Goal: Task Accomplishment & Management: Complete application form

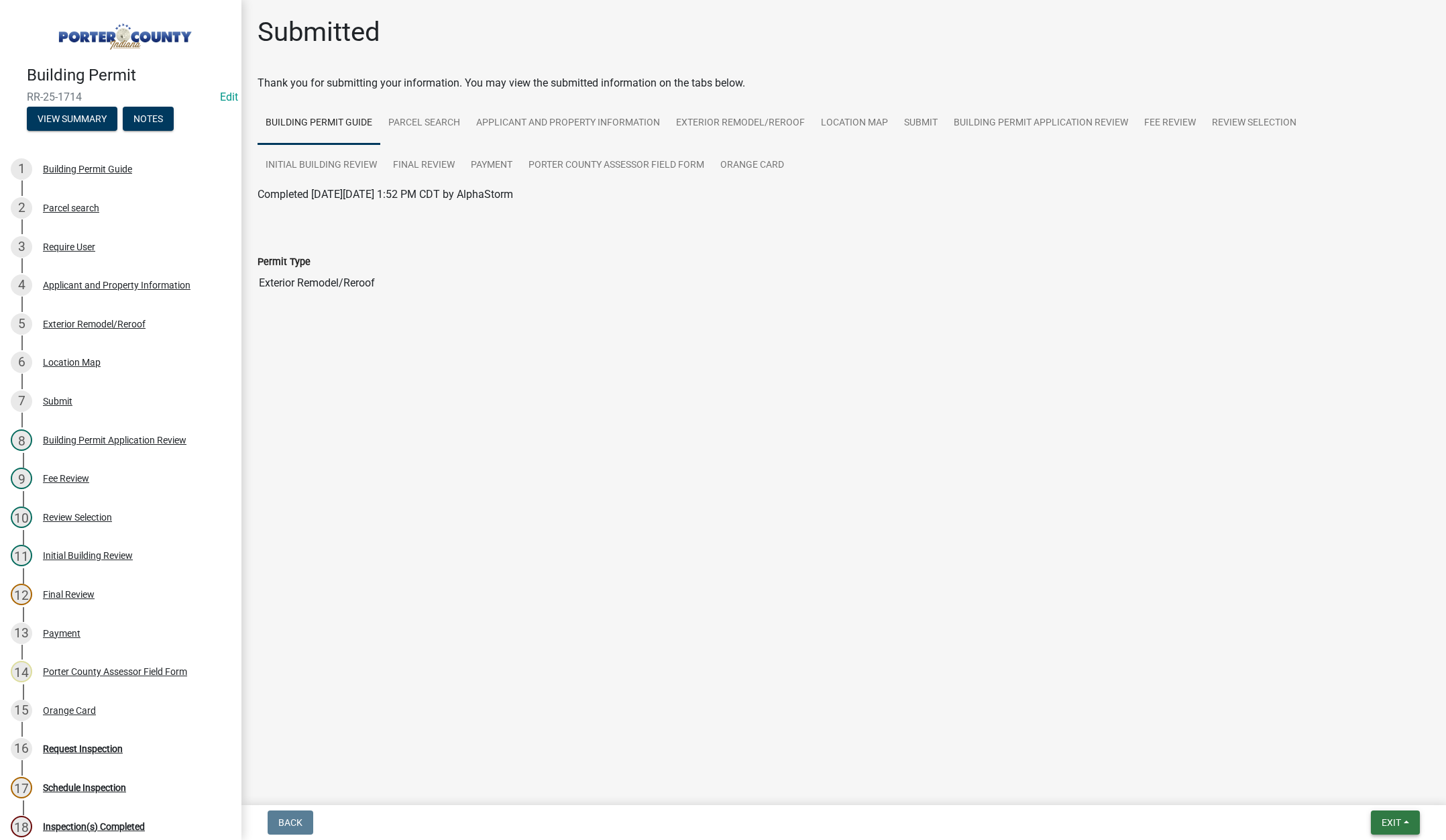
click at [1378, 824] on button "Exit" at bounding box center [1395, 822] width 49 height 25
click at [1371, 784] on button "Save & Exit" at bounding box center [1366, 787] width 107 height 32
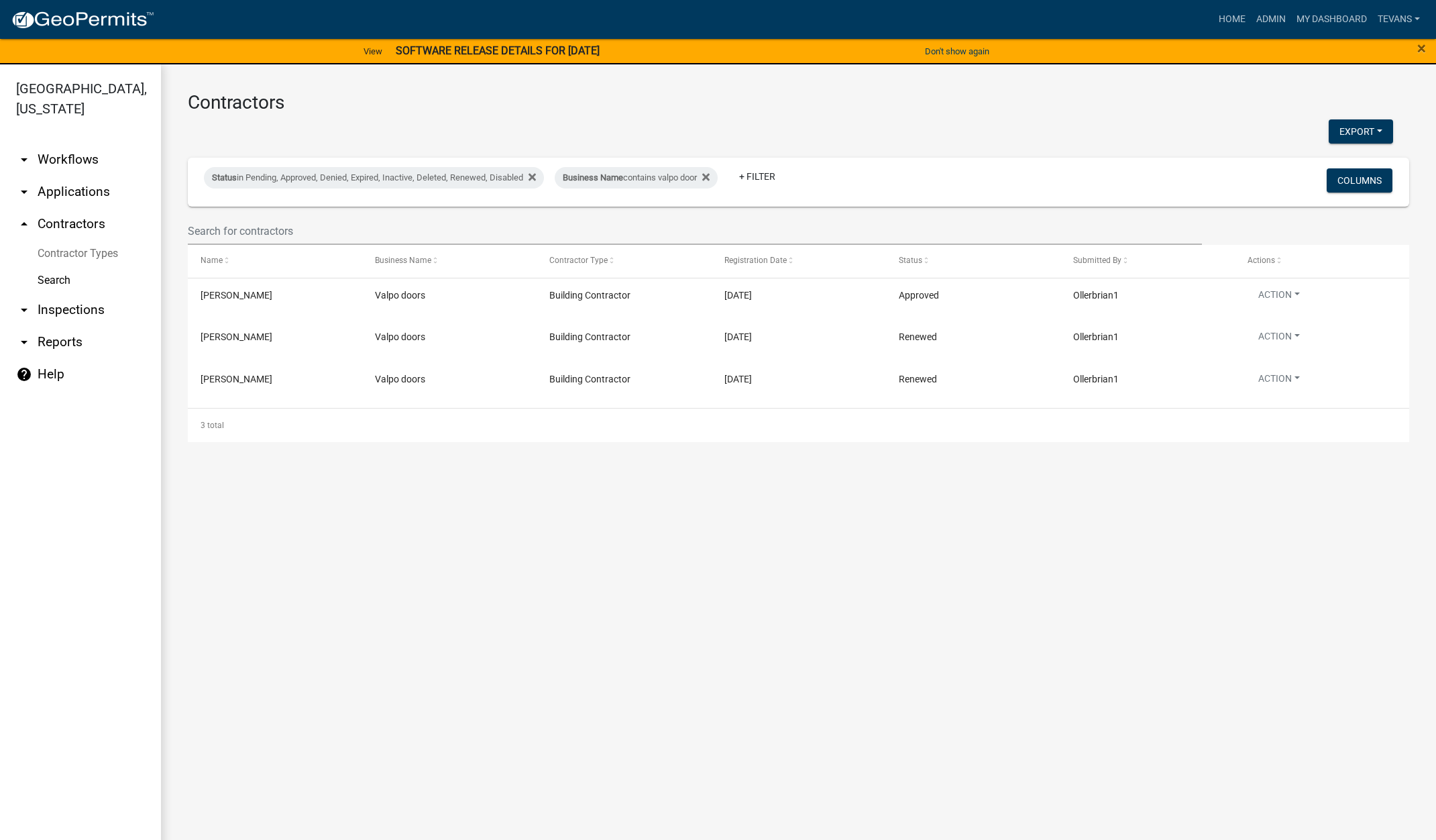
click at [57, 326] on link "arrow_drop_down Reports" at bounding box center [80, 342] width 161 height 32
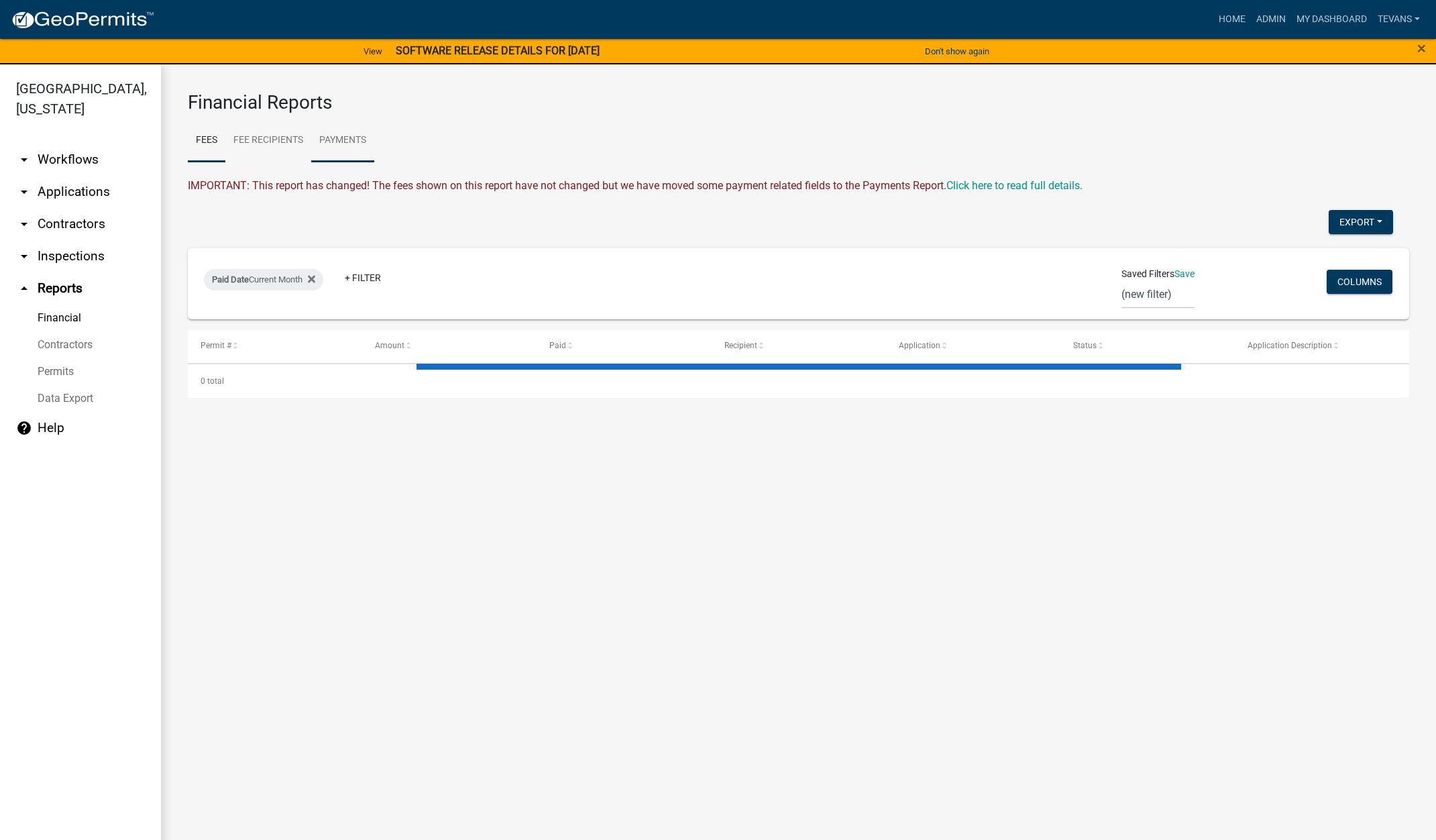
click at [354, 135] on link "Payments" at bounding box center [342, 141] width 63 height 43
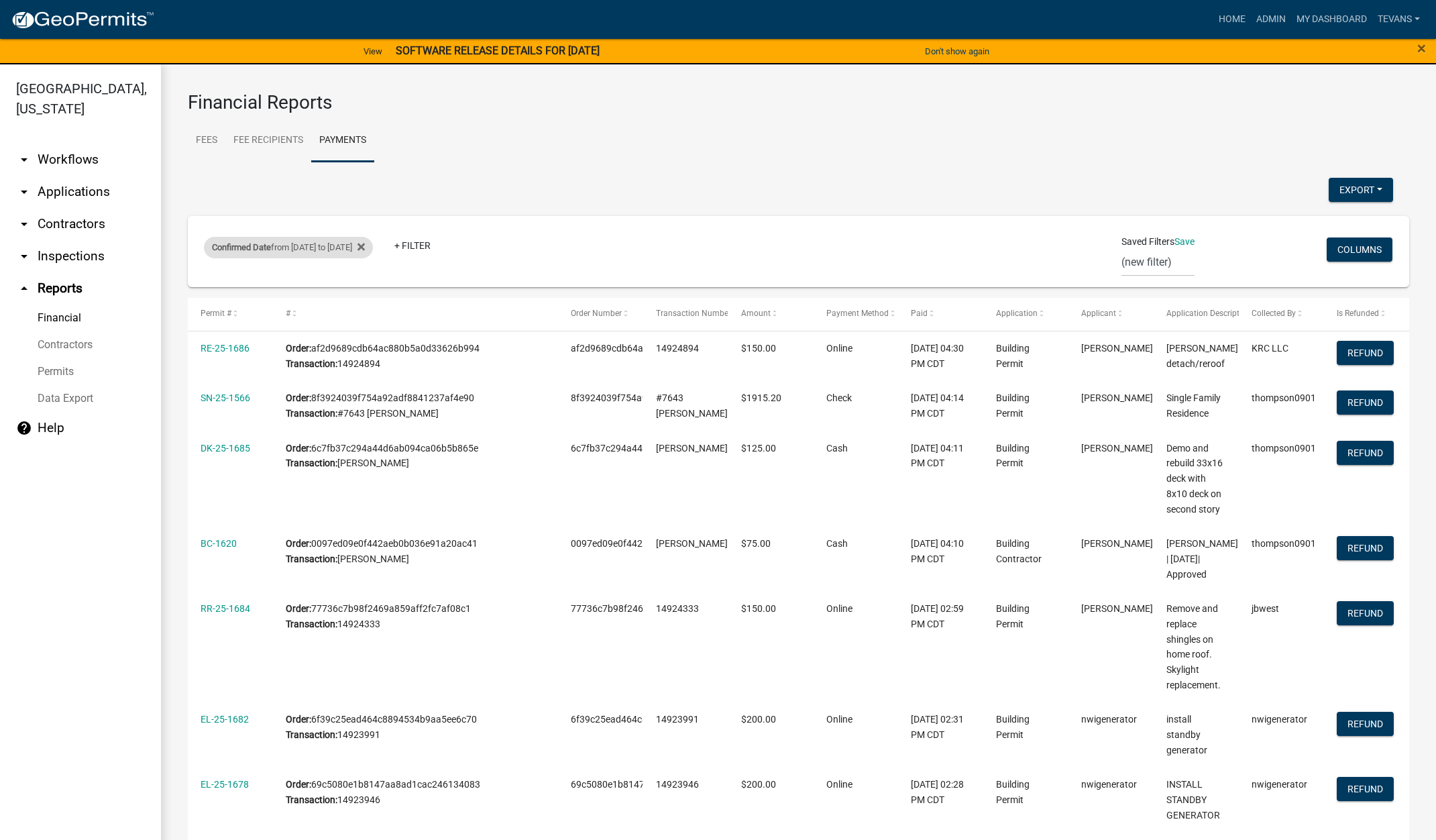
click at [371, 251] on div "Confirmed Date from [DATE] to [DATE]" at bounding box center [289, 247] width 169 height 22
select select "custom"
click at [373, 354] on input "[DATE]" at bounding box center [313, 354] width 134 height 27
type input "[DATE]"
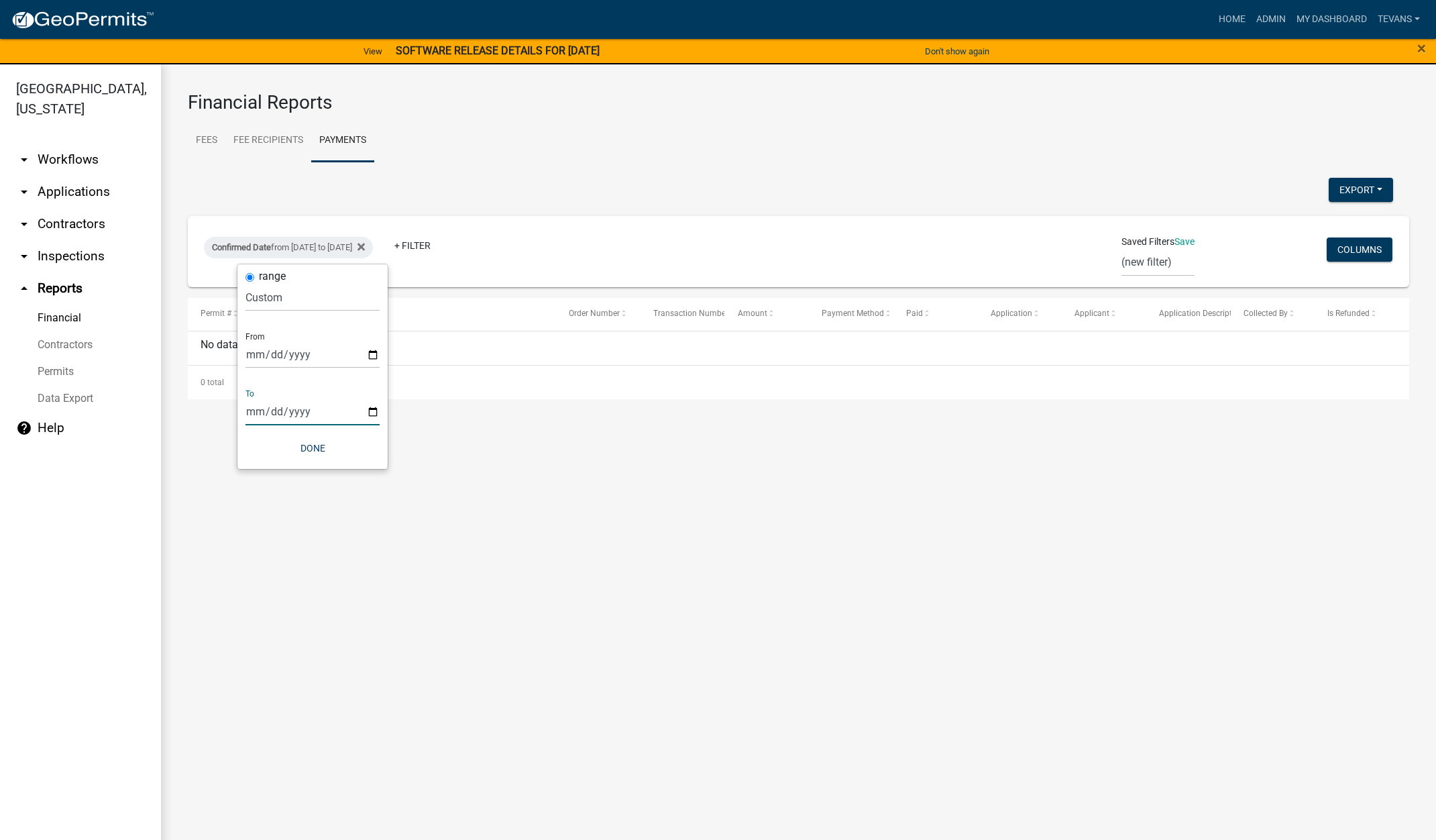
click at [373, 411] on input "[DATE]" at bounding box center [313, 411] width 134 height 27
type input "[DATE]"
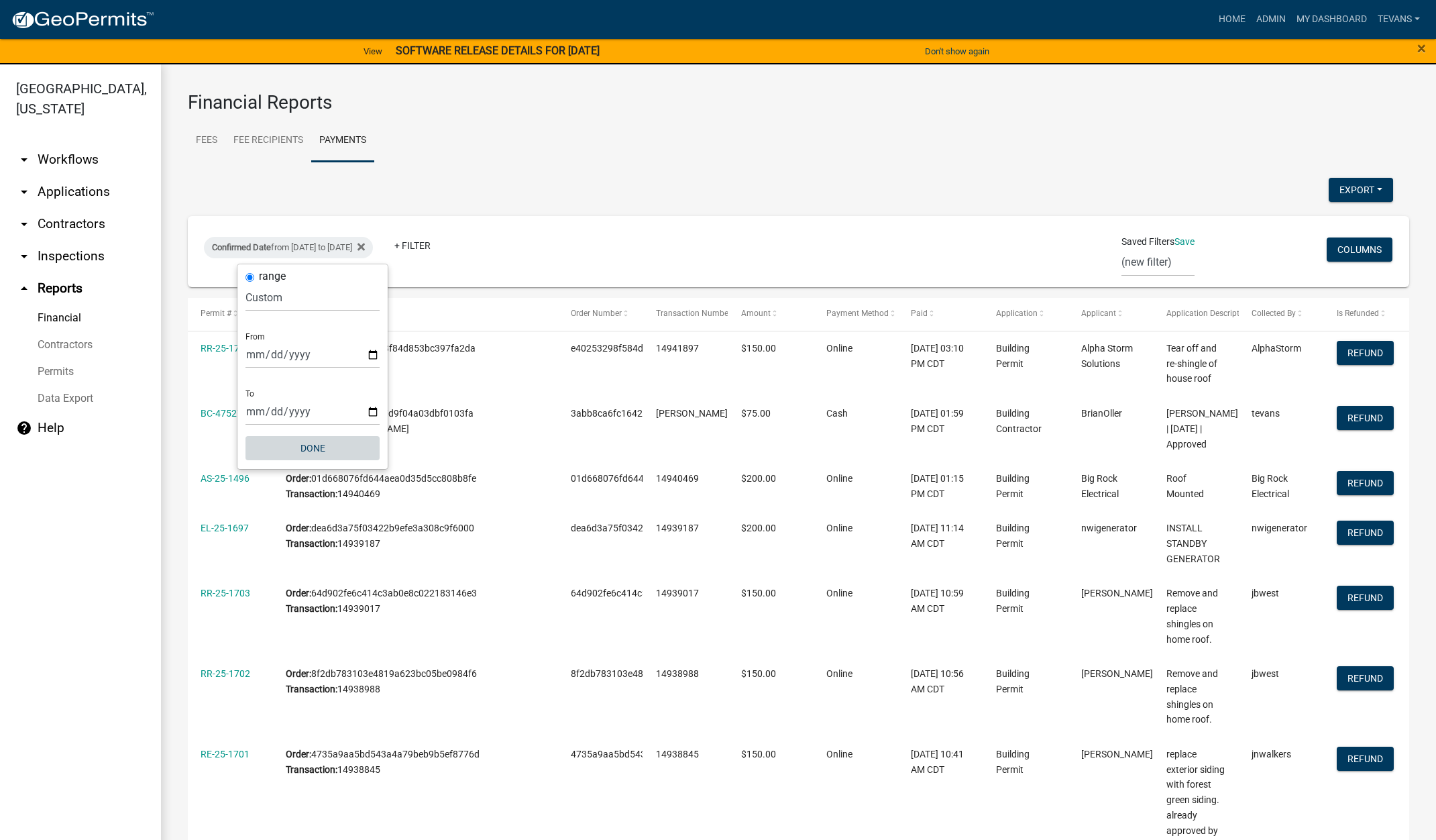
click at [317, 452] on button "Done" at bounding box center [313, 448] width 134 height 25
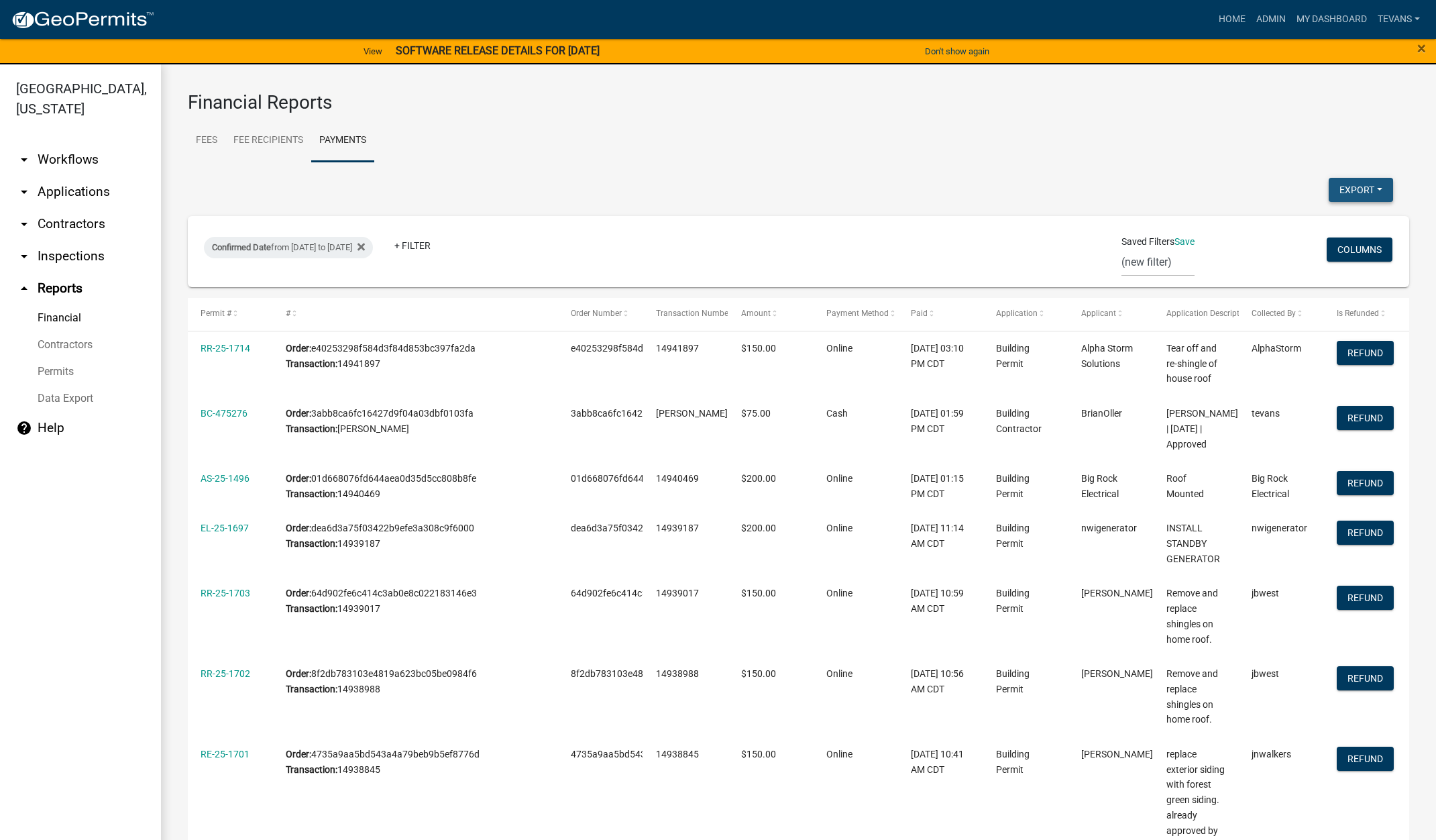
click at [1330, 189] on button "Export" at bounding box center [1361, 189] width 65 height 25
click at [1305, 217] on button "Excel Format (.xlsx)" at bounding box center [1331, 224] width 126 height 32
click at [82, 208] on link "arrow_drop_down Contractors" at bounding box center [80, 224] width 161 height 32
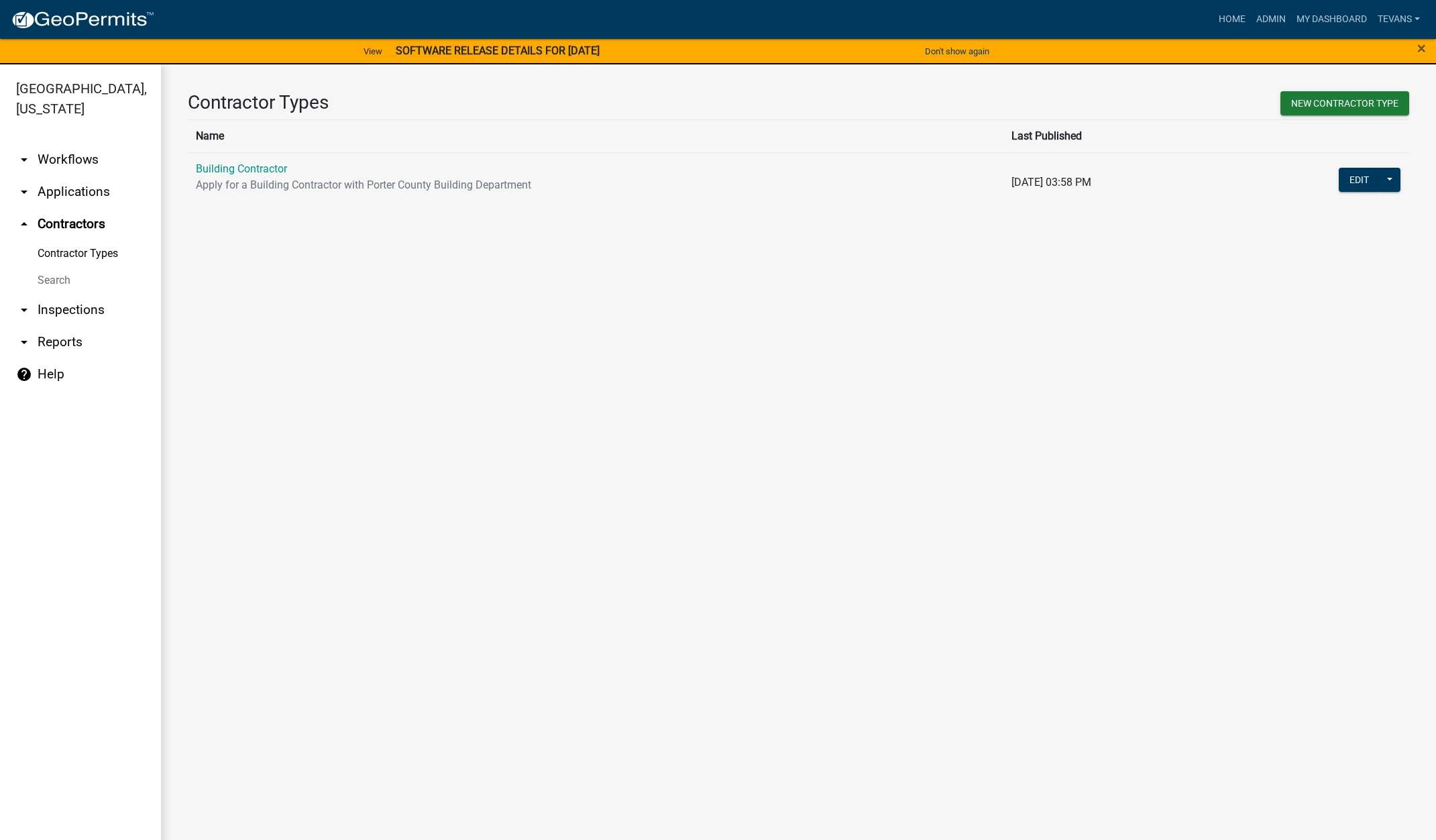
click at [59, 267] on link "Search" at bounding box center [80, 280] width 161 height 27
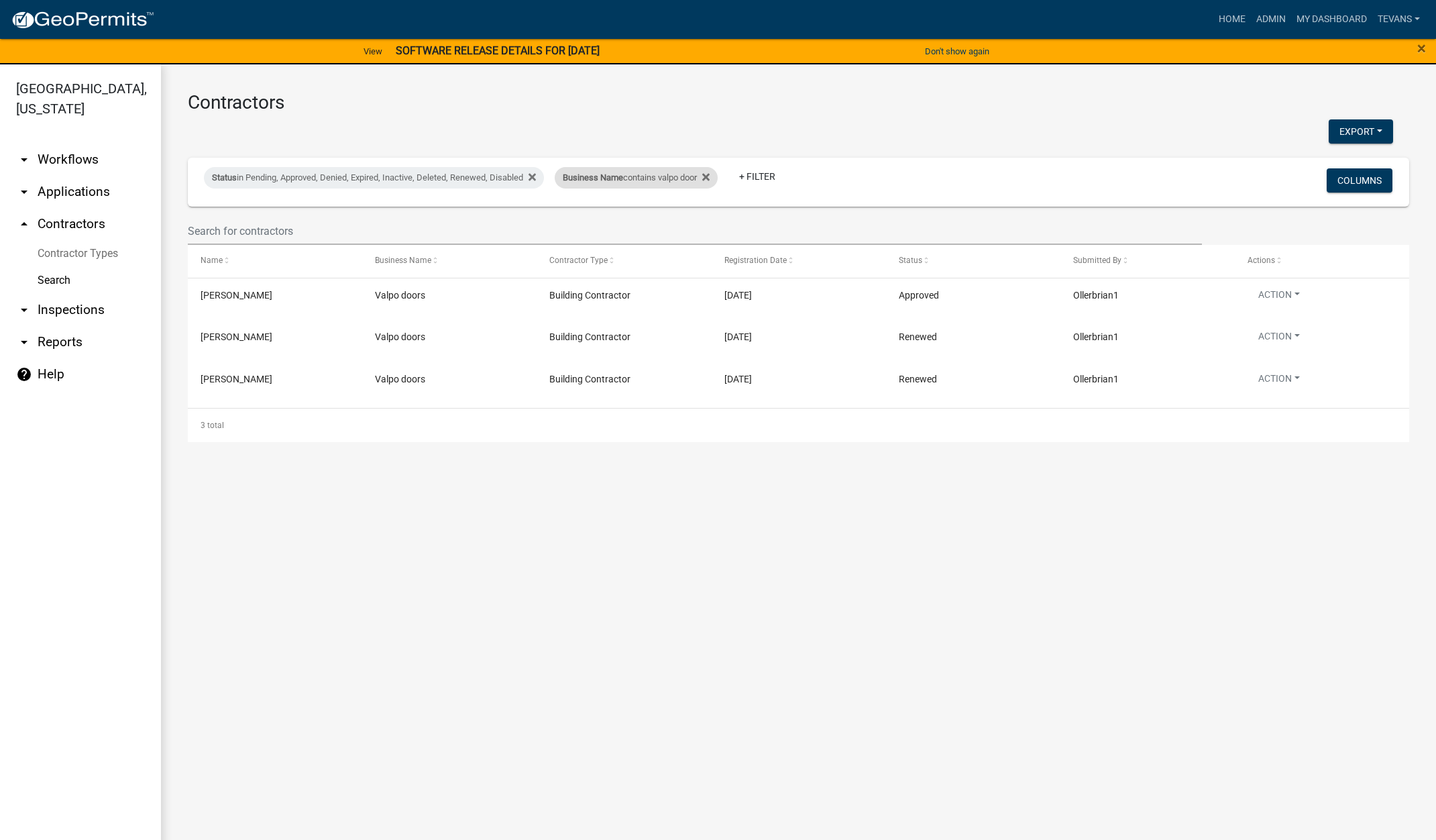
click at [633, 184] on div "Business Name contains valpo door" at bounding box center [636, 178] width 163 height 22
click at [649, 232] on input "valpo door" at bounding box center [646, 227] width 123 height 27
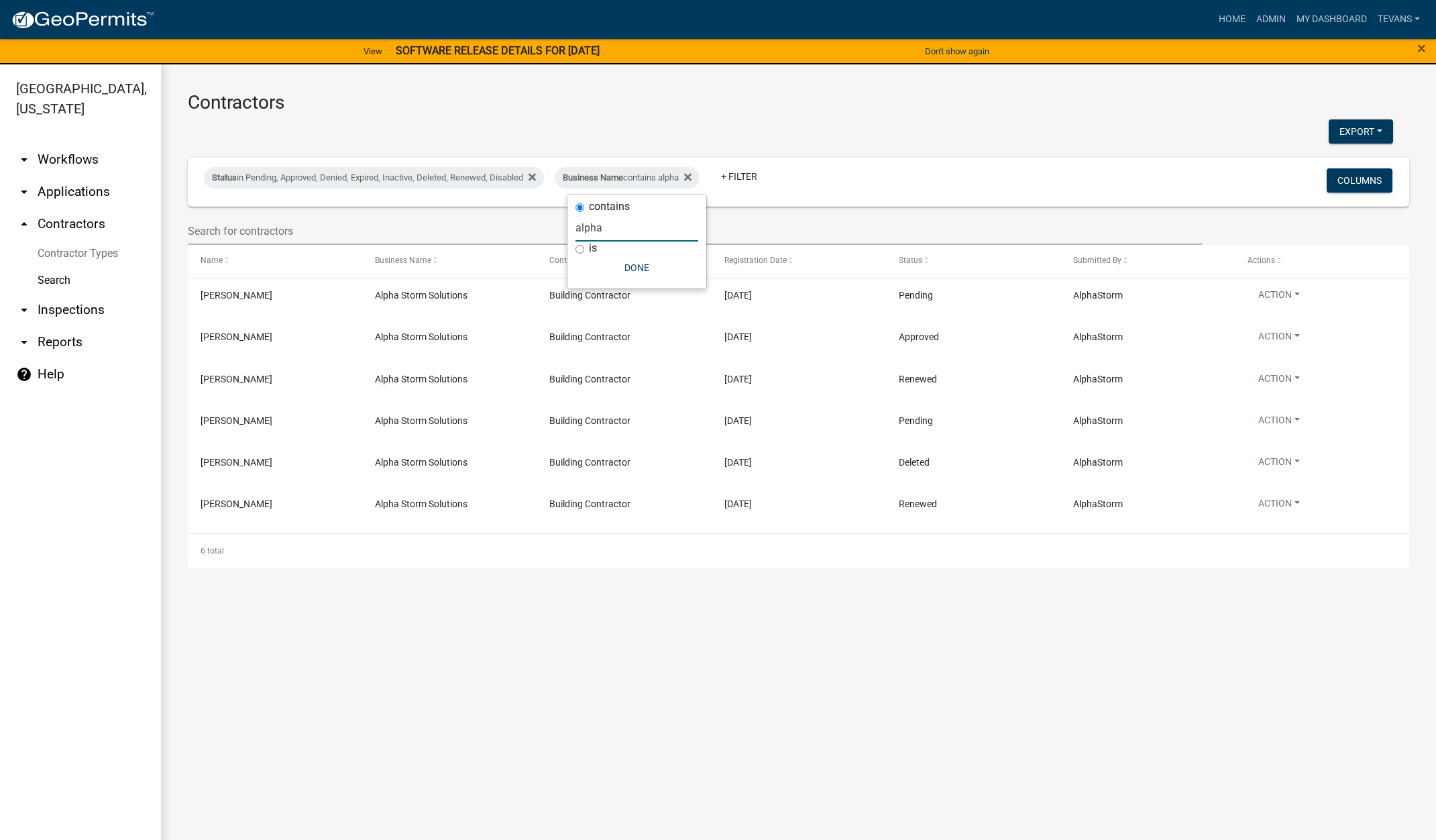
type input "alpha"
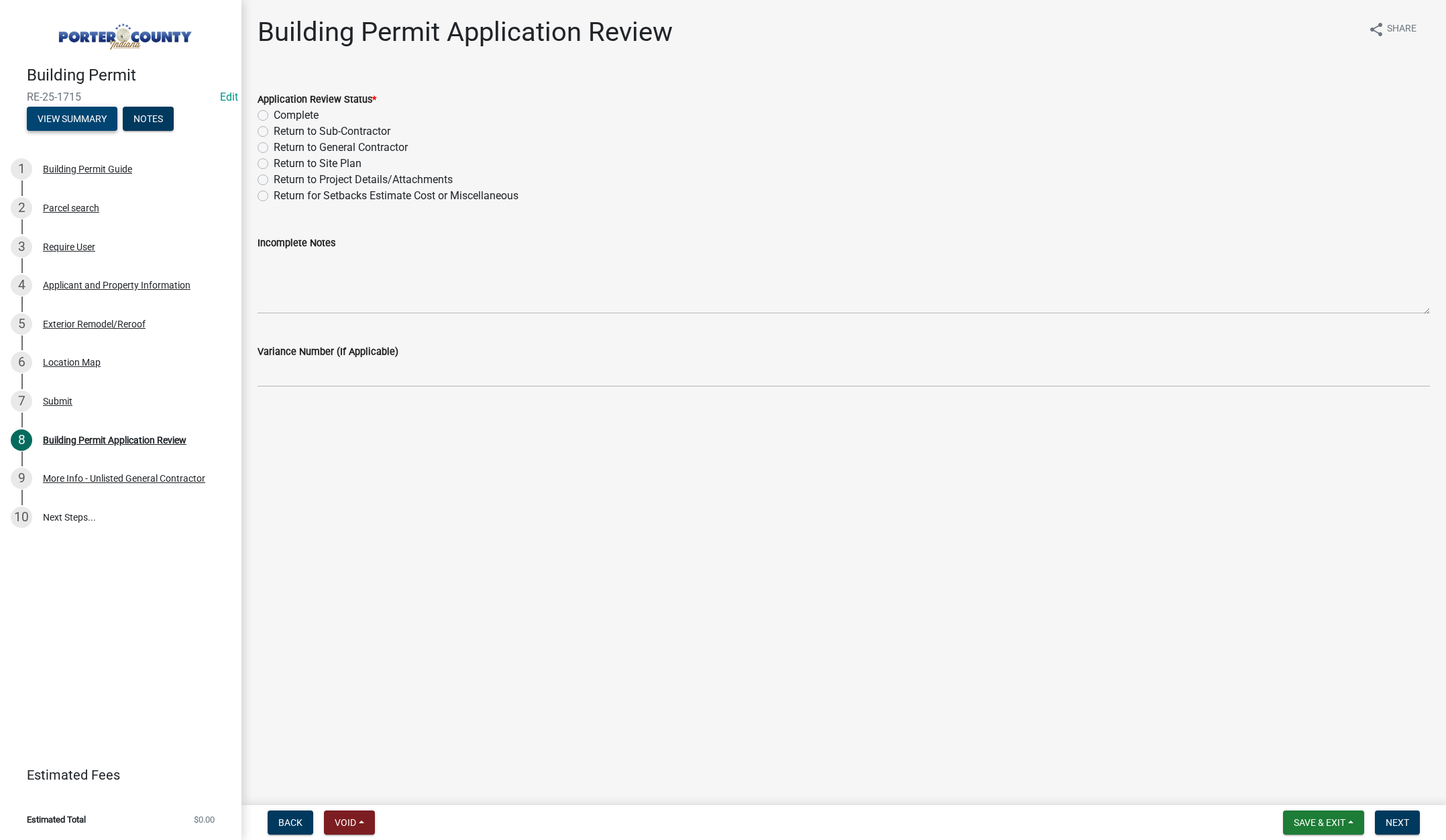
click at [85, 110] on button "View Summary" at bounding box center [72, 119] width 91 height 25
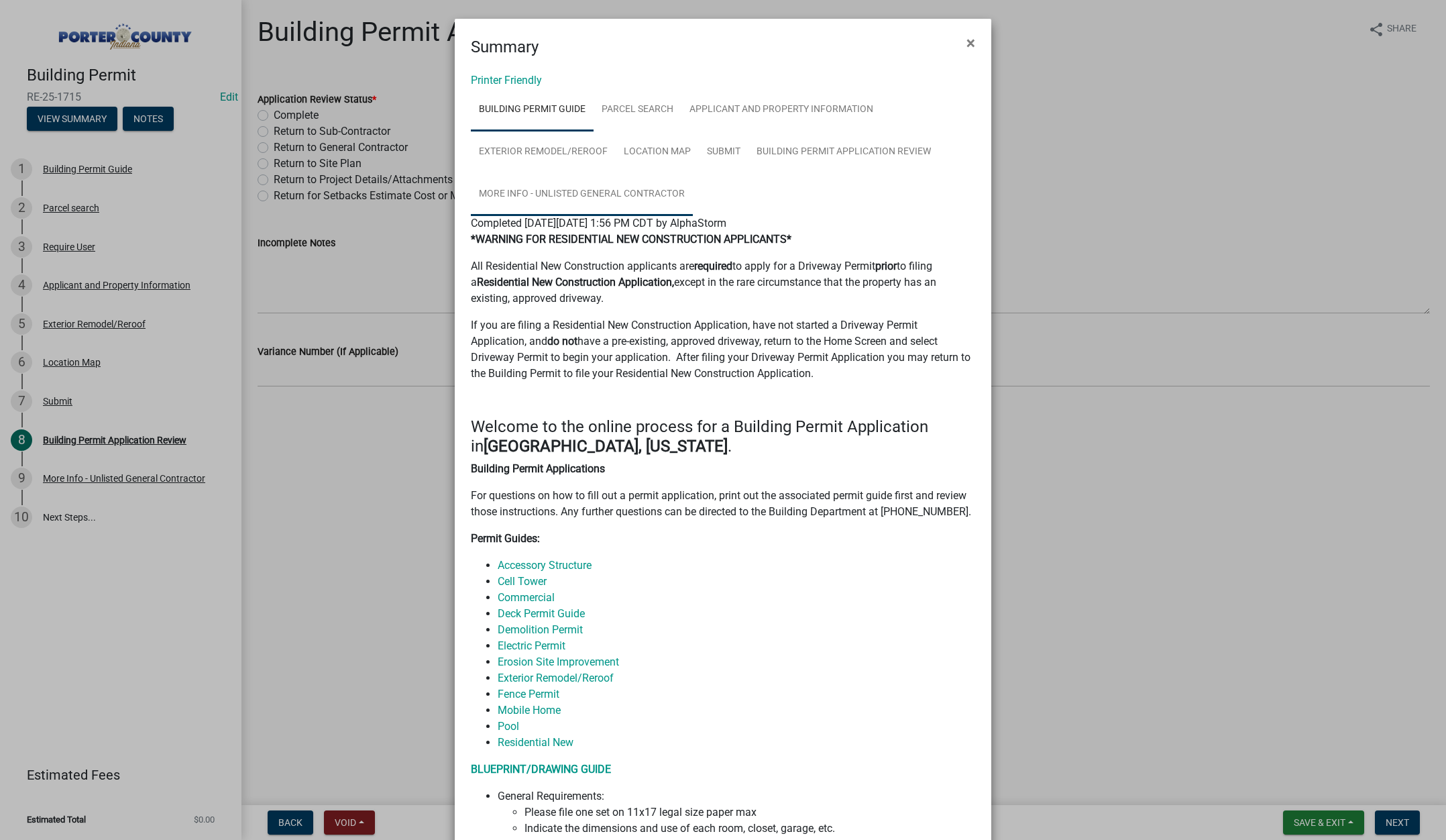
click at [587, 194] on link "More Info - Unlisted General Contractor" at bounding box center [582, 195] width 222 height 43
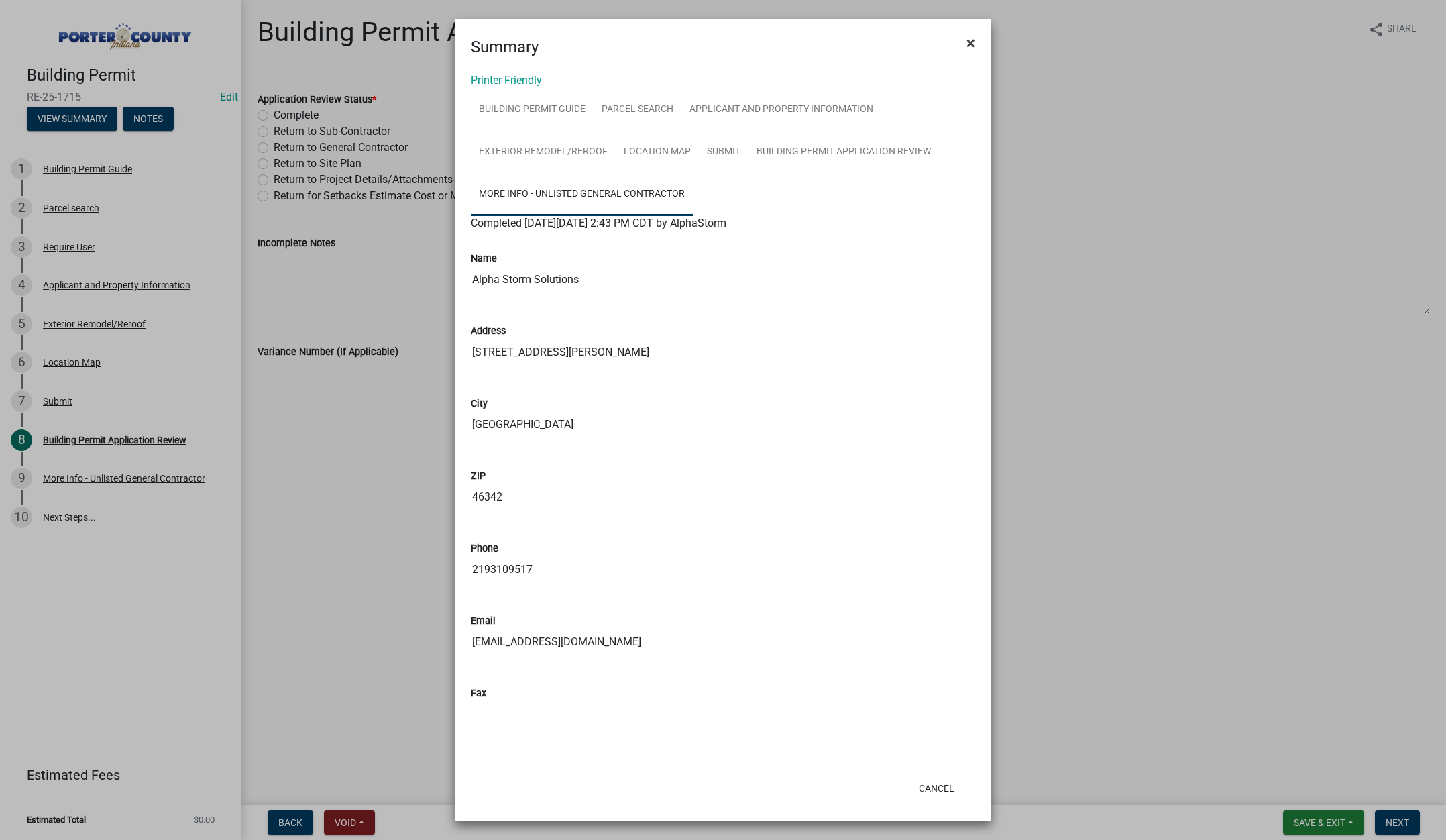
click at [976, 41] on button "×" at bounding box center [971, 43] width 30 height 38
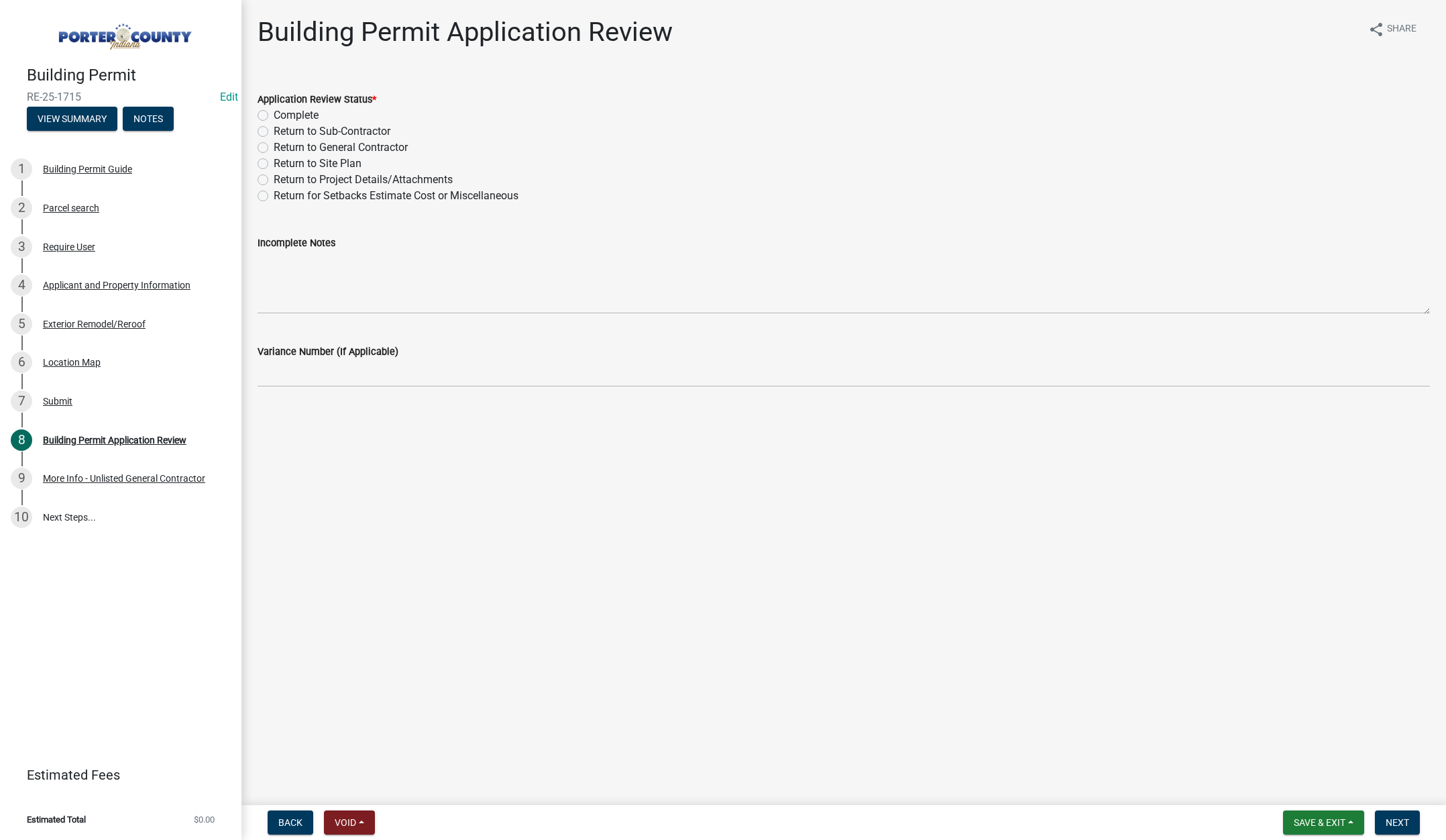
click at [273, 114] on label "Complete" at bounding box center [296, 115] width 45 height 16
click at [273, 114] on input "Complete" at bounding box center [278, 111] width 9 height 9
radio input "true"
click at [1393, 820] on span "Next" at bounding box center [1398, 822] width 24 height 10
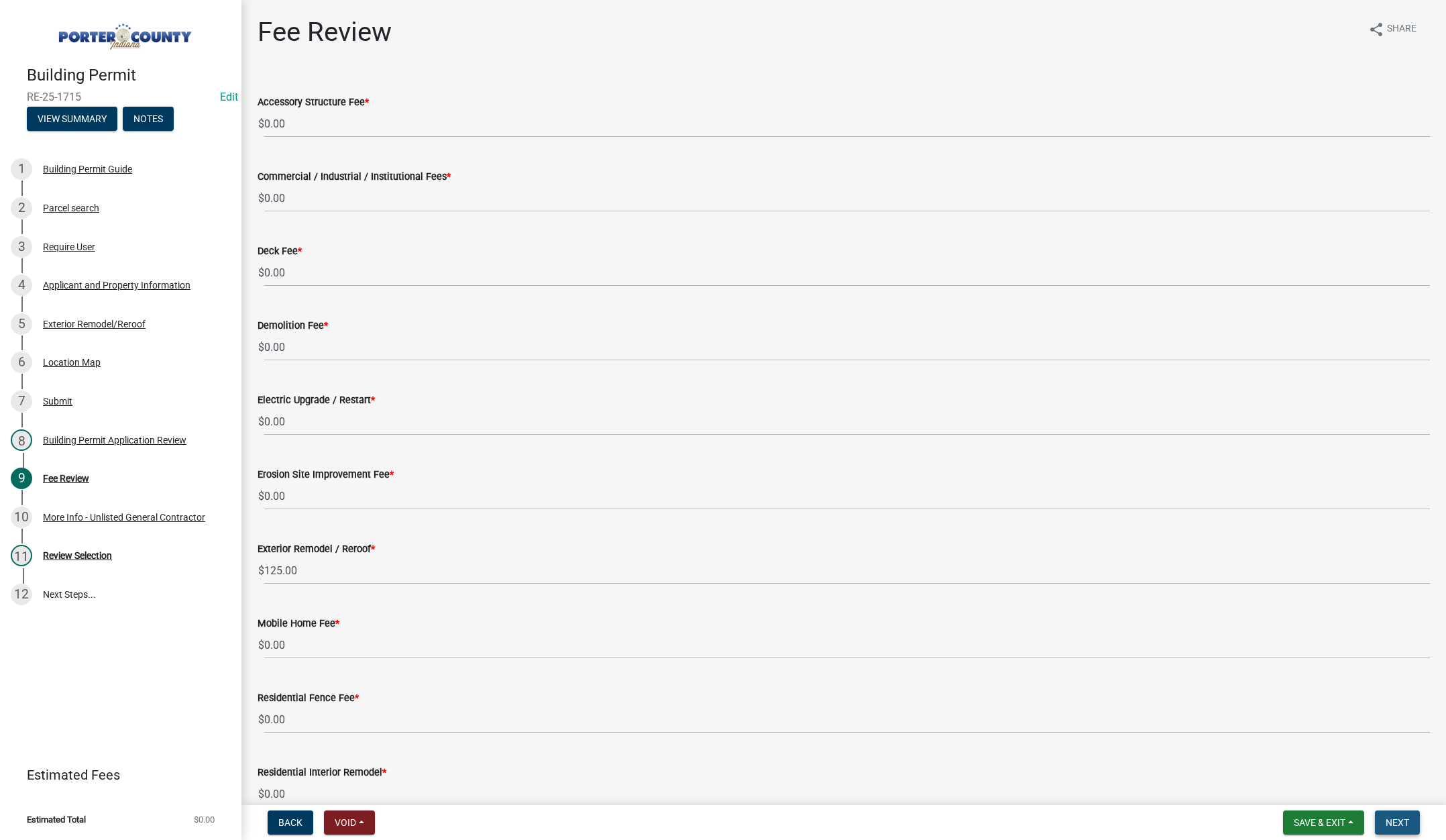
click at [1390, 821] on span "Next" at bounding box center [1398, 822] width 24 height 10
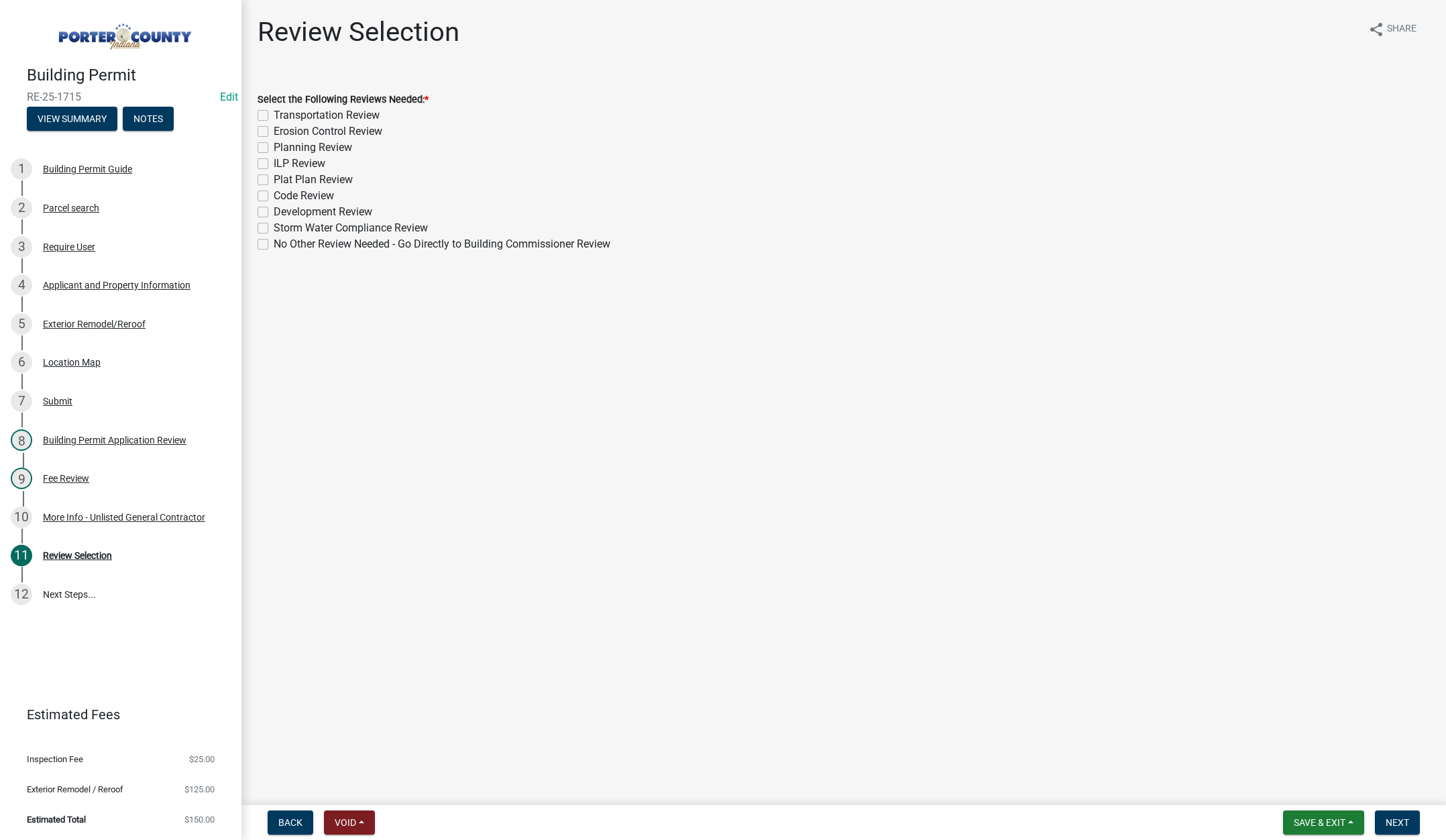
drag, startPoint x: 261, startPoint y: 241, endPoint x: 515, endPoint y: 311, distance: 263.5
click at [273, 242] on label "No Other Review Needed - Go Directly to Building Commissioner Review" at bounding box center [441, 244] width 336 height 16
click at [273, 242] on input "No Other Review Needed - Go Directly to Building Commissioner Review" at bounding box center [278, 241] width 9 height 9
checkbox input "true"
checkbox input "false"
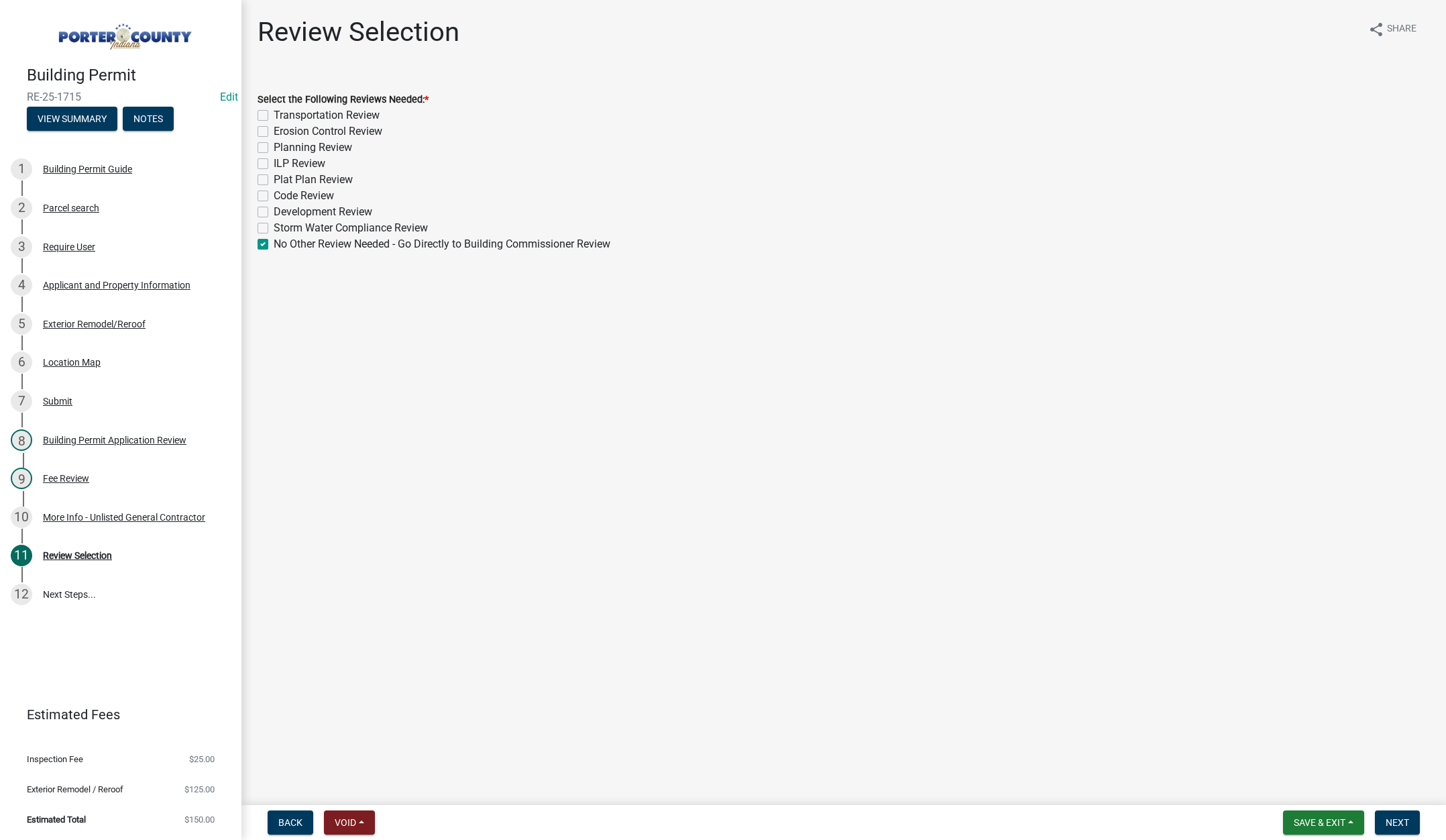
checkbox input "false"
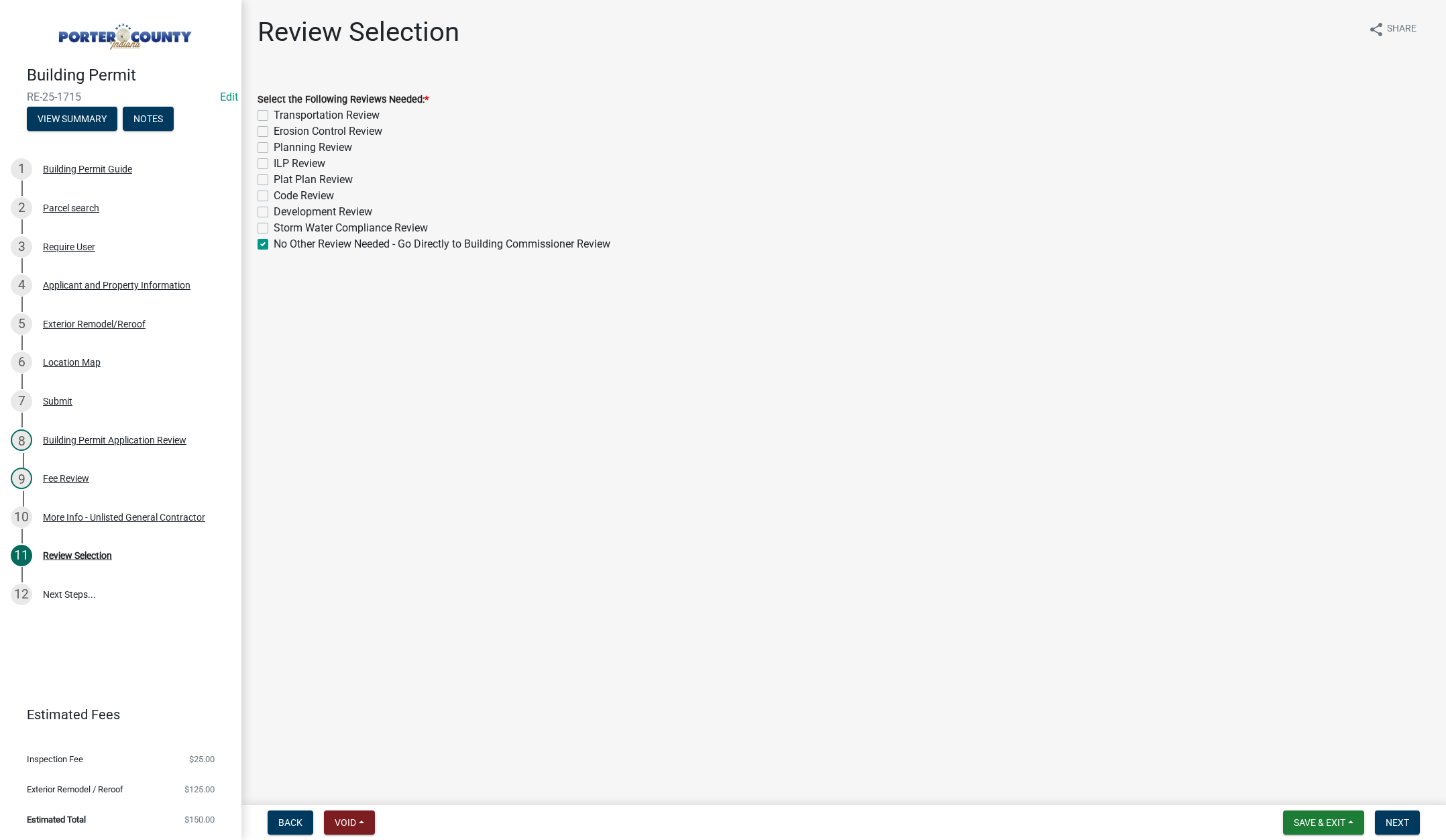
checkbox input "false"
checkbox input "true"
click at [1388, 818] on span "Next" at bounding box center [1398, 822] width 24 height 10
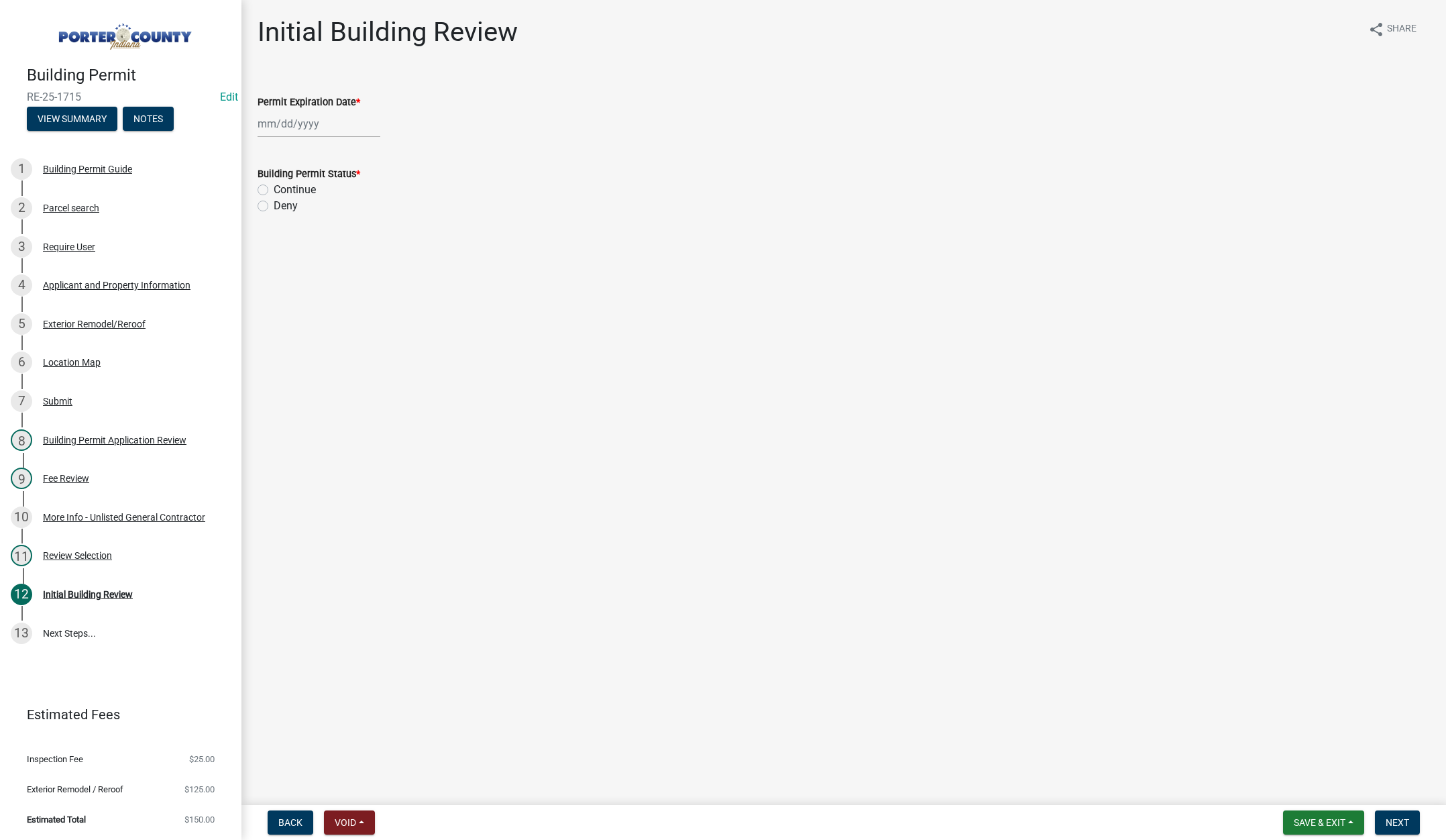
select select "9"
click at [342, 121] on div "Jan Feb Mar Apr May Jun Jul Aug Sep Oct Nov Dec 1525 1526 1527 1528 1529 1530 1…" at bounding box center [319, 123] width 123 height 27
click at [371, 149] on select "1525 1526 1527 1528 1529 1530 1531 1532 1533 1534 1535 1536 1537 1538 1539 1540…" at bounding box center [362, 152] width 48 height 20
select select "2026"
click at [339, 142] on select "1525 1526 1527 1528 1529 1530 1531 1532 1533 1534 1535 1536 1537 1538 1539 1540…" at bounding box center [362, 152] width 48 height 20
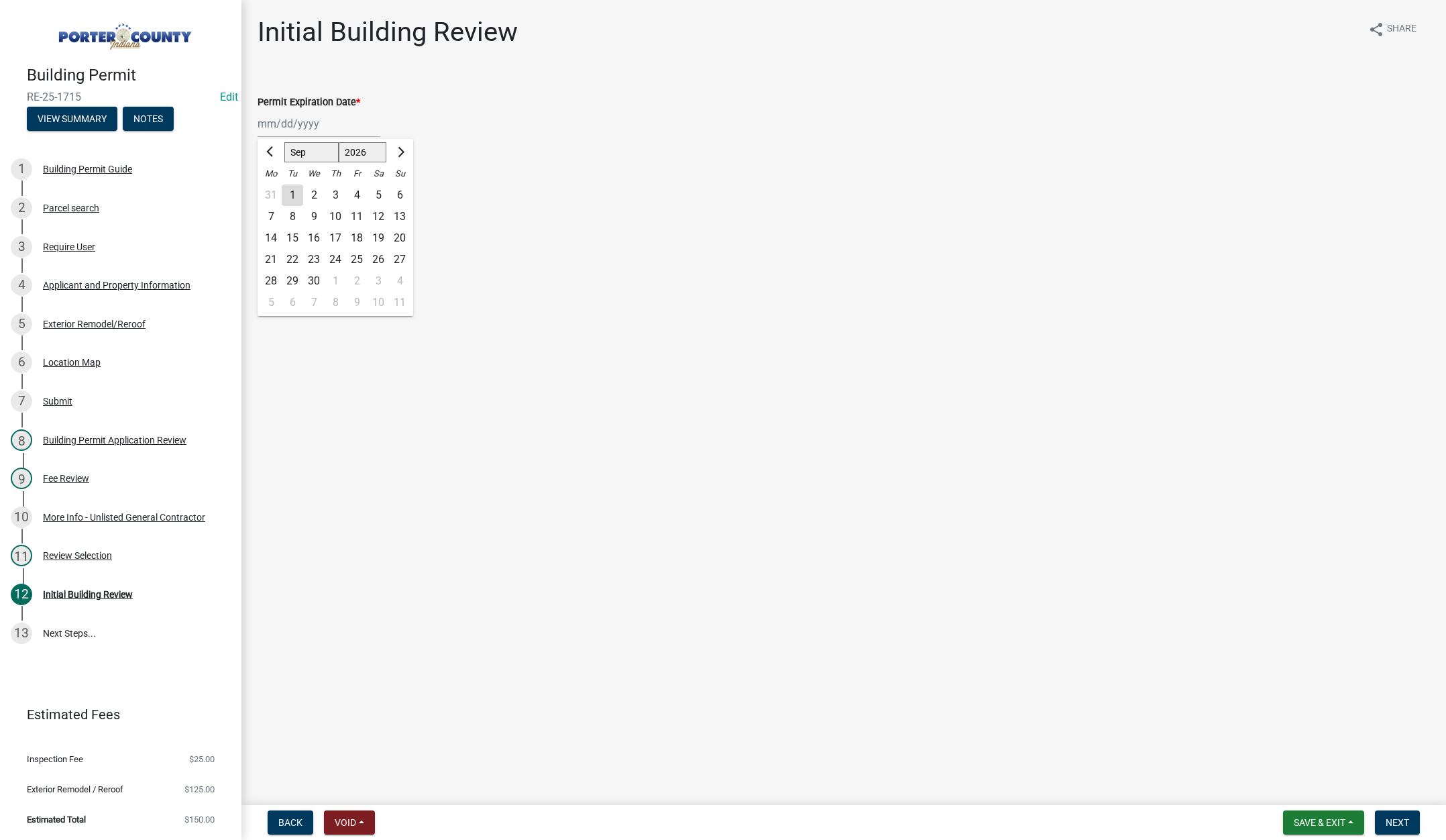
click at [315, 215] on div "9" at bounding box center [313, 216] width 22 height 22
type input "09/09/2026"
click at [273, 192] on label "Continue" at bounding box center [294, 190] width 42 height 16
click at [273, 190] on input "Continue" at bounding box center [278, 186] width 9 height 9
radio input "true"
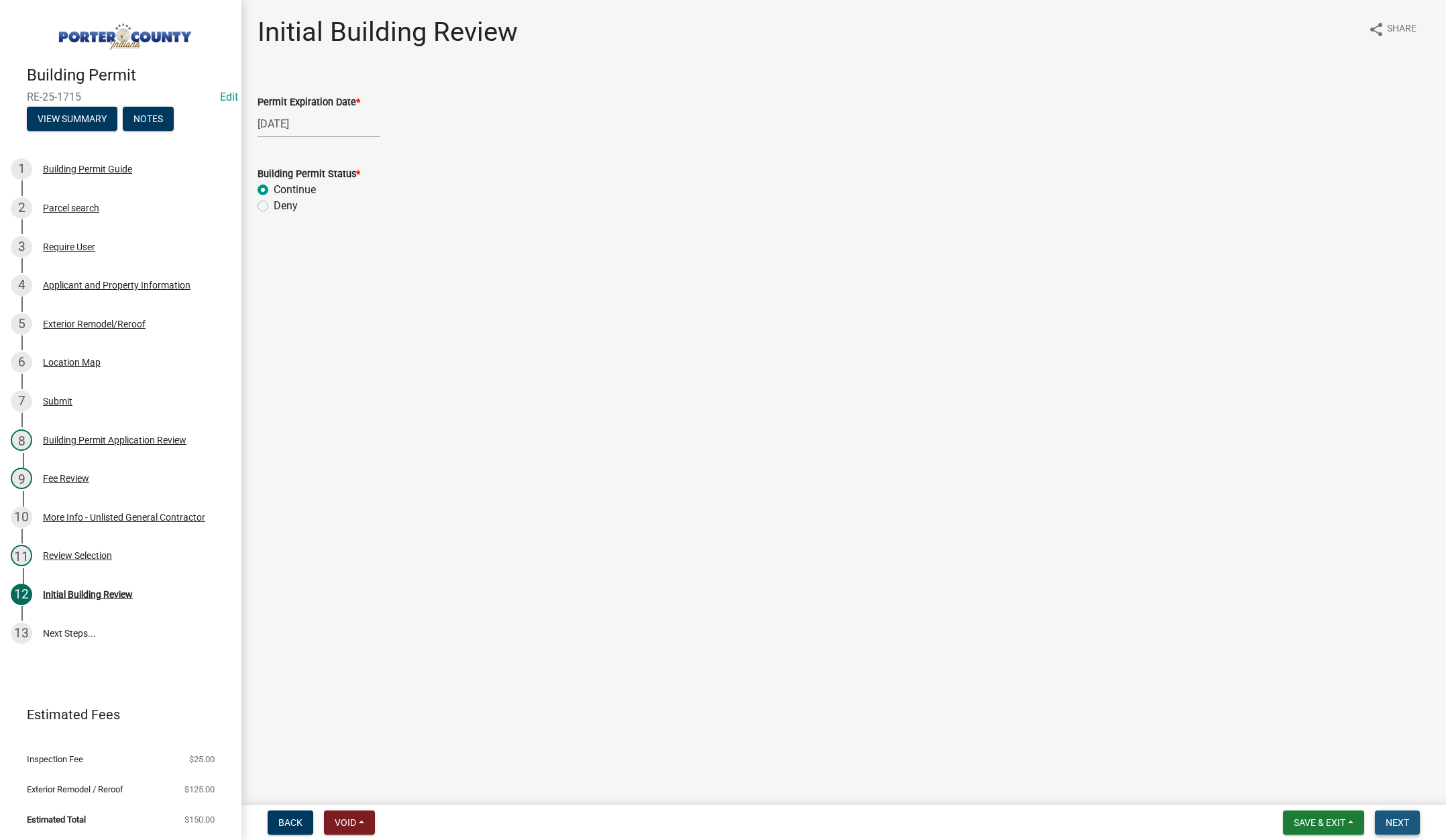
click at [1397, 815] on button "Next" at bounding box center [1397, 822] width 45 height 25
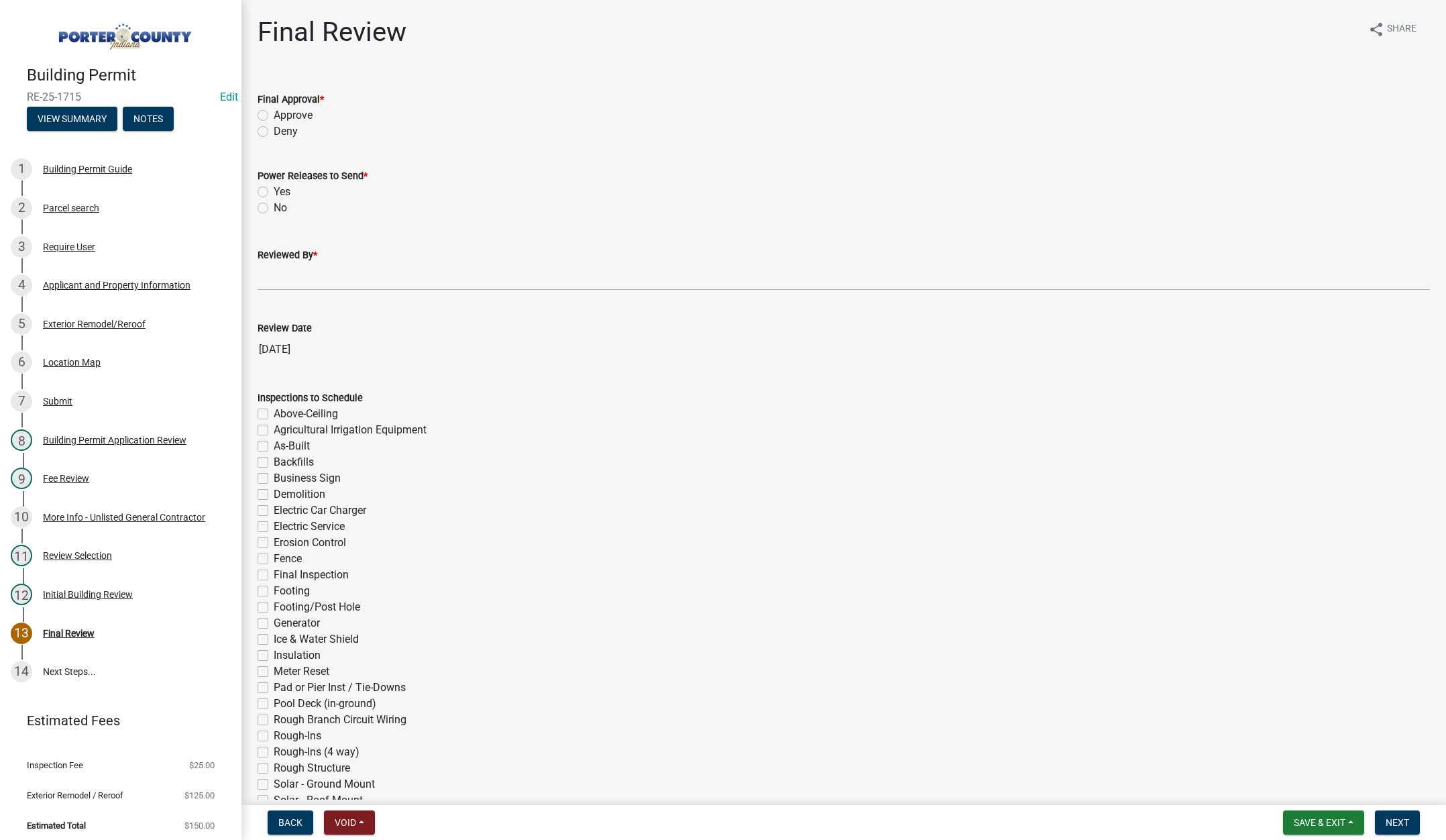
click at [273, 114] on label "Approve" at bounding box center [293, 115] width 39 height 16
click at [273, 114] on input "Approve" at bounding box center [278, 111] width 9 height 9
radio input "true"
drag, startPoint x: 259, startPoint y: 206, endPoint x: 281, endPoint y: 240, distance: 40.5
click at [273, 206] on label "No" at bounding box center [280, 208] width 13 height 16
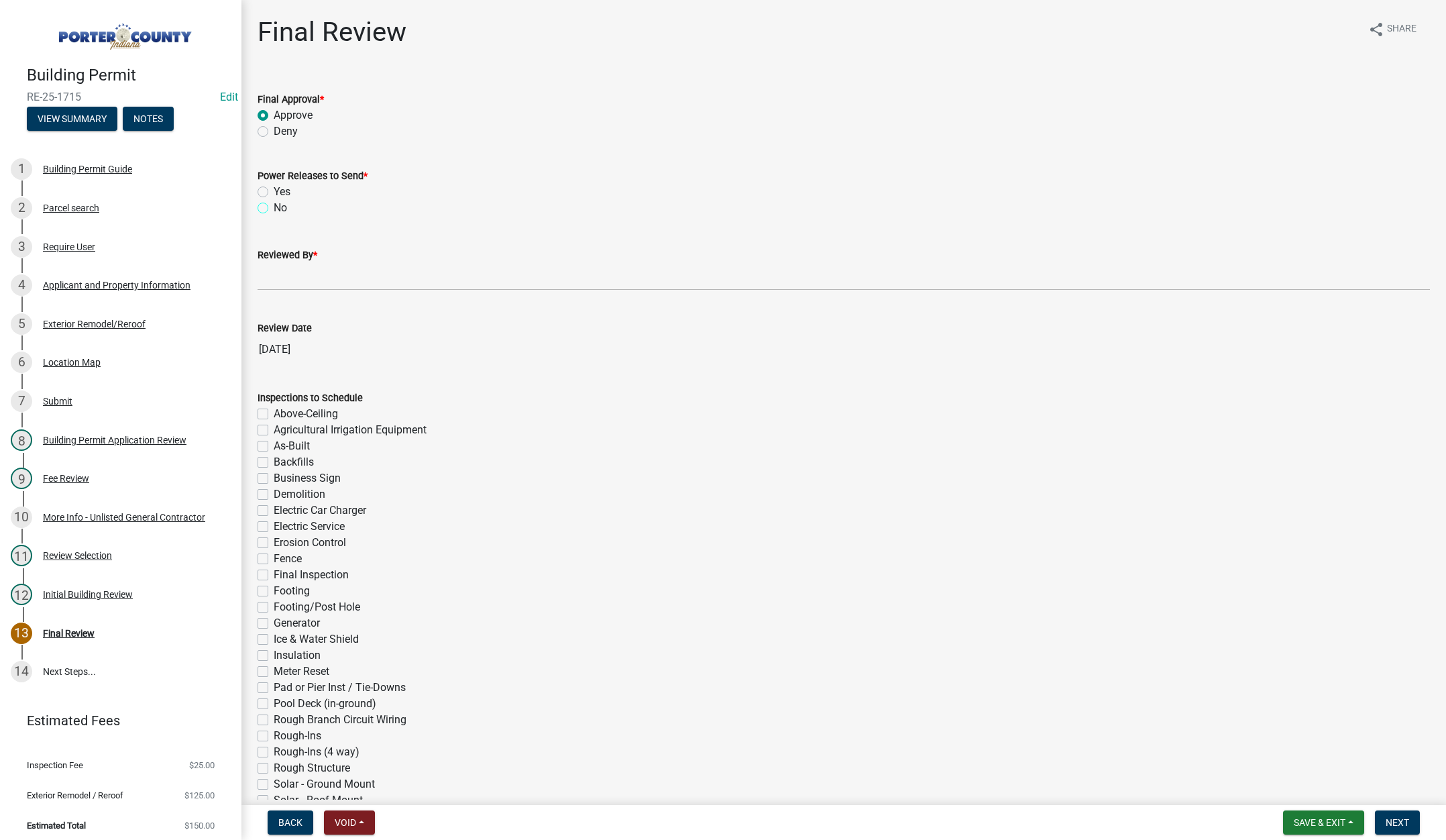
click at [273, 206] on input "No" at bounding box center [278, 204] width 9 height 9
radio input "true"
click at [288, 273] on input "Reviewed By *" at bounding box center [844, 276] width 1172 height 27
type input "Tami"
click at [1397, 819] on span "Next" at bounding box center [1398, 822] width 24 height 10
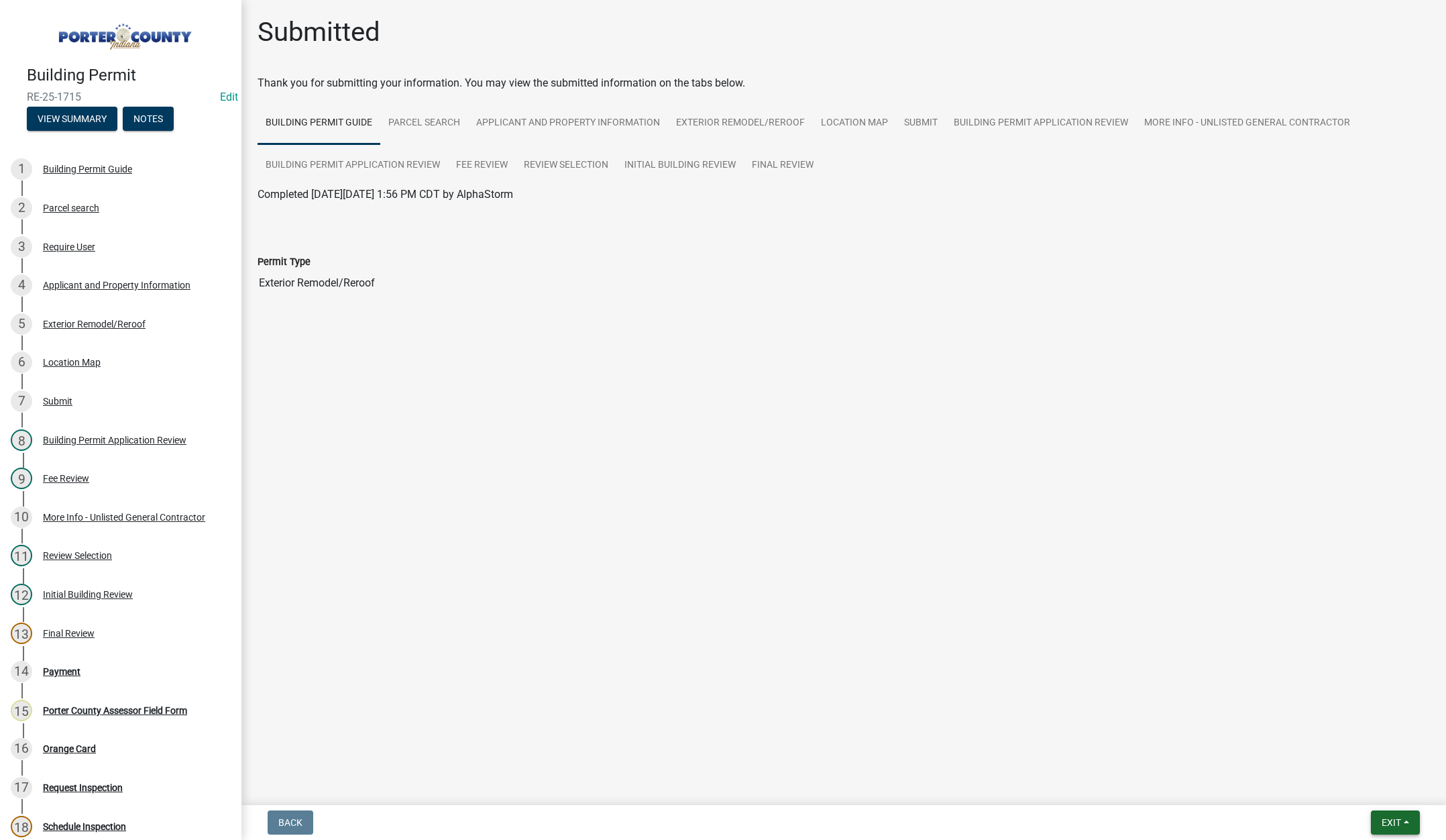
click at [1398, 817] on span "Exit" at bounding box center [1391, 822] width 19 height 10
click at [1365, 790] on button "Save & Exit" at bounding box center [1366, 787] width 107 height 32
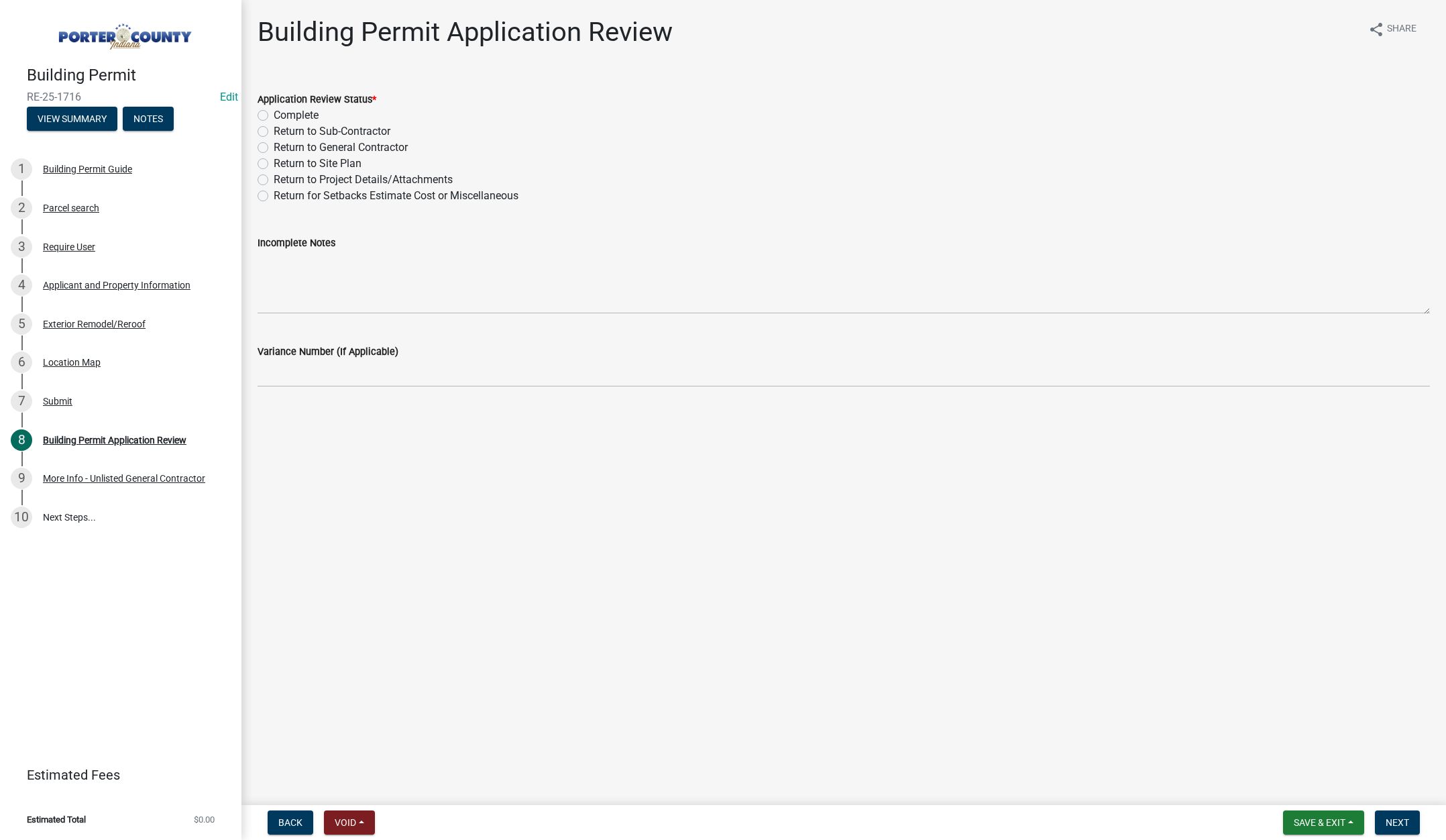
click at [273, 114] on label "Complete" at bounding box center [296, 115] width 45 height 16
click at [273, 114] on input "Complete" at bounding box center [278, 111] width 9 height 9
radio input "true"
click at [1397, 820] on span "Next" at bounding box center [1398, 822] width 24 height 10
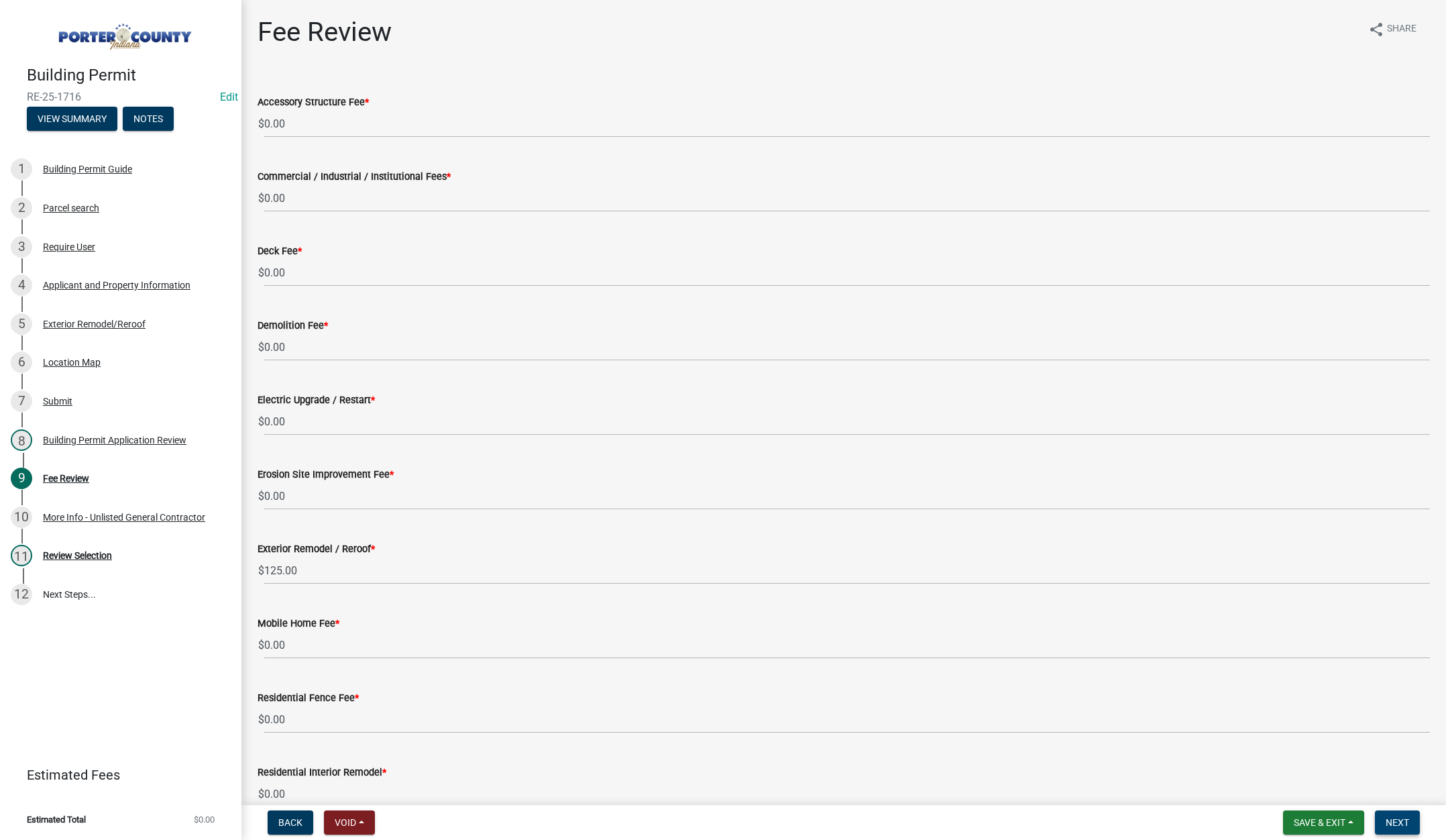
click at [1393, 821] on span "Next" at bounding box center [1398, 822] width 24 height 10
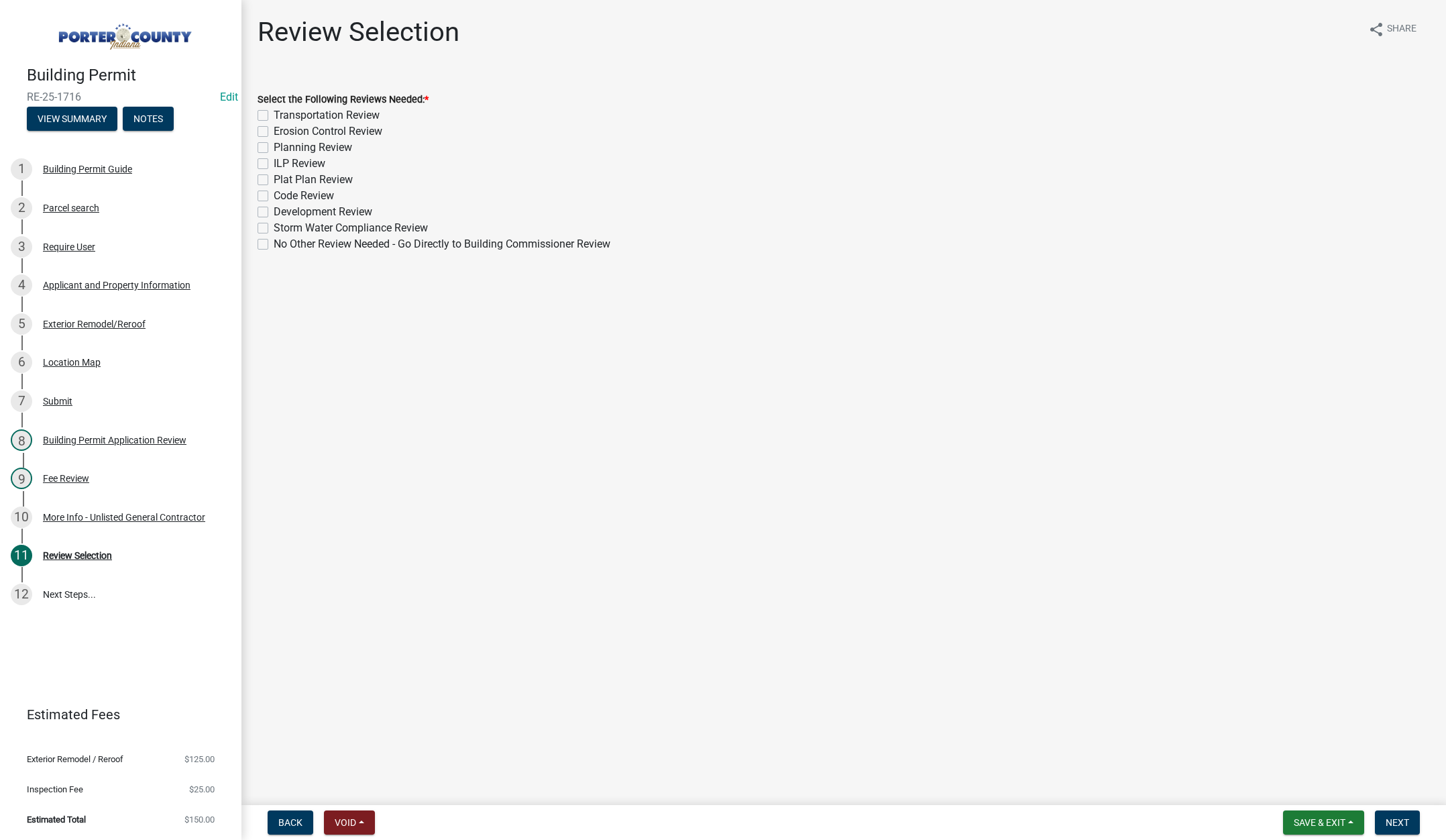
click at [259, 250] on div "No Other Review Needed - Go Directly to Building Commissioner Review" at bounding box center [844, 244] width 1172 height 16
click at [273, 246] on label "No Other Review Needed - Go Directly to Building Commissioner Review" at bounding box center [441, 244] width 336 height 16
click at [273, 245] on input "No Other Review Needed - Go Directly to Building Commissioner Review" at bounding box center [278, 241] width 9 height 9
checkbox input "true"
checkbox input "false"
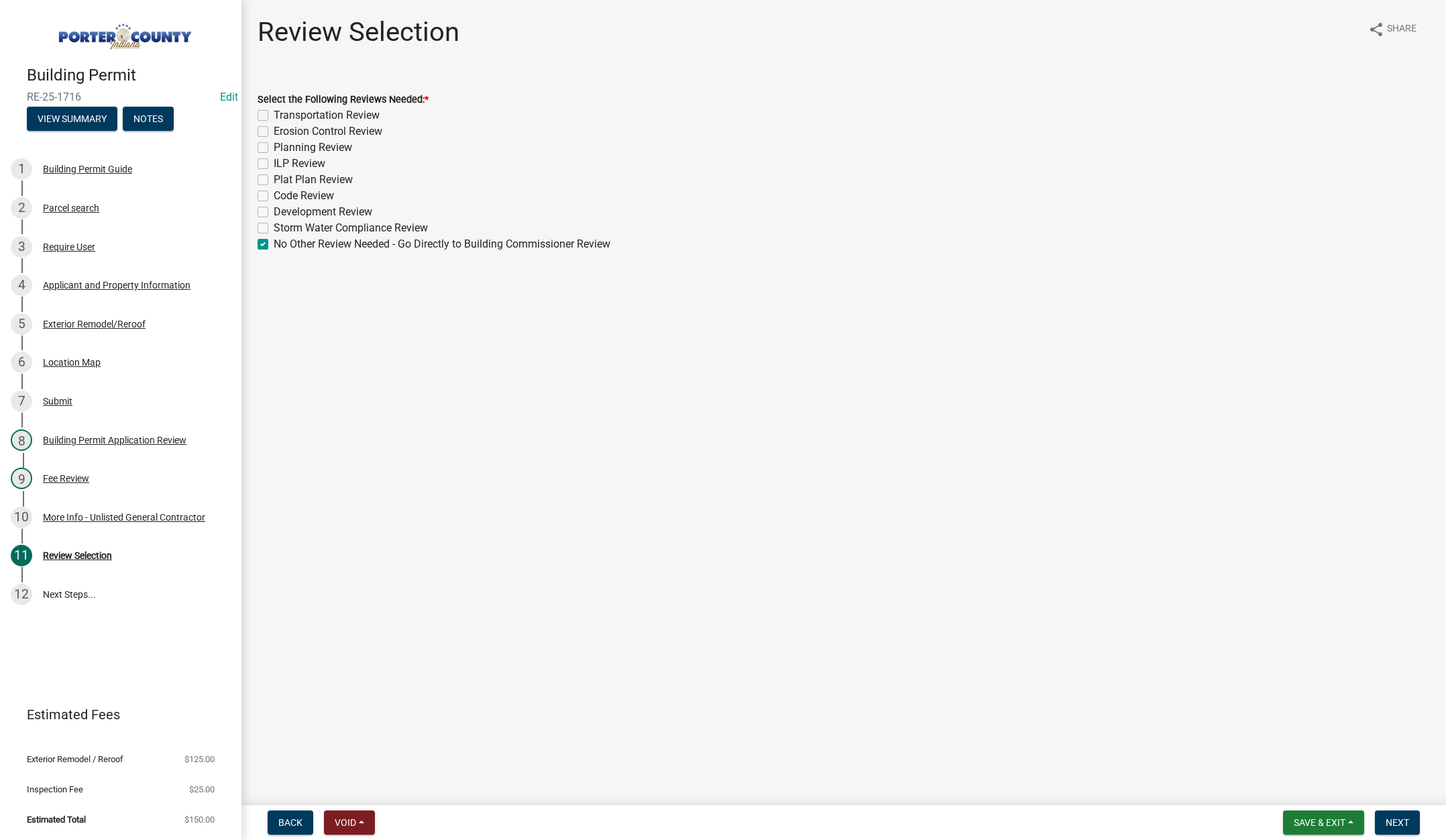
checkbox input "false"
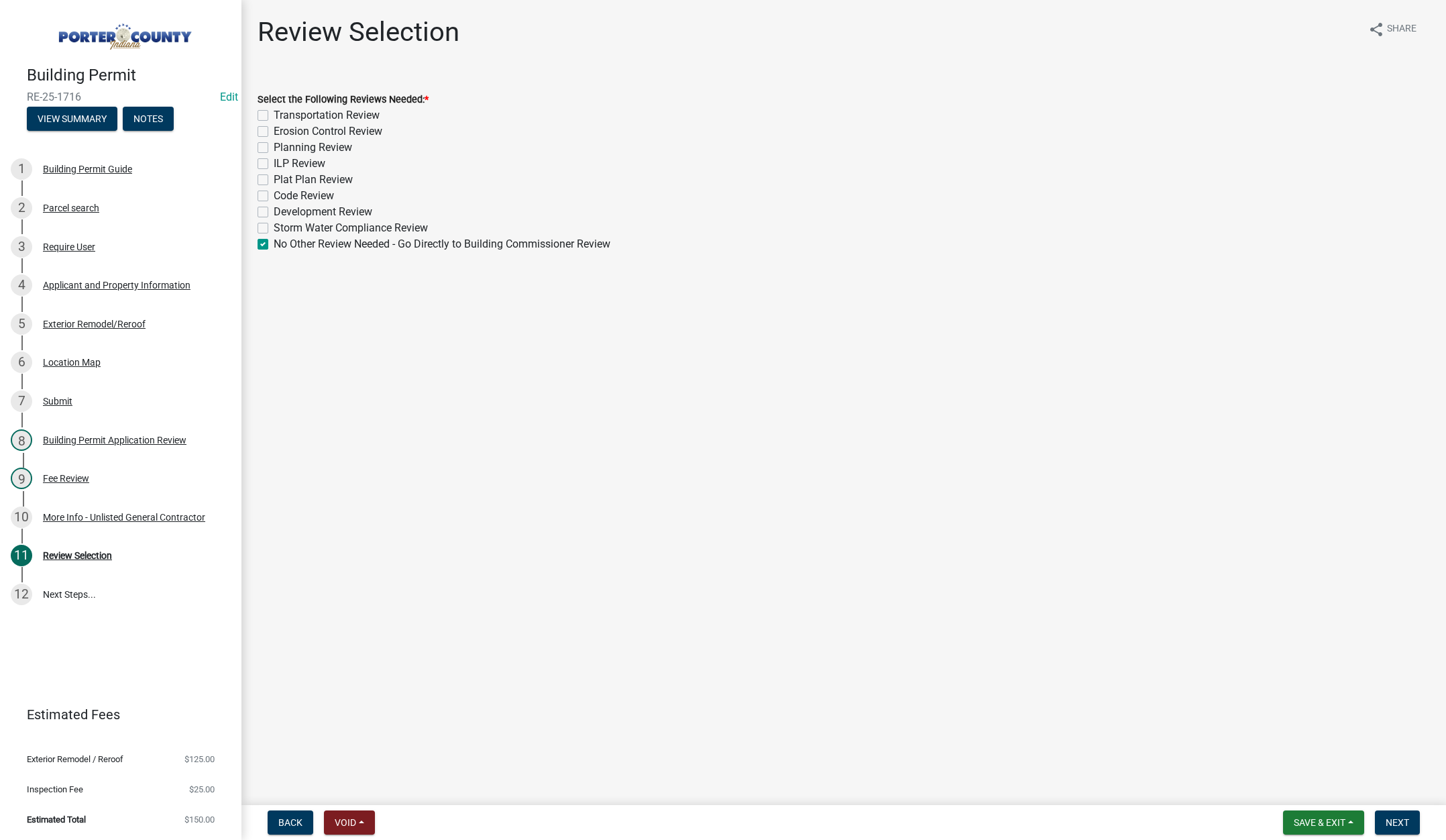
checkbox input "false"
checkbox input "true"
click at [1398, 820] on span "Next" at bounding box center [1398, 822] width 24 height 10
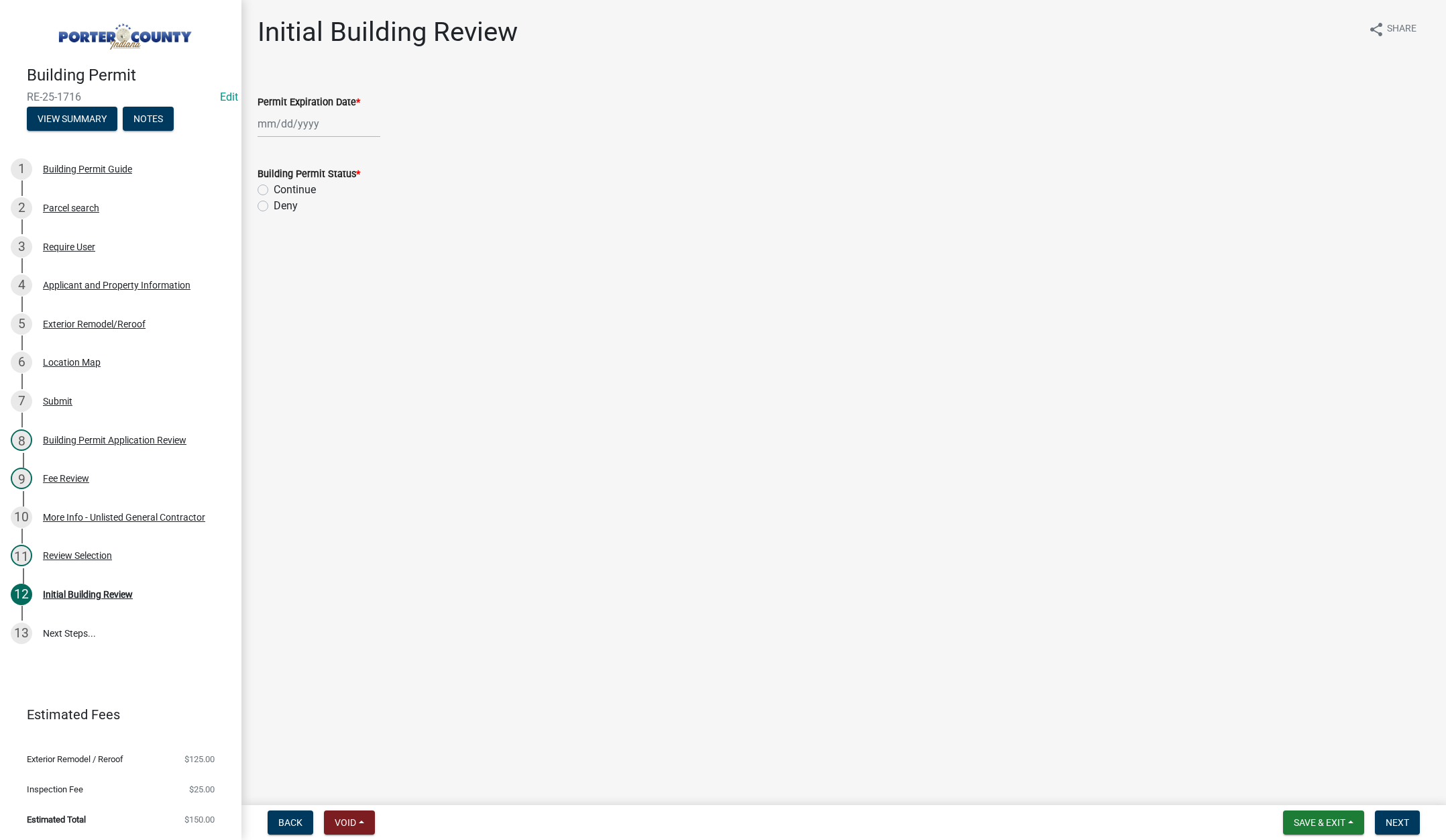
click at [337, 125] on div at bounding box center [319, 123] width 123 height 27
select select "9"
click at [374, 150] on select "1525 1526 1527 1528 1529 1530 1531 1532 1533 1534 1535 1536 1537 1538 1539 1540…" at bounding box center [362, 152] width 48 height 20
select select "2026"
click at [339, 142] on select "1525 1526 1527 1528 1529 1530 1531 1532 1533 1534 1535 1536 1537 1538 1539 1540…" at bounding box center [362, 152] width 48 height 20
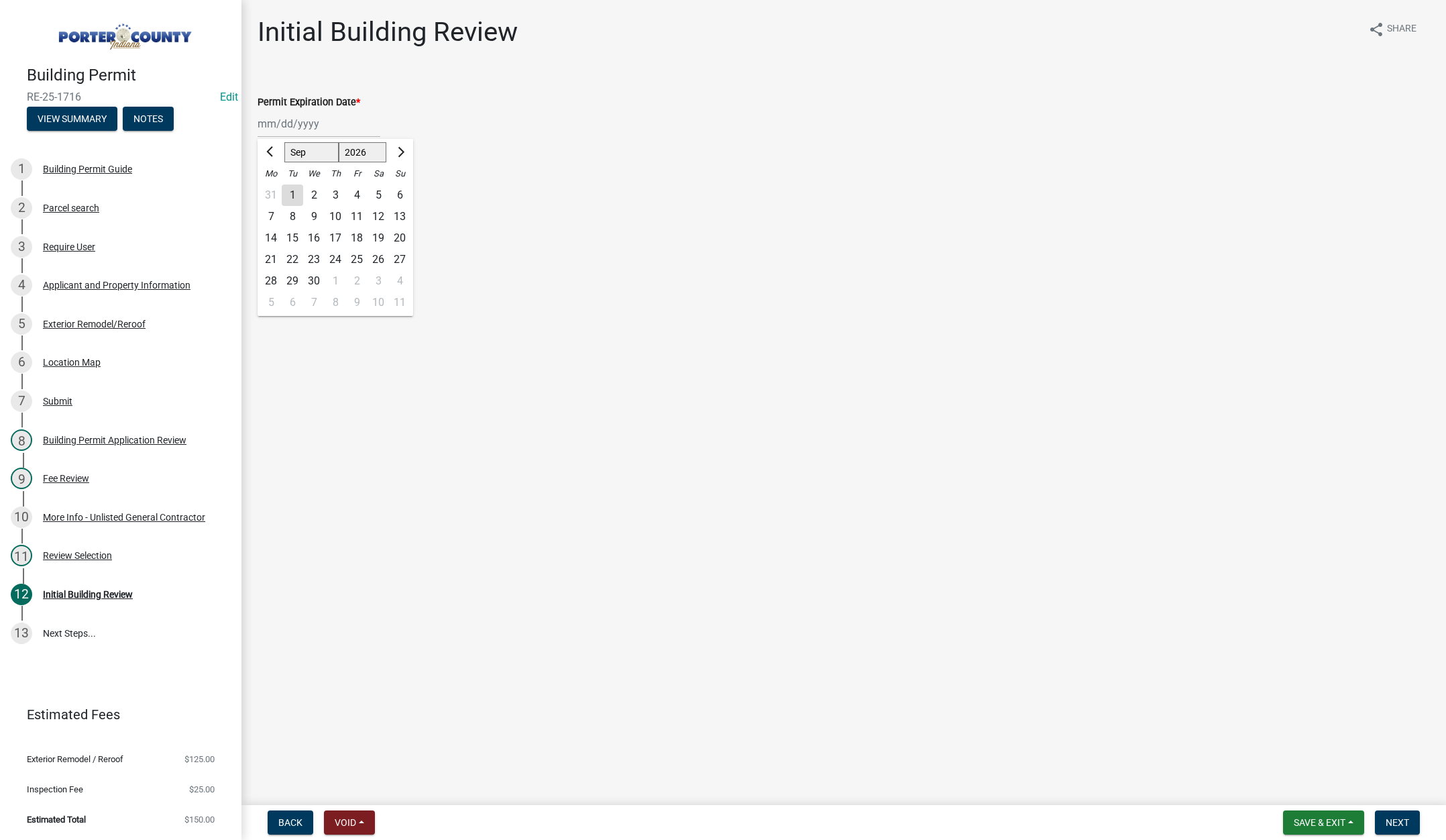
click at [314, 212] on div "9" at bounding box center [313, 216] width 22 height 22
type input "09/09/2026"
click at [273, 189] on label "Continue" at bounding box center [294, 190] width 42 height 16
click at [273, 189] on input "Continue" at bounding box center [278, 186] width 9 height 9
radio input "true"
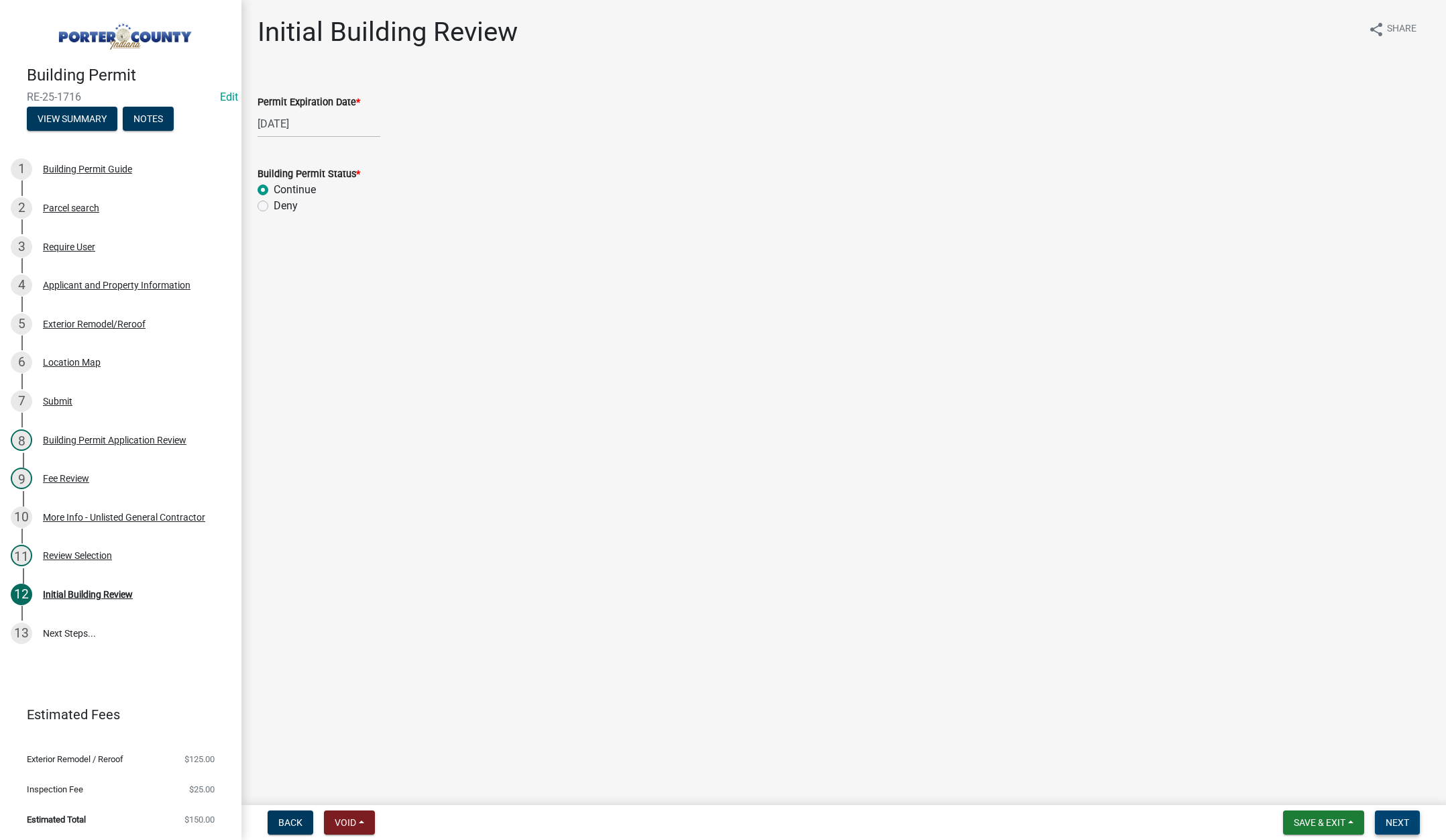
click at [1398, 817] on span "Next" at bounding box center [1398, 822] width 24 height 10
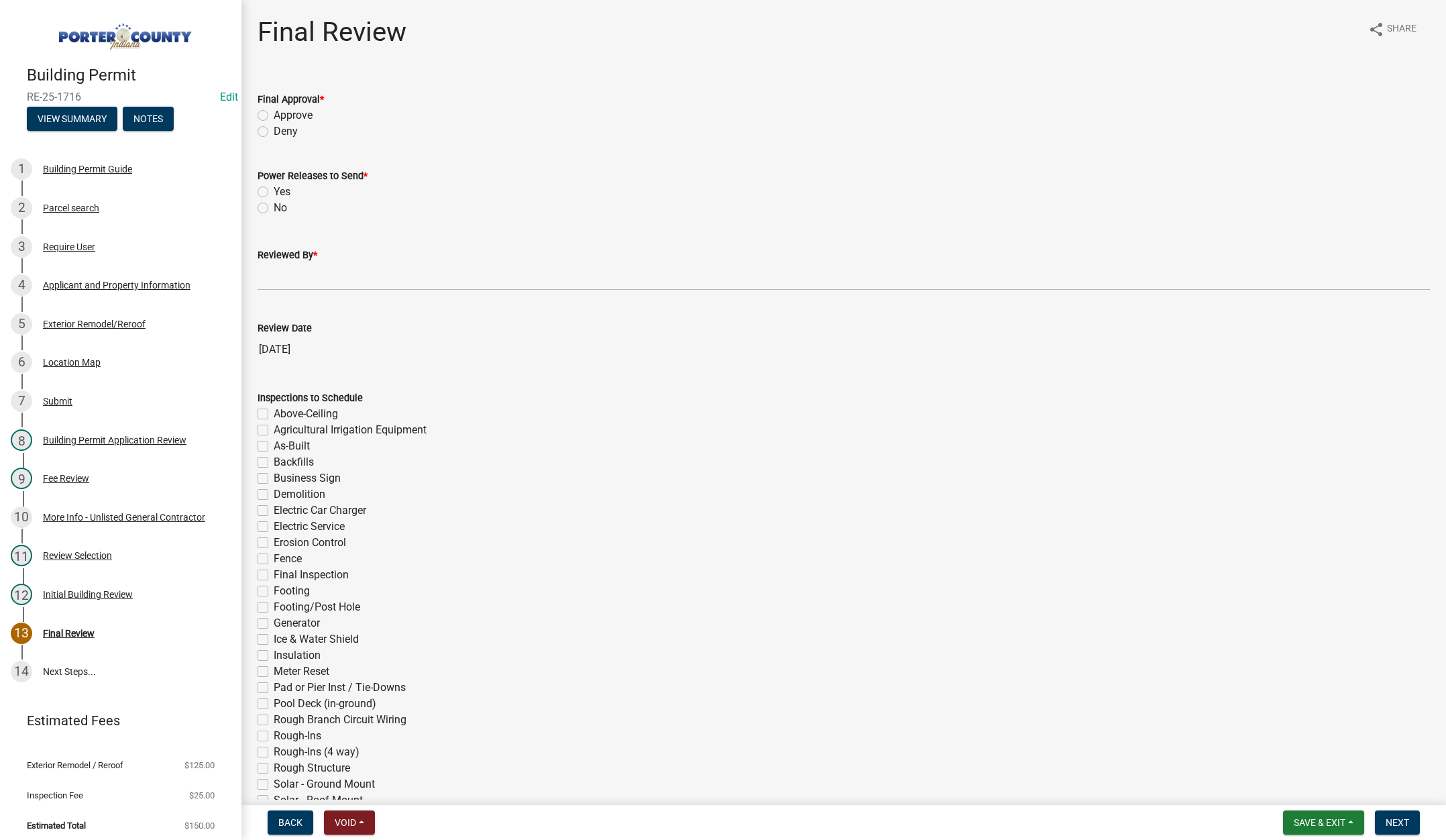
click at [273, 112] on label "Approve" at bounding box center [293, 115] width 39 height 16
click at [273, 112] on input "Approve" at bounding box center [278, 111] width 9 height 9
radio input "true"
click at [273, 206] on label "No" at bounding box center [280, 208] width 13 height 16
click at [273, 206] on input "No" at bounding box center [278, 204] width 9 height 9
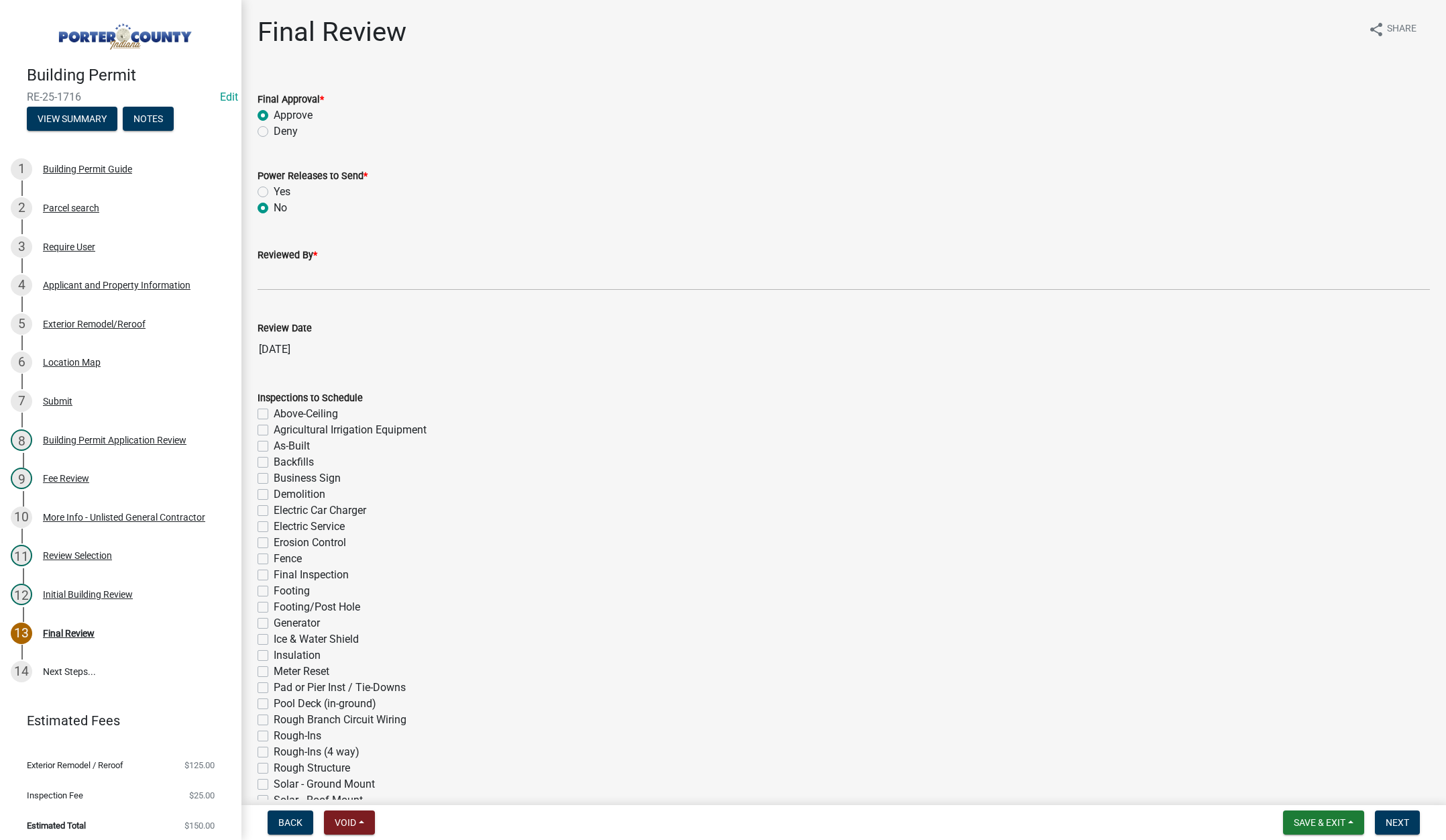
radio input "true"
drag, startPoint x: 285, startPoint y: 277, endPoint x: 305, endPoint y: 284, distance: 21.2
click at [285, 277] on input "Reviewed By *" at bounding box center [844, 276] width 1172 height 27
type input "Tami"
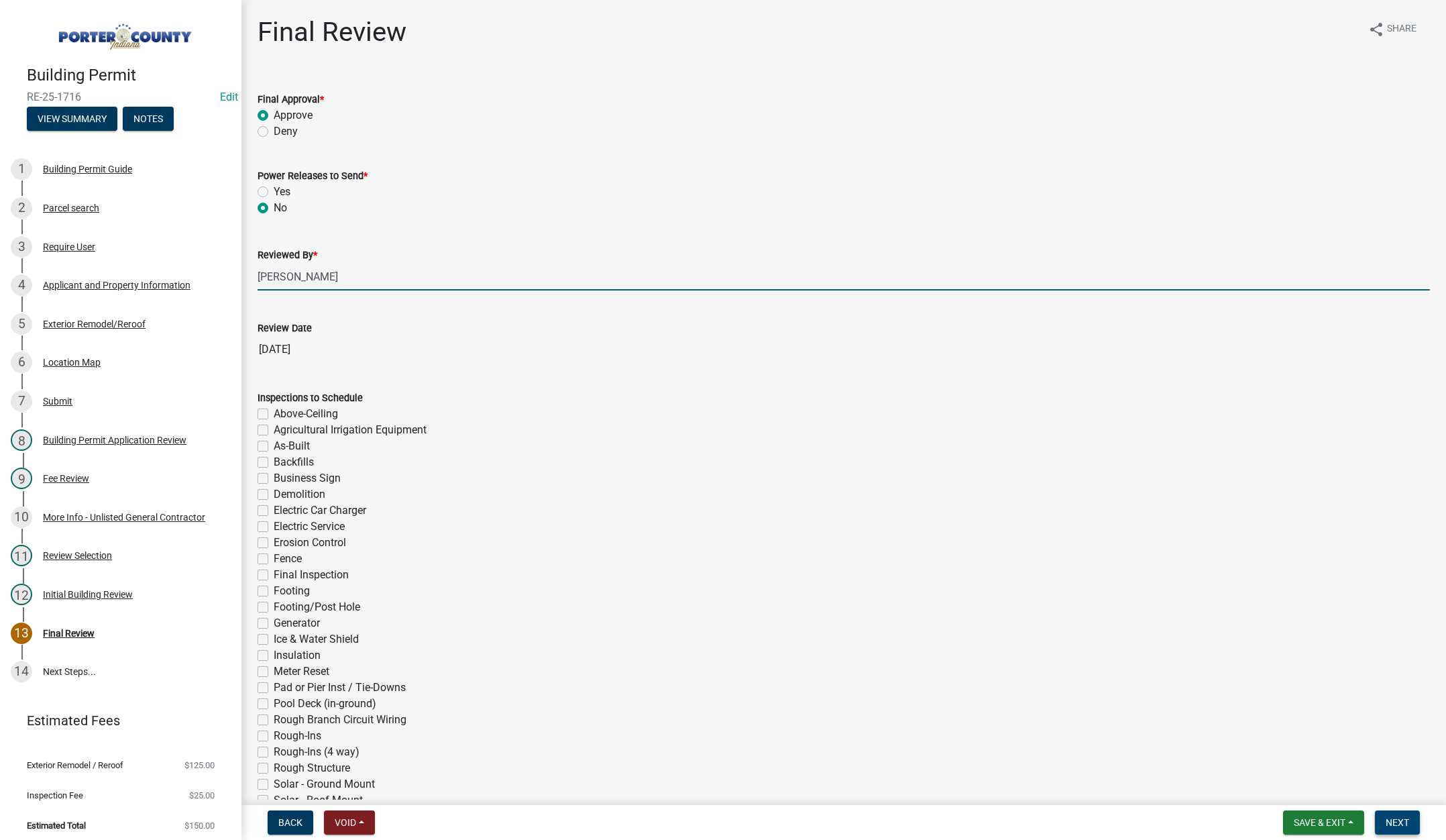
click at [1402, 823] on span "Next" at bounding box center [1398, 822] width 24 height 10
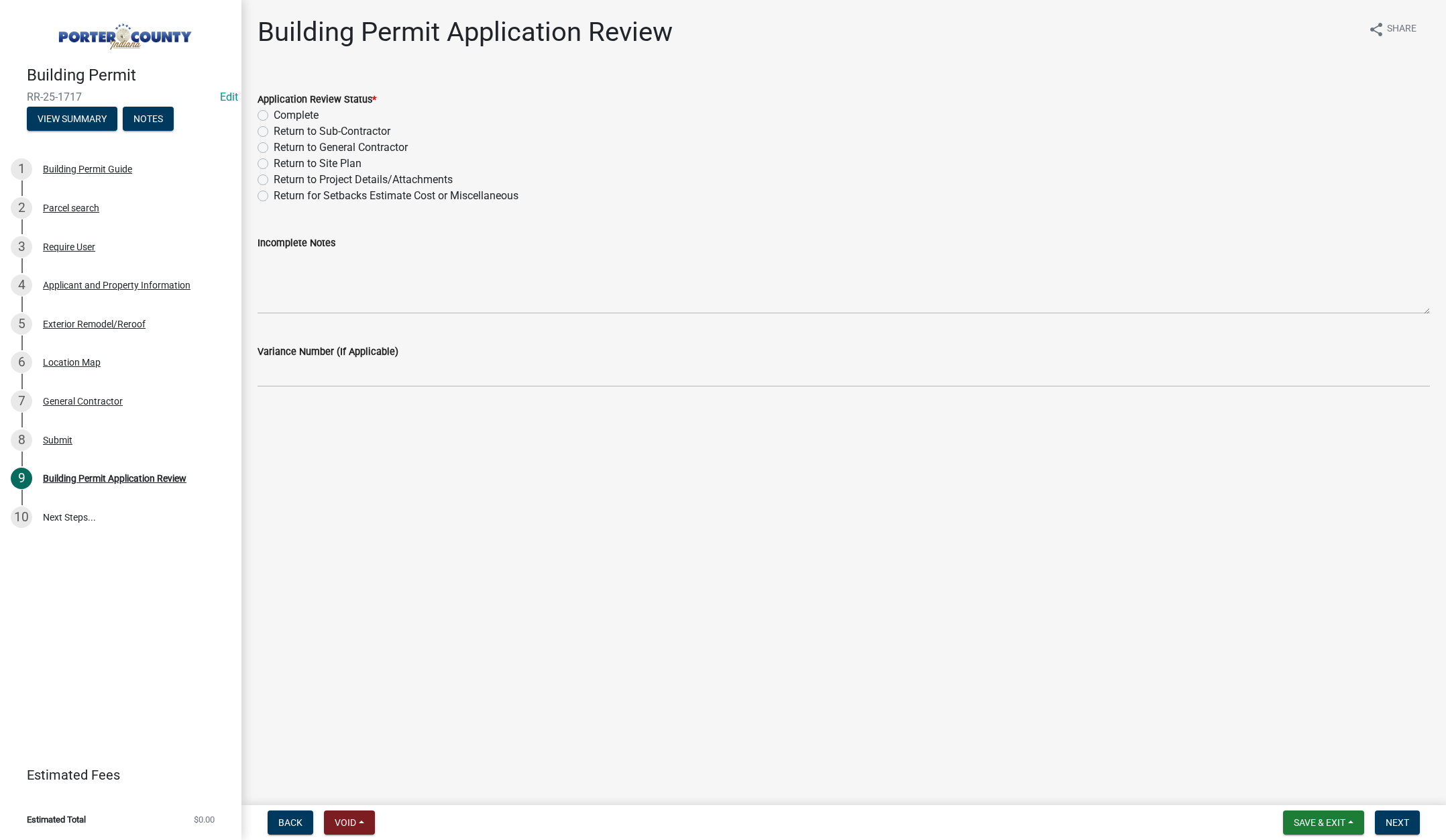
click at [273, 114] on label "Complete" at bounding box center [296, 115] width 45 height 16
click at [273, 114] on input "Complete" at bounding box center [278, 111] width 9 height 9
radio input "true"
click at [1395, 821] on span "Next" at bounding box center [1398, 822] width 24 height 10
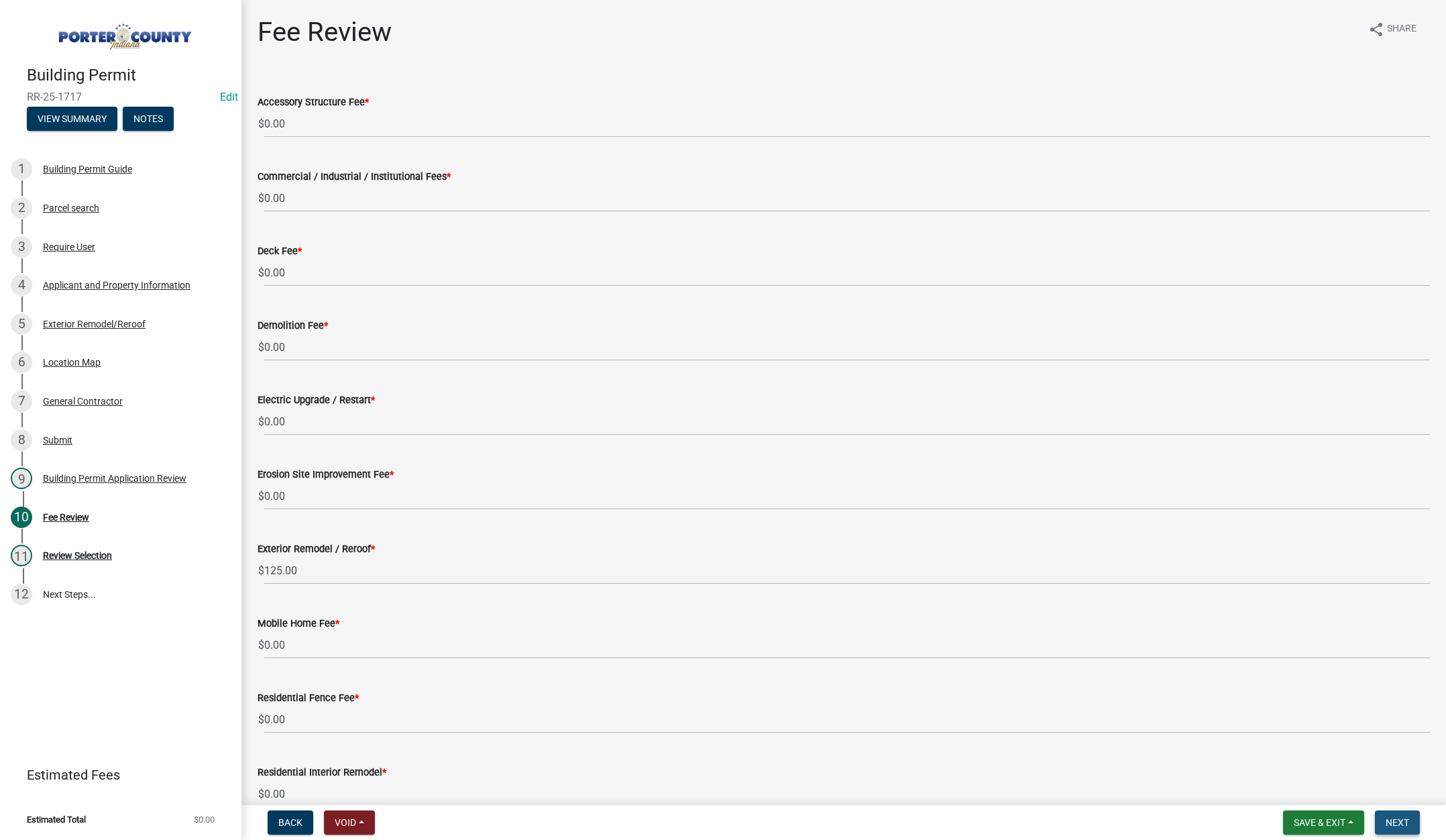
click at [1400, 819] on span "Next" at bounding box center [1398, 822] width 24 height 10
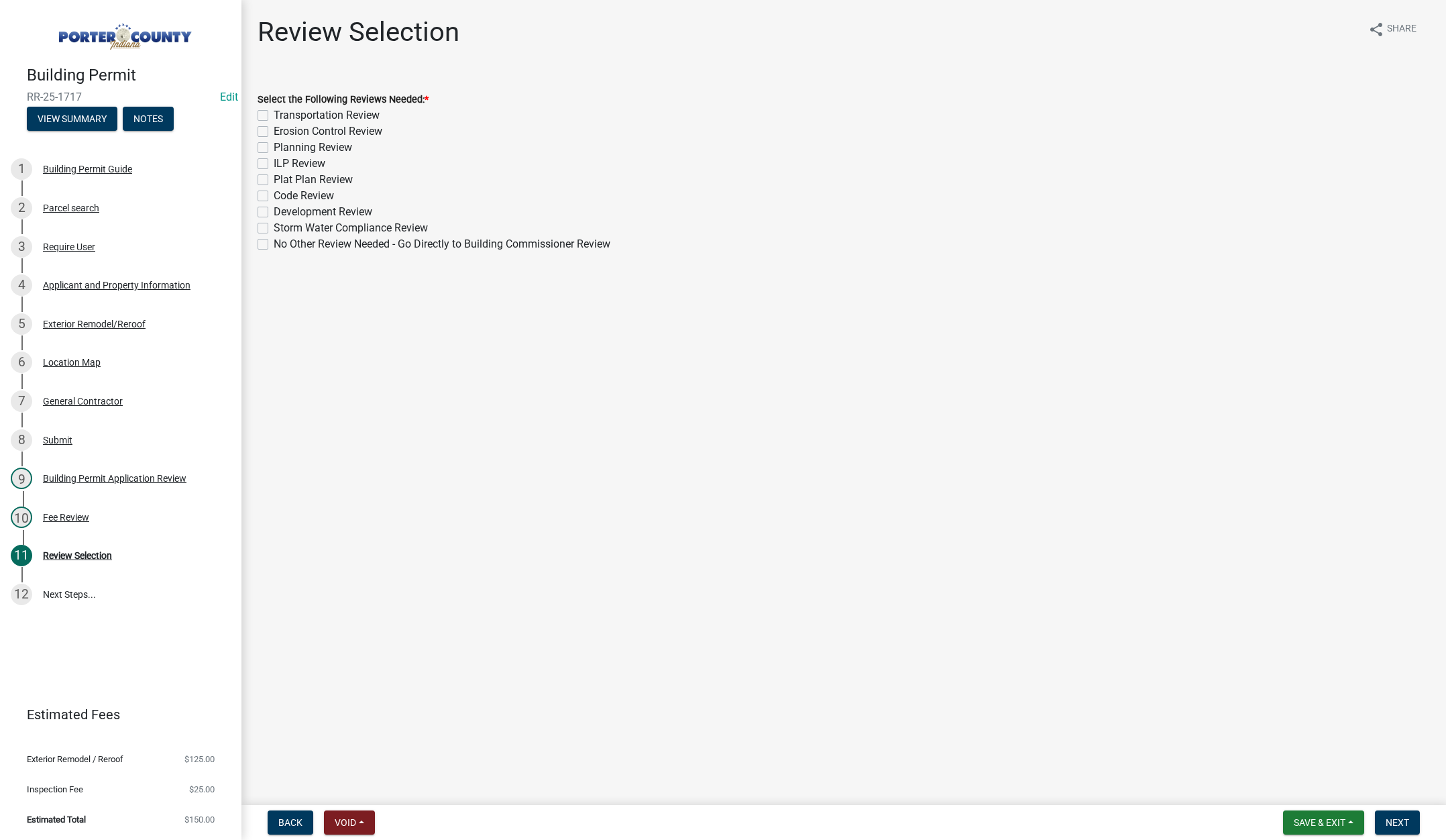
click at [273, 243] on label "No Other Review Needed - Go Directly to Building Commissioner Review" at bounding box center [441, 244] width 336 height 16
click at [273, 243] on input "No Other Review Needed - Go Directly to Building Commissioner Review" at bounding box center [278, 241] width 9 height 9
checkbox input "true"
checkbox input "false"
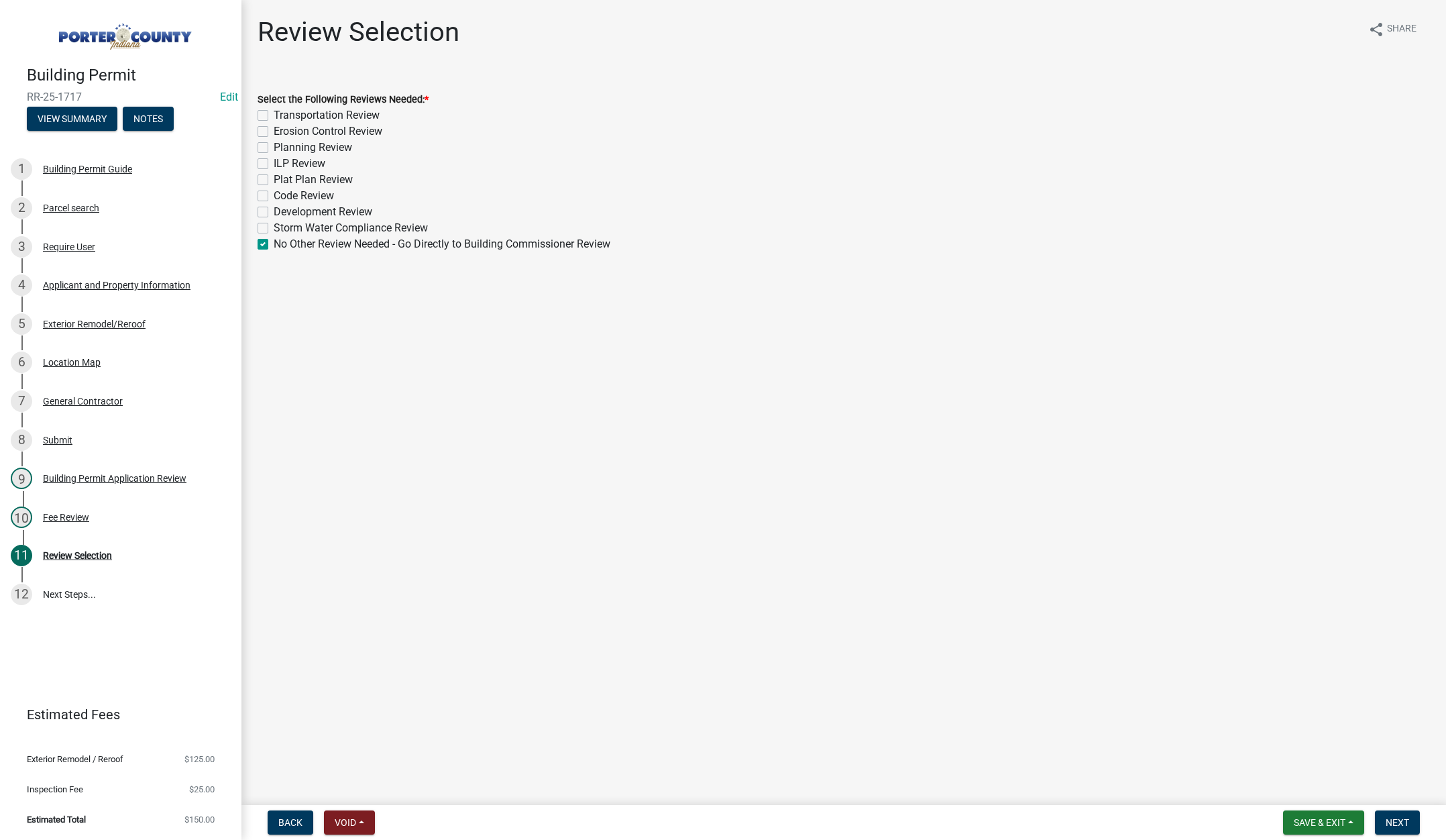
checkbox input "false"
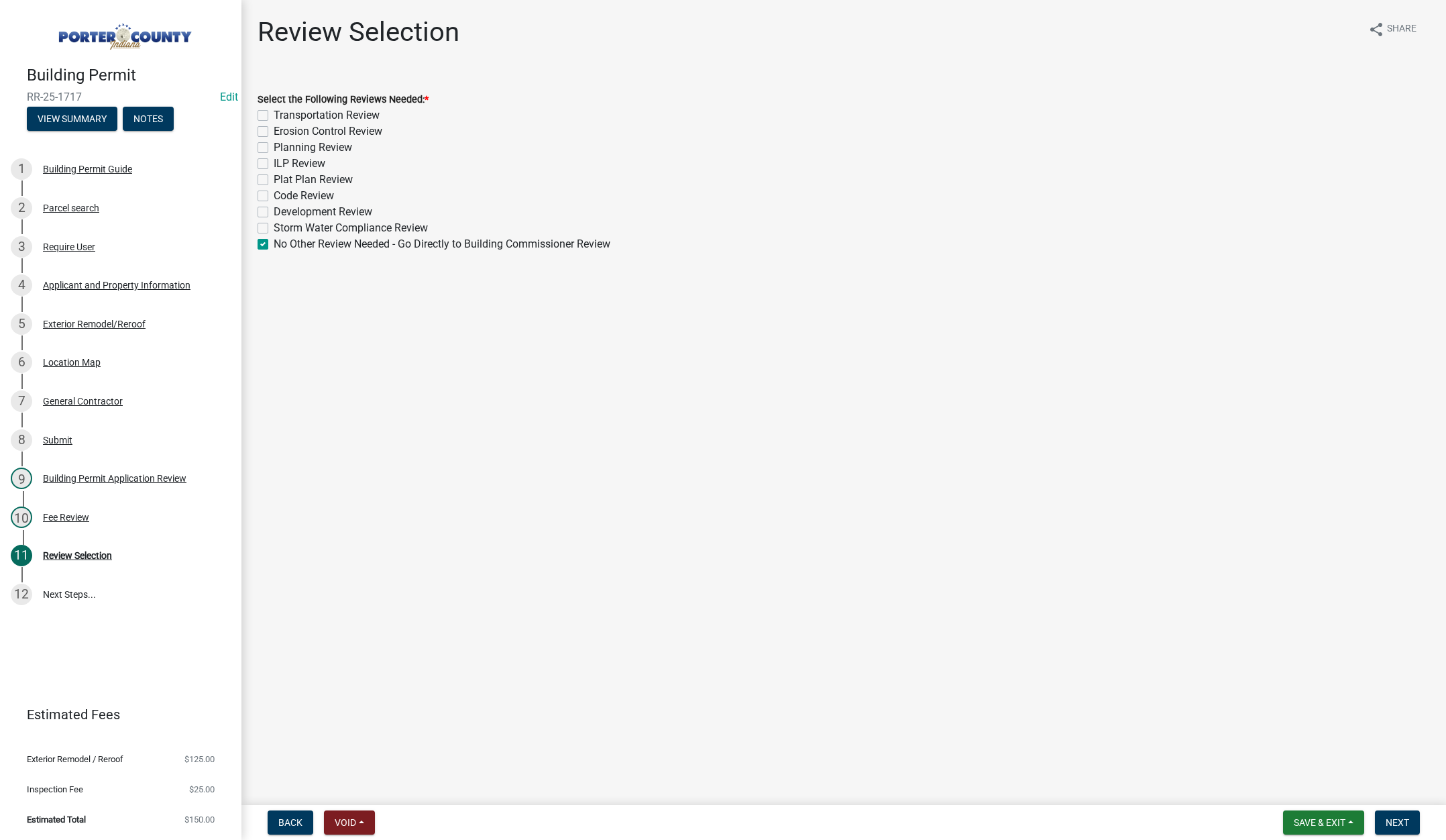
checkbox input "false"
checkbox input "true"
click at [1402, 821] on span "Next" at bounding box center [1398, 822] width 24 height 10
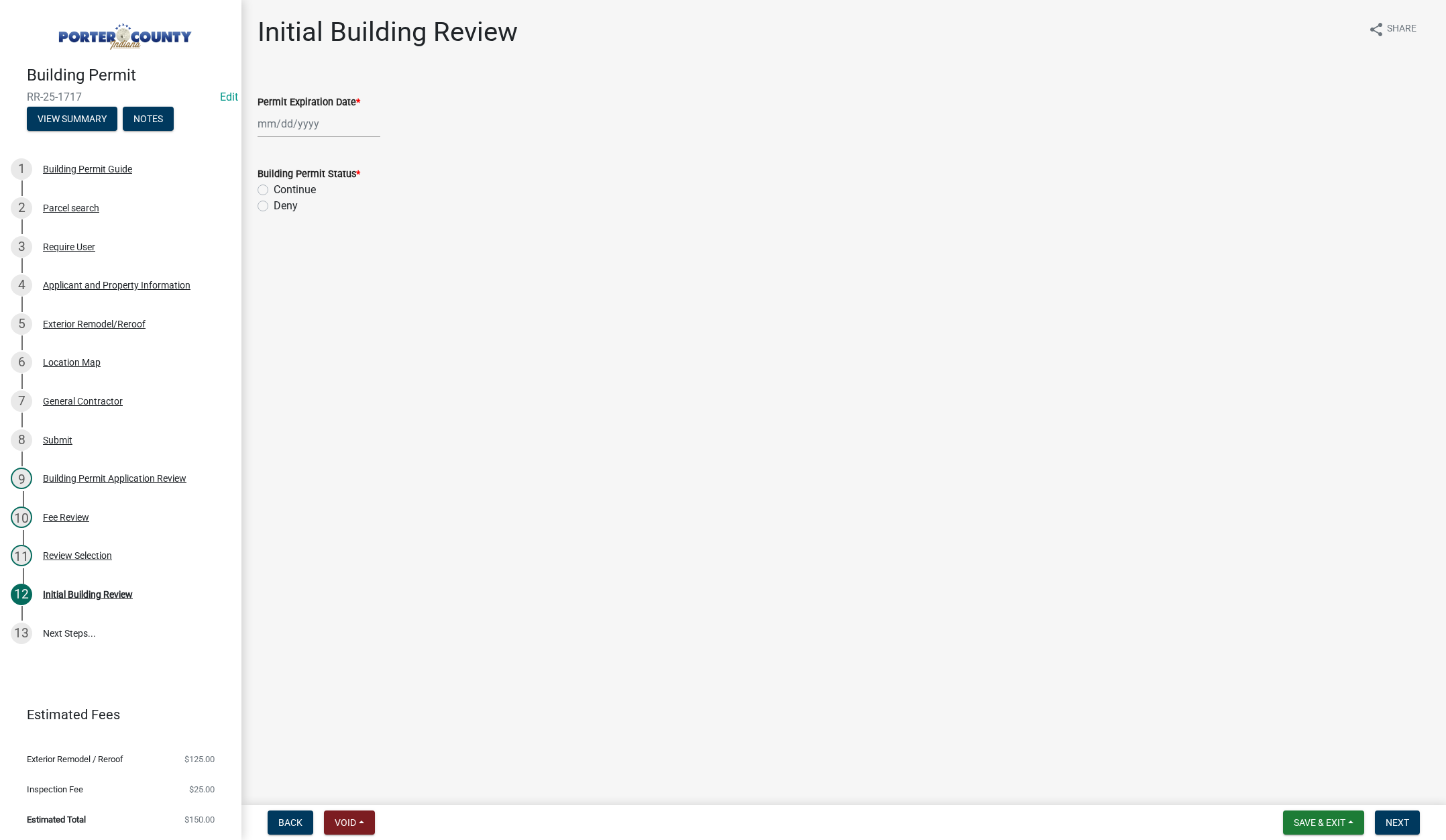
click at [346, 130] on div at bounding box center [319, 123] width 123 height 27
select select "9"
click at [377, 154] on select "1525 1526 1527 1528 1529 1530 1531 1532 1533 1534 1535 1536 1537 1538 1539 1540…" at bounding box center [362, 152] width 48 height 20
select select "2026"
click at [339, 142] on select "1525 1526 1527 1528 1529 1530 1531 1532 1533 1534 1535 1536 1537 1538 1539 1540…" at bounding box center [362, 152] width 48 height 20
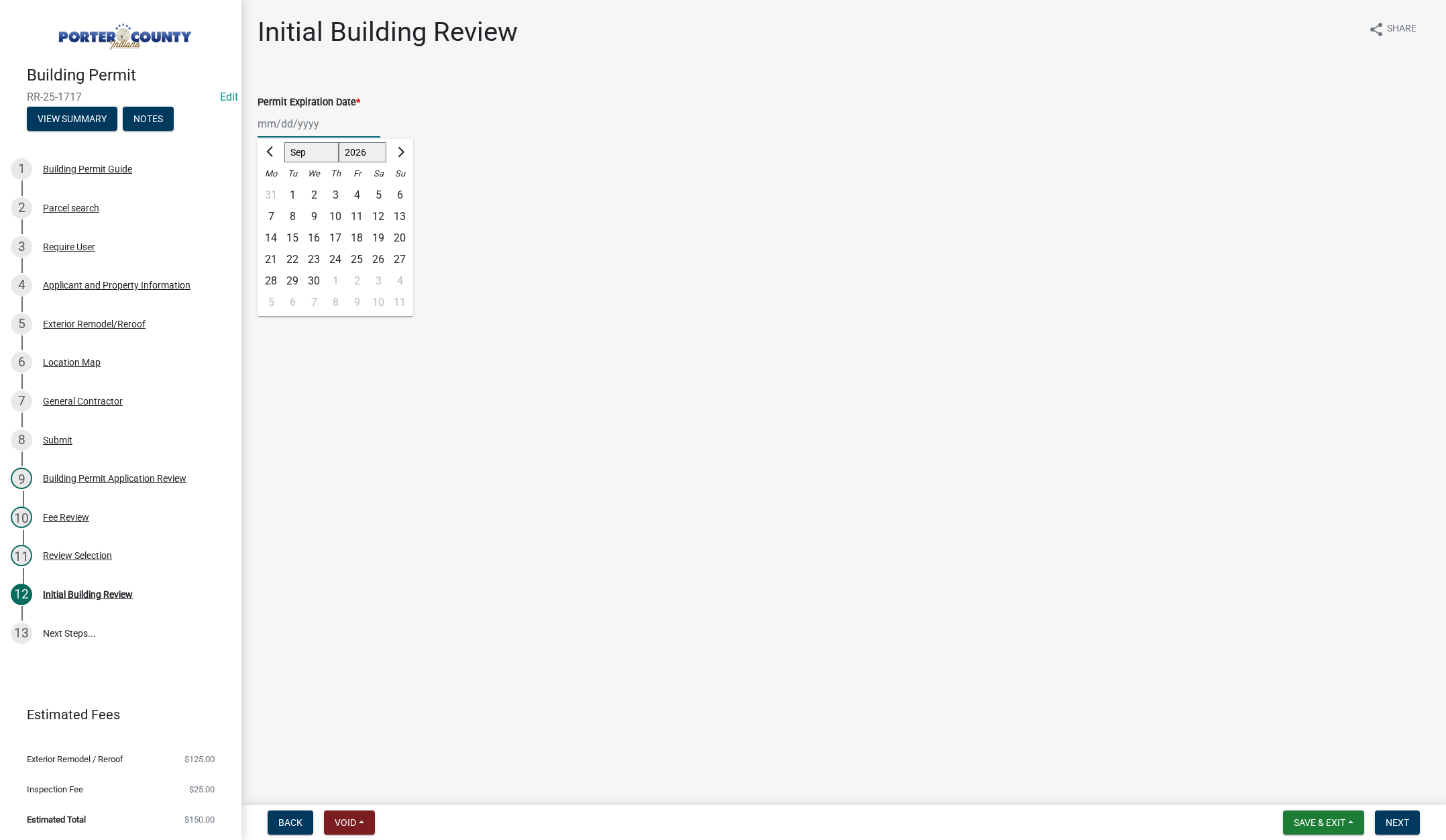
click at [314, 212] on div "9" at bounding box center [313, 216] width 22 height 22
type input "09/09/2026"
click at [273, 190] on label "Continue" at bounding box center [294, 190] width 42 height 16
click at [273, 190] on input "Continue" at bounding box center [278, 186] width 9 height 9
radio input "true"
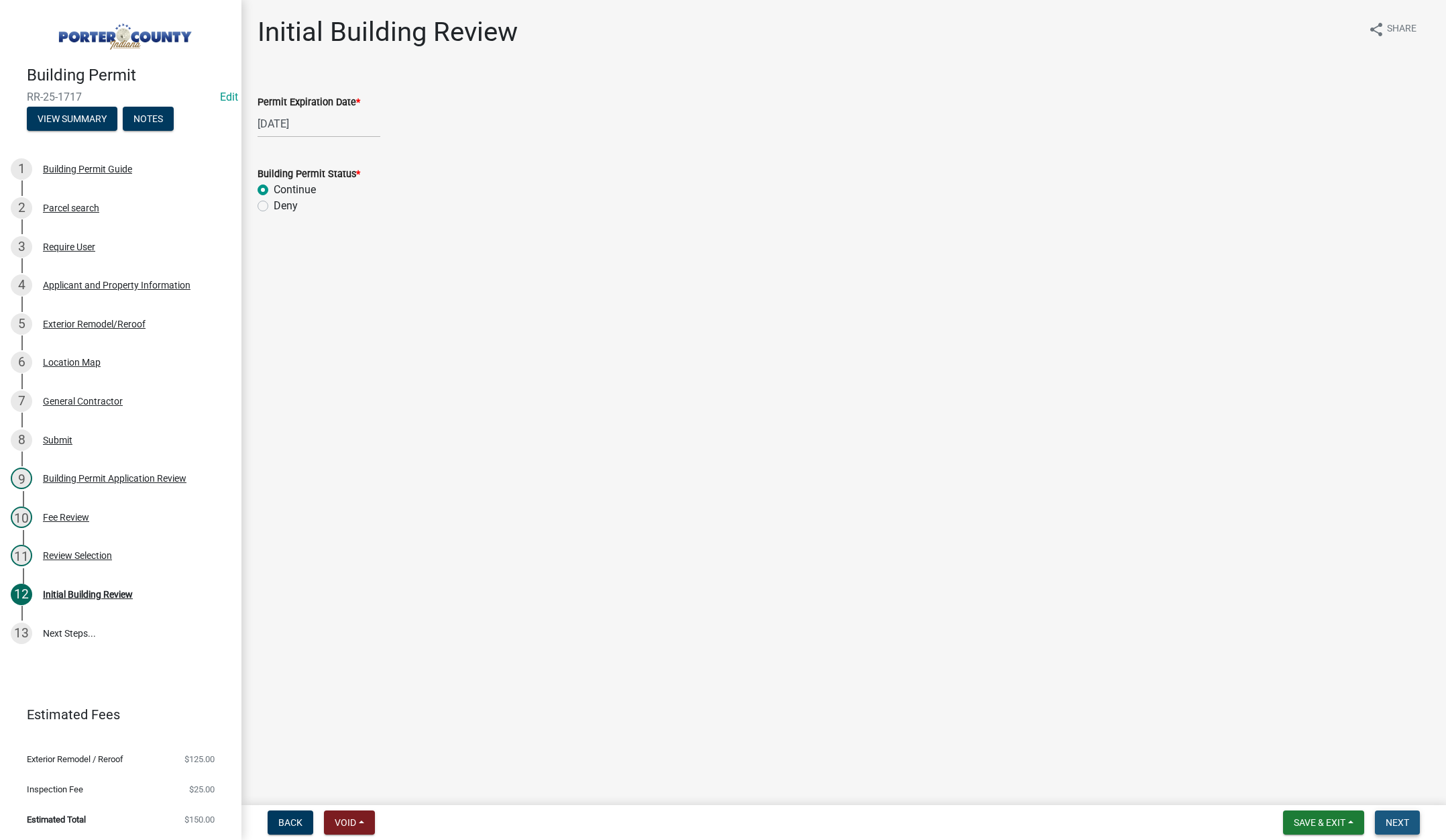
click at [1393, 815] on button "Next" at bounding box center [1397, 822] width 45 height 25
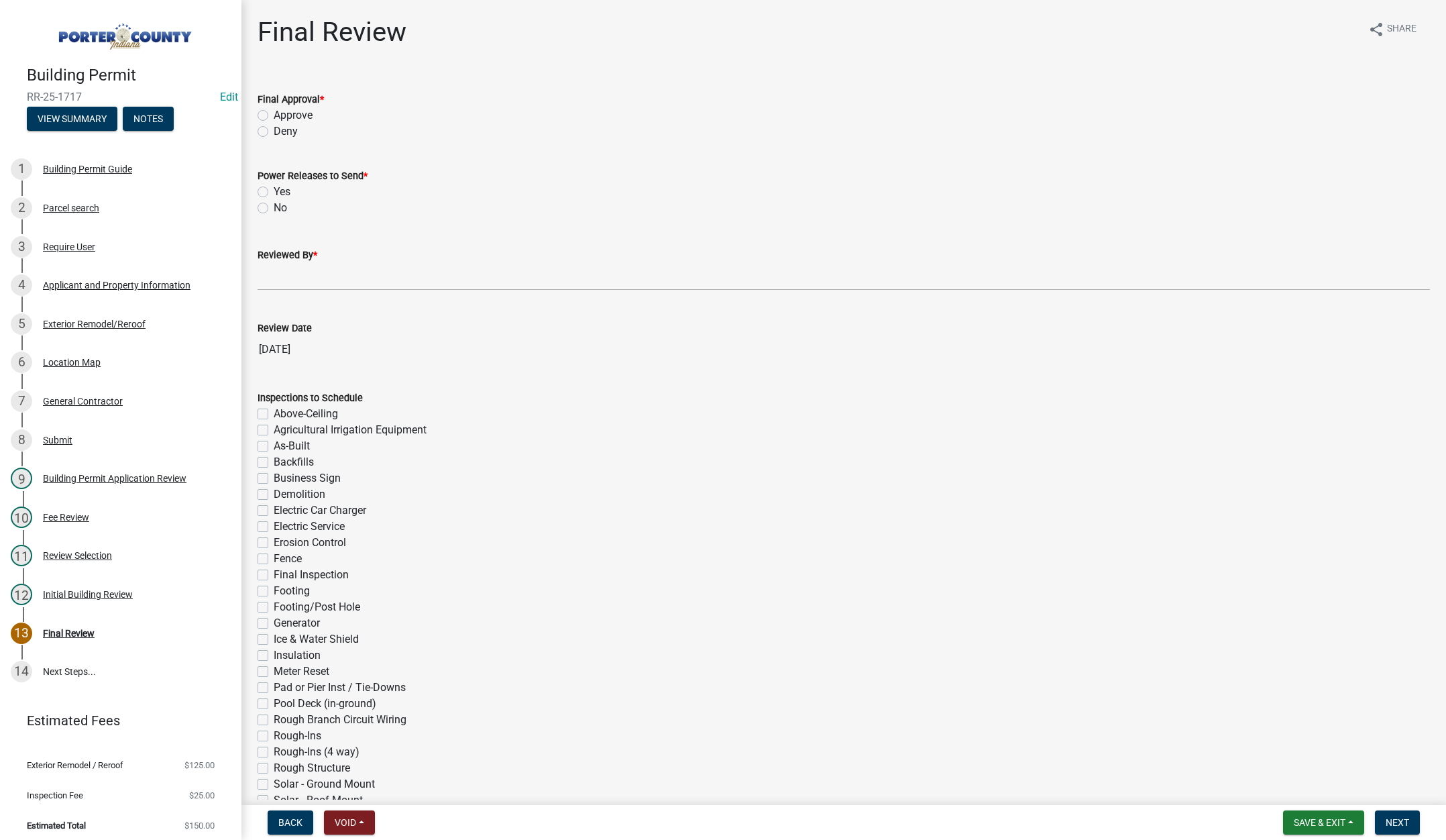
click at [273, 114] on label "Approve" at bounding box center [293, 115] width 39 height 16
click at [273, 114] on input "Approve" at bounding box center [278, 111] width 9 height 9
radio input "true"
click at [273, 208] on label "No" at bounding box center [280, 208] width 13 height 16
click at [273, 208] on input "No" at bounding box center [278, 204] width 9 height 9
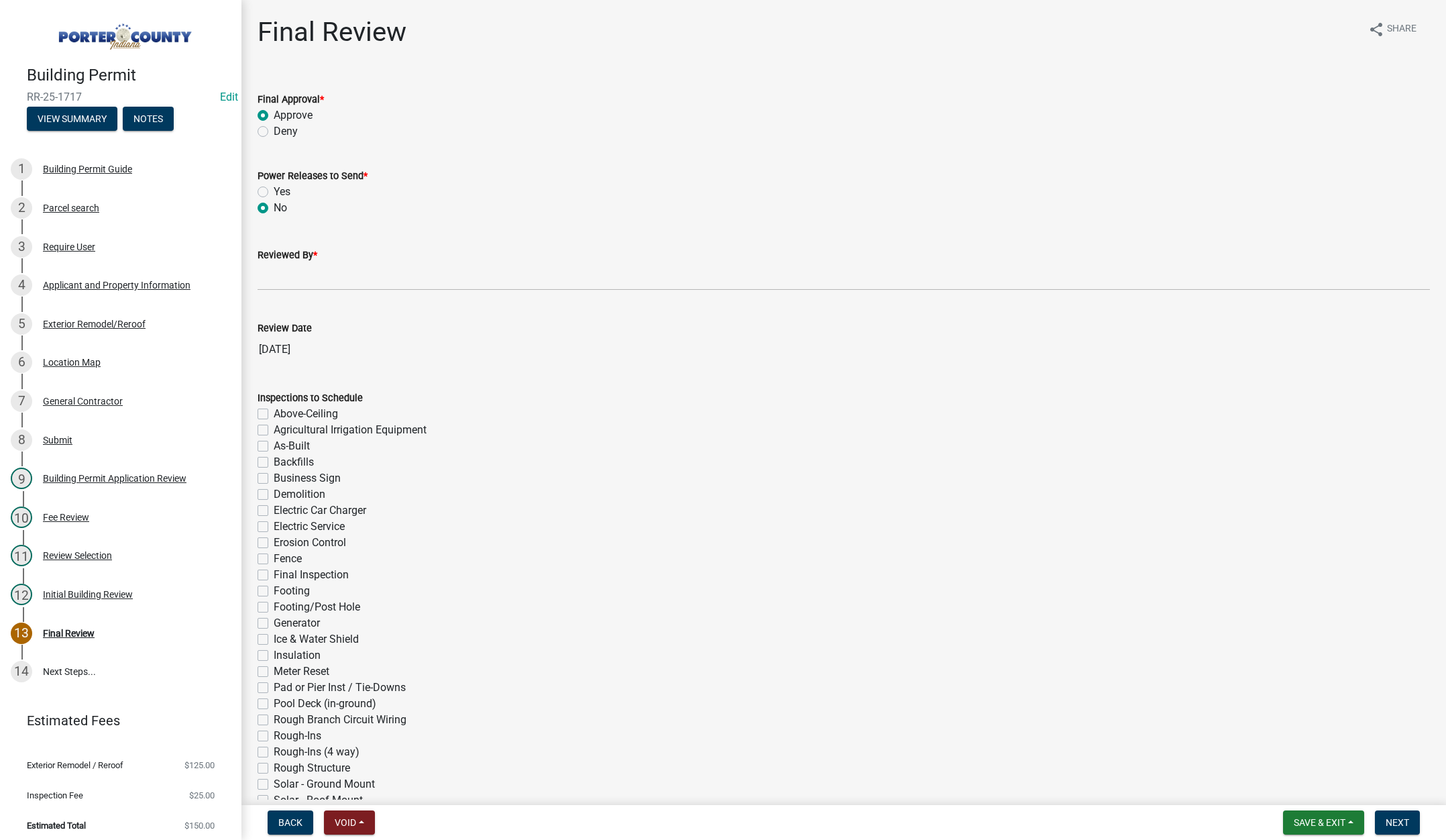
radio input "true"
click at [277, 264] on input "Reviewed By *" at bounding box center [844, 276] width 1172 height 27
type input "[PERSON_NAME]"
click at [1390, 821] on span "Next" at bounding box center [1398, 822] width 24 height 10
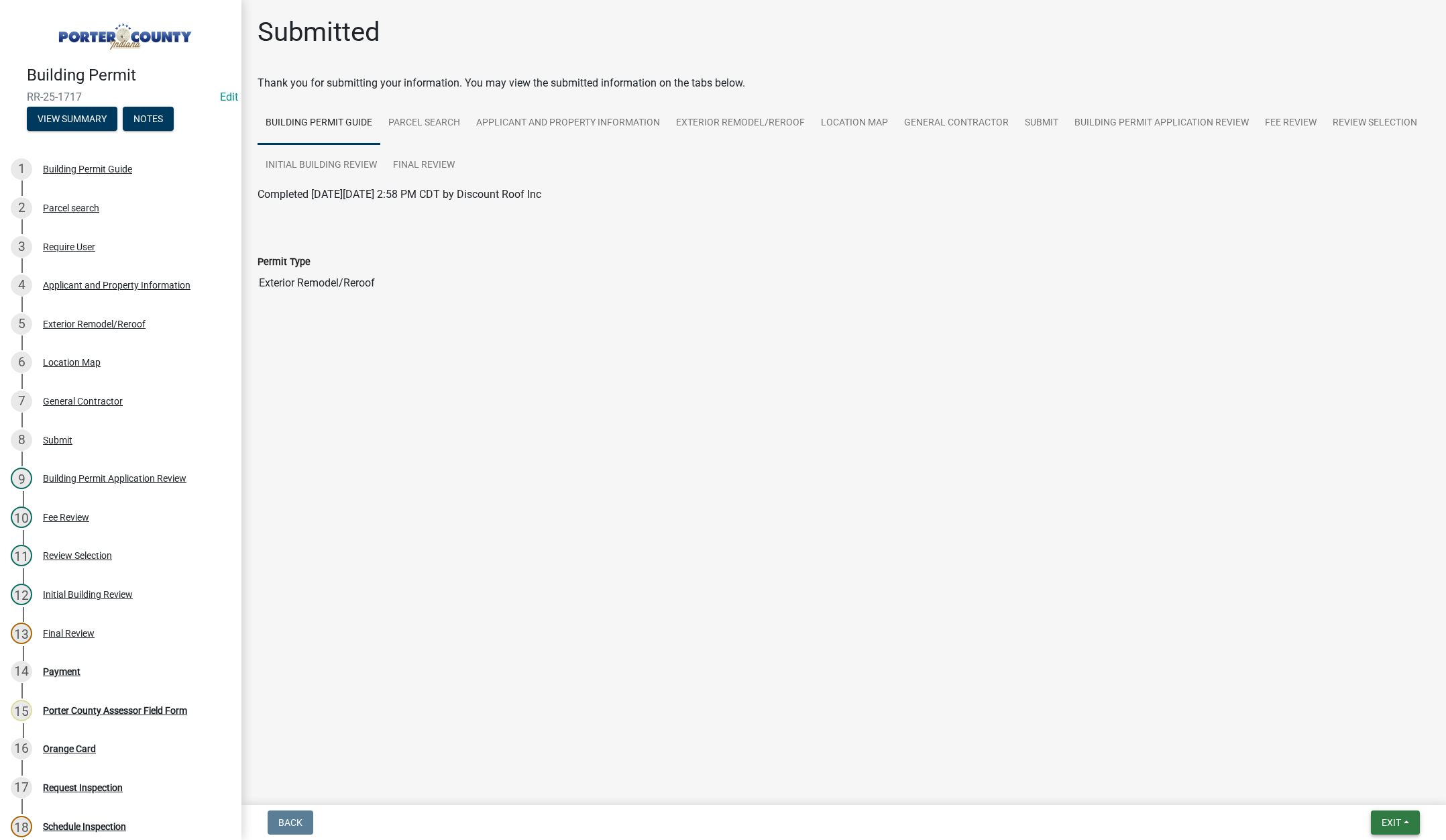
drag, startPoint x: 1379, startPoint y: 821, endPoint x: 1381, endPoint y: 812, distance: 9.2
click at [1379, 821] on button "Exit" at bounding box center [1395, 822] width 49 height 25
click at [1349, 793] on button "Save & Exit" at bounding box center [1366, 787] width 107 height 32
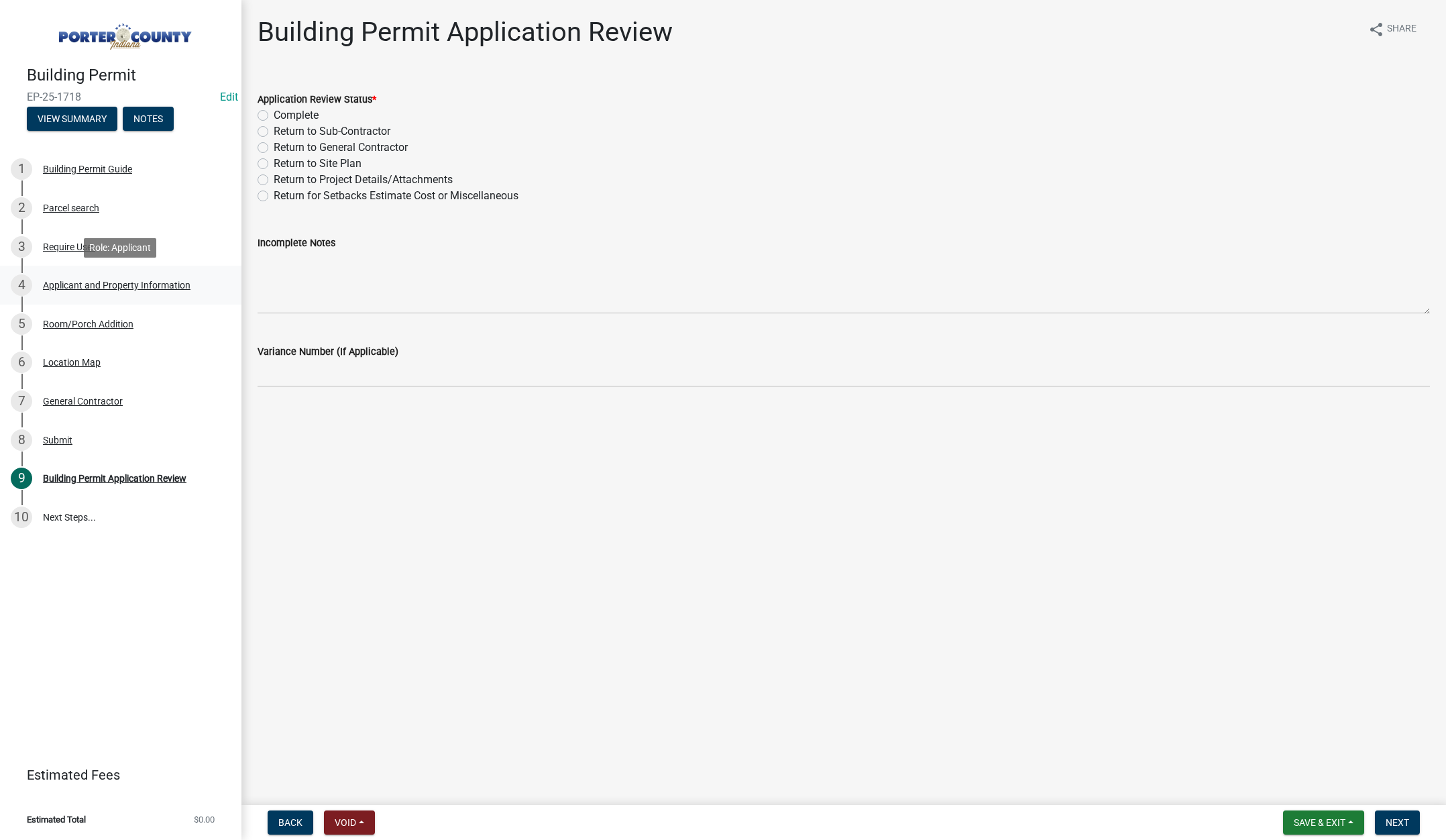
click at [107, 281] on div "Applicant and Property Information" at bounding box center [117, 284] width 148 height 10
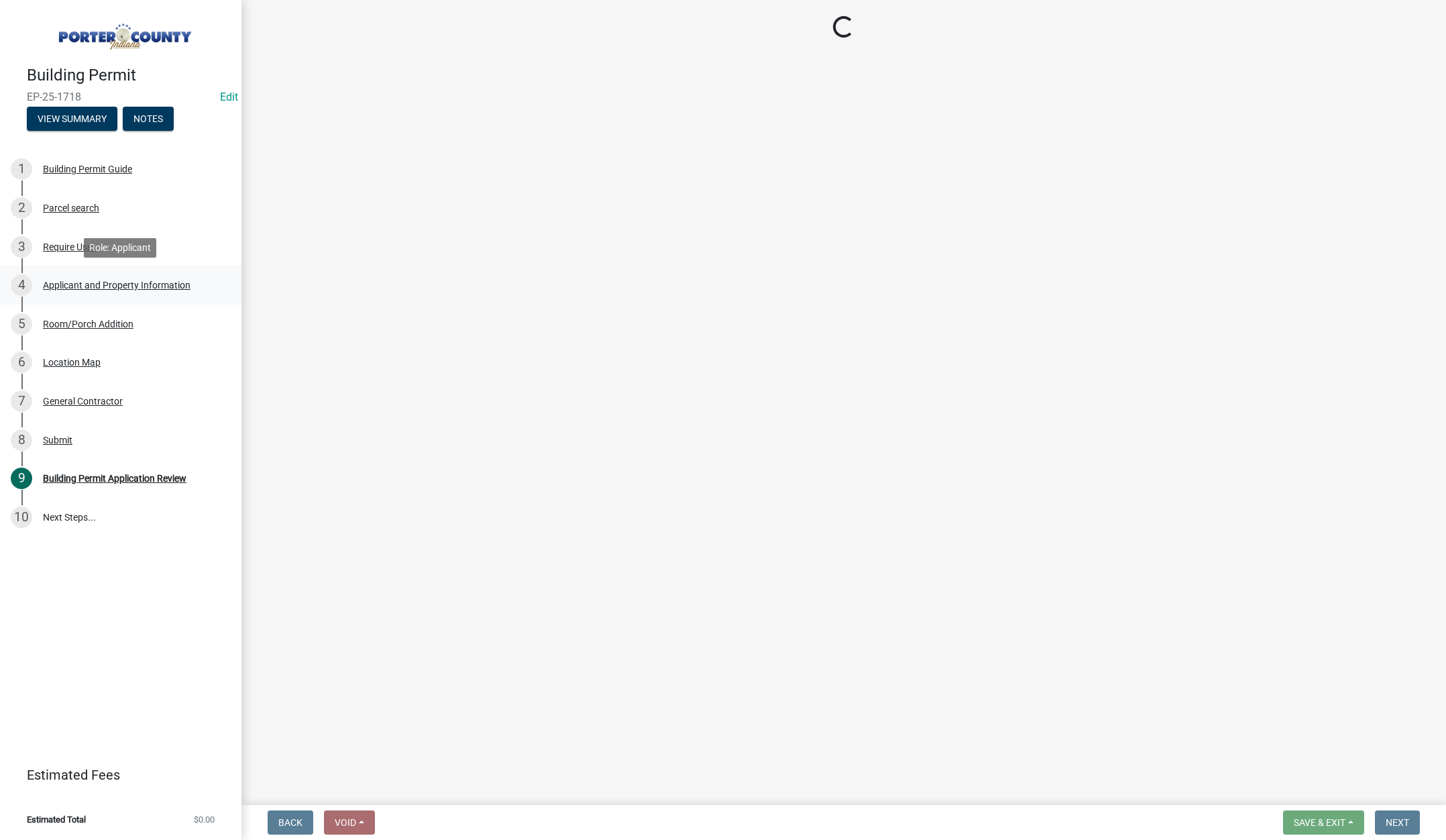
select select "dab8d744-4e32-40c1-942b-b7c1ea7347cb"
select select "f6a20749-9c5a-461f-8cbc-e769d10cedcc"
select select "b0f6f87b-588c-48c3-b728-322303c6bafe"
select select "ea6751d4-6bf7-4a16-89ee-f7801ab82aa1"
select select "e2d1b1d7-ccc9-456b-9e96-e16306515997"
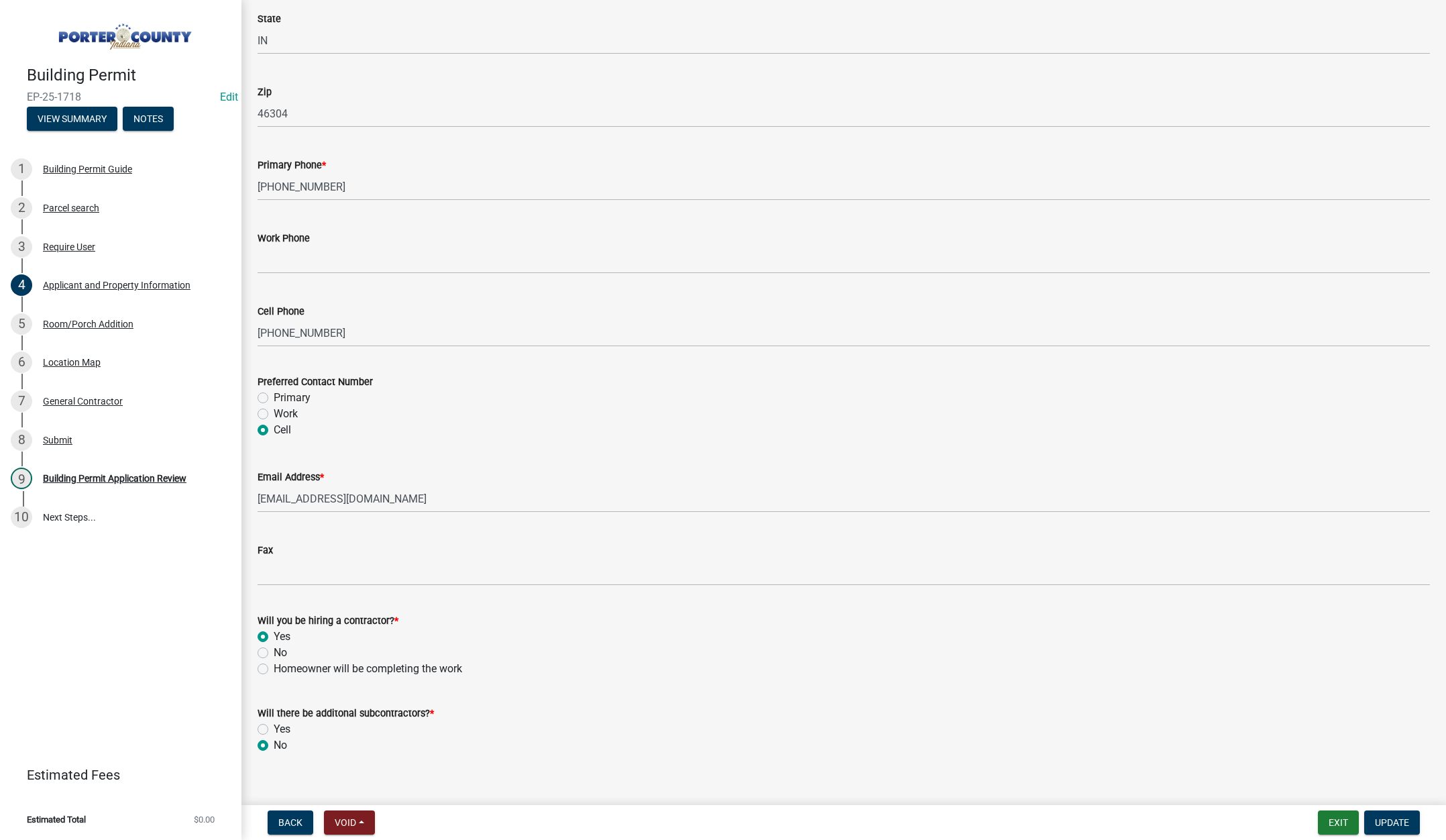
scroll to position [1670, 0]
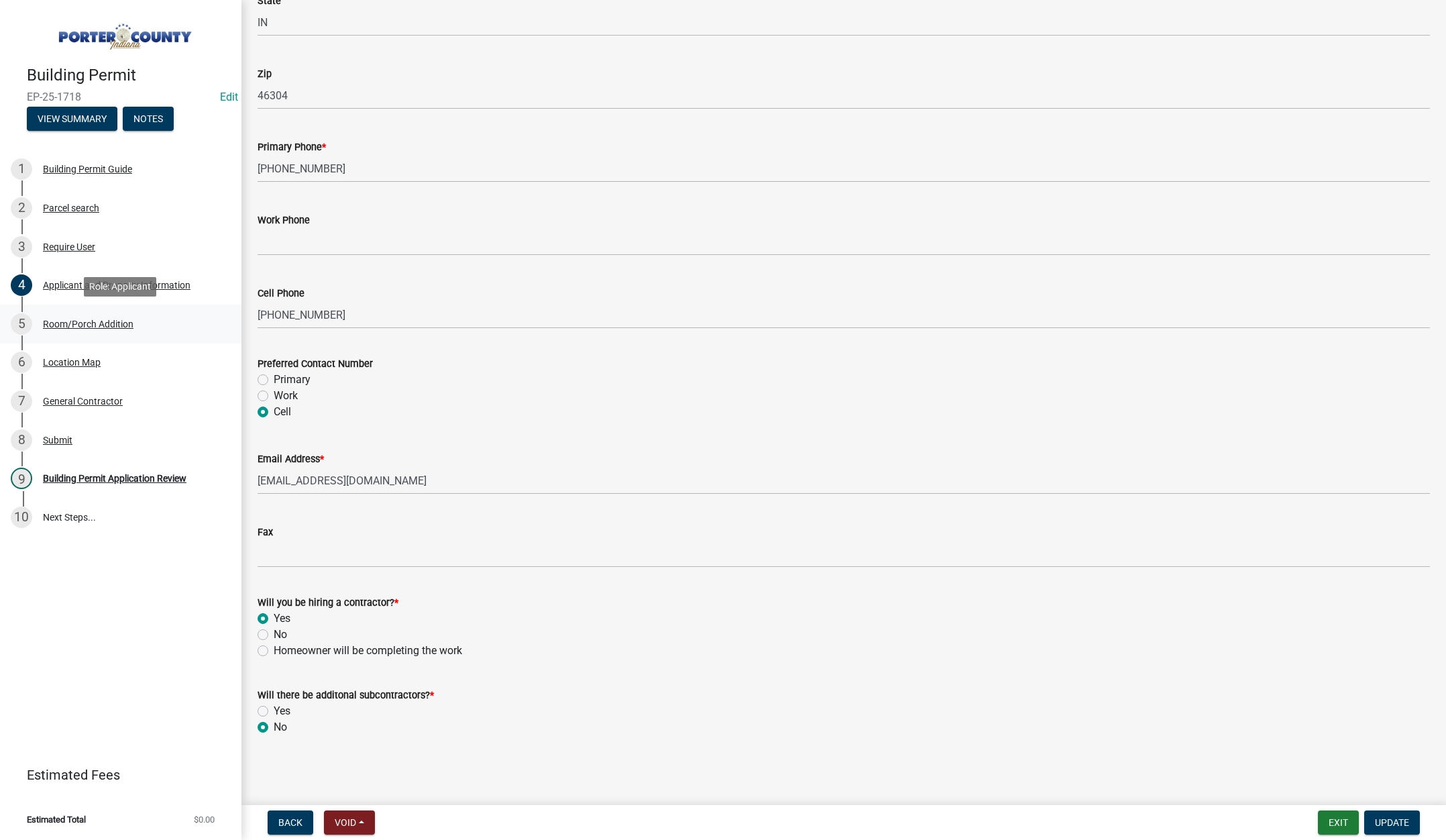
click at [124, 323] on div "Room/Porch Addition" at bounding box center [88, 324] width 91 height 10
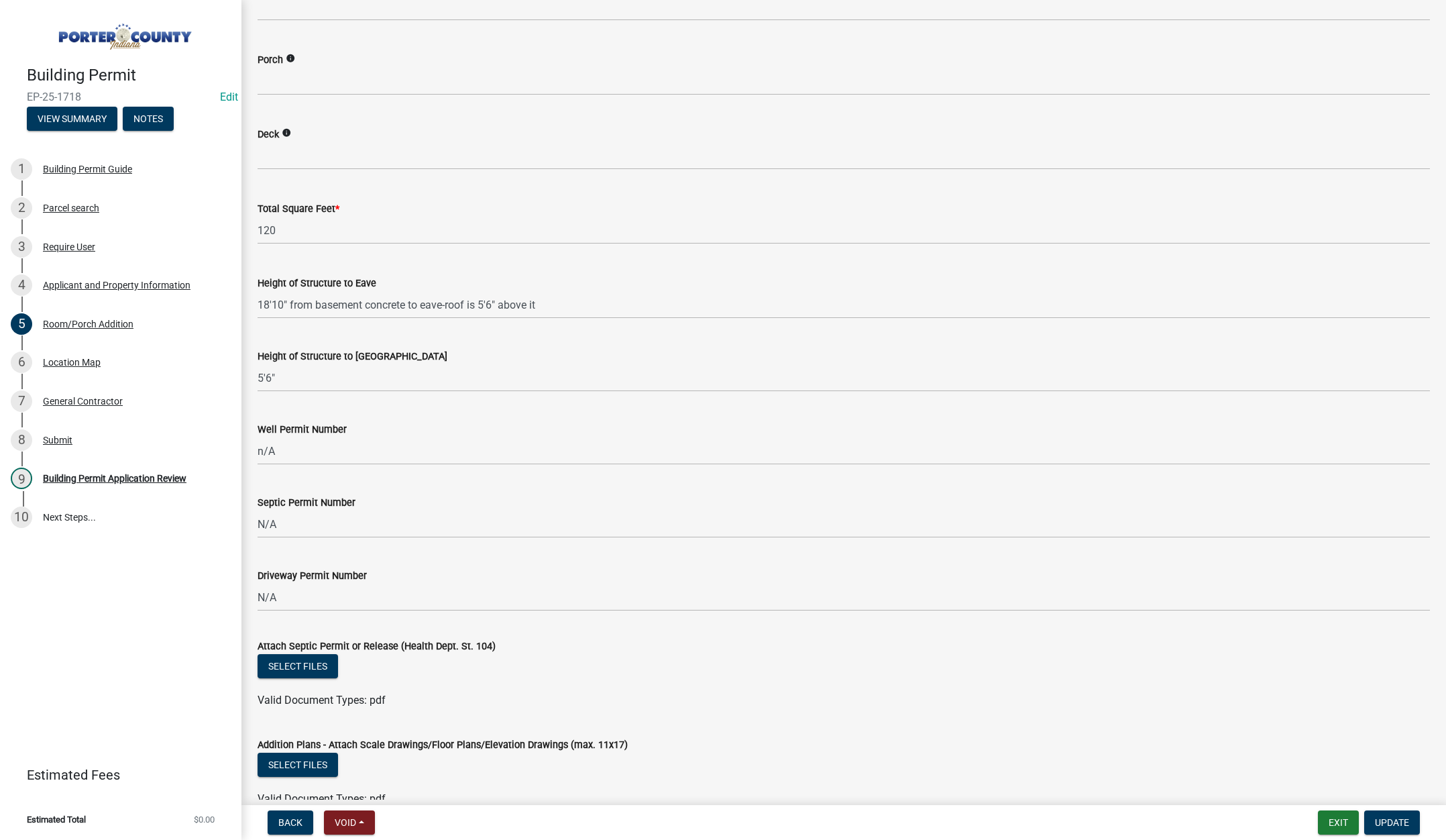
scroll to position [2096, 0]
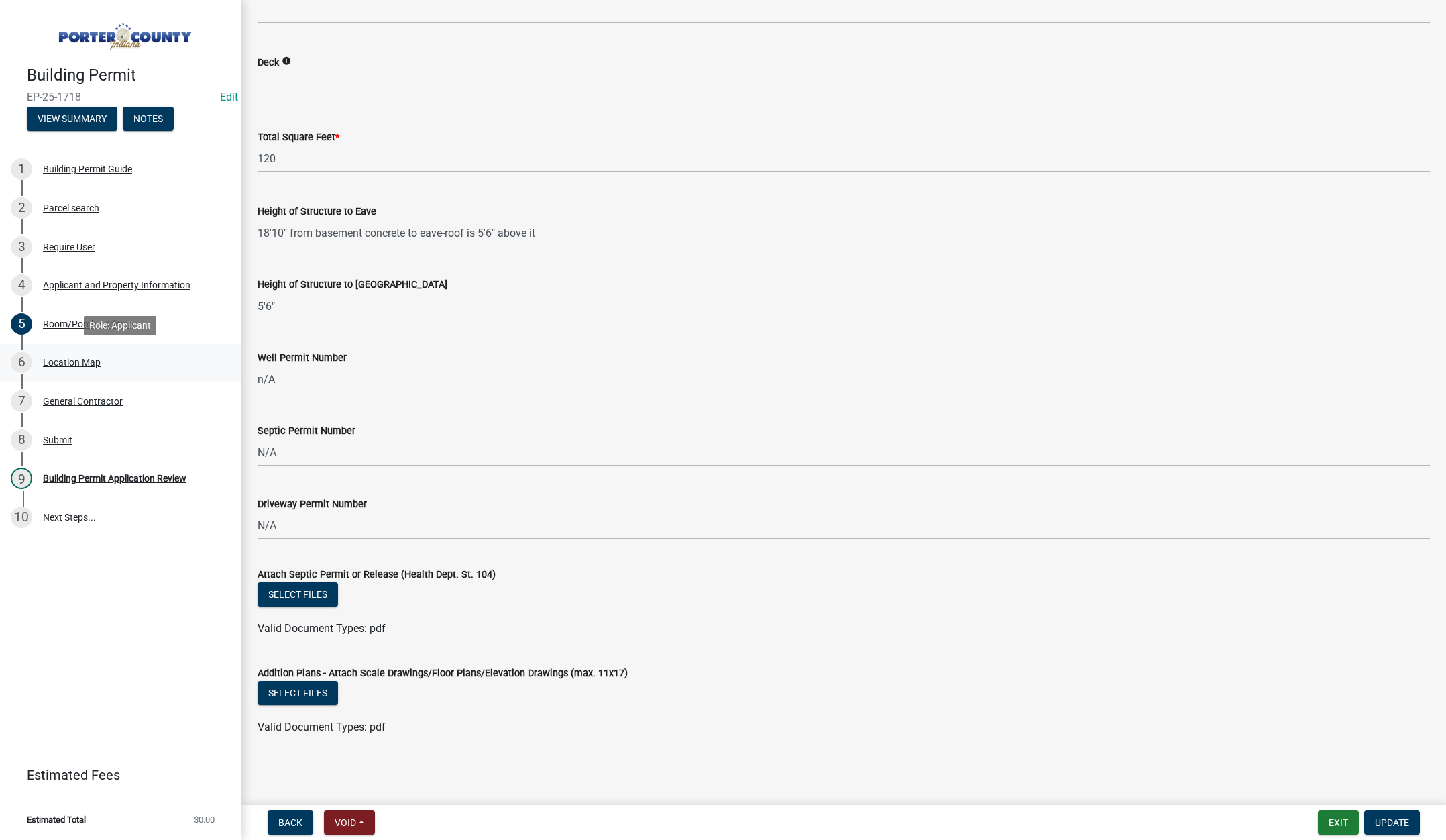
click at [68, 362] on div "Location Map" at bounding box center [72, 362] width 58 height 10
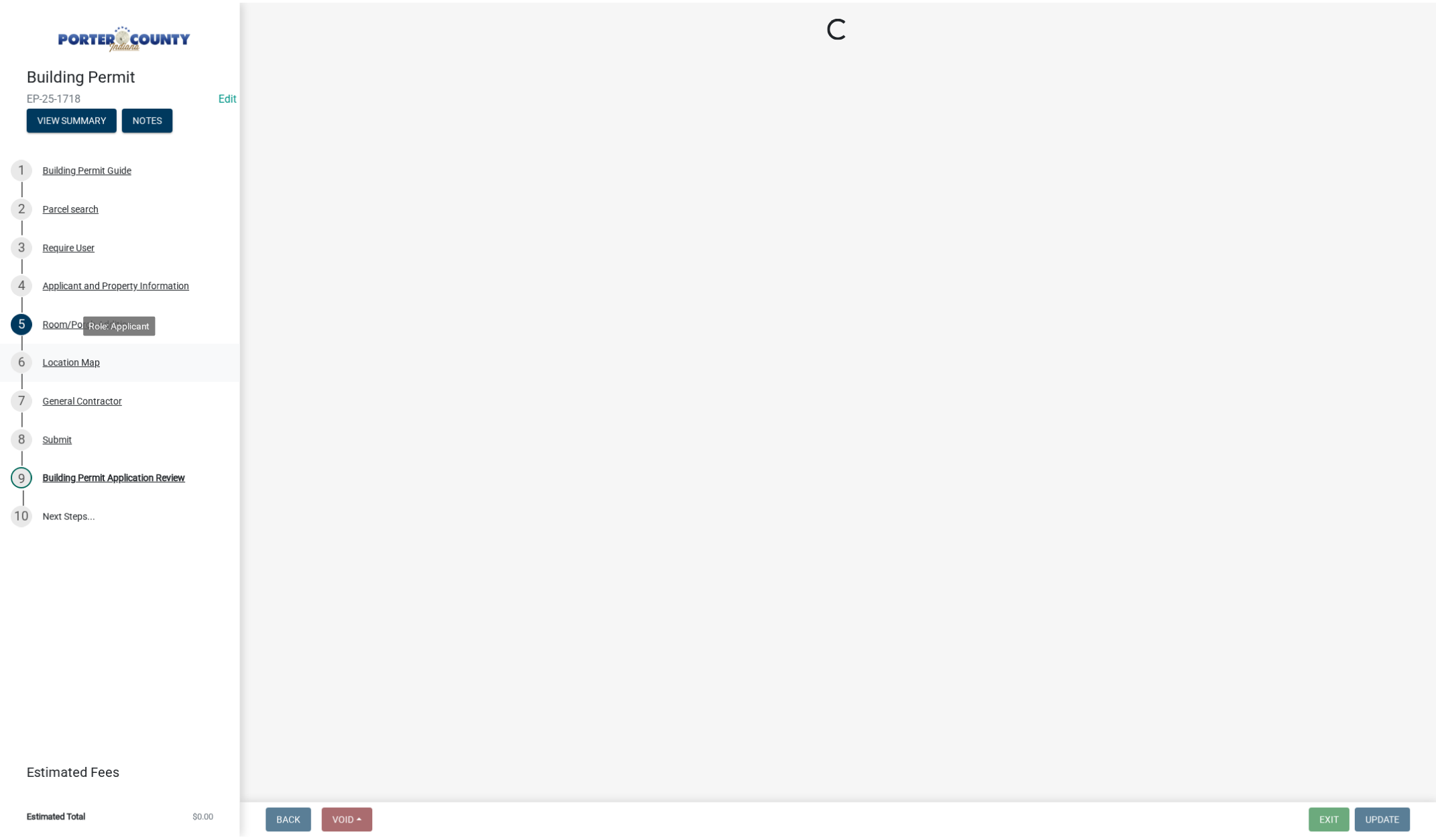
scroll to position [0, 0]
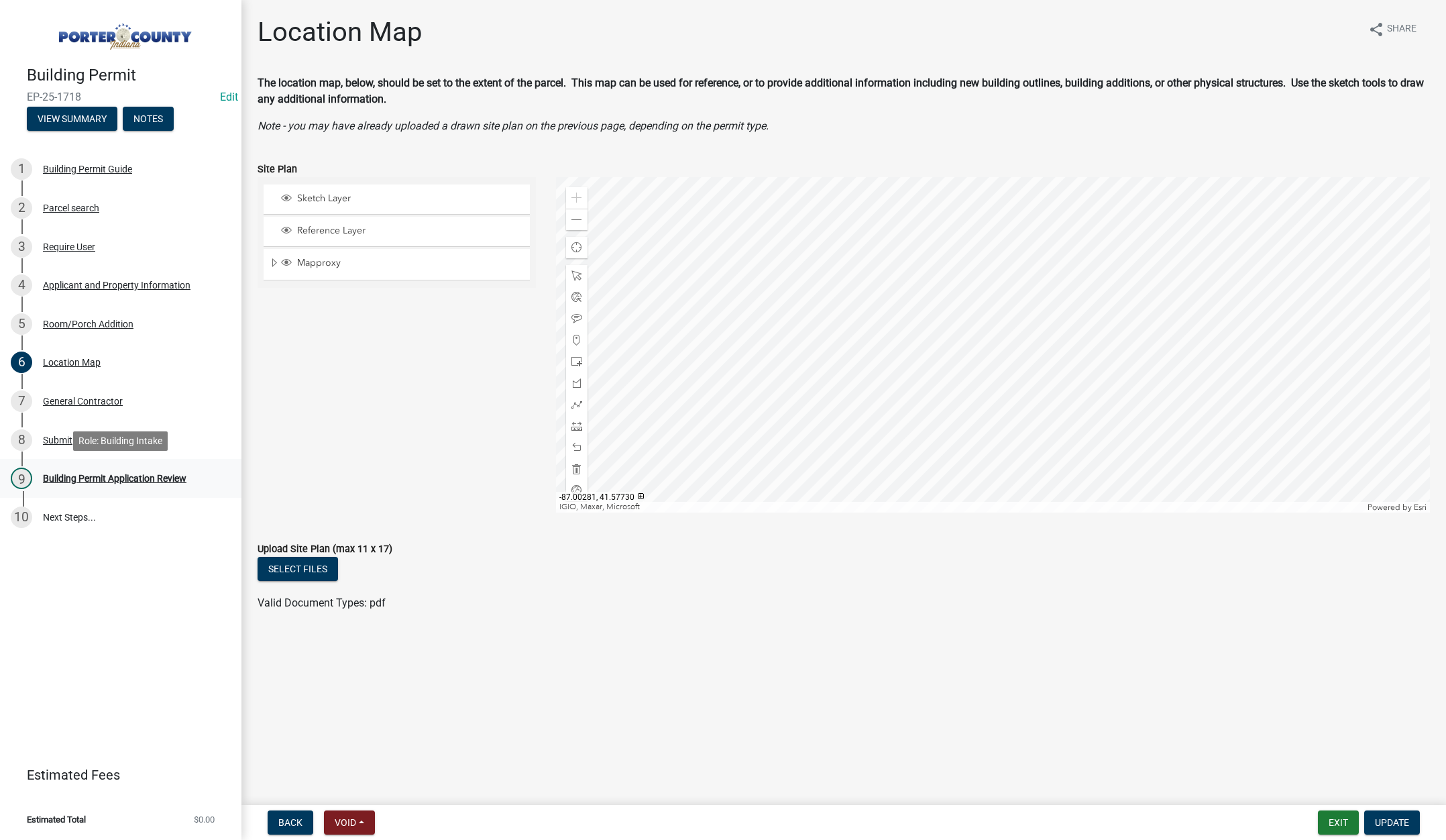
click at [127, 476] on div "Building Permit Application Review" at bounding box center [114, 478] width 143 height 10
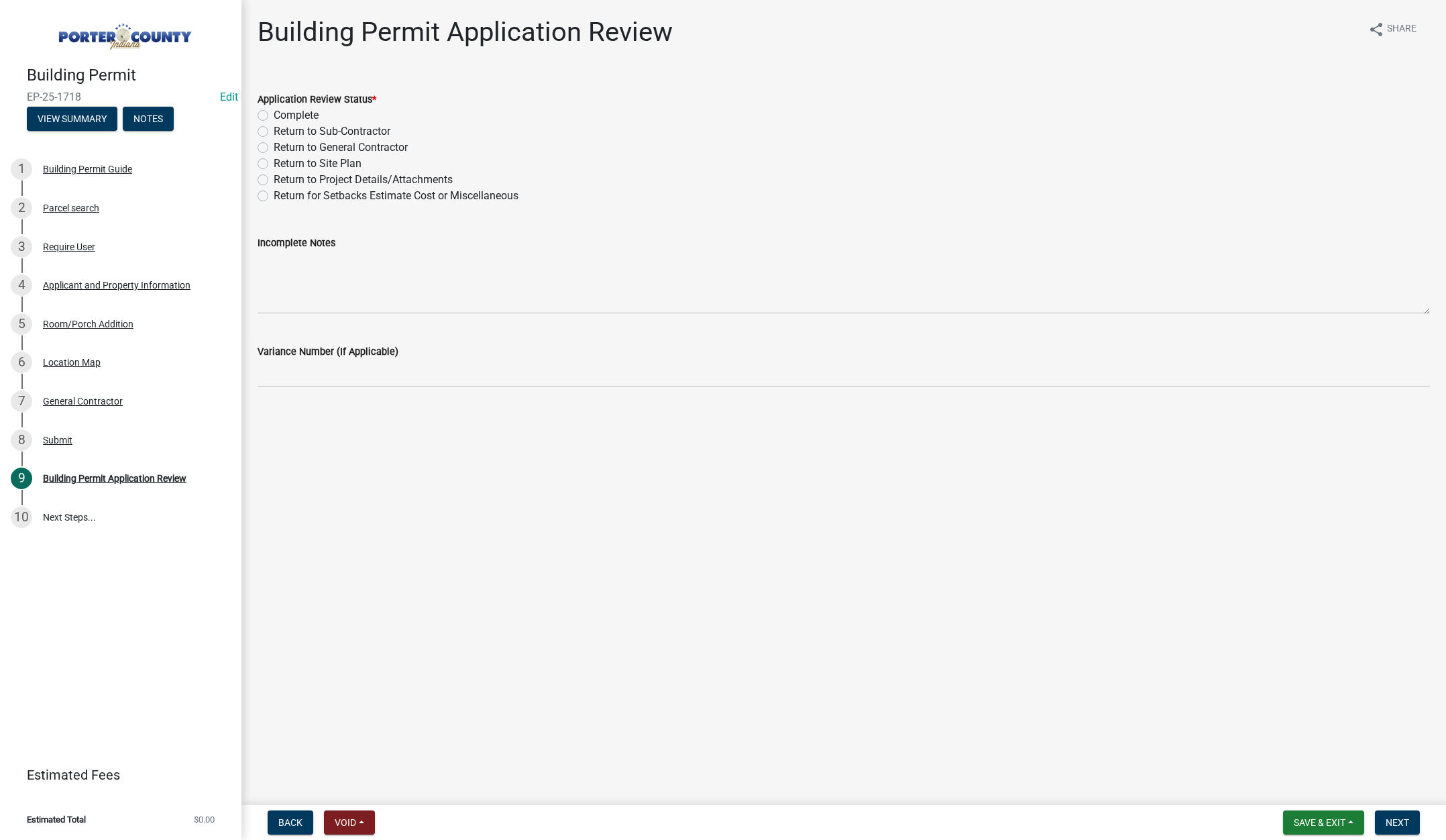
click at [273, 177] on label "Return to Project Details/Attachments" at bounding box center [362, 180] width 179 height 16
click at [273, 177] on input "Return to Project Details/Attachments" at bounding box center [278, 176] width 9 height 9
radio input "true"
click at [340, 271] on textarea "Incomplete Notes" at bounding box center [844, 282] width 1172 height 63
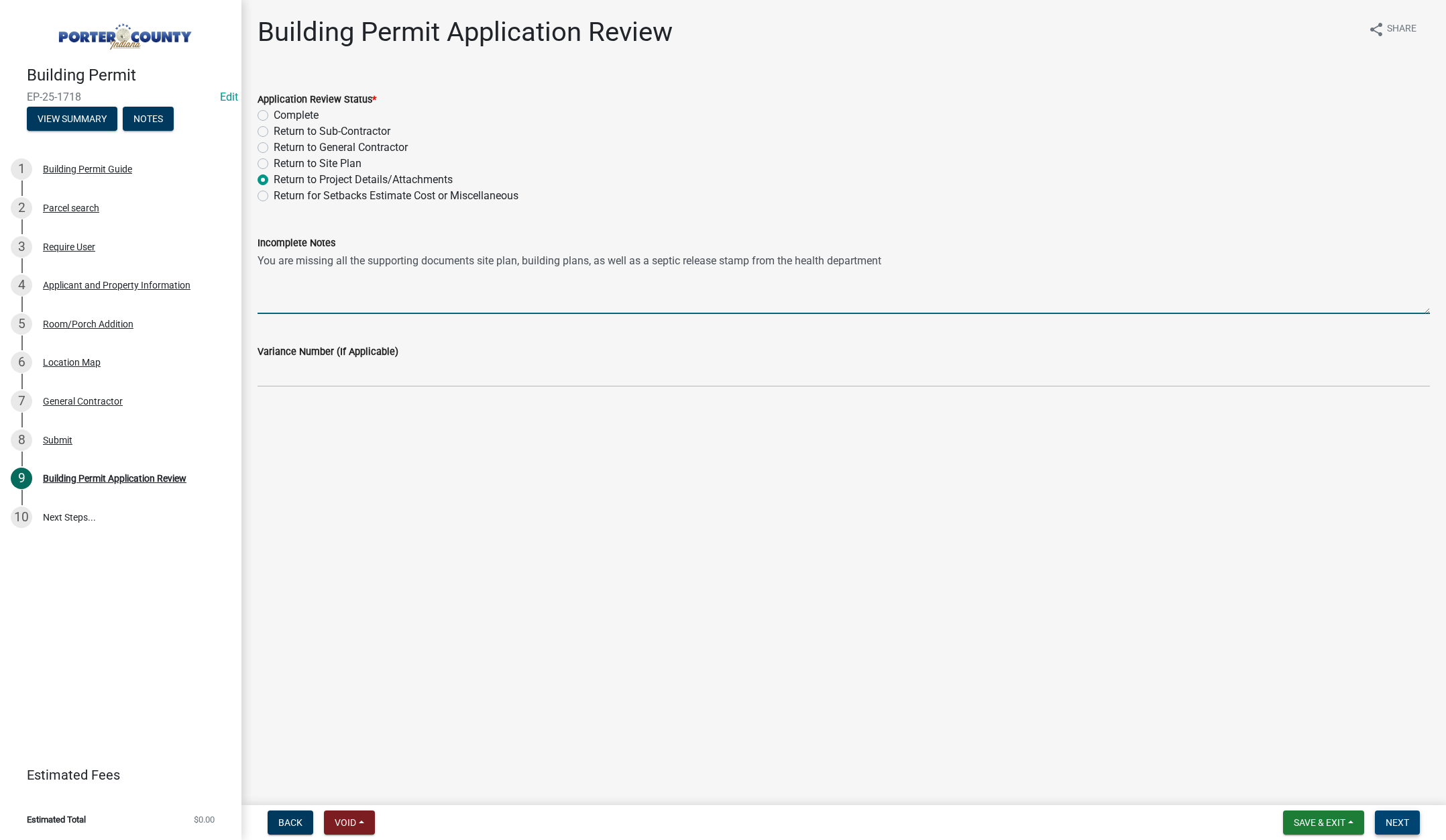
type textarea "You are missing all the supporting documents site plan, building plans, as well…"
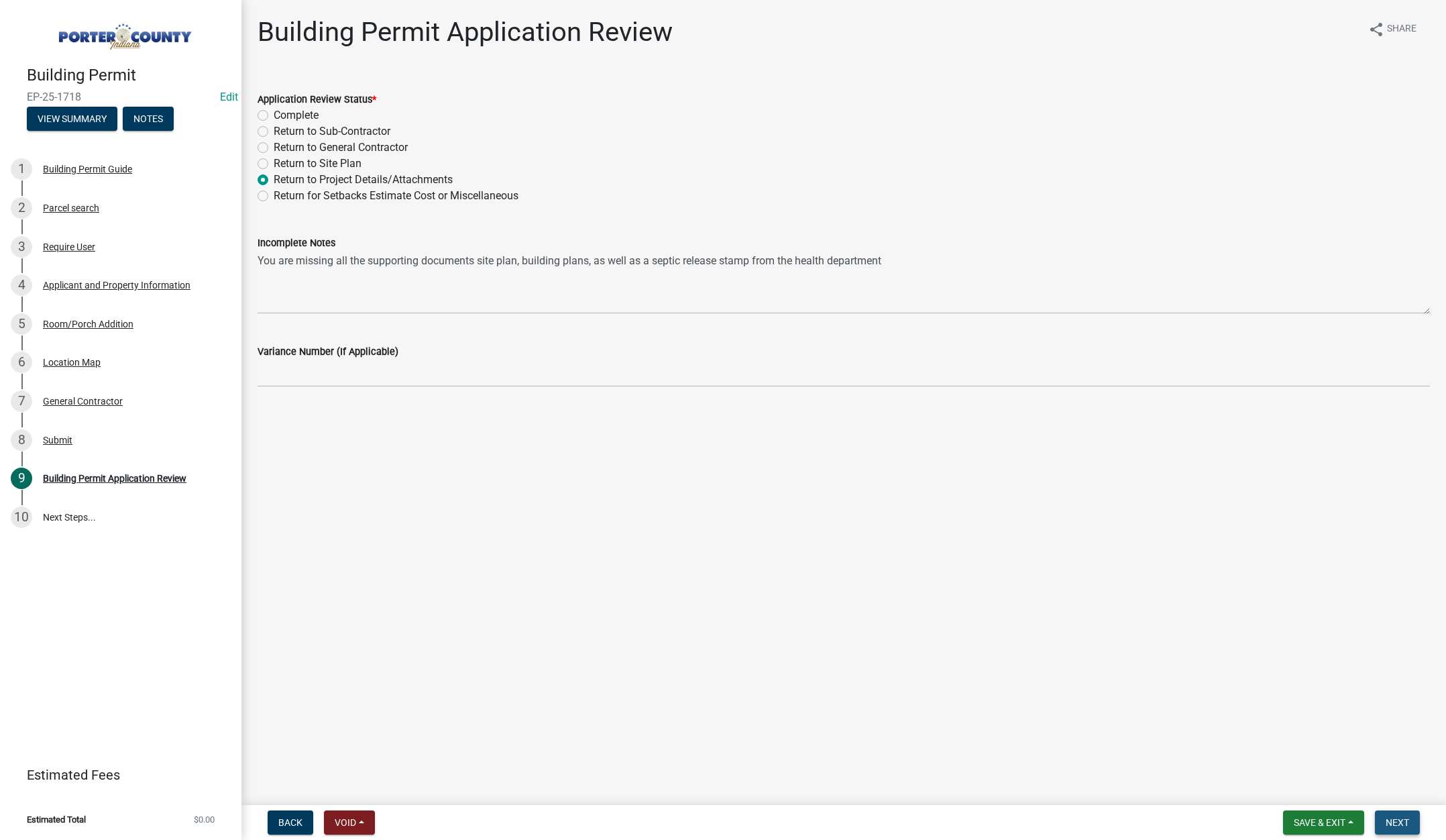
click at [1408, 817] on span "Next" at bounding box center [1398, 822] width 24 height 10
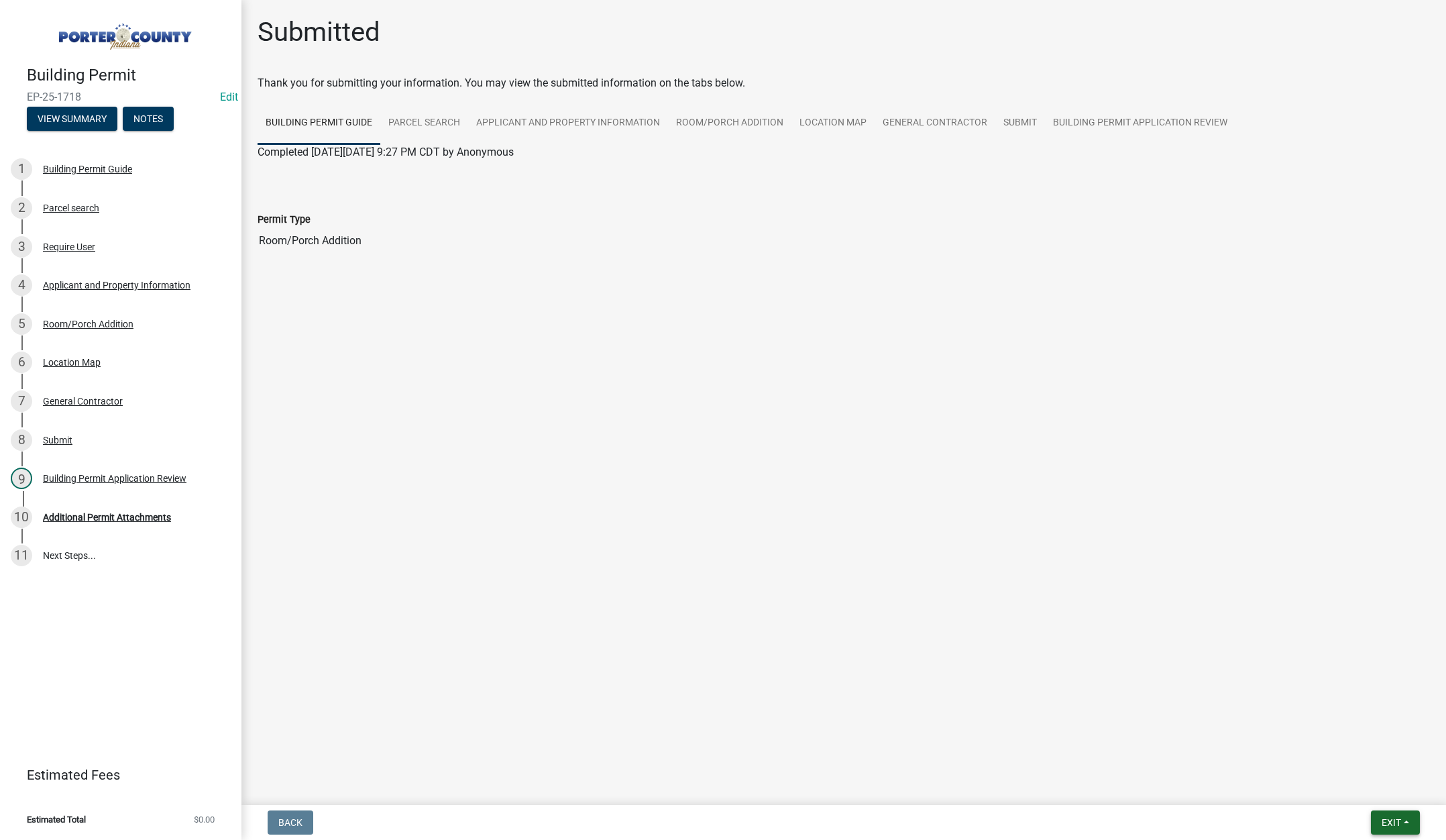
click at [1392, 819] on span "Exit" at bounding box center [1391, 822] width 19 height 10
click at [1378, 796] on button "Save & Exit" at bounding box center [1366, 787] width 107 height 32
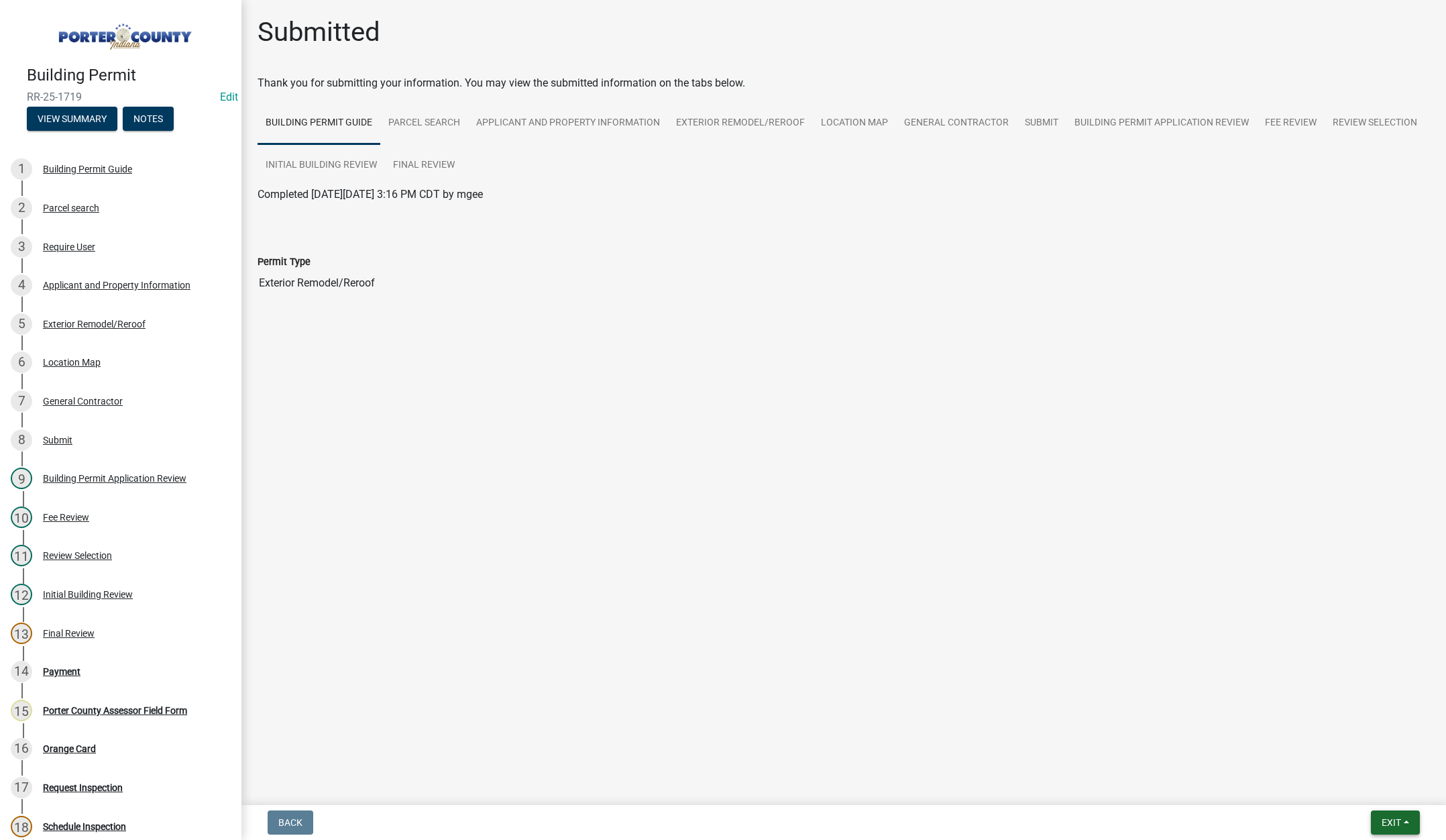
click at [1393, 821] on span "Exit" at bounding box center [1391, 822] width 19 height 10
click at [1379, 783] on button "Save & Exit" at bounding box center [1366, 787] width 107 height 32
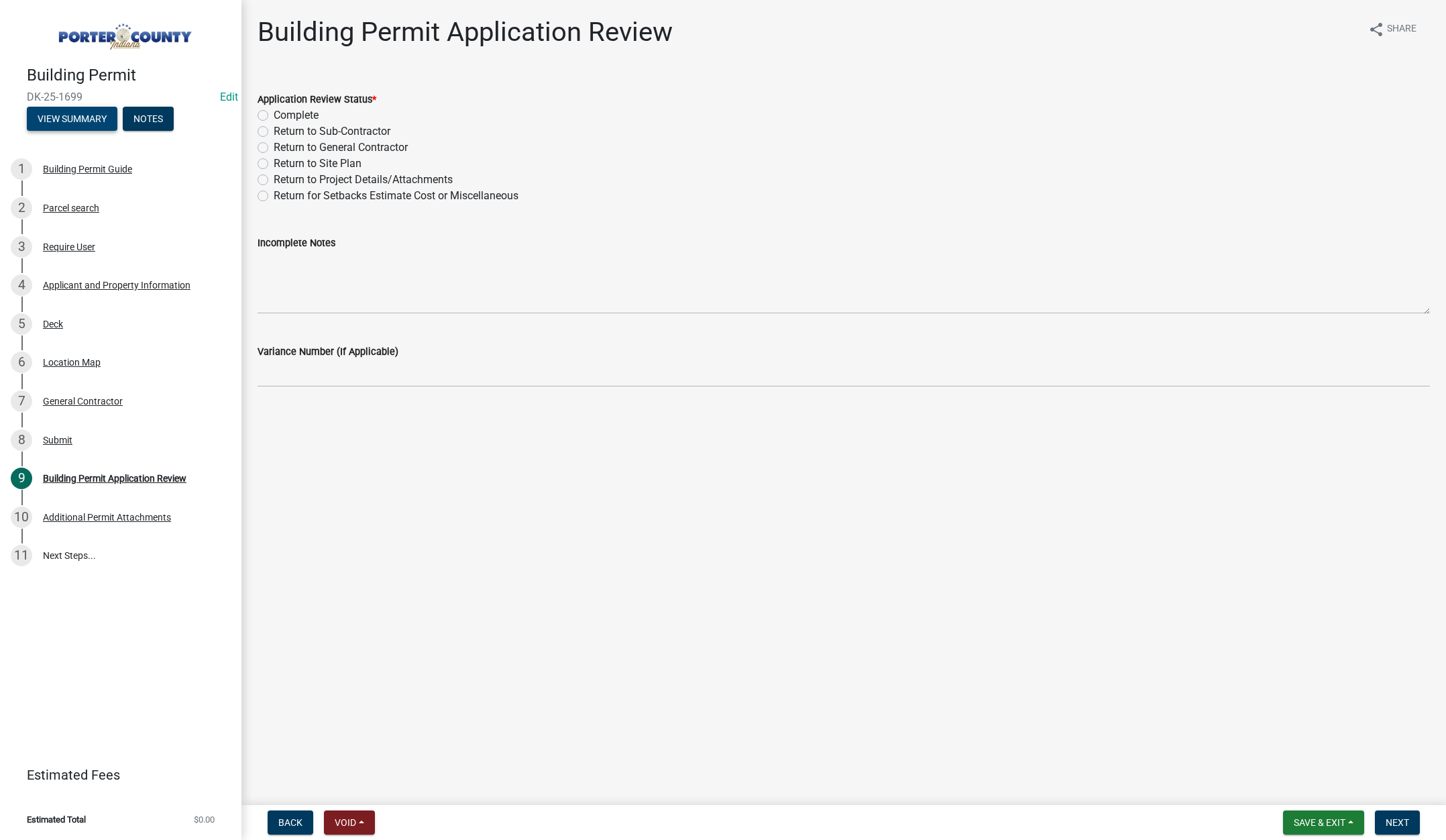
click at [74, 117] on button "View Summary" at bounding box center [72, 119] width 91 height 25
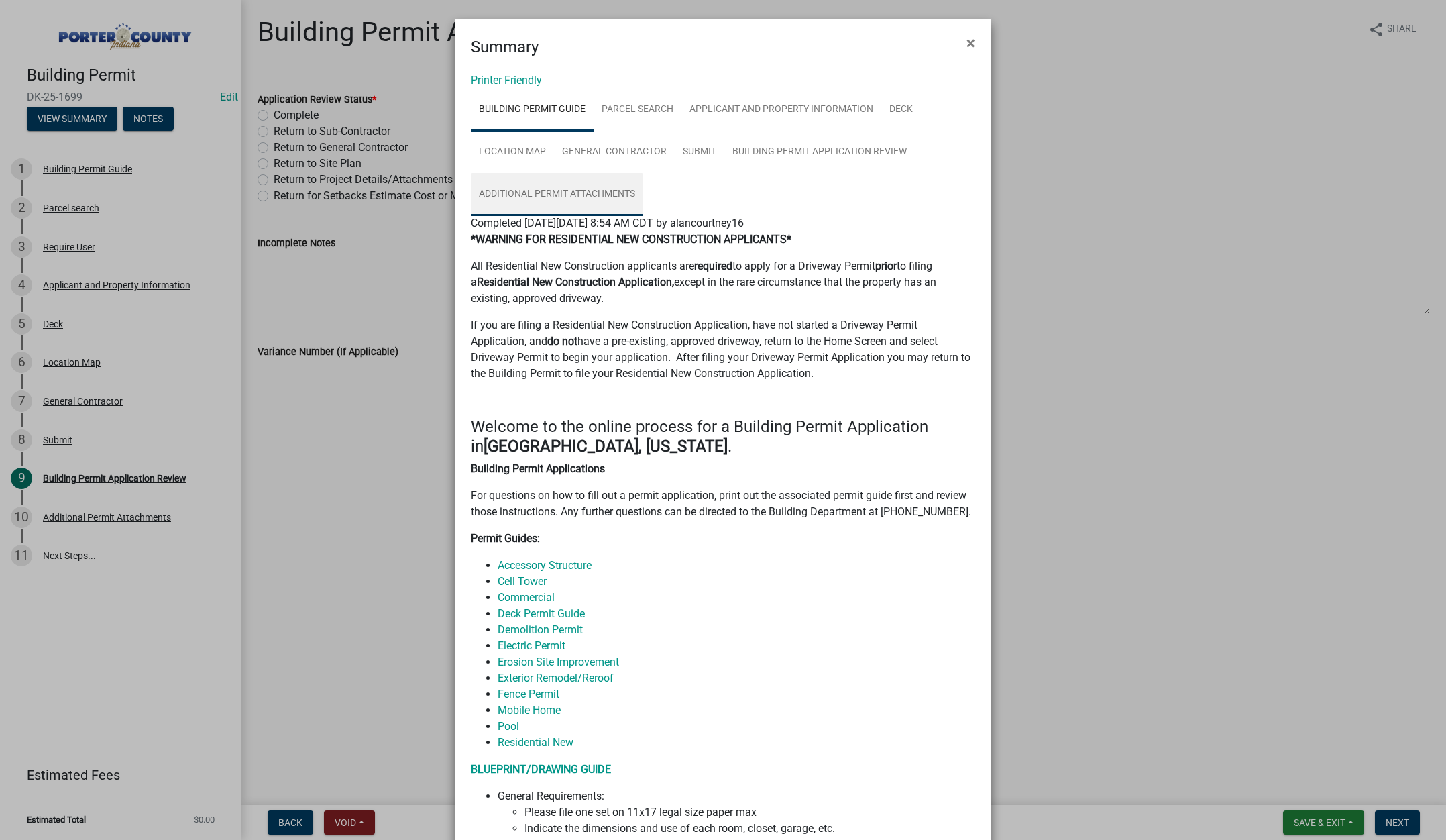
click at [591, 191] on link "Additional Permit Attachments" at bounding box center [557, 195] width 172 height 43
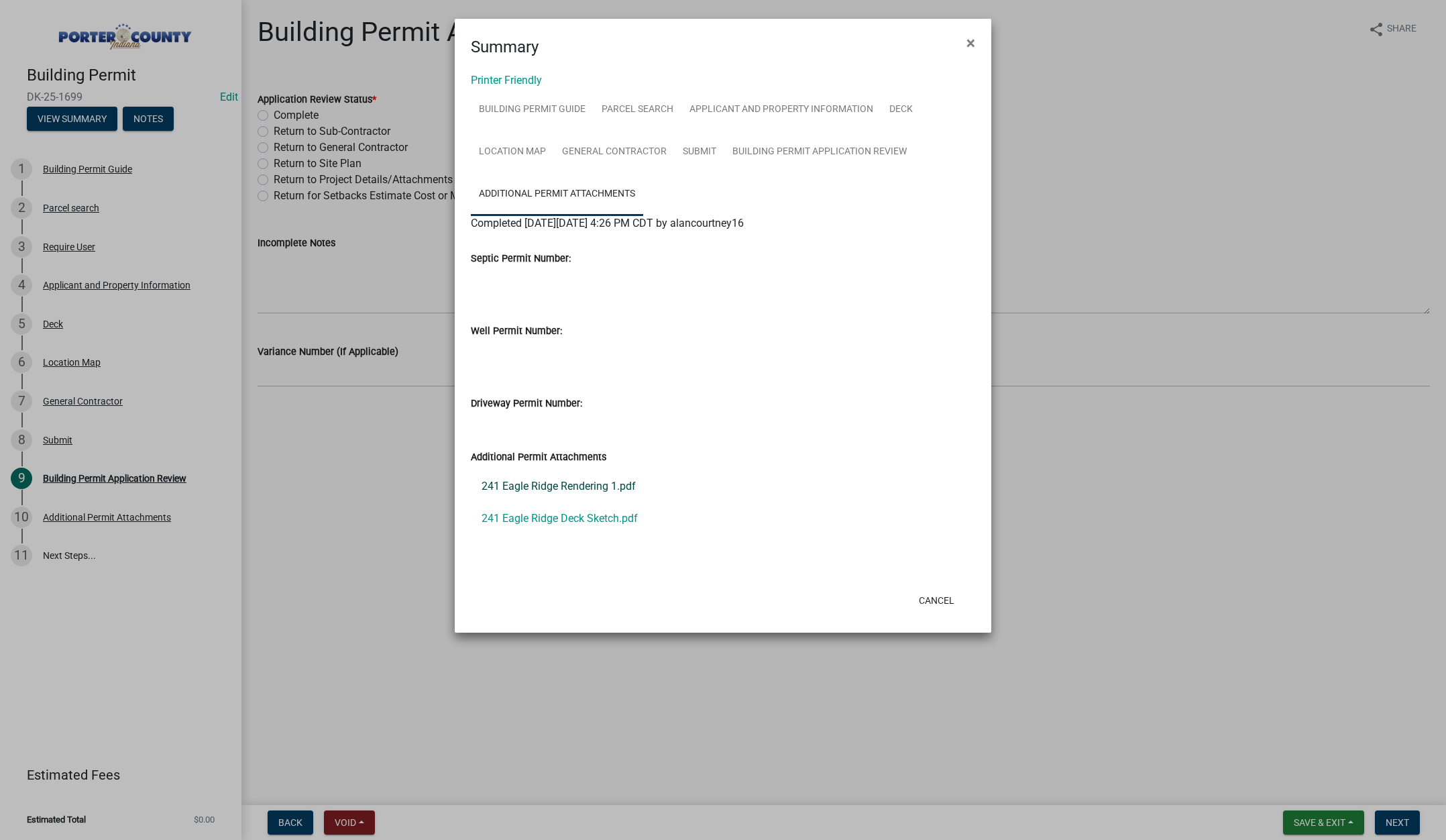
click at [584, 484] on link "241 Eagle Ridge Rendering 1.pdf" at bounding box center [723, 486] width 504 height 32
click at [597, 521] on link "241 Eagle Ridge Deck Sketch.pdf" at bounding box center [723, 518] width 504 height 32
click at [970, 42] on span "×" at bounding box center [971, 42] width 9 height 19
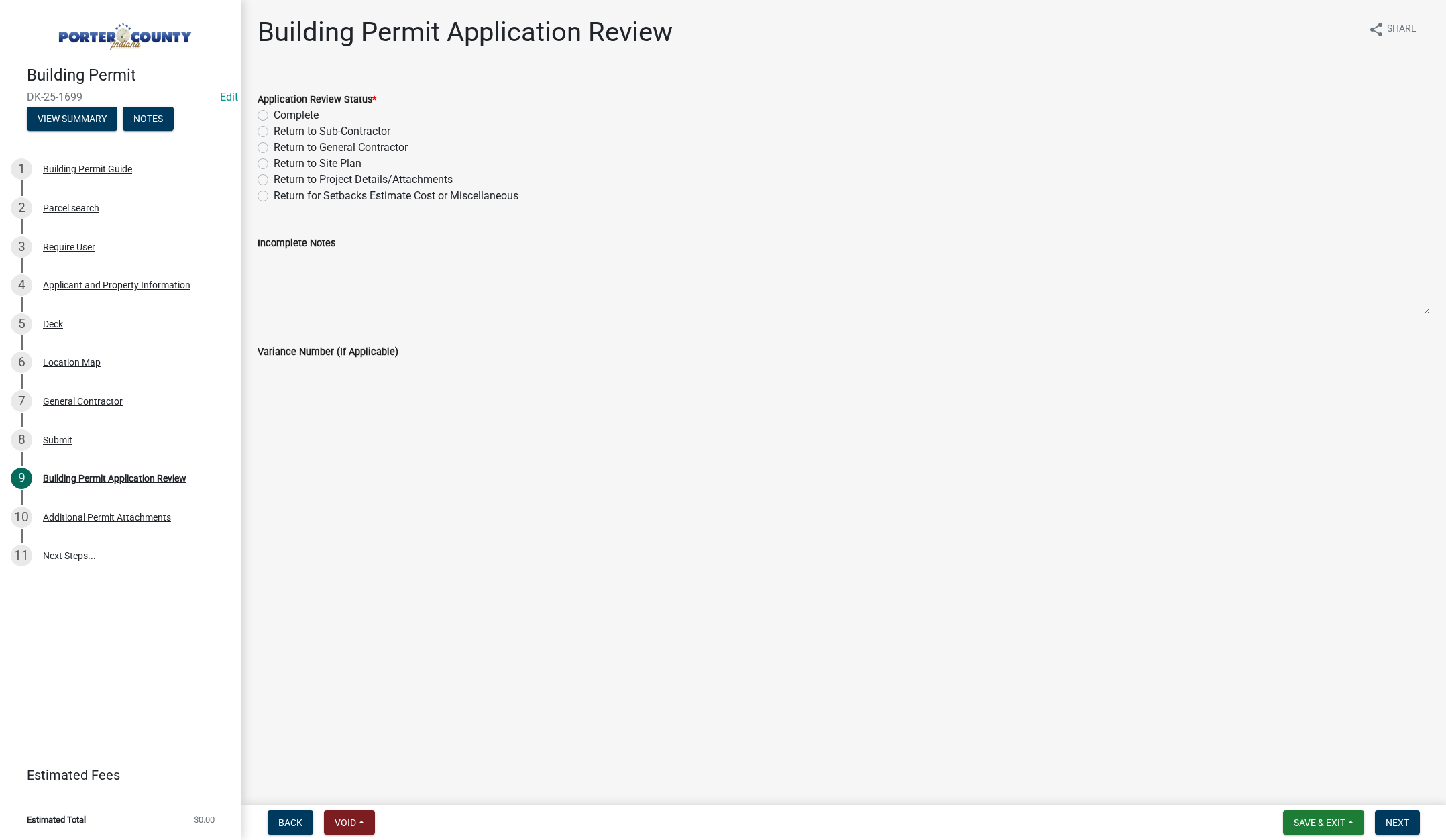
drag, startPoint x: 265, startPoint y: 114, endPoint x: 272, endPoint y: 119, distance: 8.6
click at [273, 114] on label "Complete" at bounding box center [296, 115] width 45 height 16
click at [273, 114] on input "Complete" at bounding box center [278, 111] width 9 height 9
radio input "true"
click at [1400, 812] on button "Next" at bounding box center [1397, 822] width 45 height 25
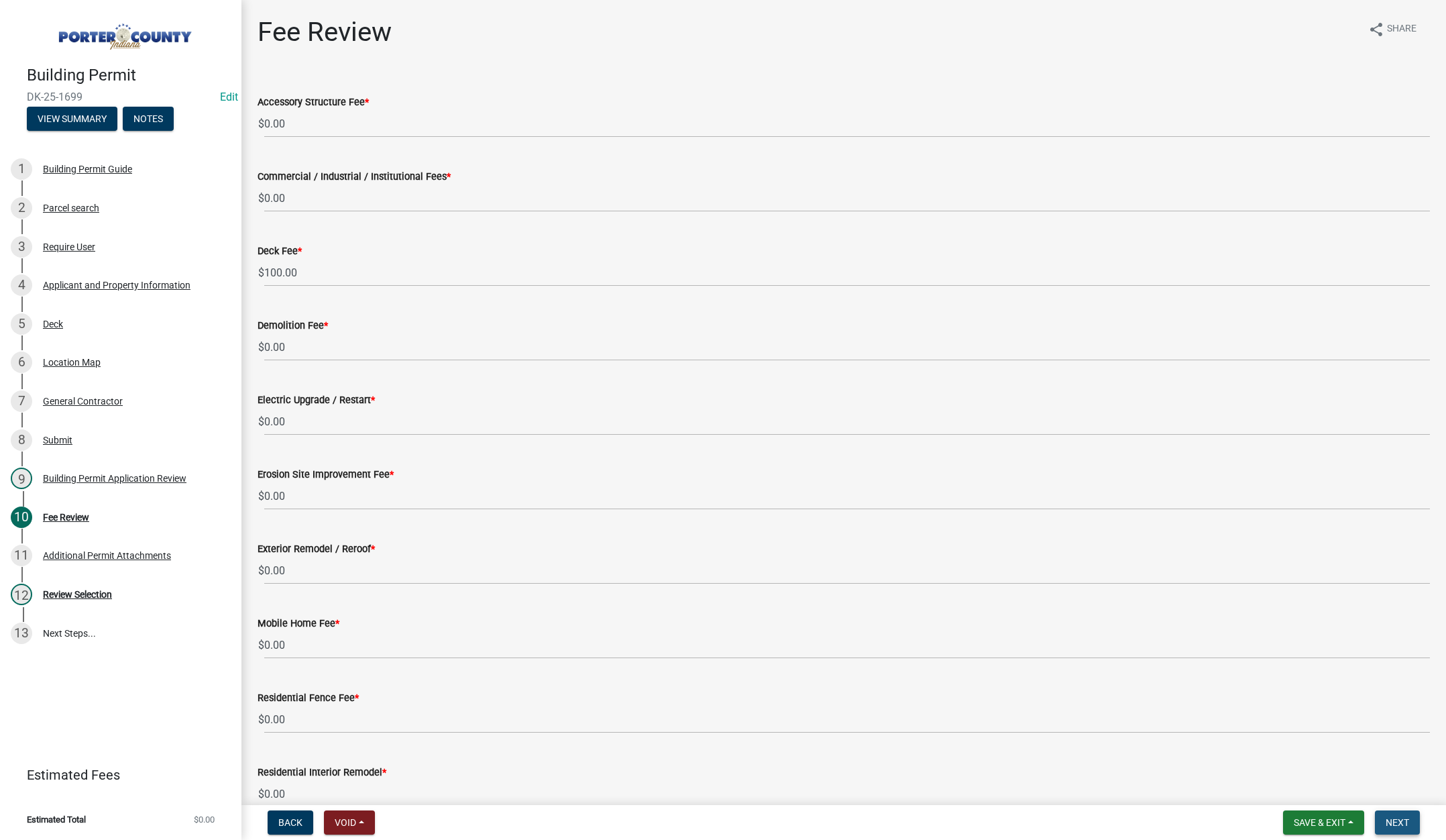
click at [1394, 813] on button "Next" at bounding box center [1397, 822] width 45 height 25
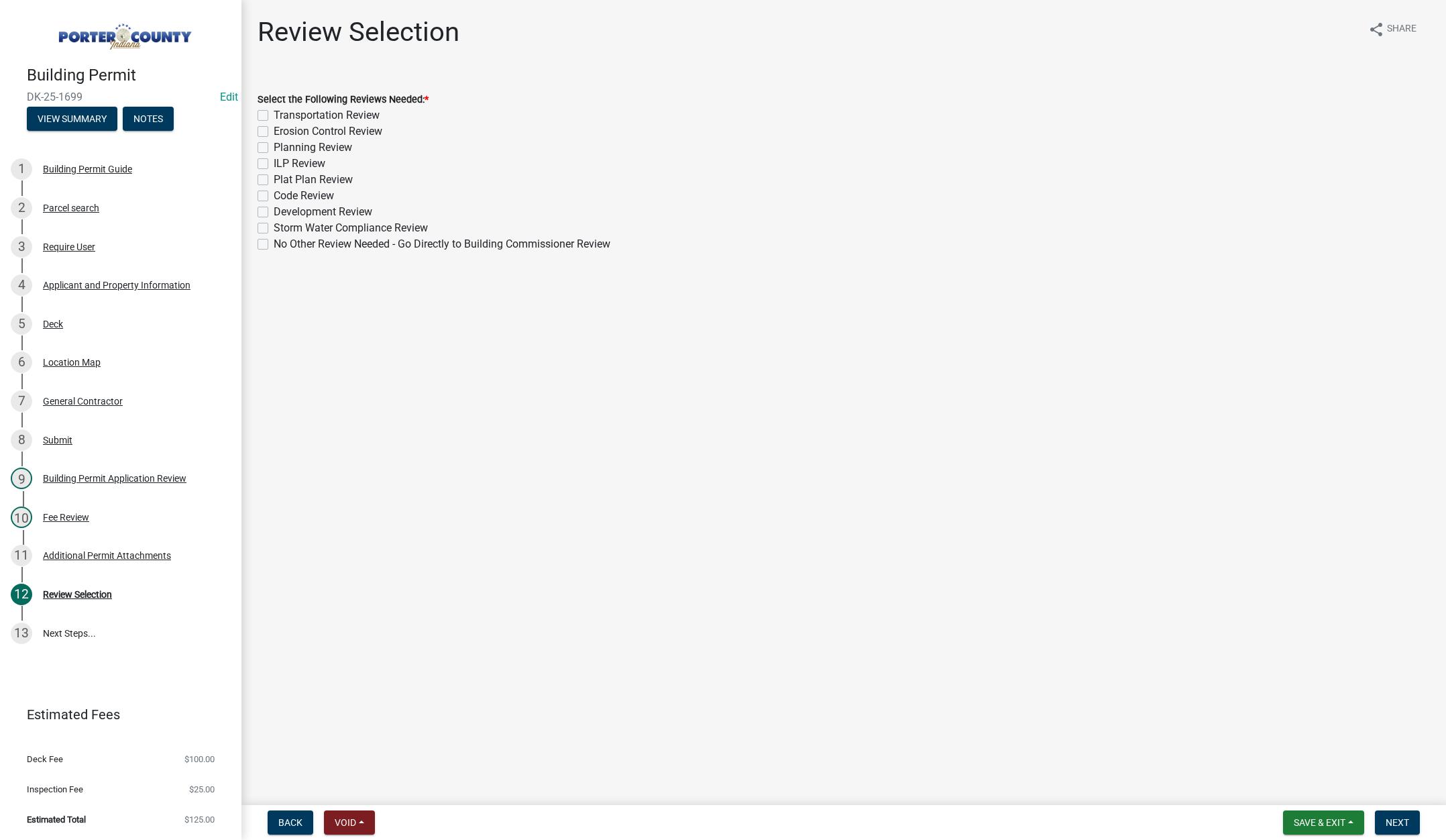
click at [273, 242] on label "No Other Review Needed - Go Directly to Building Commissioner Review" at bounding box center [441, 244] width 336 height 16
click at [273, 242] on input "No Other Review Needed - Go Directly to Building Commissioner Review" at bounding box center [278, 241] width 9 height 9
checkbox input "true"
checkbox input "false"
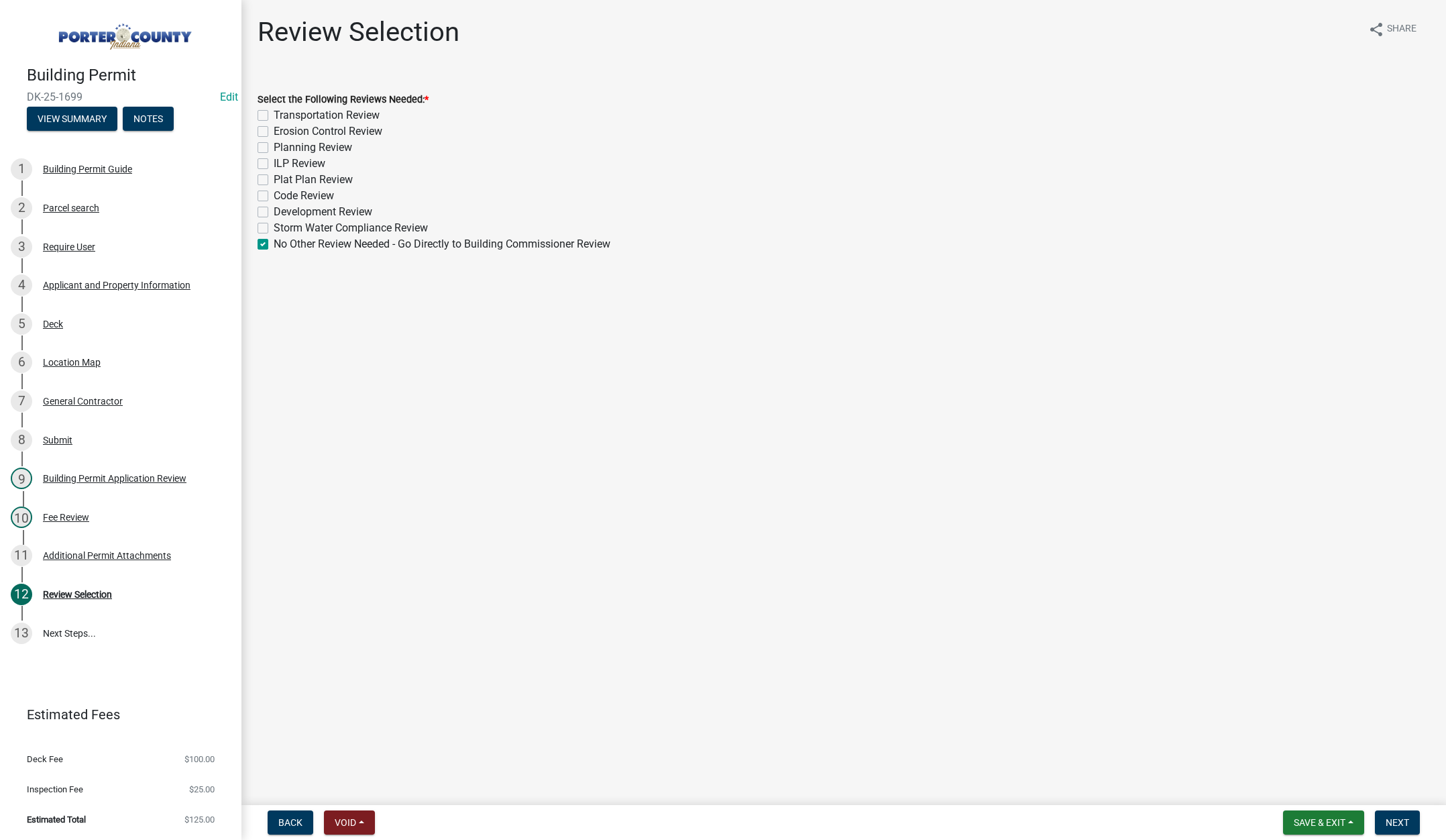
checkbox input "false"
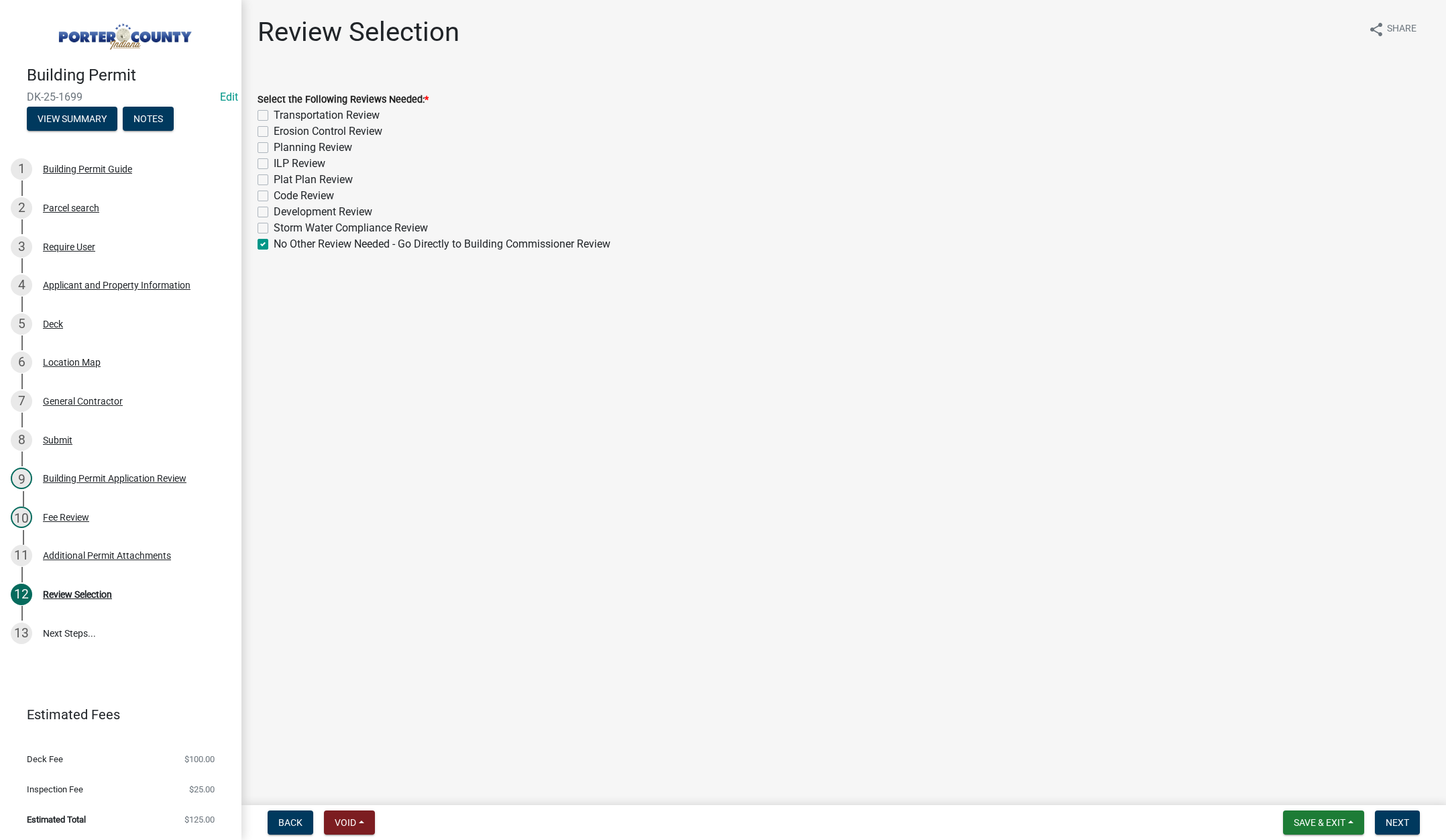
checkbox input "false"
checkbox input "true"
click at [1393, 814] on button "Next" at bounding box center [1397, 822] width 45 height 25
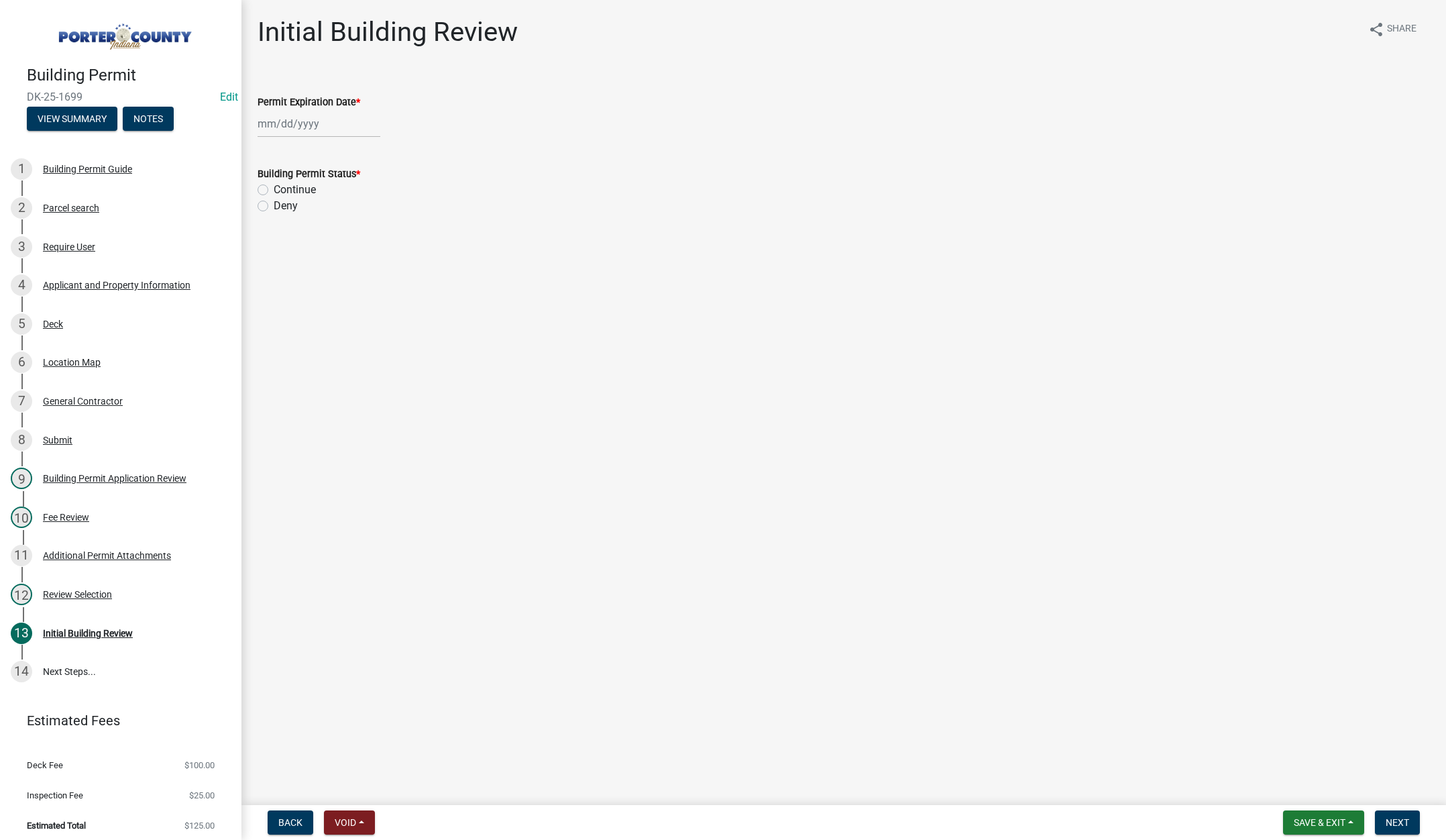
select select "9"
click at [326, 117] on div "Jan Feb Mar Apr May Jun Jul Aug Sep Oct Nov Dec 1525 1526 1527 1528 1529 1530 1…" at bounding box center [319, 123] width 123 height 27
click at [368, 152] on select "1525 1526 1527 1528 1529 1530 1531 1532 1533 1534 1535 1536 1537 1538 1539 1540…" at bounding box center [362, 152] width 48 height 20
select select "2026"
click at [339, 142] on select "1525 1526 1527 1528 1529 1530 1531 1532 1533 1534 1535 1536 1537 1538 1539 1540…" at bounding box center [362, 152] width 48 height 20
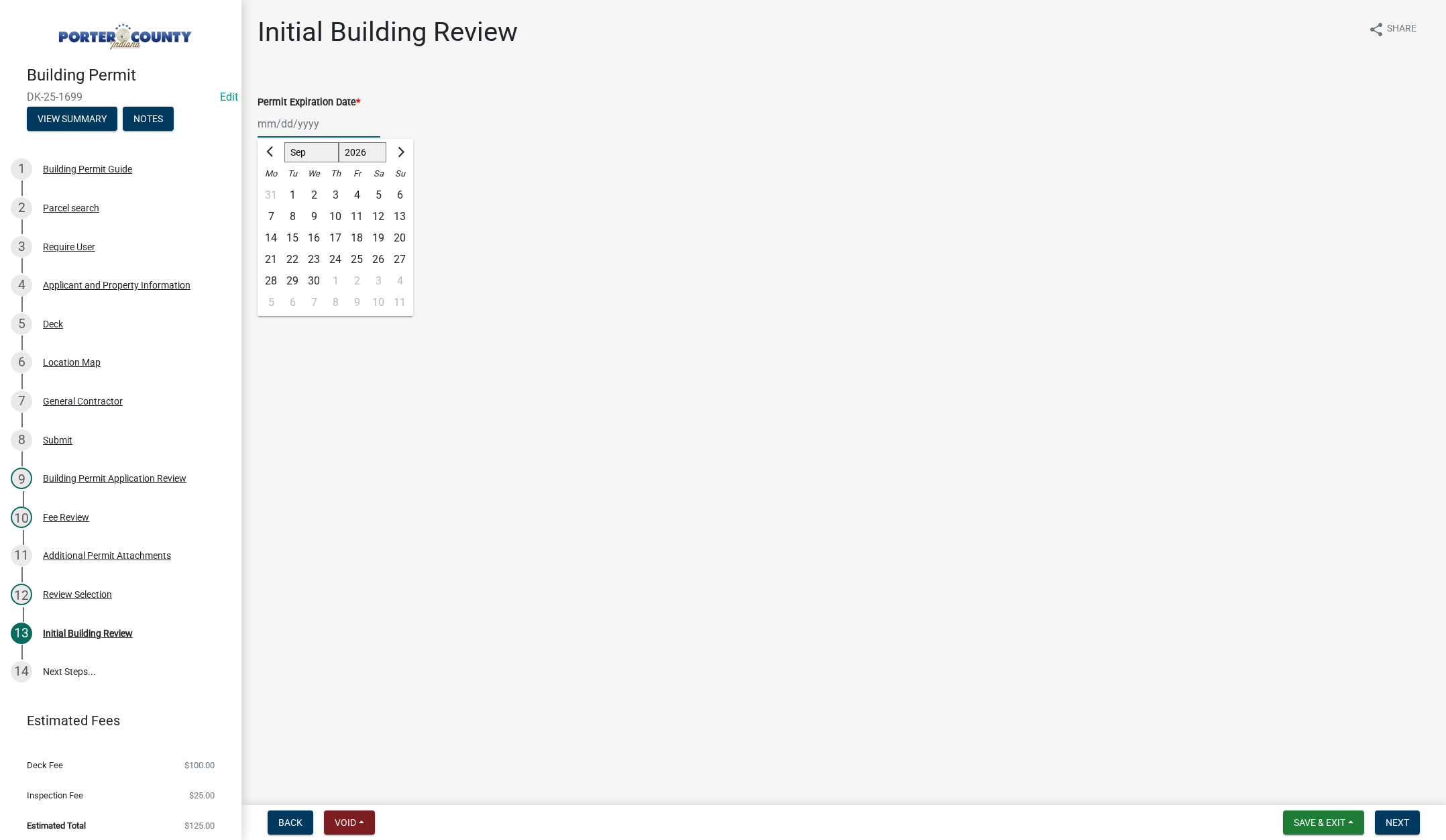
click at [310, 211] on div "9" at bounding box center [313, 216] width 22 height 22
type input "09/09/2026"
click at [273, 189] on label "Continue" at bounding box center [294, 190] width 42 height 16
click at [273, 189] on input "Continue" at bounding box center [278, 186] width 9 height 9
radio input "true"
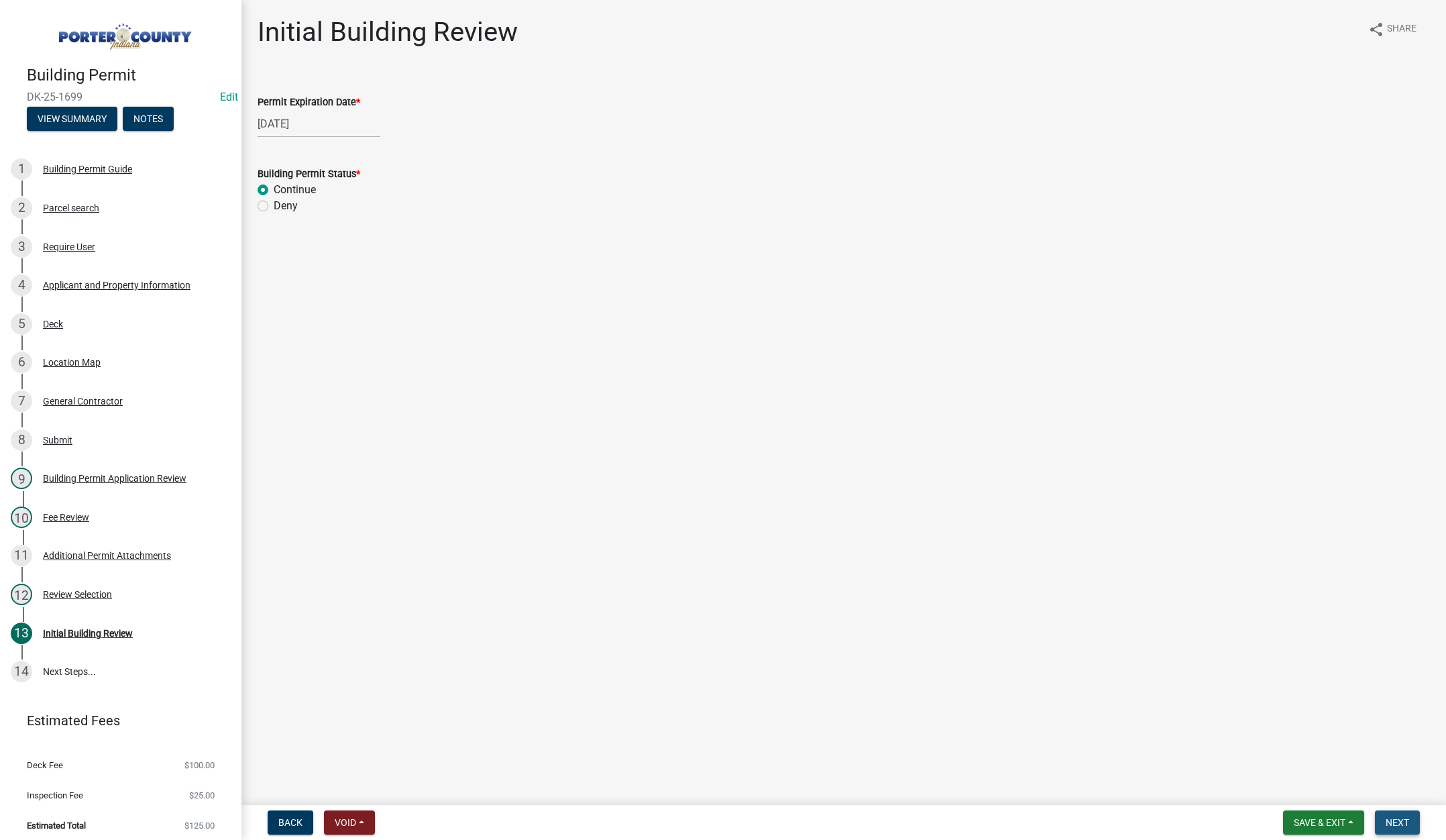
drag, startPoint x: 1394, startPoint y: 821, endPoint x: 1124, endPoint y: 701, distance: 295.5
click at [1393, 821] on span "Next" at bounding box center [1398, 822] width 24 height 10
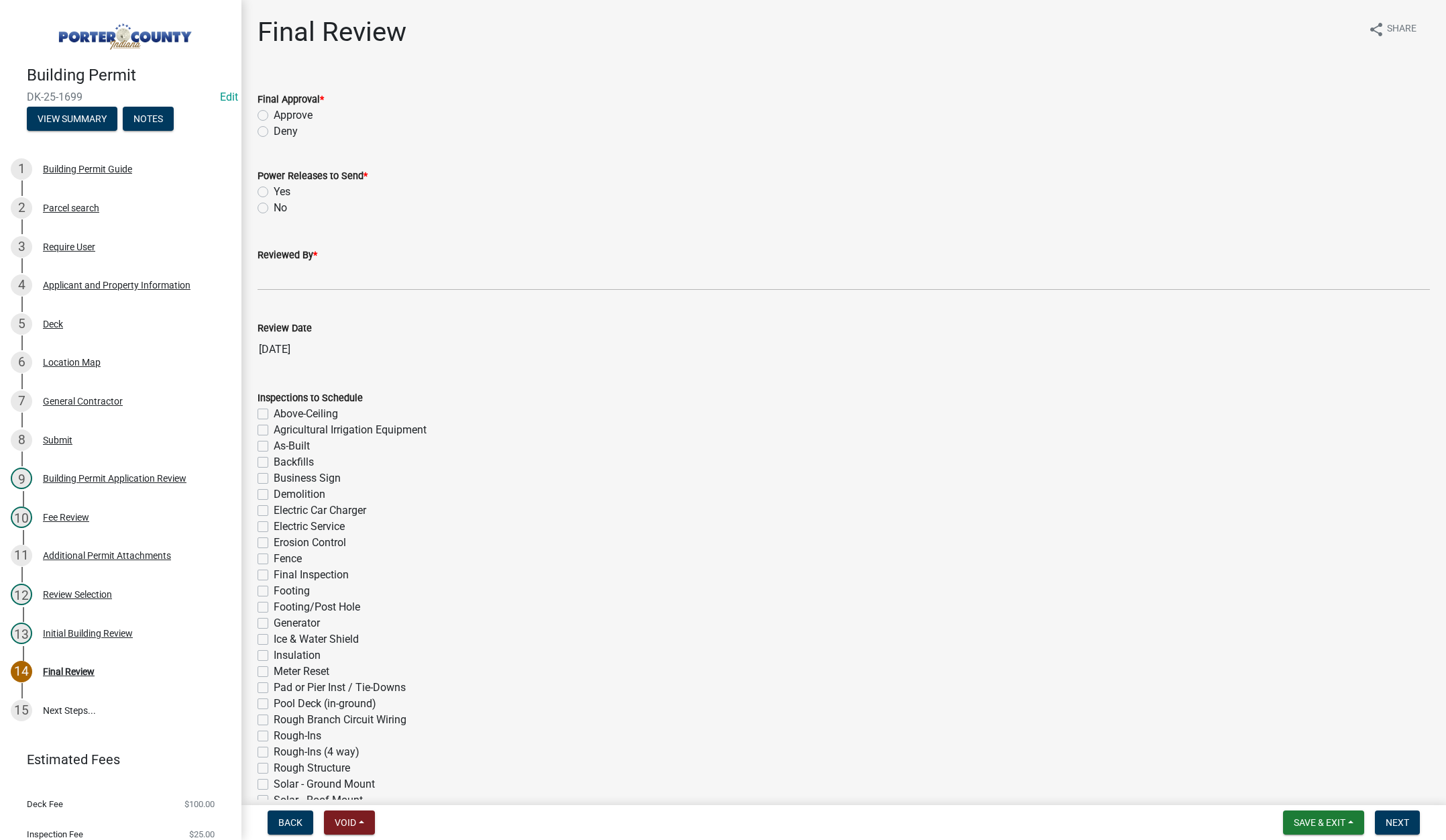
click at [273, 114] on label "Approve" at bounding box center [293, 115] width 39 height 16
click at [273, 114] on input "Approve" at bounding box center [278, 111] width 9 height 9
radio input "true"
click at [273, 204] on label "No" at bounding box center [280, 208] width 13 height 16
click at [273, 204] on input "No" at bounding box center [278, 204] width 9 height 9
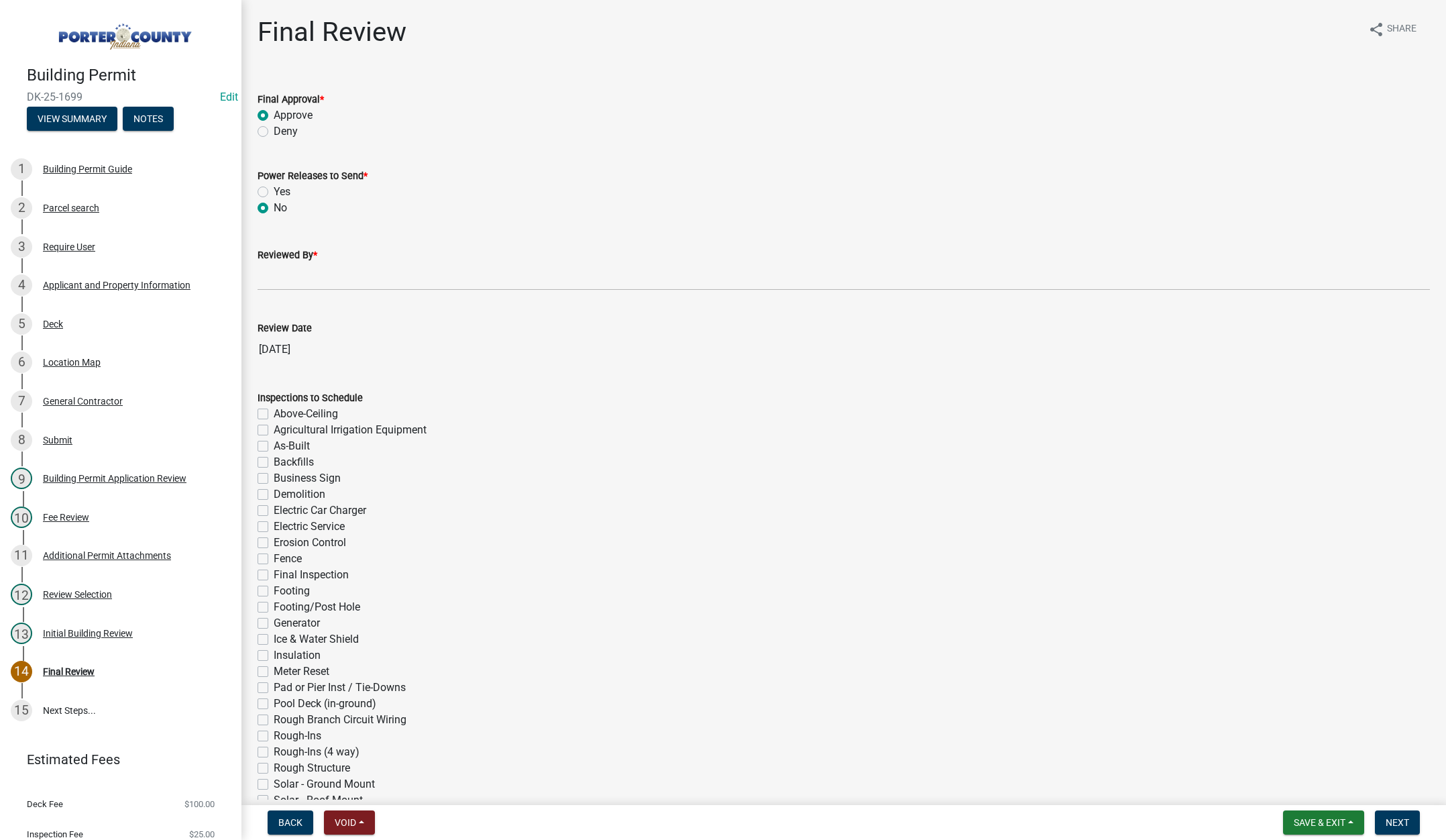
radio input "true"
drag, startPoint x: 276, startPoint y: 276, endPoint x: 287, endPoint y: 280, distance: 11.7
click at [276, 276] on input "Reviewed By *" at bounding box center [844, 276] width 1172 height 27
type input "Tami"
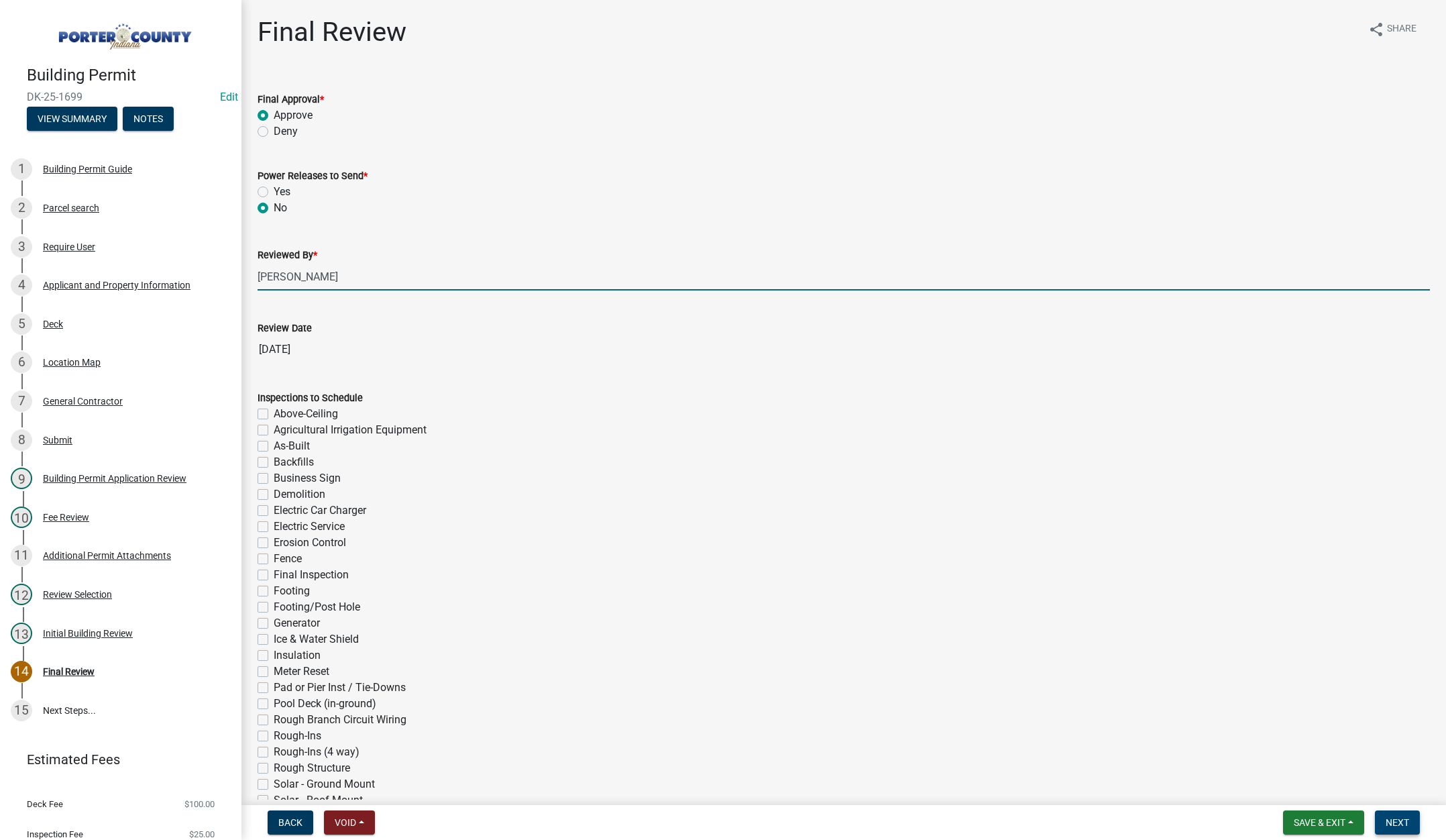
click at [1400, 819] on span "Next" at bounding box center [1398, 822] width 24 height 10
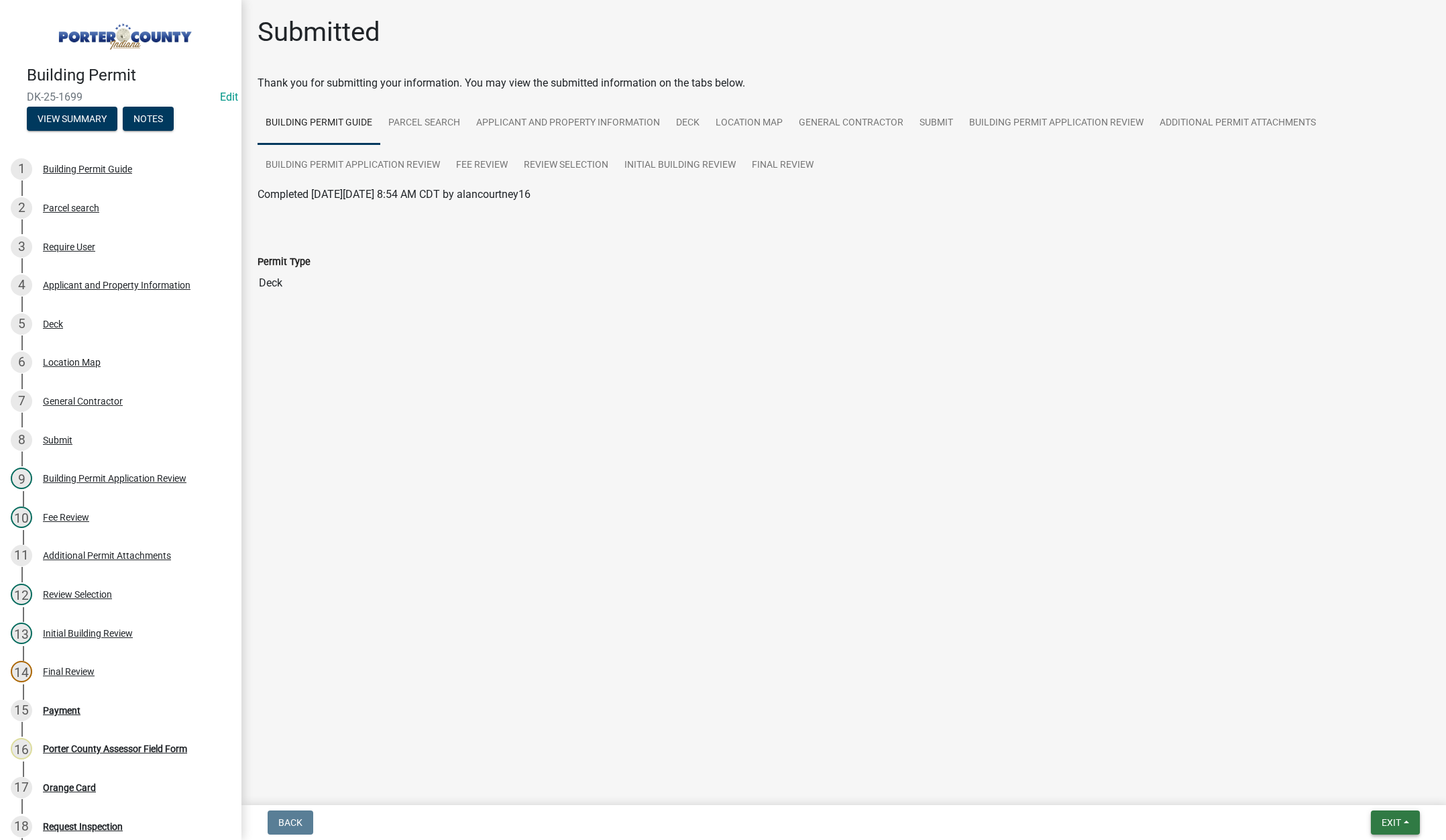
click at [1384, 818] on span "Exit" at bounding box center [1391, 822] width 19 height 10
click at [1379, 794] on button "Save & Exit" at bounding box center [1366, 787] width 107 height 32
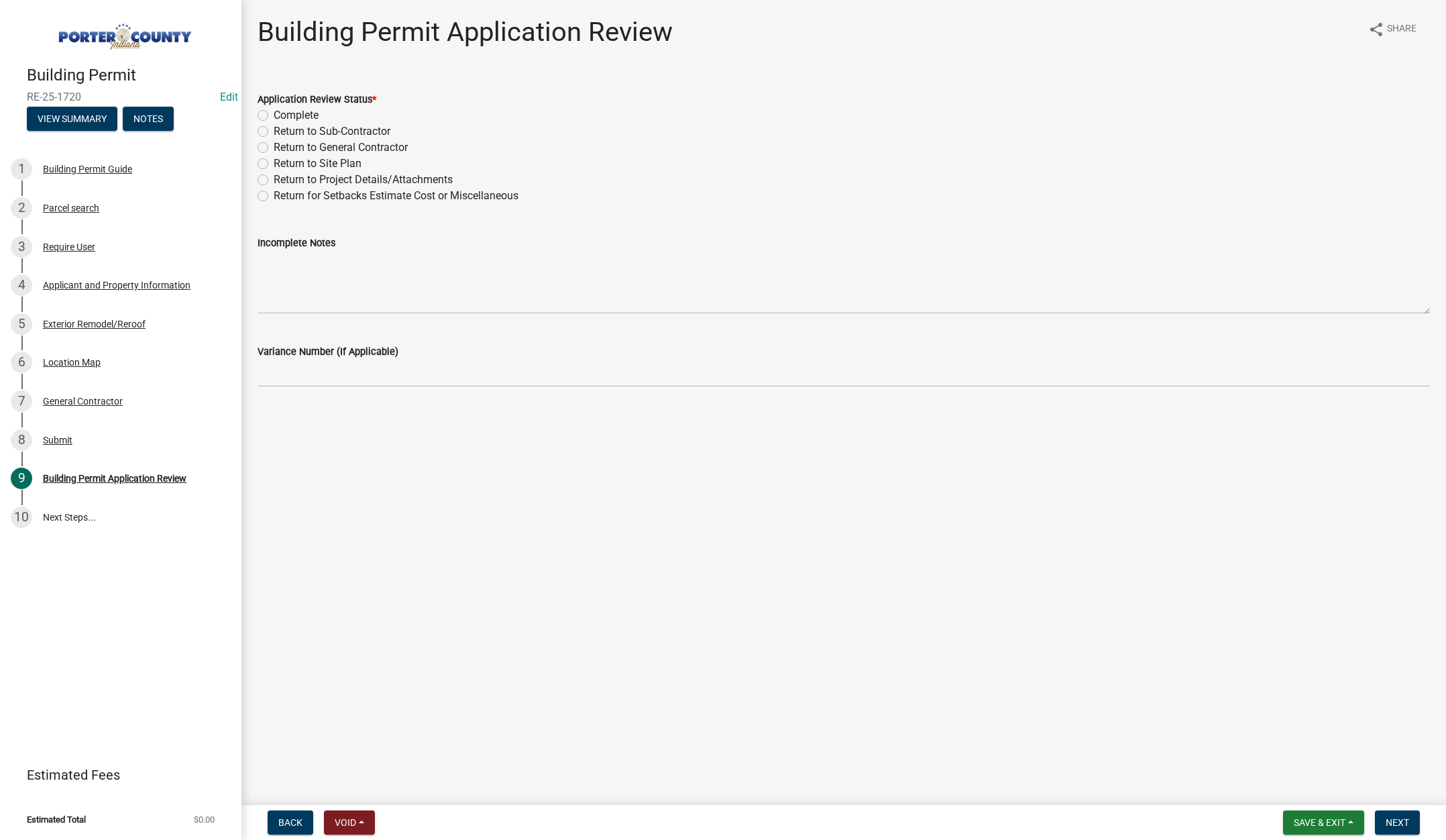
click at [273, 116] on label "Complete" at bounding box center [296, 115] width 45 height 16
click at [273, 116] on input "Complete" at bounding box center [278, 111] width 9 height 9
radio input "true"
click at [1389, 818] on span "Next" at bounding box center [1398, 822] width 24 height 10
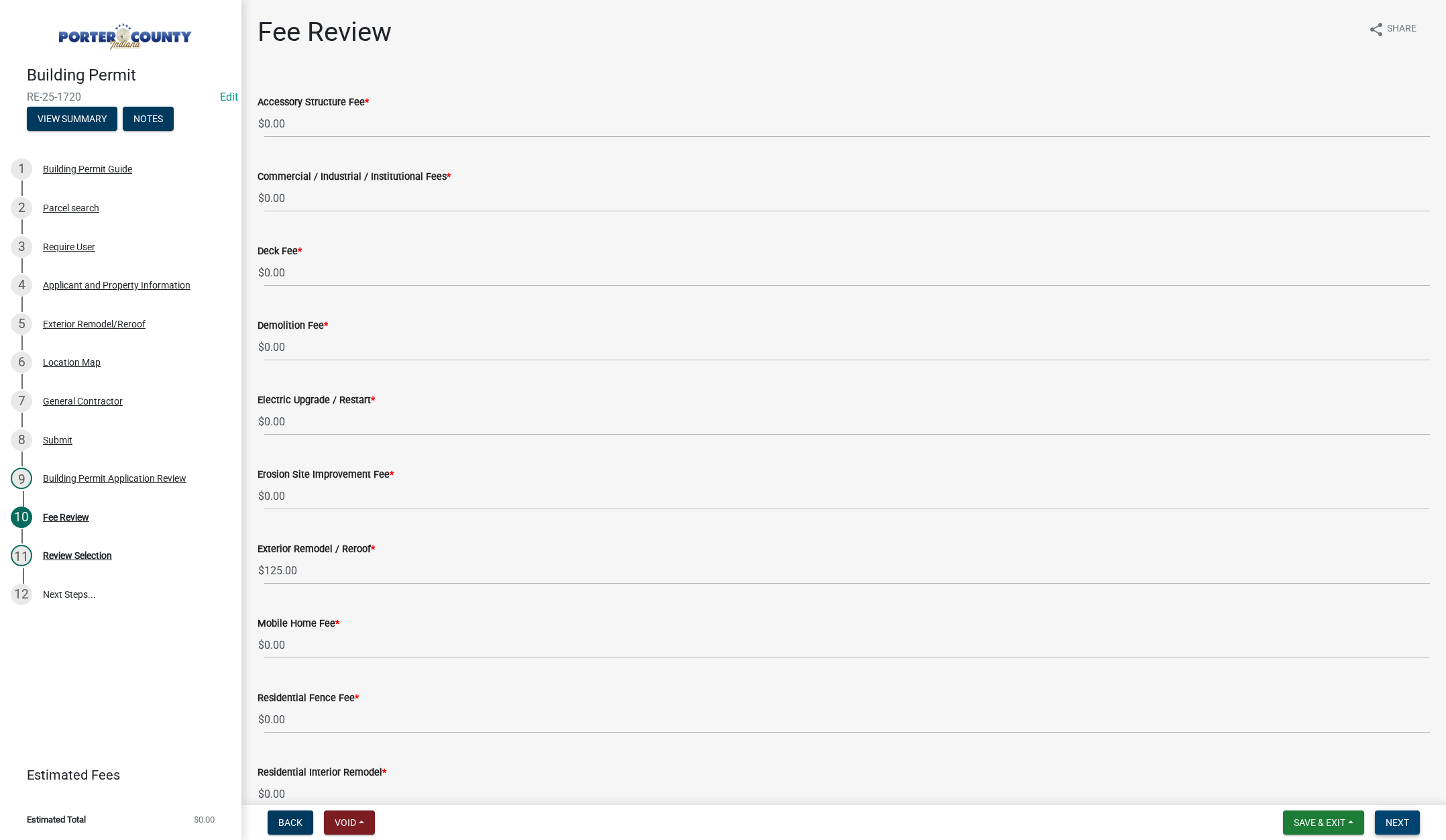
click at [1404, 815] on button "Next" at bounding box center [1397, 822] width 45 height 25
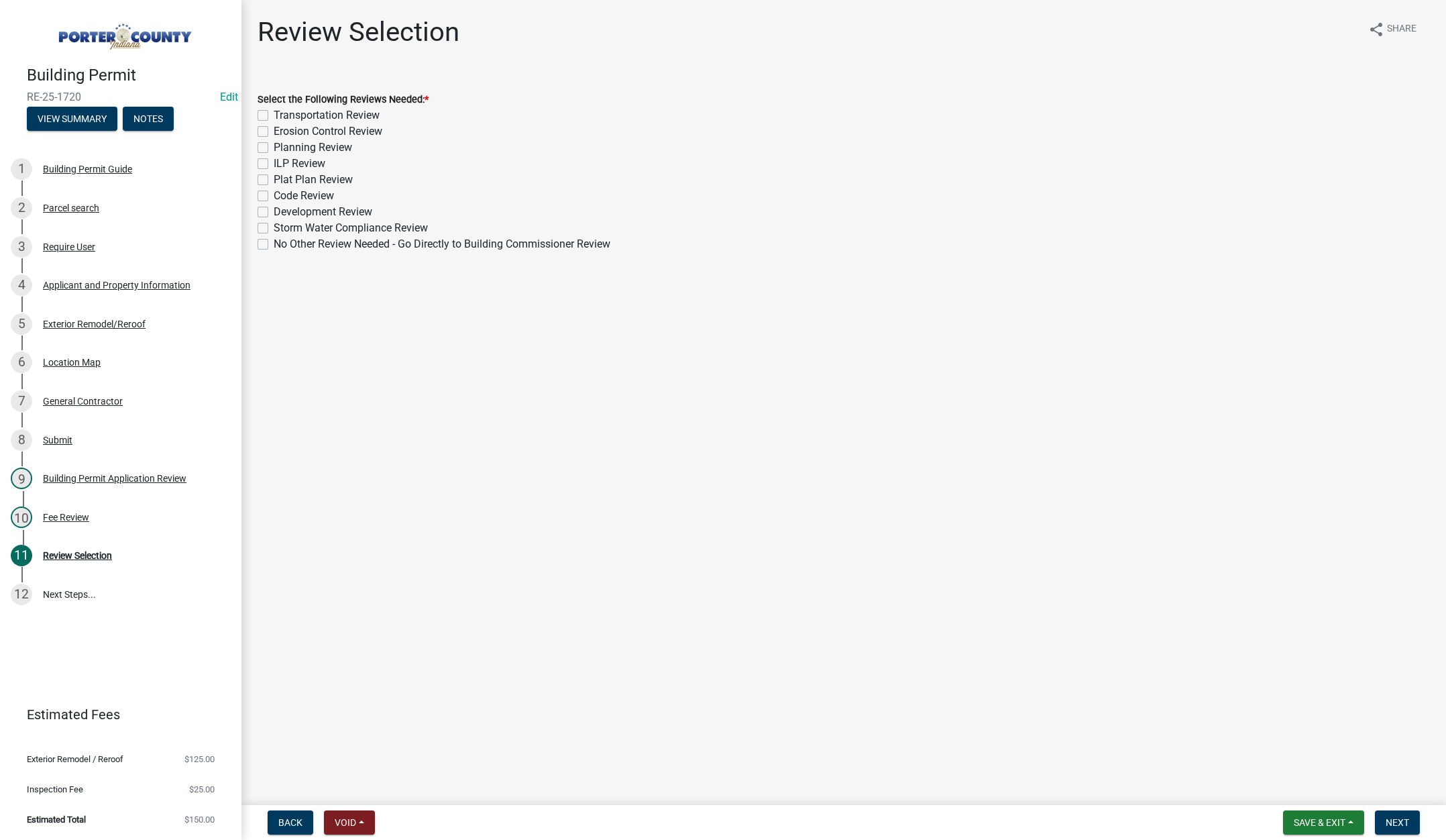
click at [273, 244] on label "No Other Review Needed - Go Directly to Building Commissioner Review" at bounding box center [441, 244] width 336 height 16
click at [273, 244] on input "No Other Review Needed - Go Directly to Building Commissioner Review" at bounding box center [278, 241] width 9 height 9
checkbox input "true"
checkbox input "false"
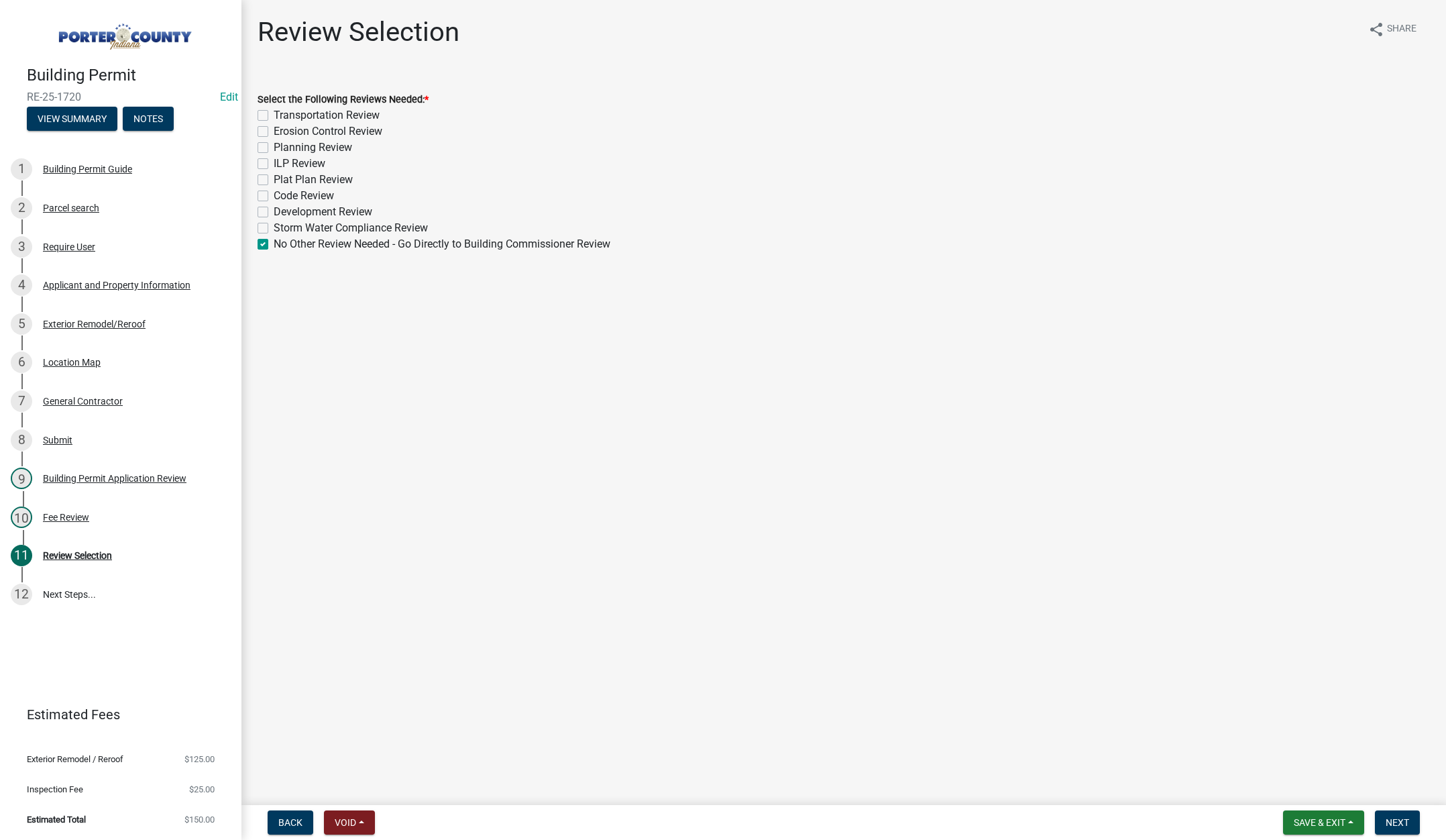
checkbox input "false"
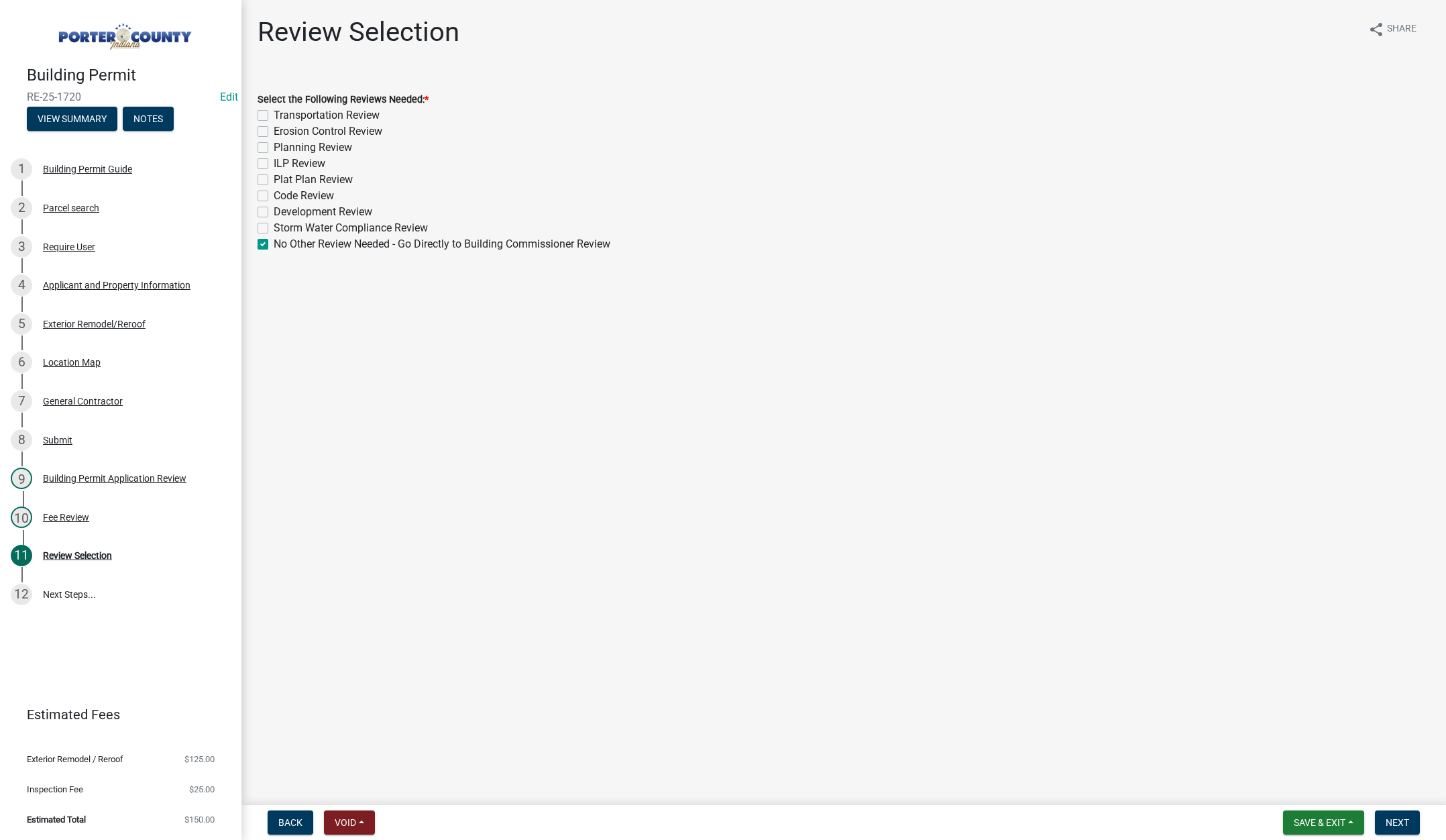
checkbox input "false"
checkbox input "true"
click at [1397, 827] on span "Next" at bounding box center [1398, 822] width 24 height 10
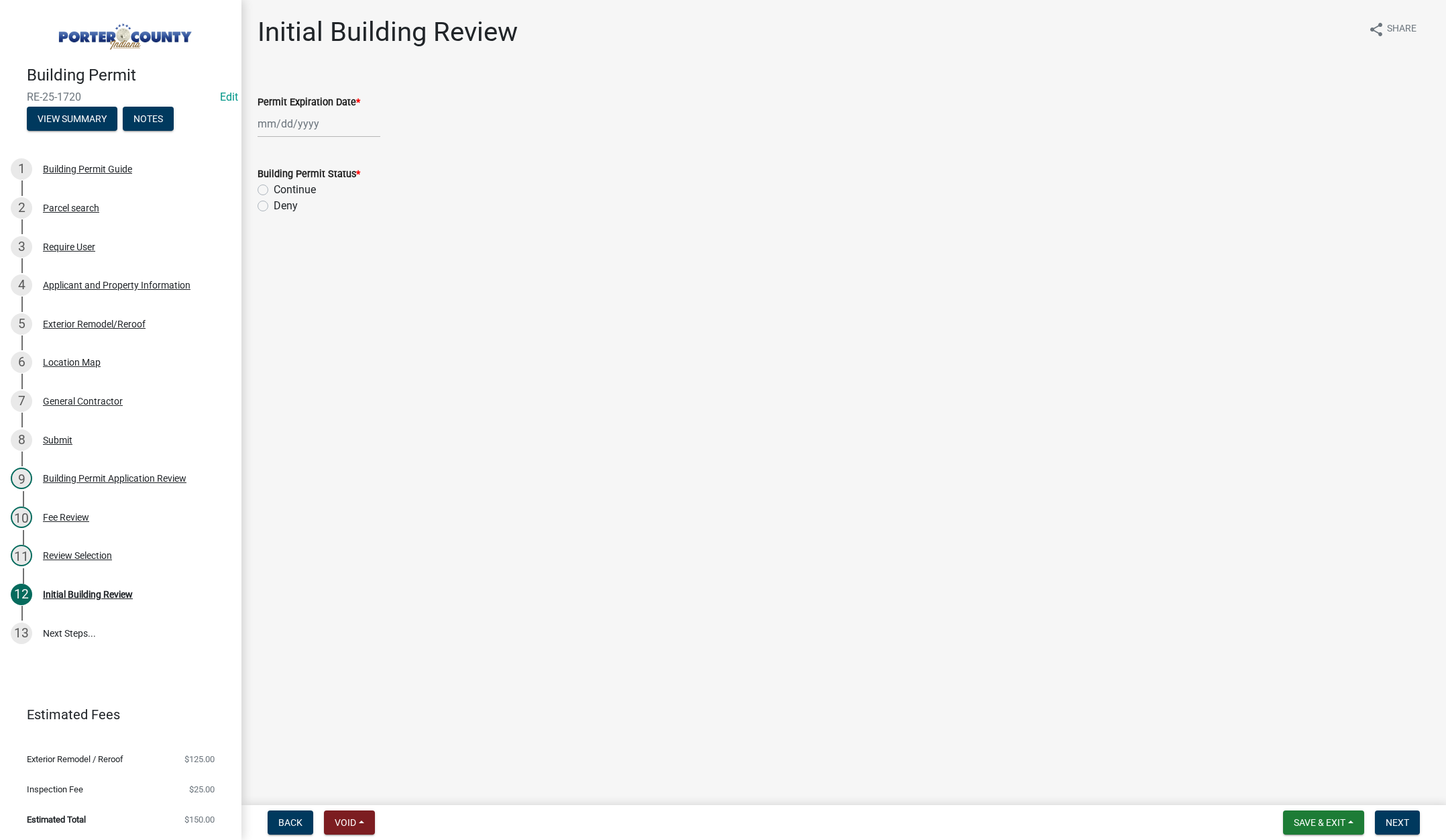
click at [332, 125] on div at bounding box center [319, 123] width 123 height 27
select select "9"
click at [370, 153] on select "1525 1526 1527 1528 1529 1530 1531 1532 1533 1534 1535 1536 1537 1538 1539 1540…" at bounding box center [362, 152] width 48 height 20
select select "2026"
click at [339, 142] on select "1525 1526 1527 1528 1529 1530 1531 1532 1533 1534 1535 1536 1537 1538 1539 1540…" at bounding box center [362, 152] width 48 height 20
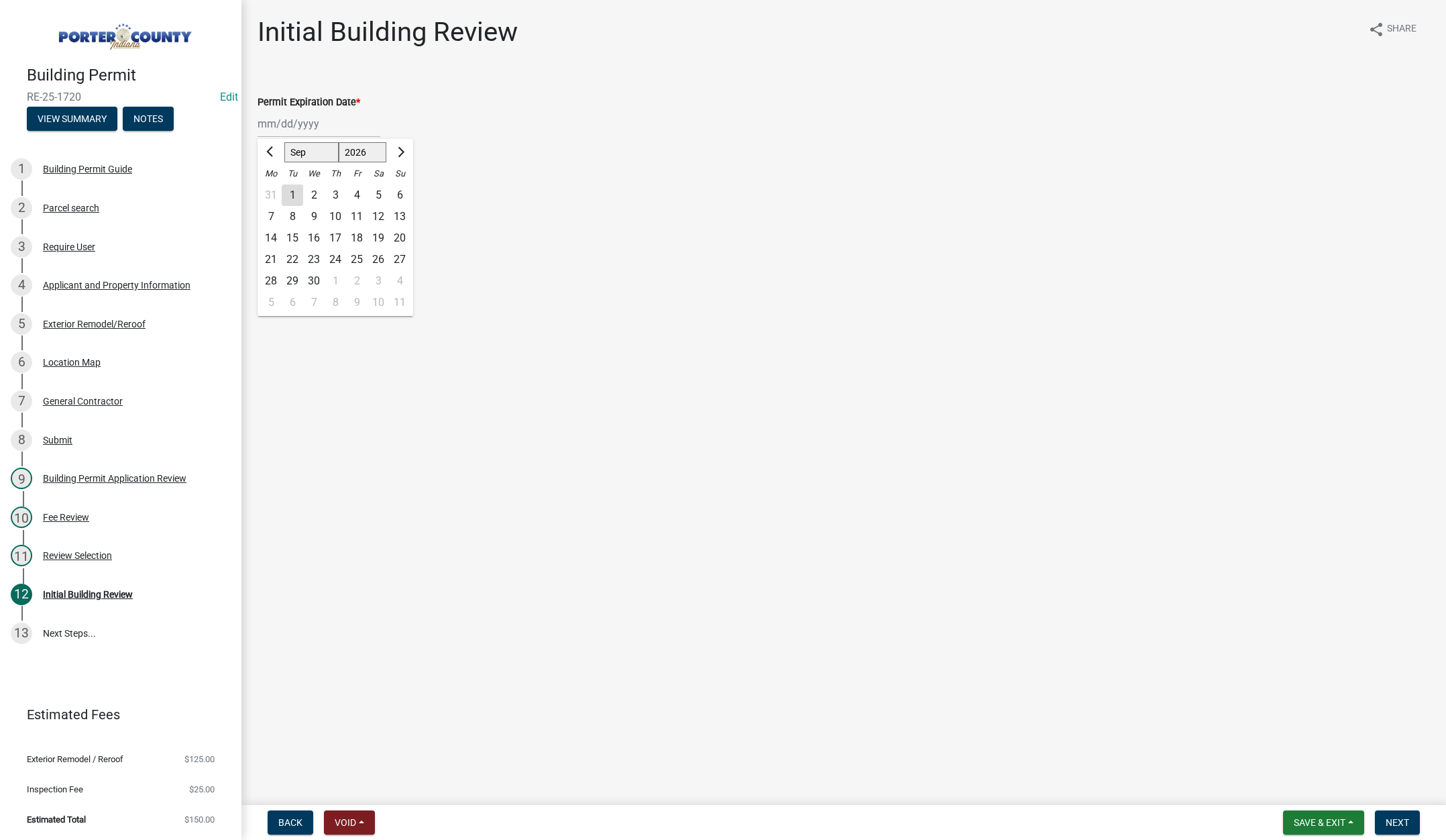
click at [314, 211] on div "9" at bounding box center [313, 216] width 22 height 22
type input "09/09/2026"
click at [273, 188] on label "Continue" at bounding box center [294, 190] width 42 height 16
click at [273, 188] on input "Continue" at bounding box center [278, 186] width 9 height 9
radio input "true"
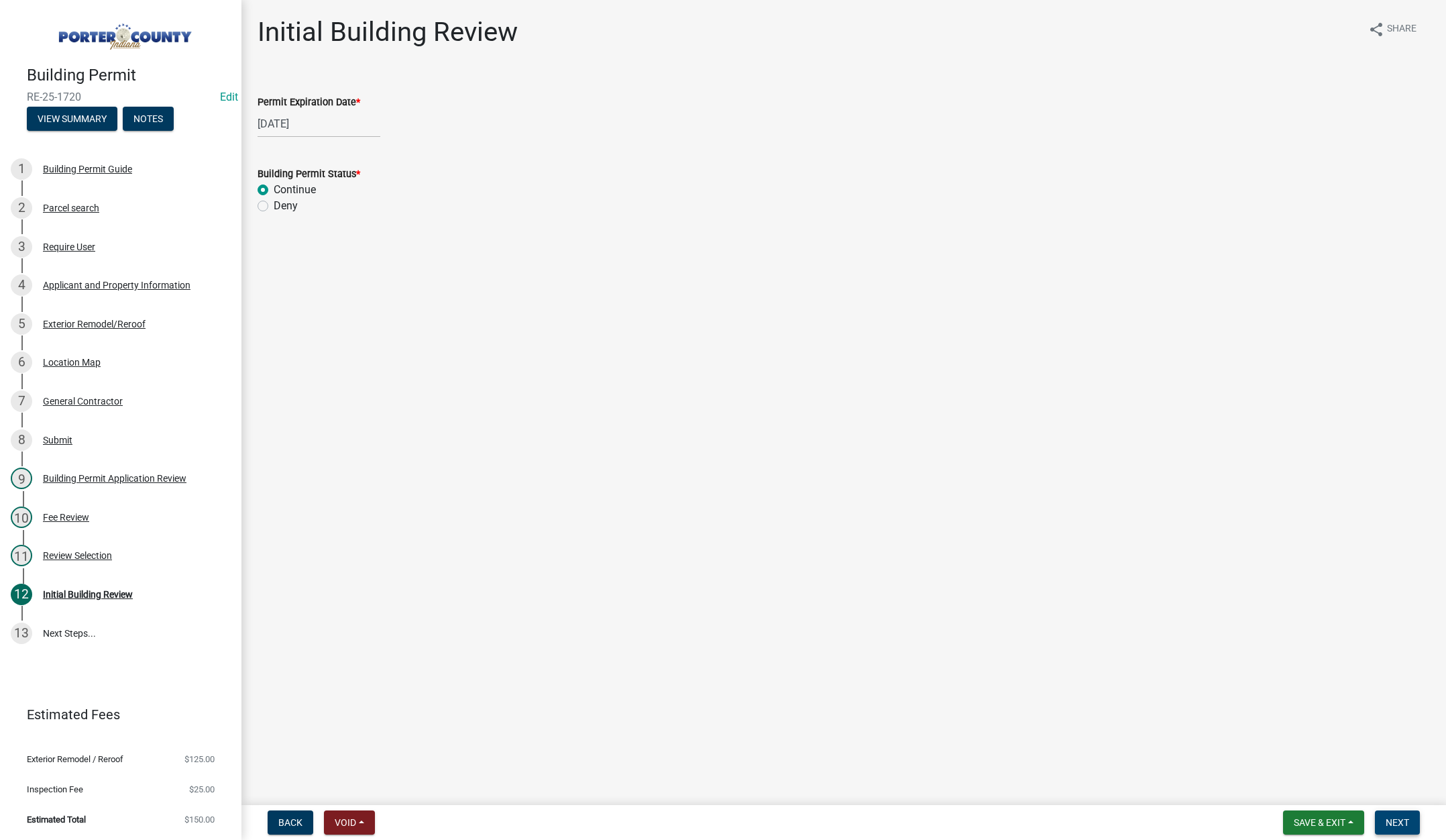
click at [1404, 818] on span "Next" at bounding box center [1398, 822] width 24 height 10
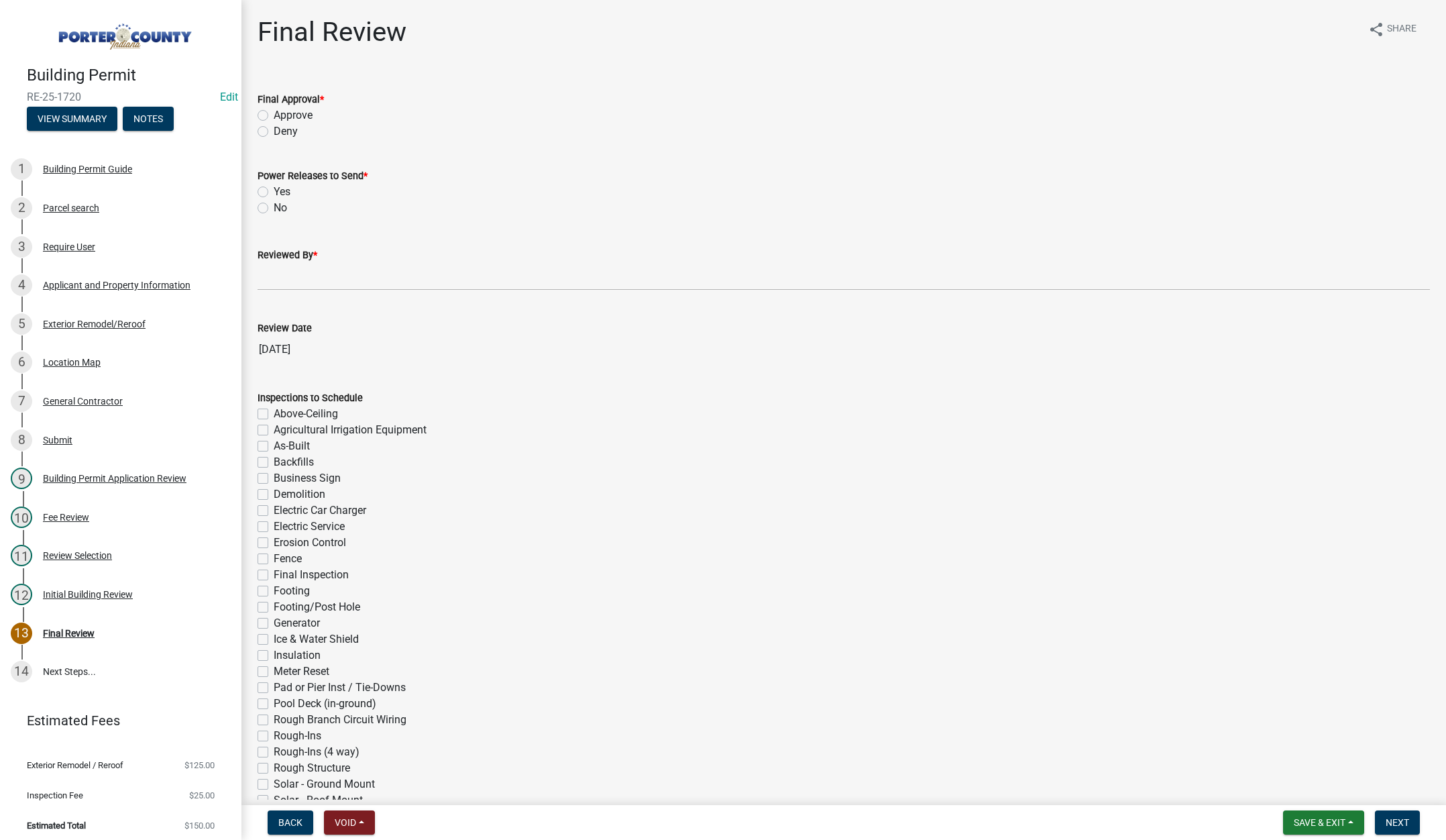
click at [273, 114] on label "Approve" at bounding box center [293, 115] width 39 height 16
click at [273, 114] on input "Approve" at bounding box center [278, 111] width 9 height 9
radio input "true"
click at [273, 204] on label "No" at bounding box center [280, 208] width 13 height 16
click at [273, 204] on input "No" at bounding box center [278, 204] width 9 height 9
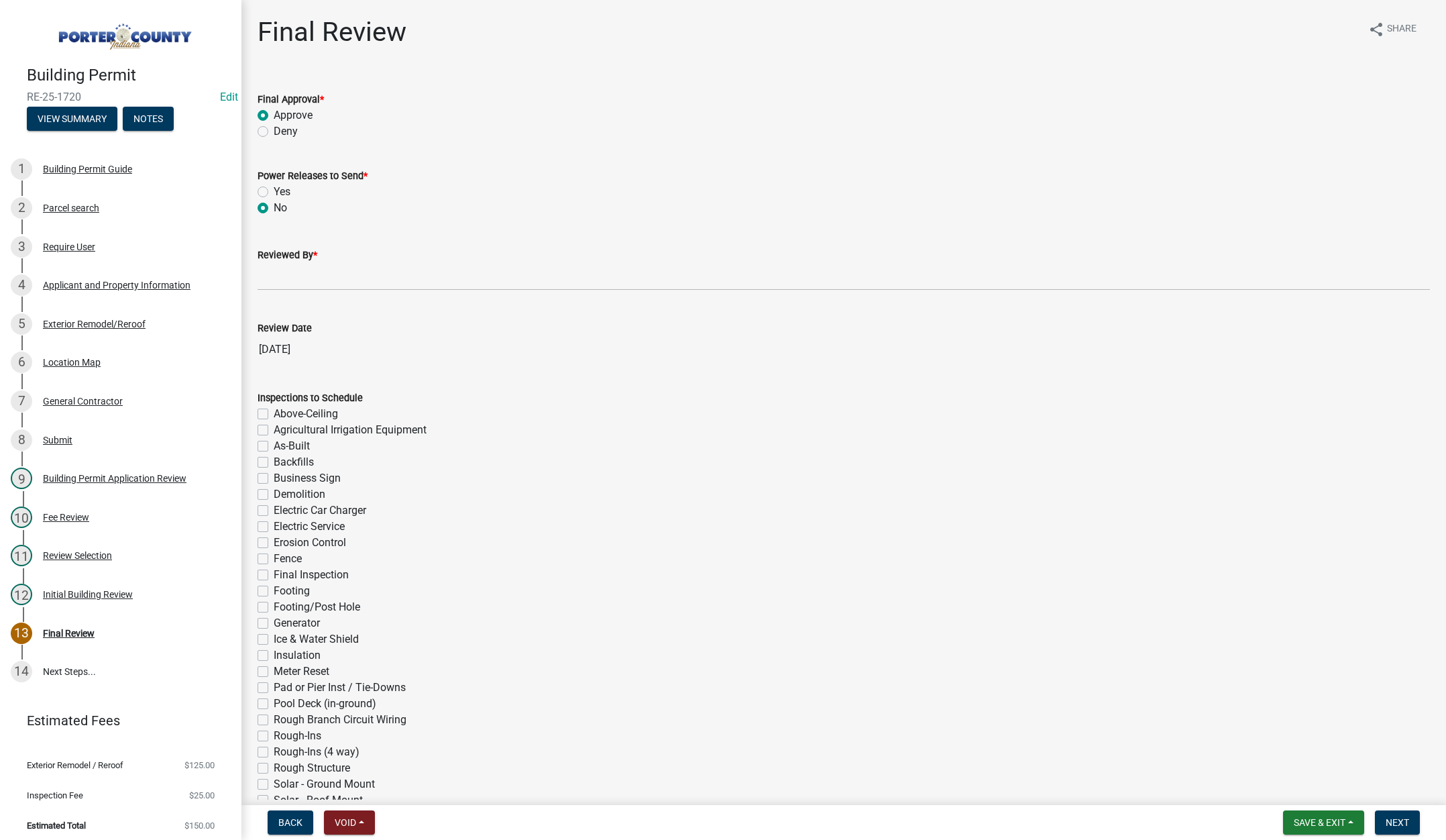
radio input "true"
drag, startPoint x: 273, startPoint y: 280, endPoint x: 282, endPoint y: 289, distance: 12.7
click at [273, 280] on input "Reviewed By *" at bounding box center [844, 276] width 1172 height 27
type input "Tami"
click at [1393, 819] on span "Next" at bounding box center [1398, 822] width 24 height 10
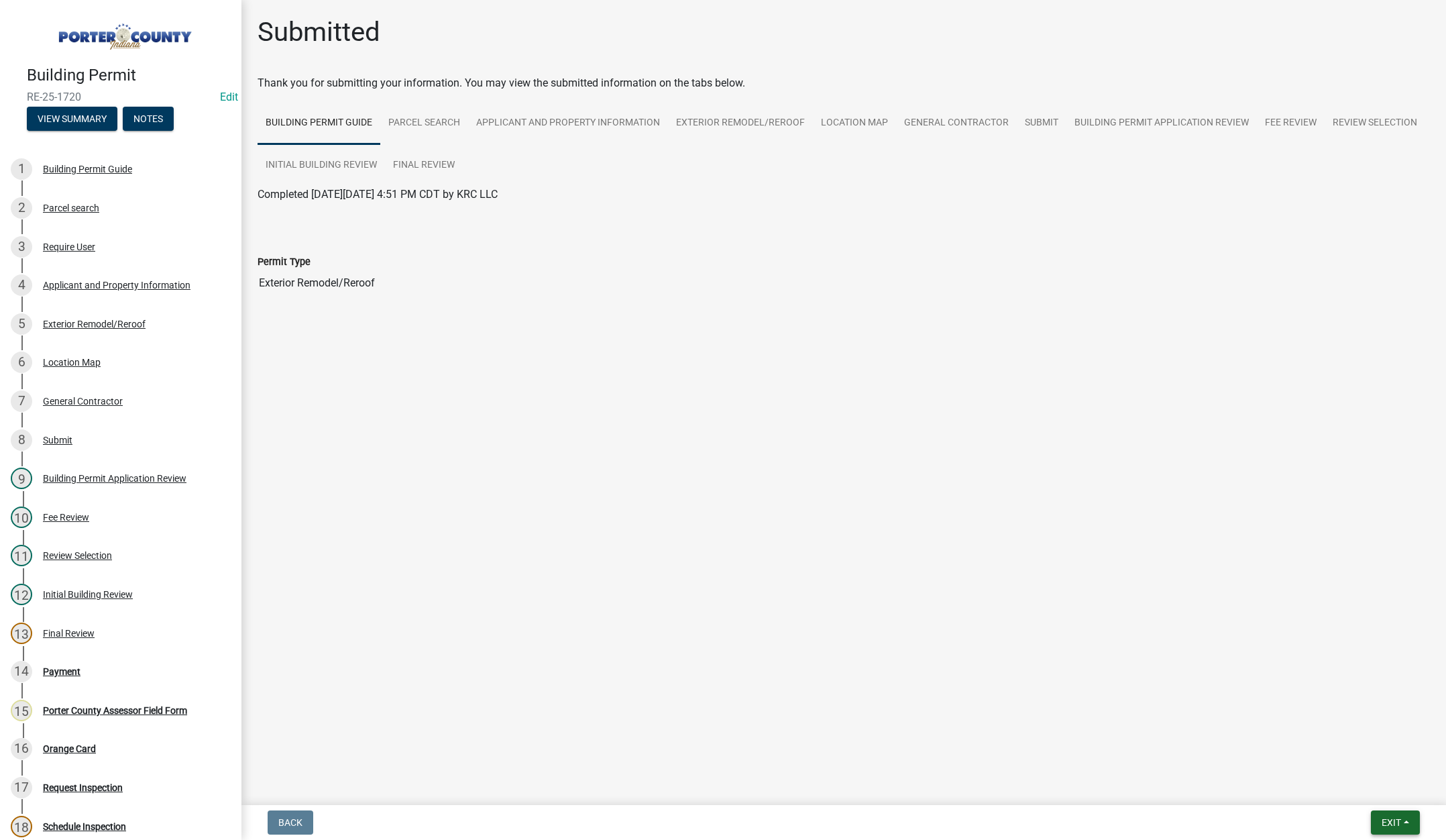
click at [1393, 813] on button "Exit" at bounding box center [1395, 822] width 49 height 25
click at [1363, 792] on button "Save & Exit" at bounding box center [1366, 787] width 107 height 32
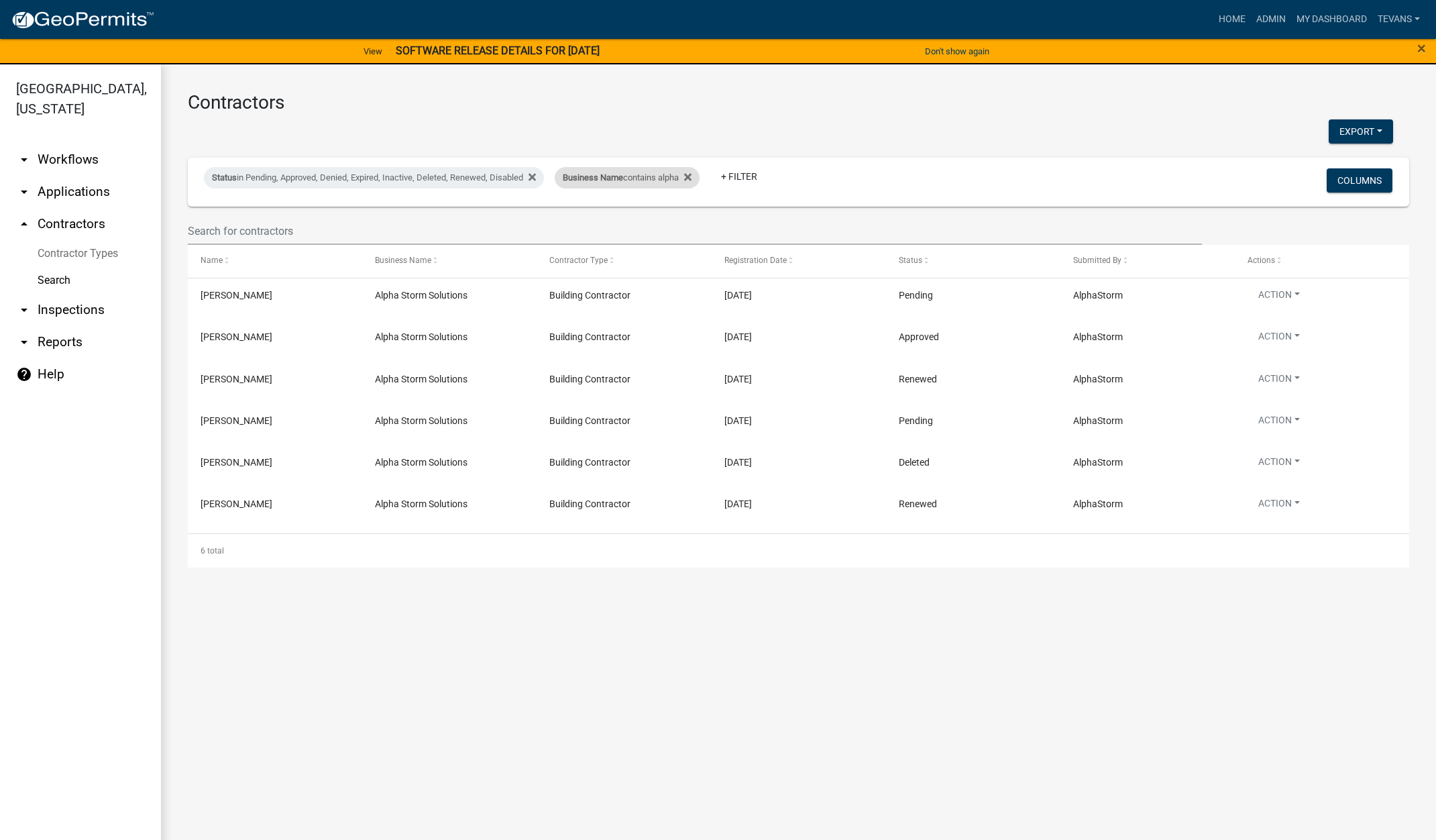
click at [643, 183] on div "Business Name contains alpha" at bounding box center [627, 178] width 145 height 22
click at [617, 229] on input "alpha" at bounding box center [637, 227] width 123 height 27
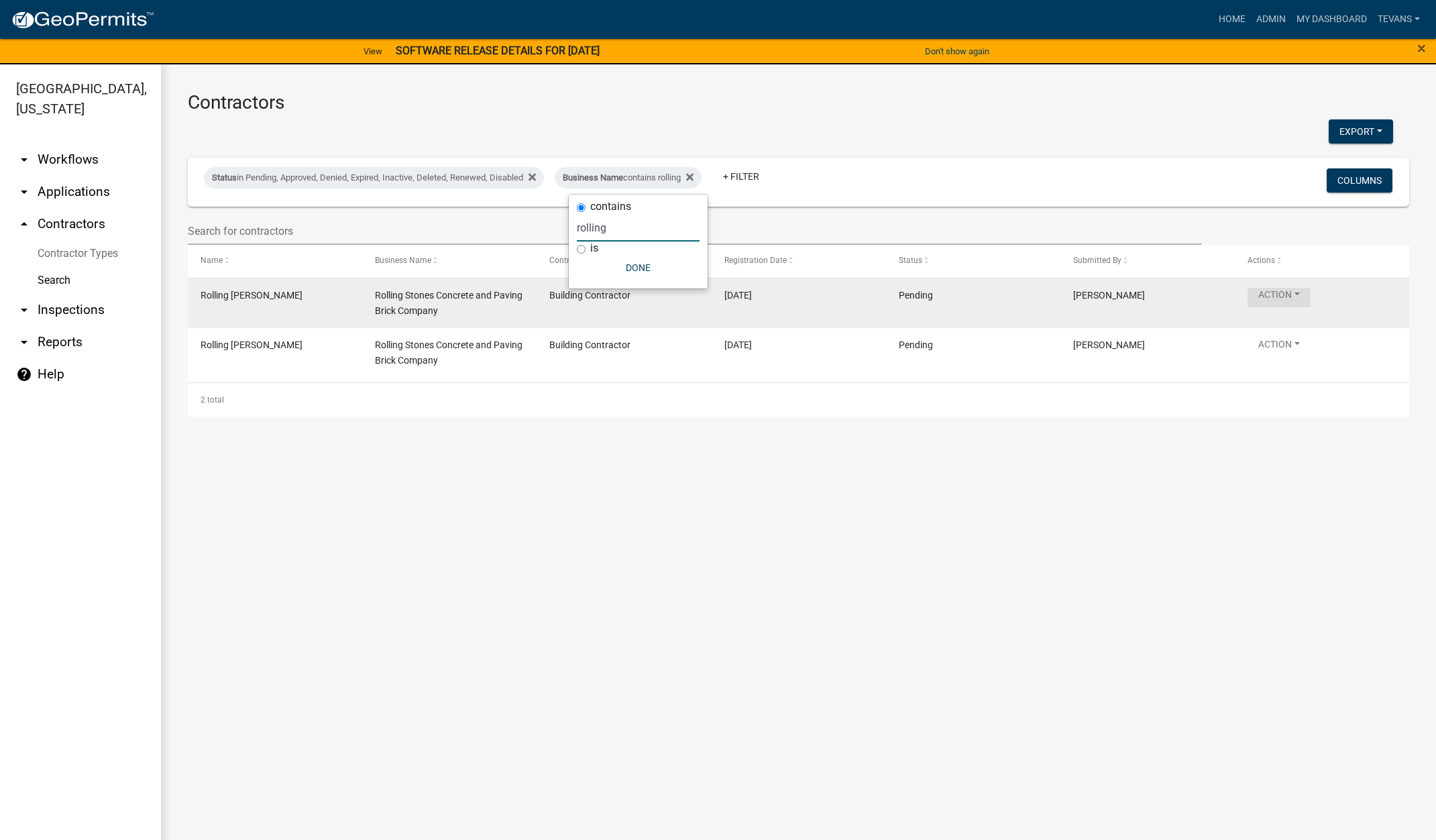
type input "rolling"
click at [1282, 294] on button "Action" at bounding box center [1279, 297] width 63 height 19
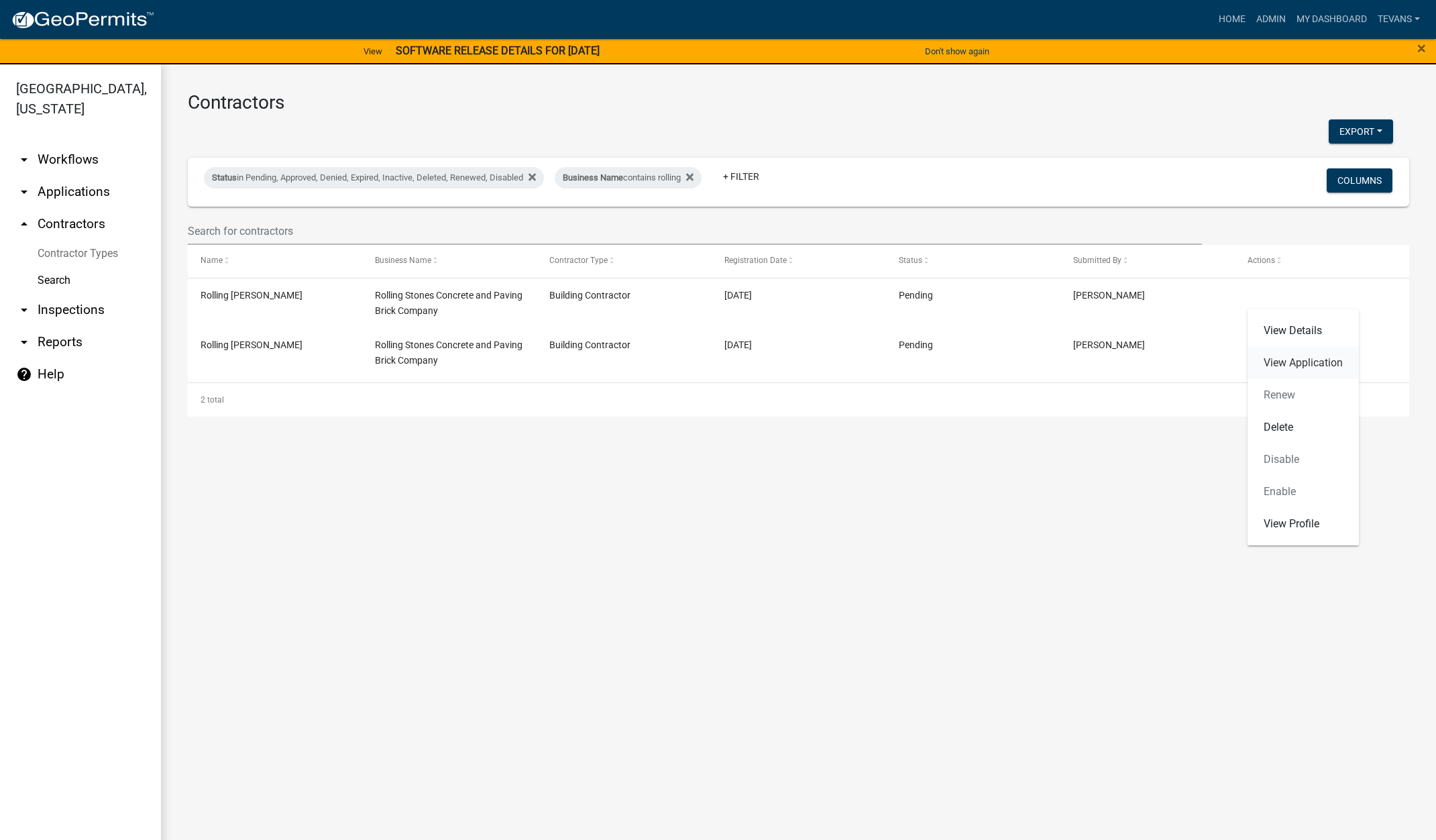
click at [1283, 358] on link "View Application" at bounding box center [1304, 362] width 111 height 32
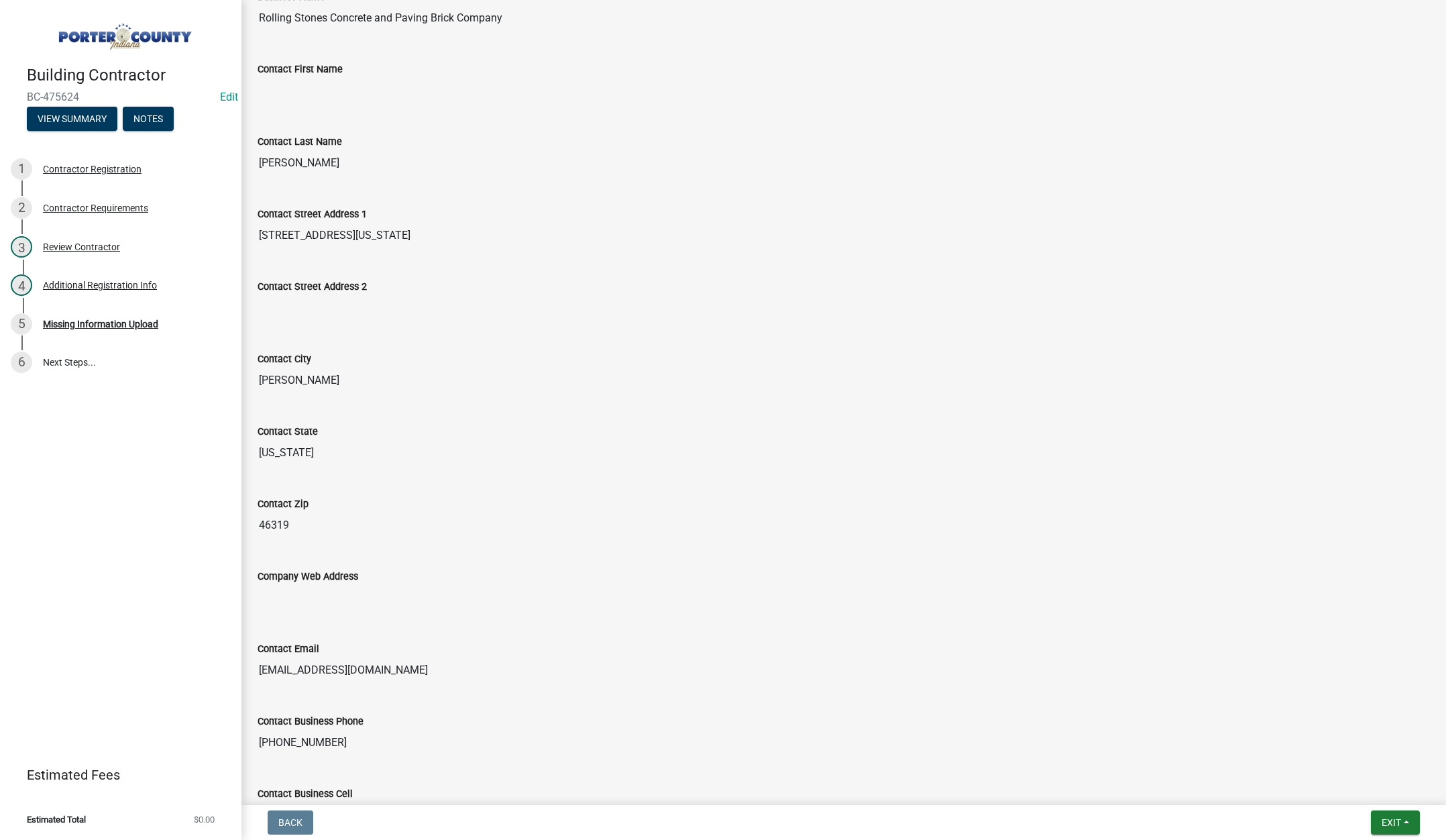
scroll to position [515, 0]
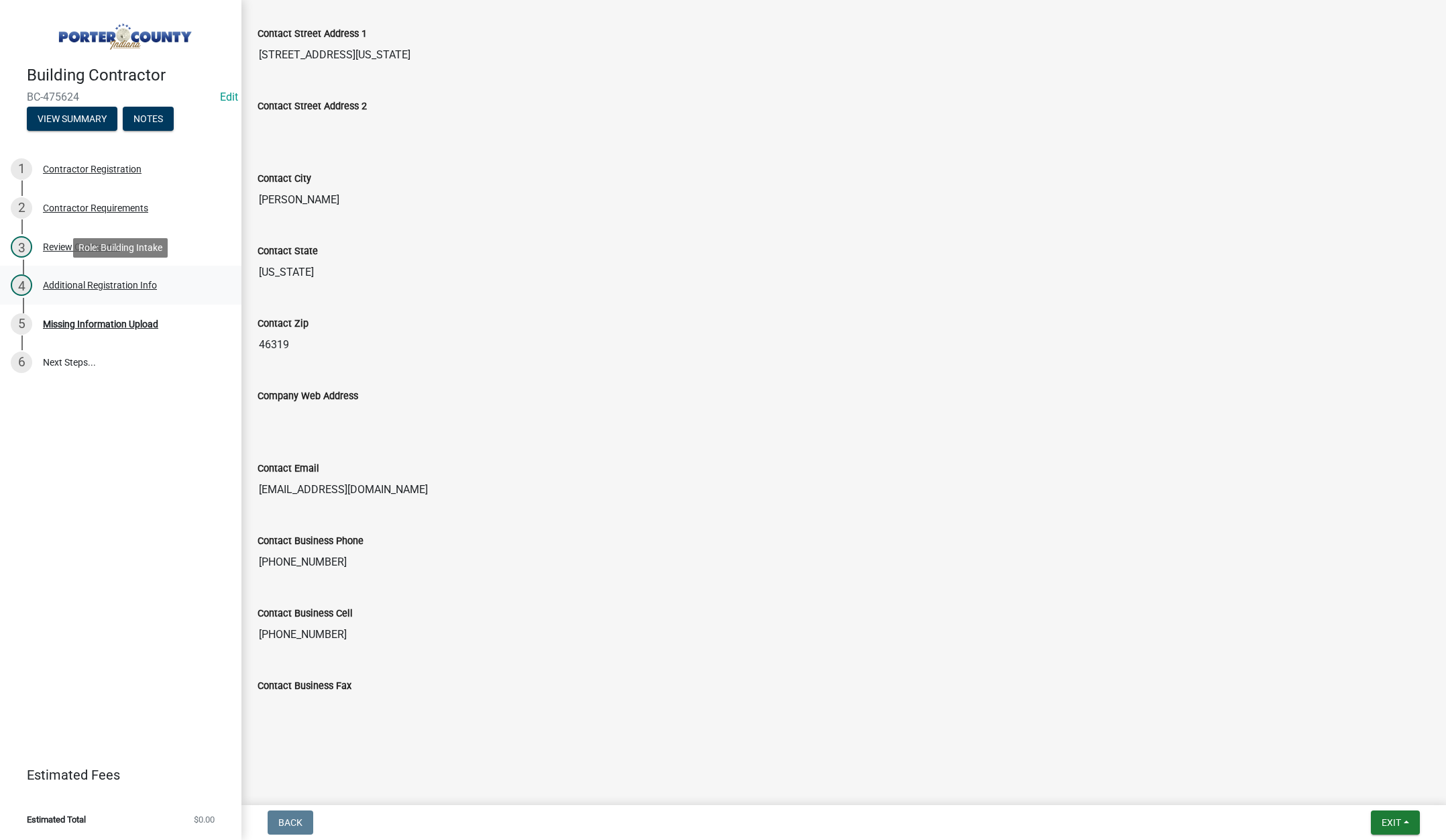
click at [117, 283] on div "Additional Registration Info" at bounding box center [100, 284] width 114 height 10
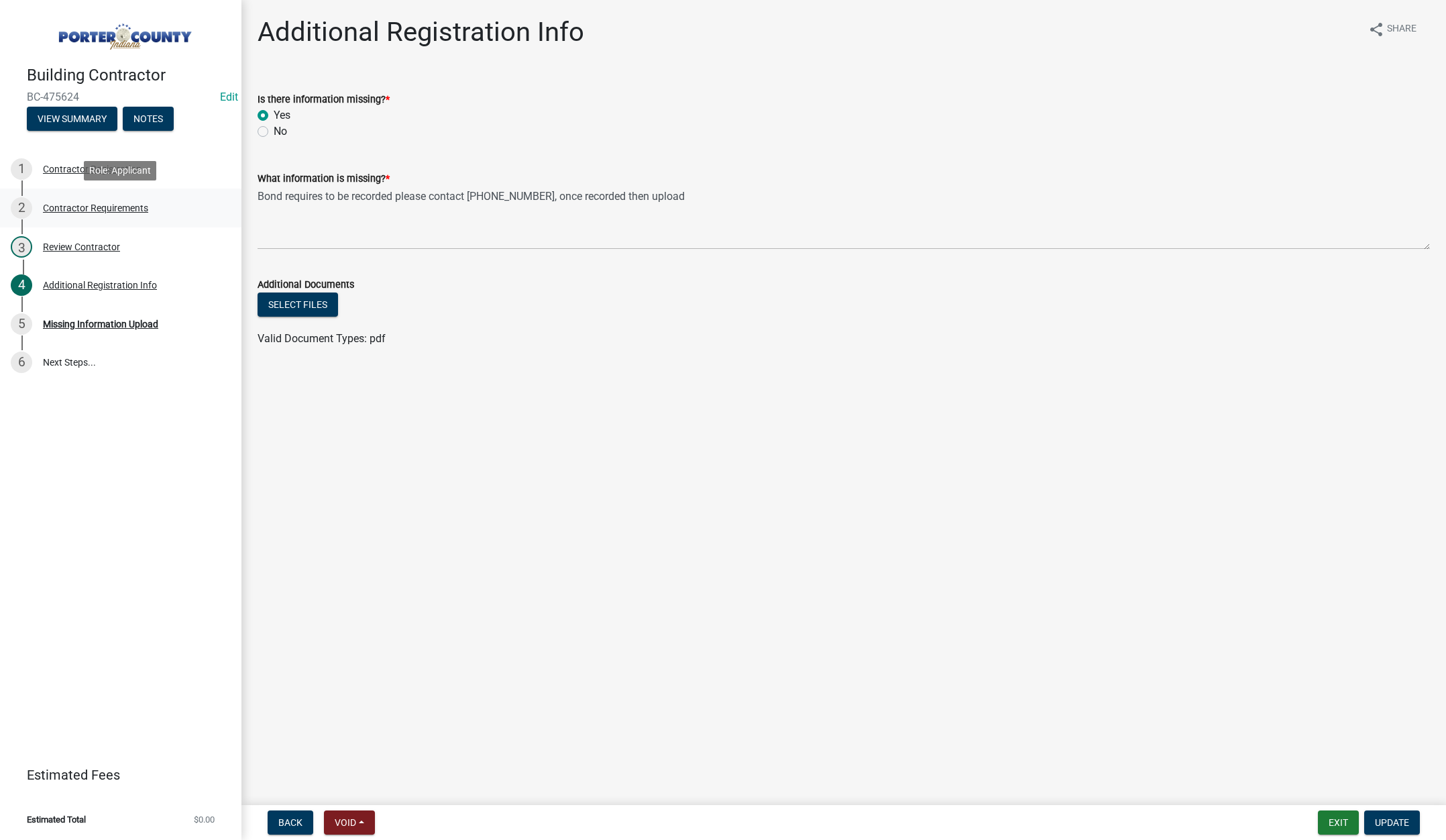
click at [115, 209] on div "Contractor Requirements" at bounding box center [96, 208] width 105 height 10
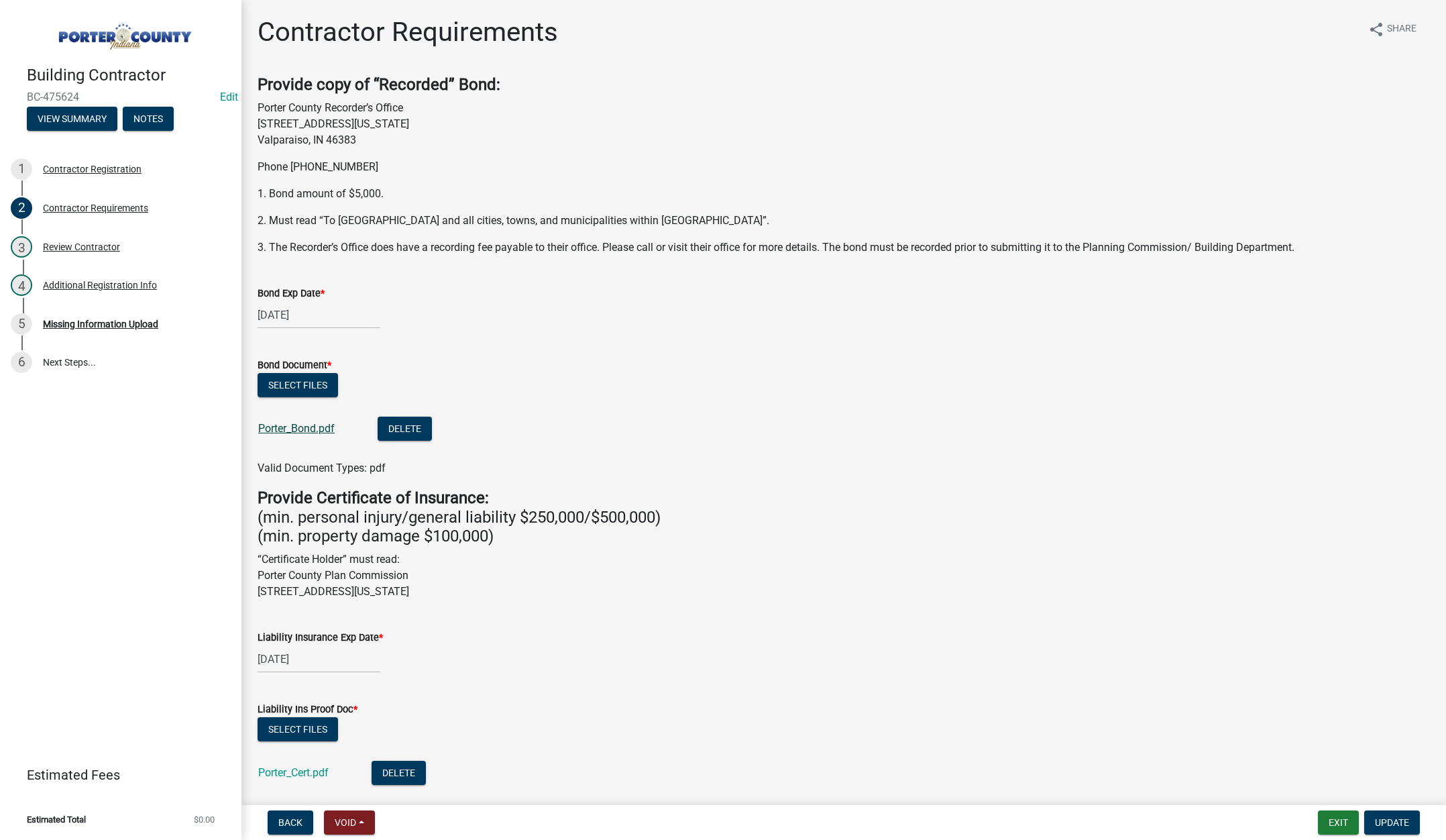
click at [310, 429] on link "Porter_Bond.pdf" at bounding box center [296, 428] width 76 height 13
click at [1329, 815] on button "Exit" at bounding box center [1338, 822] width 41 height 25
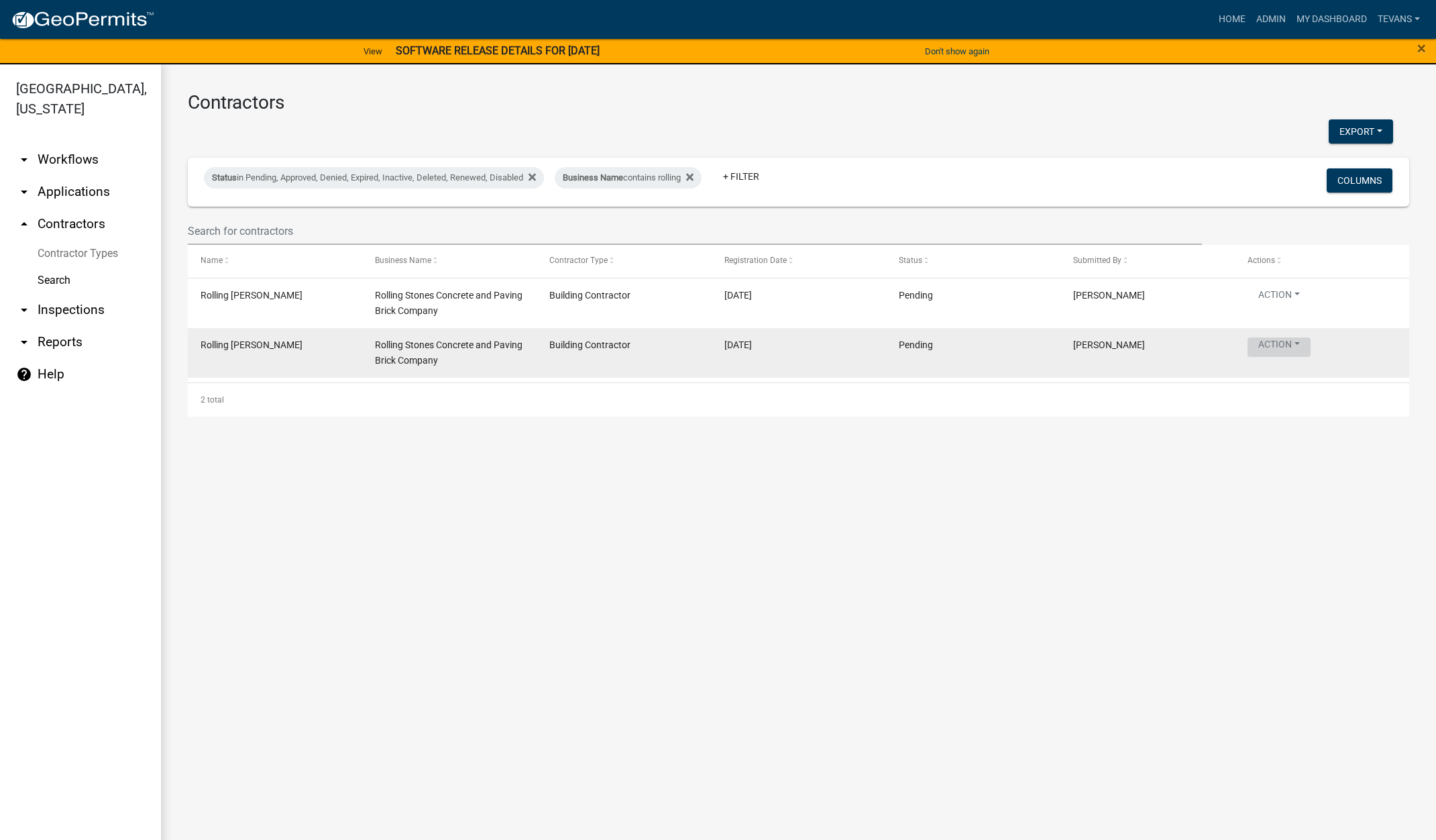
drag, startPoint x: 1280, startPoint y: 347, endPoint x: 1273, endPoint y: 343, distance: 8.1
click at [1279, 347] on button "Action" at bounding box center [1279, 347] width 63 height 19
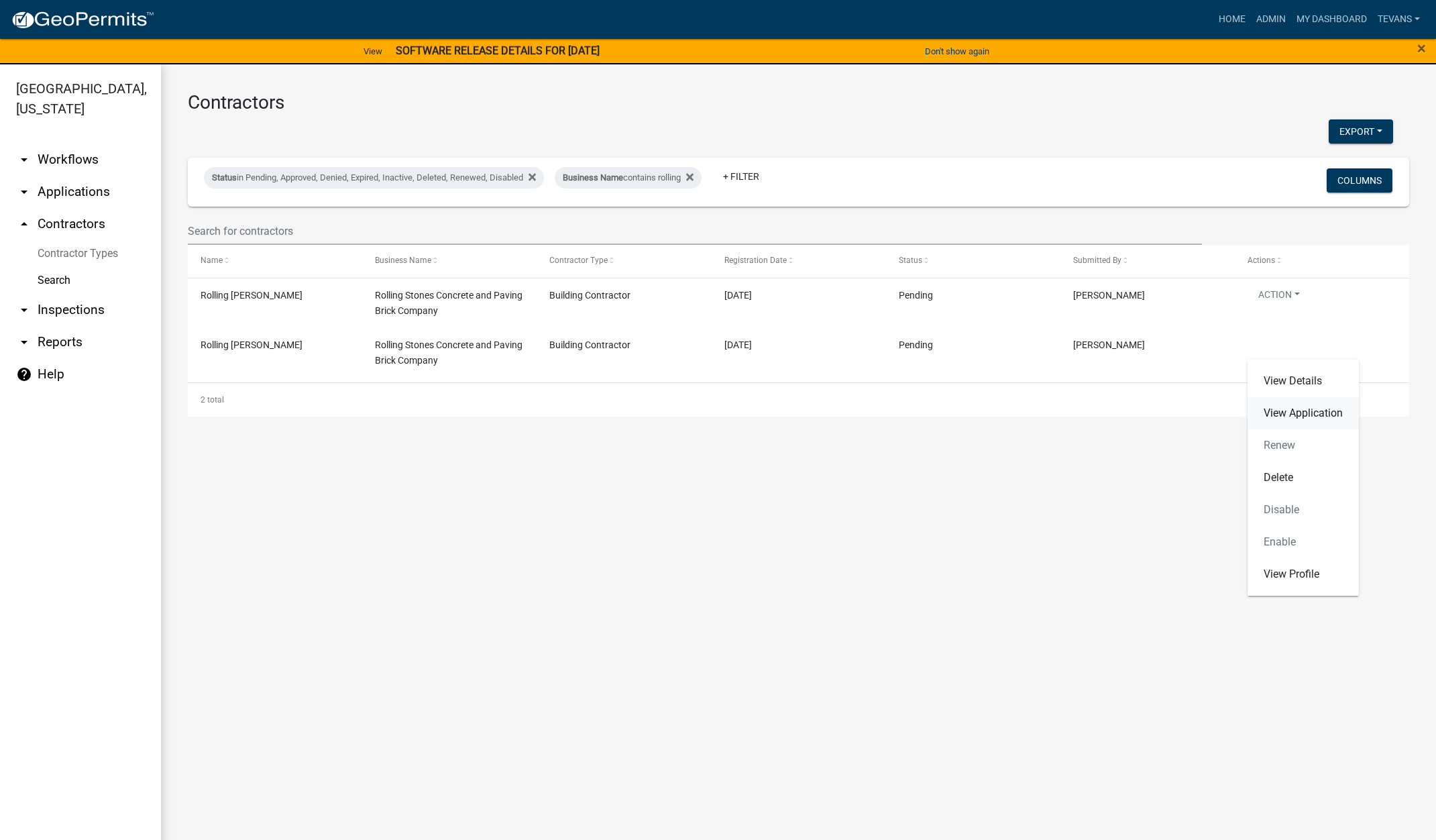
click at [1276, 414] on link "View Application" at bounding box center [1304, 413] width 111 height 32
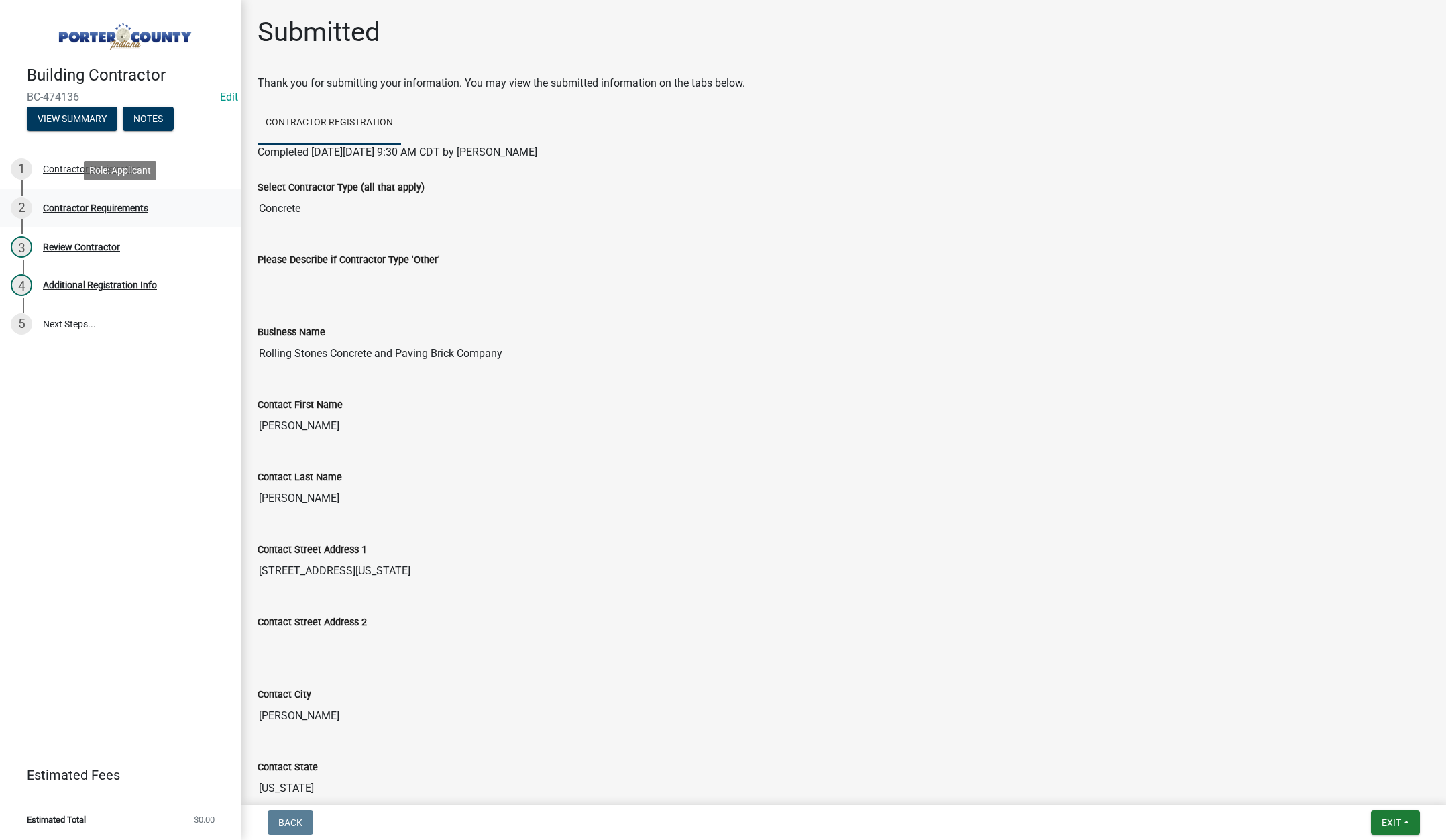
drag, startPoint x: 107, startPoint y: 209, endPoint x: 114, endPoint y: 208, distance: 7.1
click at [107, 208] on div "Contractor Requirements" at bounding box center [96, 208] width 105 height 10
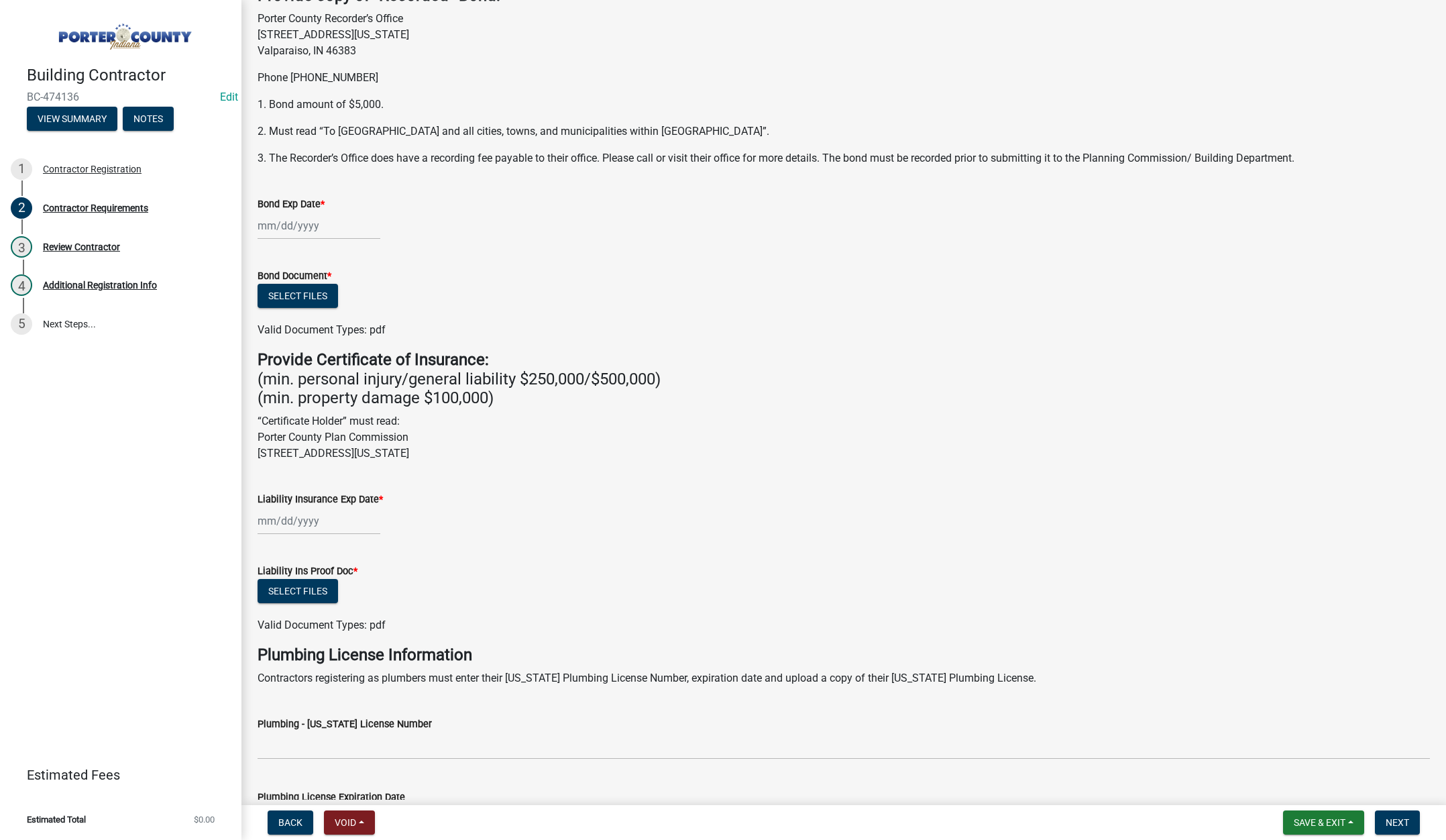
scroll to position [268, 0]
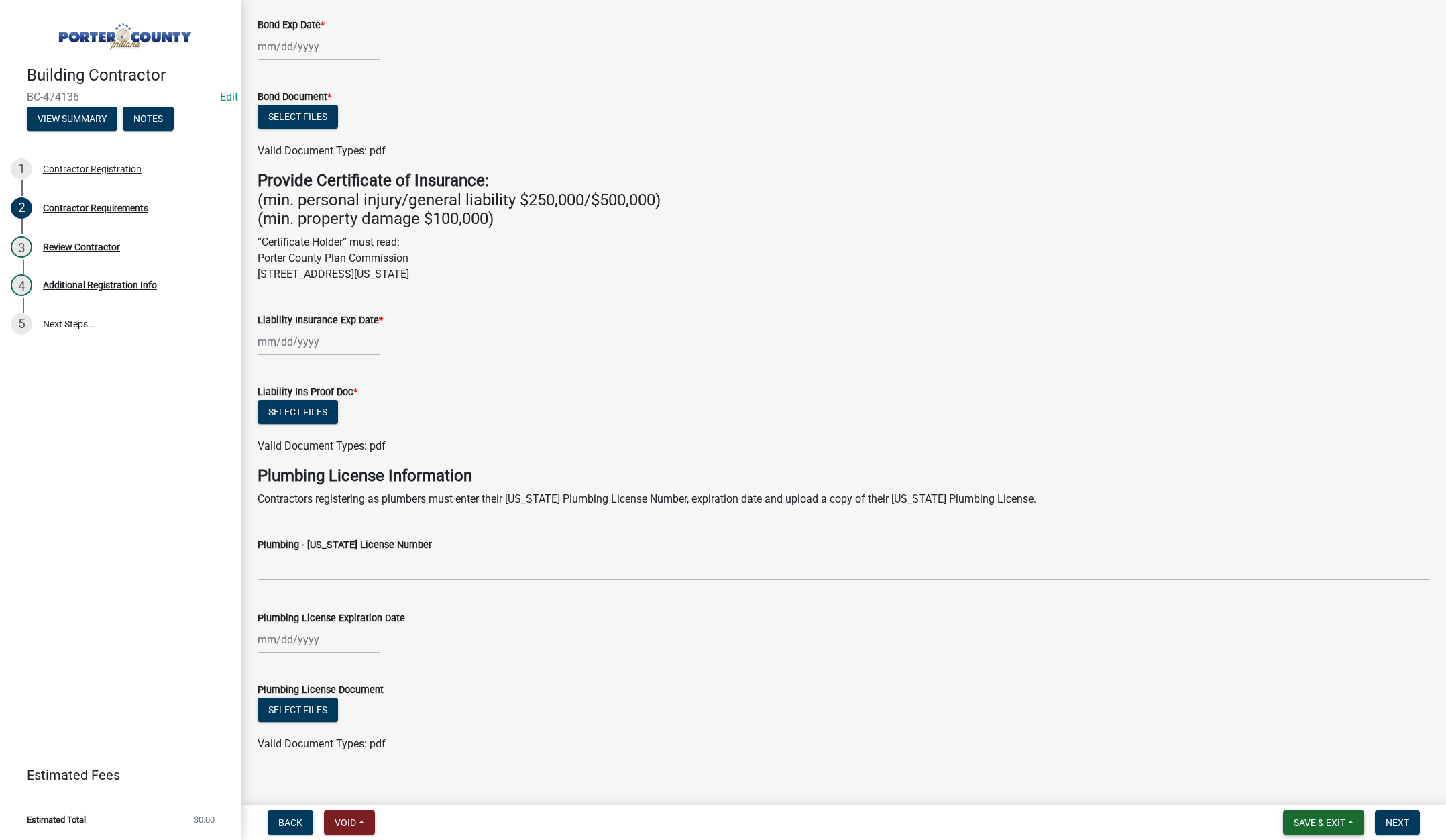
click at [1315, 818] on span "Save & Exit" at bounding box center [1320, 822] width 52 height 10
drag, startPoint x: 1303, startPoint y: 792, endPoint x: 1264, endPoint y: 774, distance: 43.0
click at [1303, 792] on button "Save & Exit" at bounding box center [1310, 787] width 107 height 32
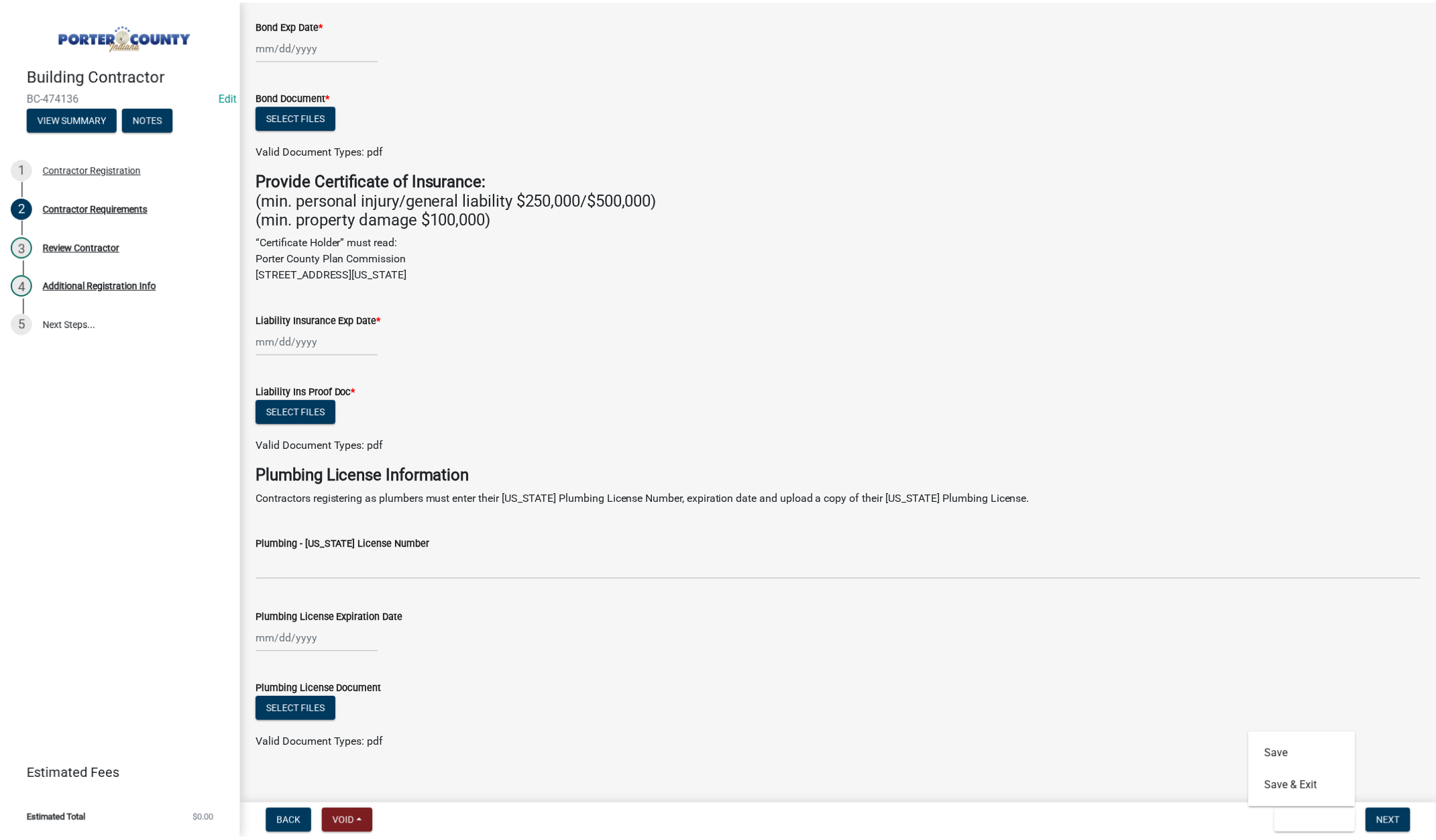
scroll to position [0, 0]
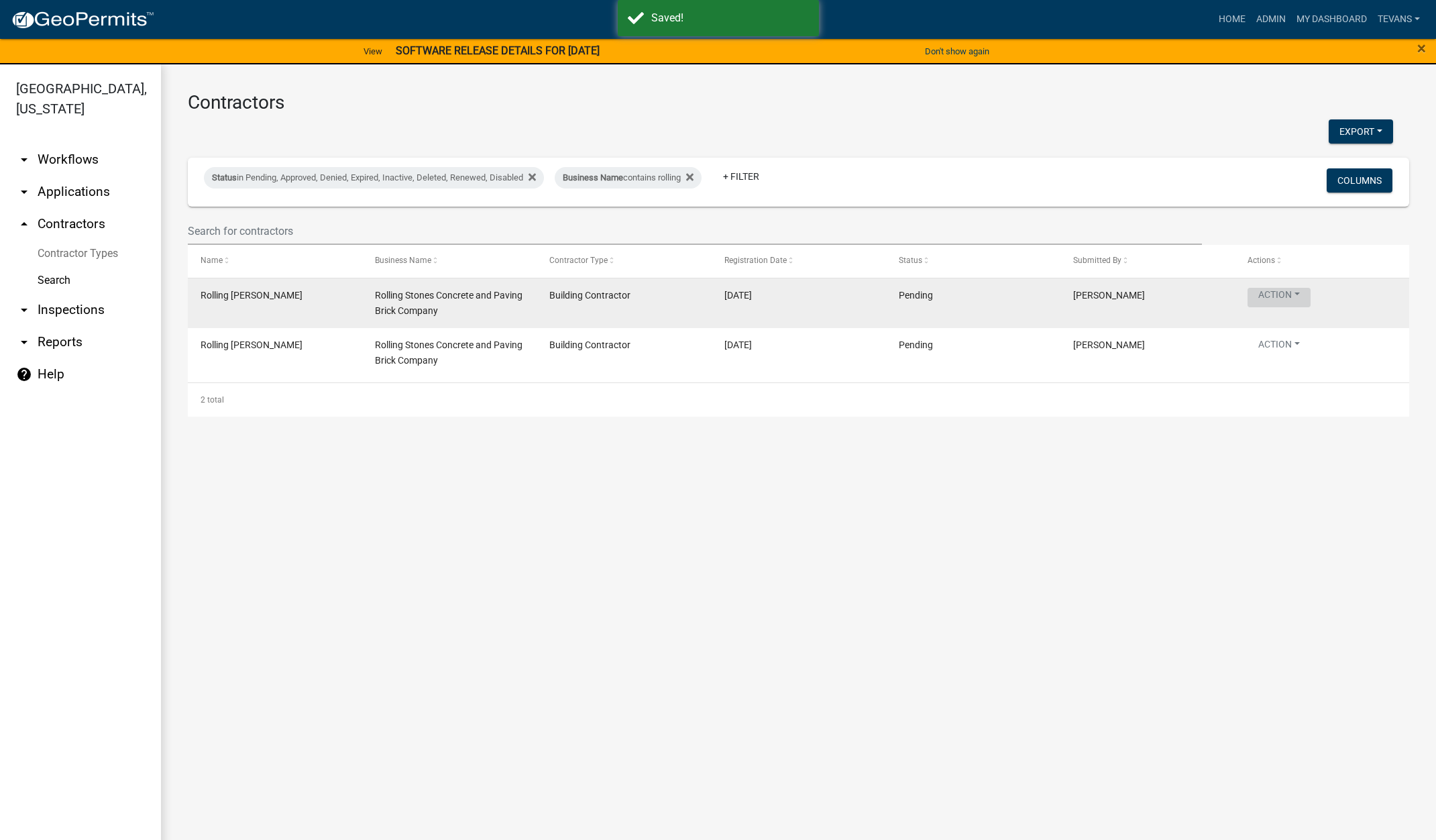
click at [1273, 293] on button "Action" at bounding box center [1279, 297] width 63 height 19
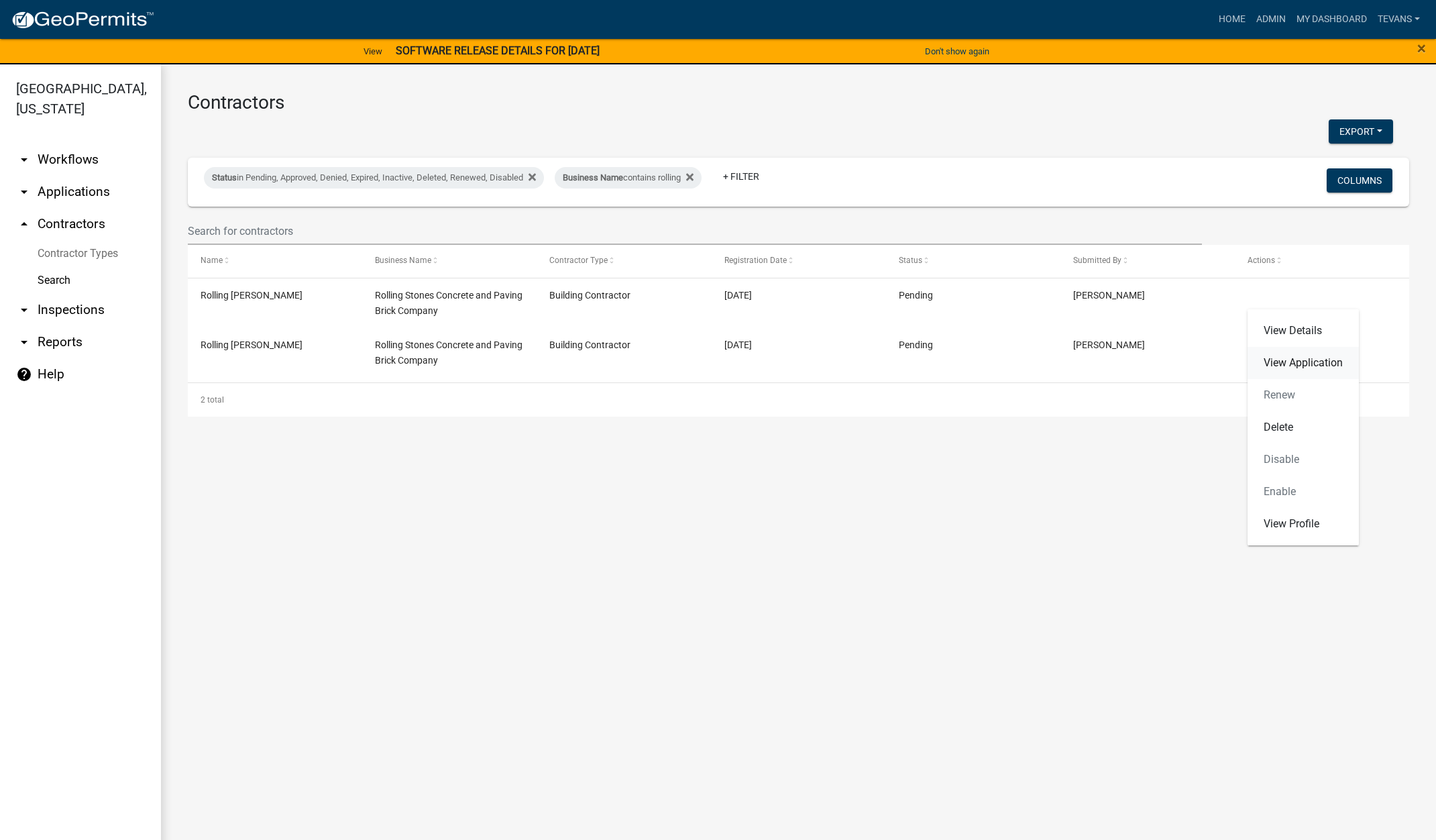
click at [1306, 360] on link "View Application" at bounding box center [1304, 362] width 111 height 32
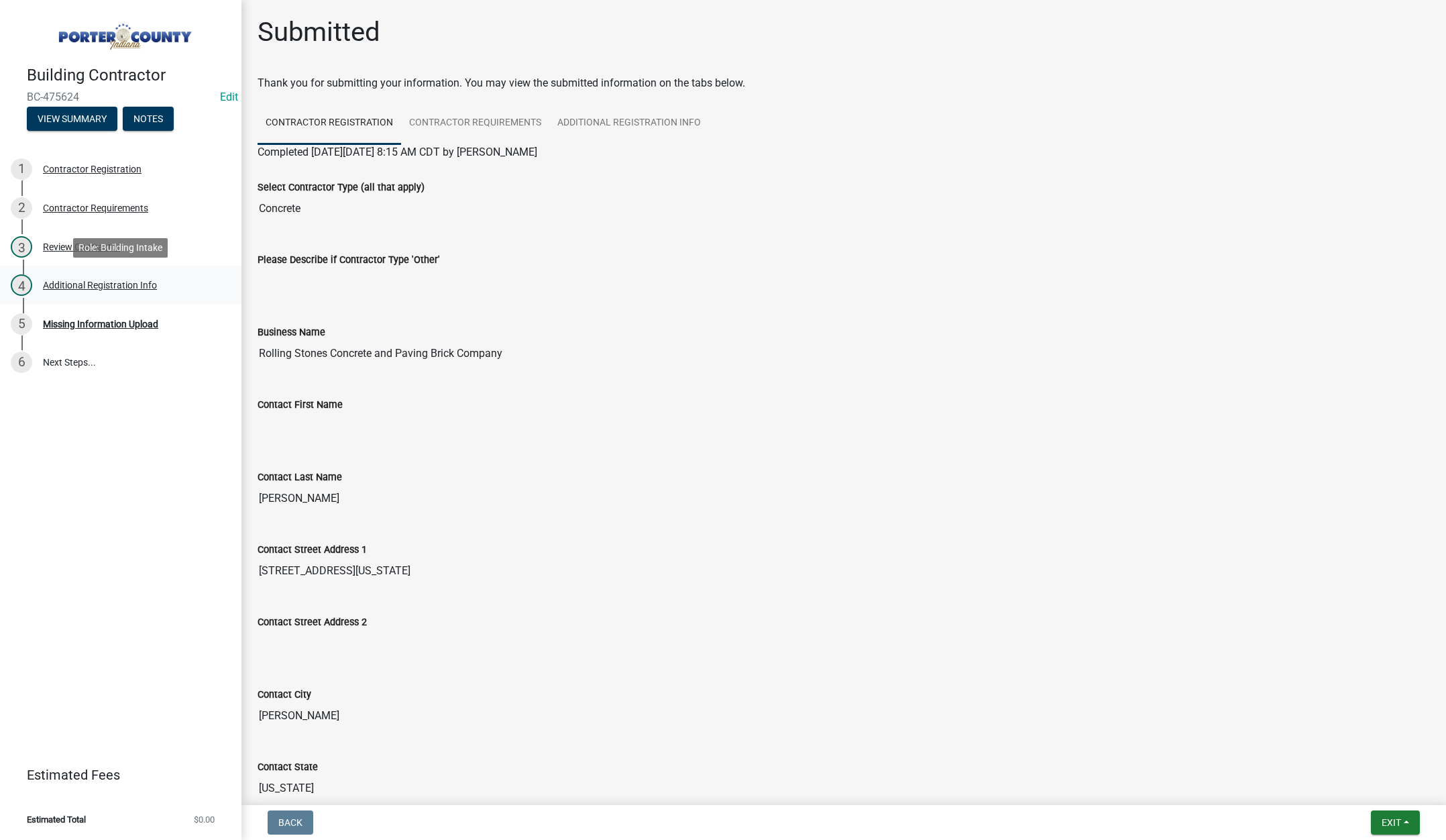
drag, startPoint x: 121, startPoint y: 283, endPoint x: 149, endPoint y: 281, distance: 28.1
click at [122, 282] on div "Additional Registration Info" at bounding box center [100, 284] width 114 height 10
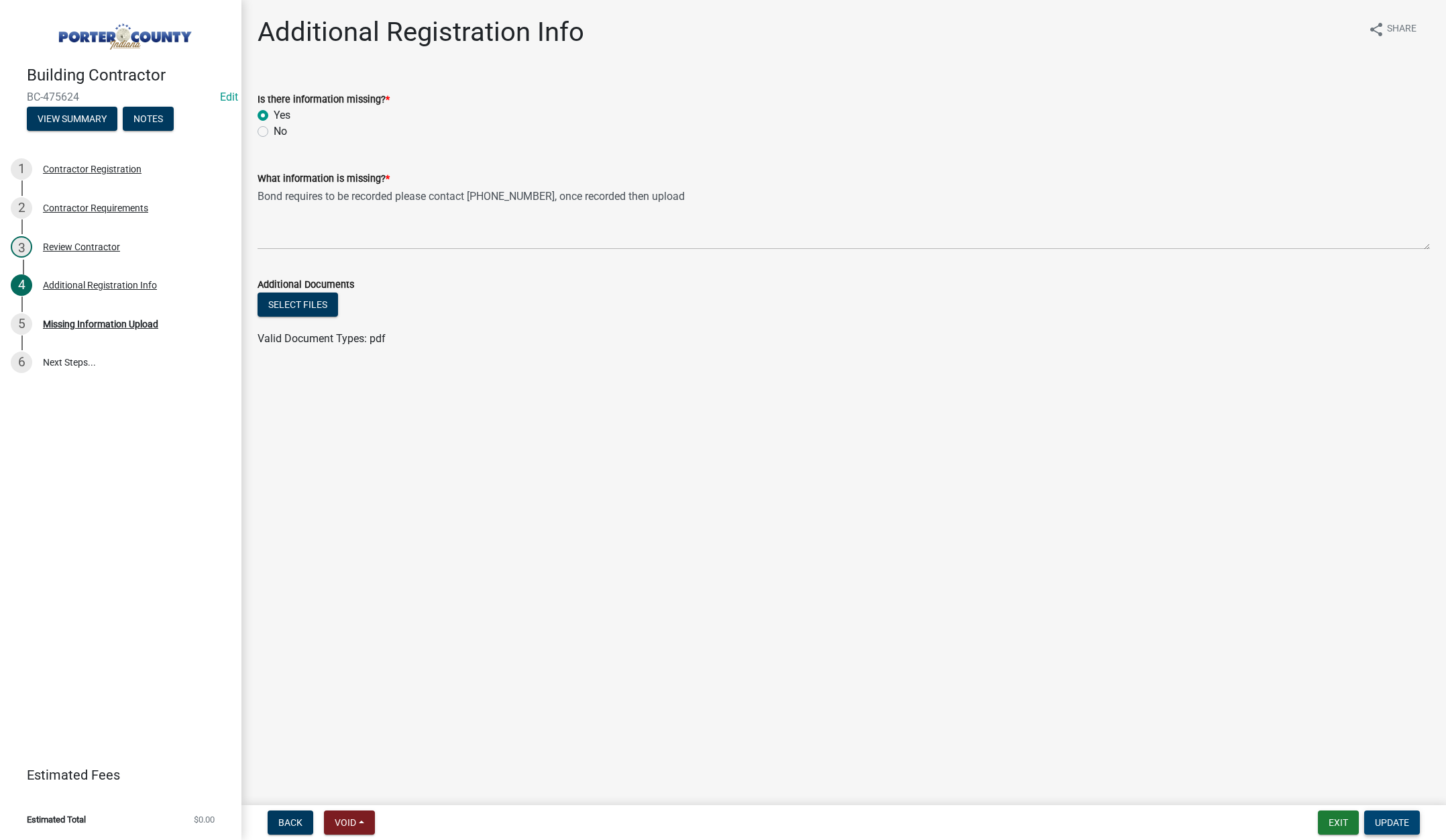
click at [1384, 819] on span "Update" at bounding box center [1392, 822] width 34 height 10
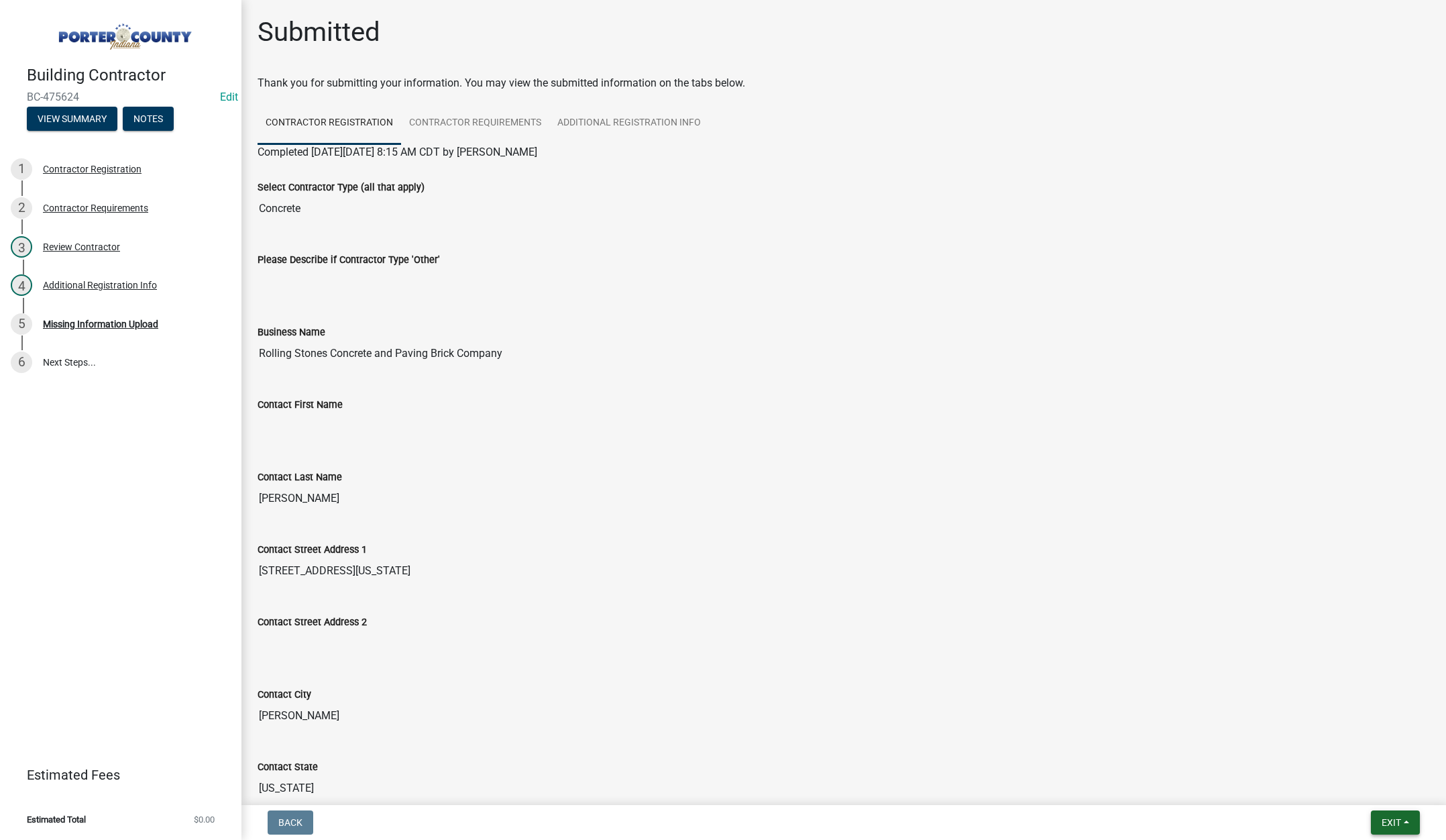
click at [1385, 817] on span "Exit" at bounding box center [1391, 822] width 19 height 10
click at [1375, 784] on button "Save & Exit" at bounding box center [1366, 787] width 107 height 32
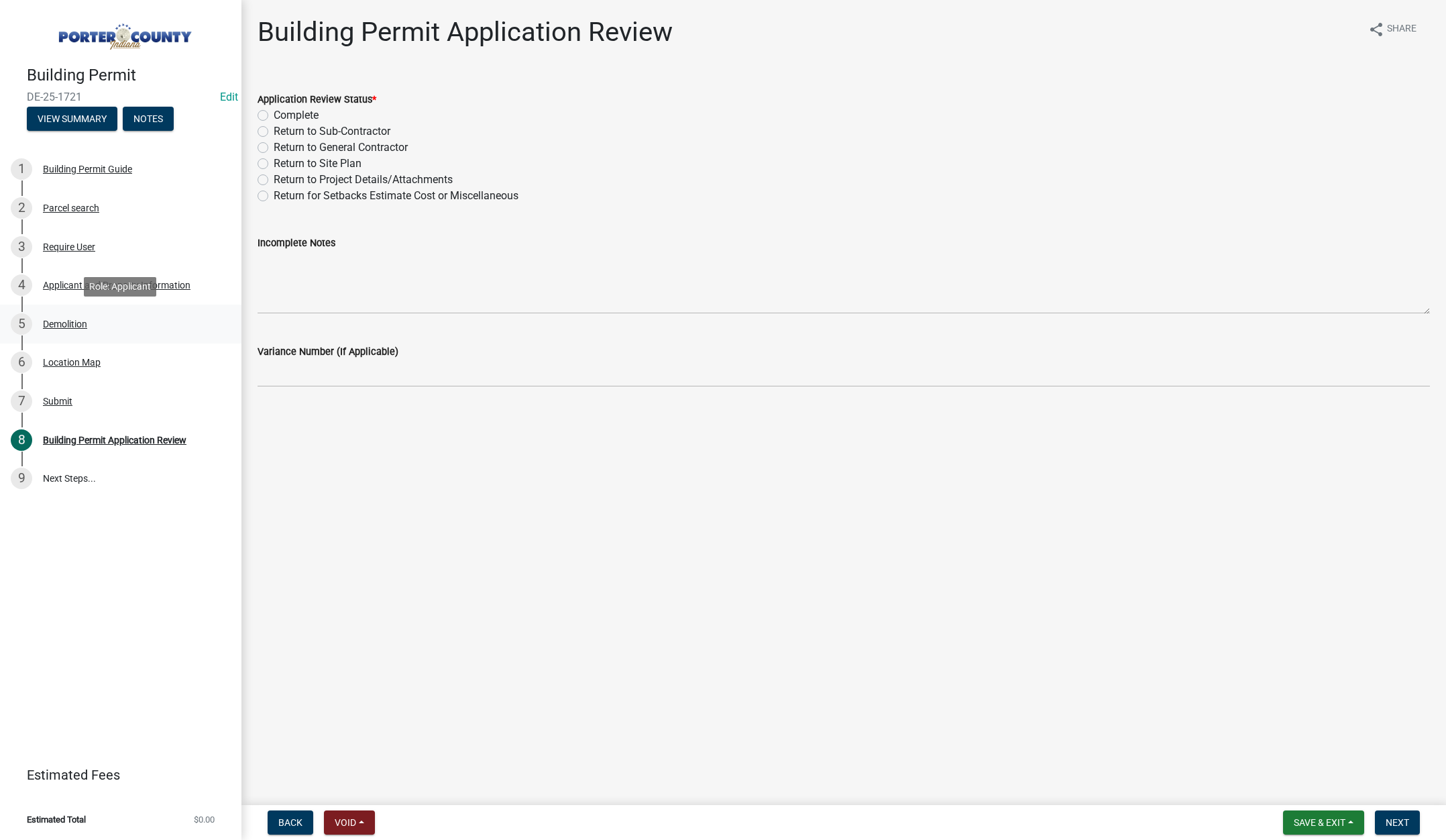
click at [73, 320] on div "Demolition" at bounding box center [65, 324] width 45 height 10
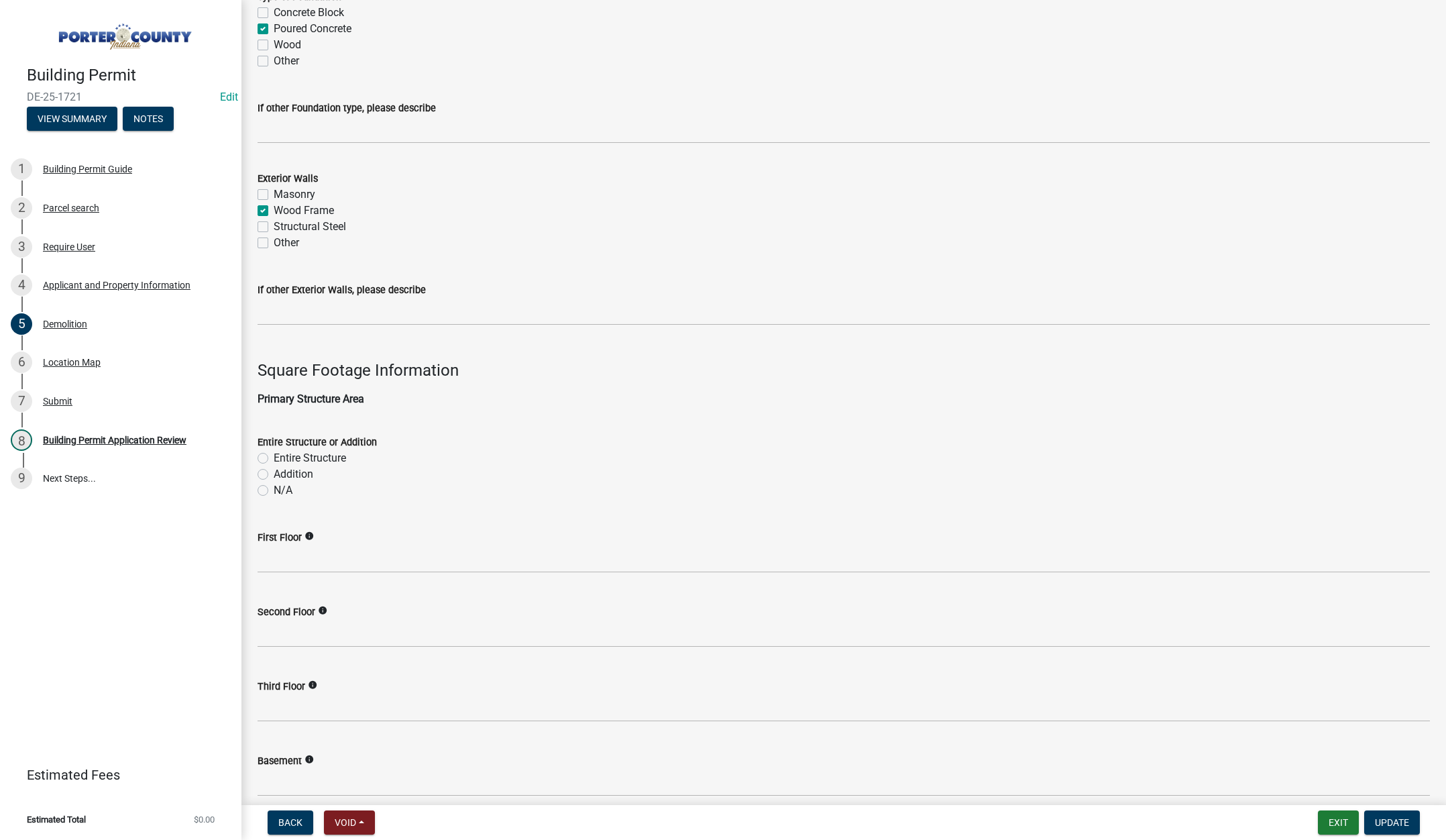
scroll to position [142, 0]
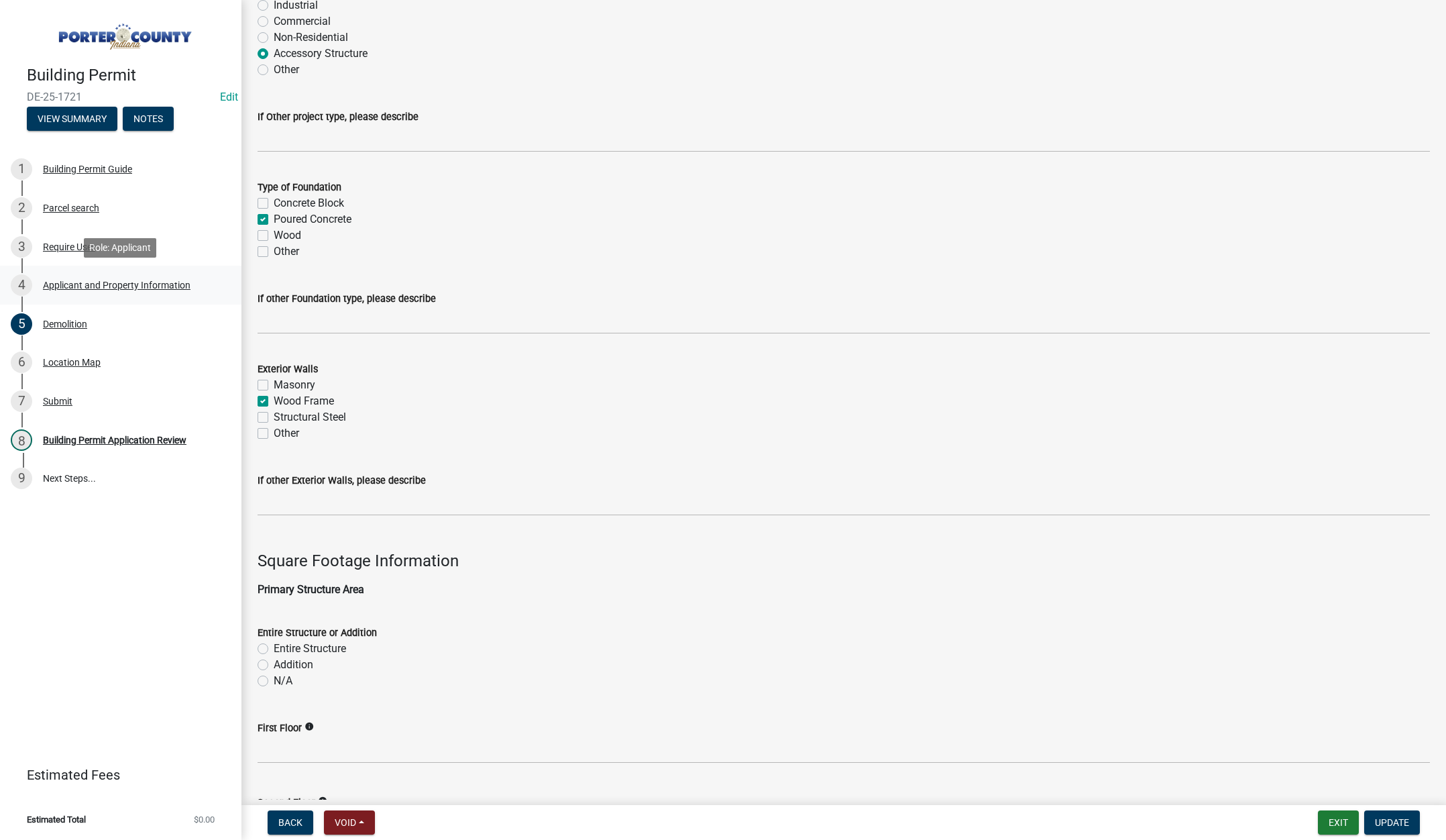
click at [99, 284] on div "Applicant and Property Information" at bounding box center [117, 284] width 148 height 10
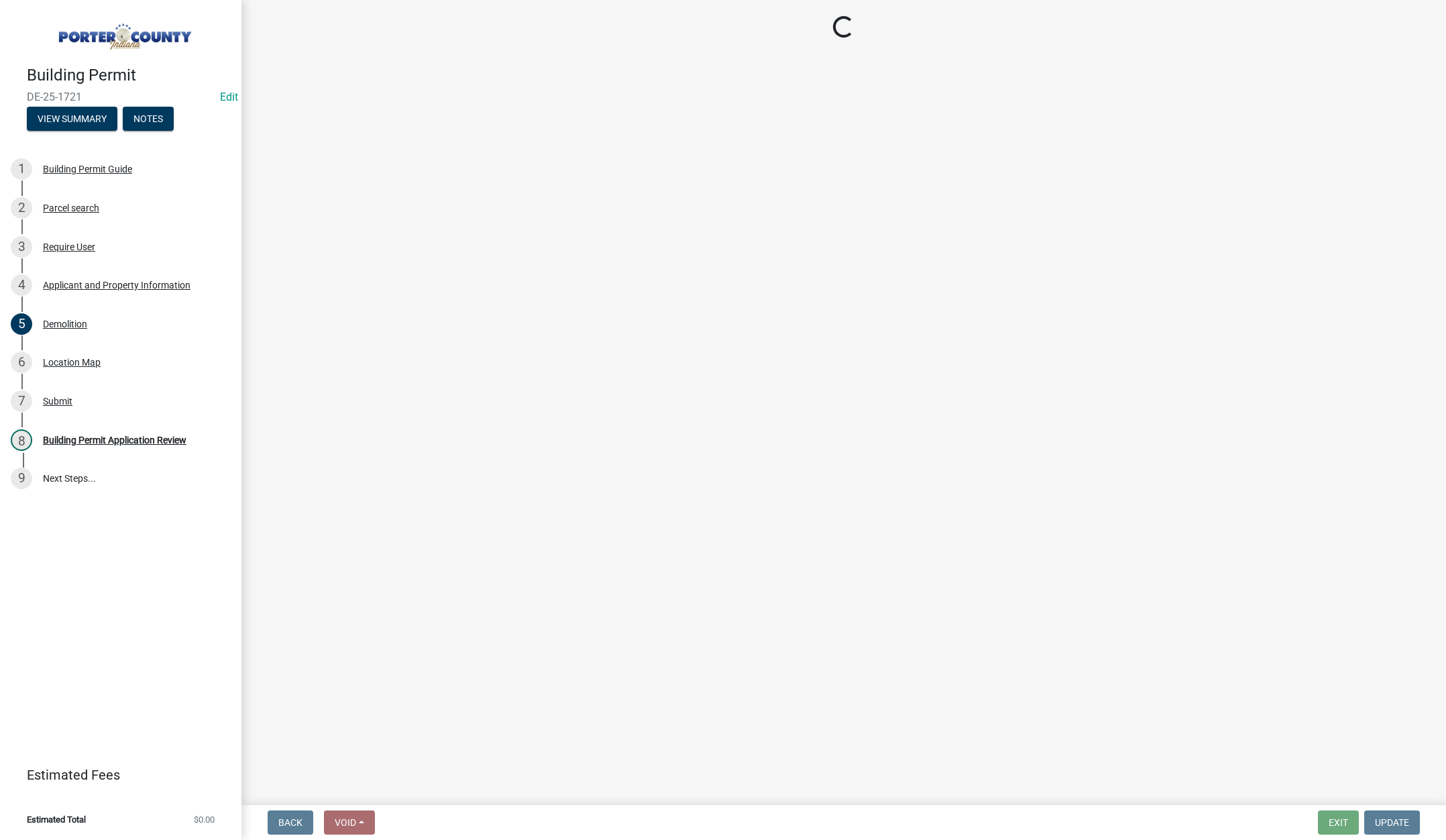
select select "dab8d744-4e32-40c1-942b-b7c1ea7347cb"
select select "ea6751d4-6bf7-4a16-89ee-f7801ab82aa1"
select select "f8638449-8ab4-4748-a99f-1aa38aab2194"
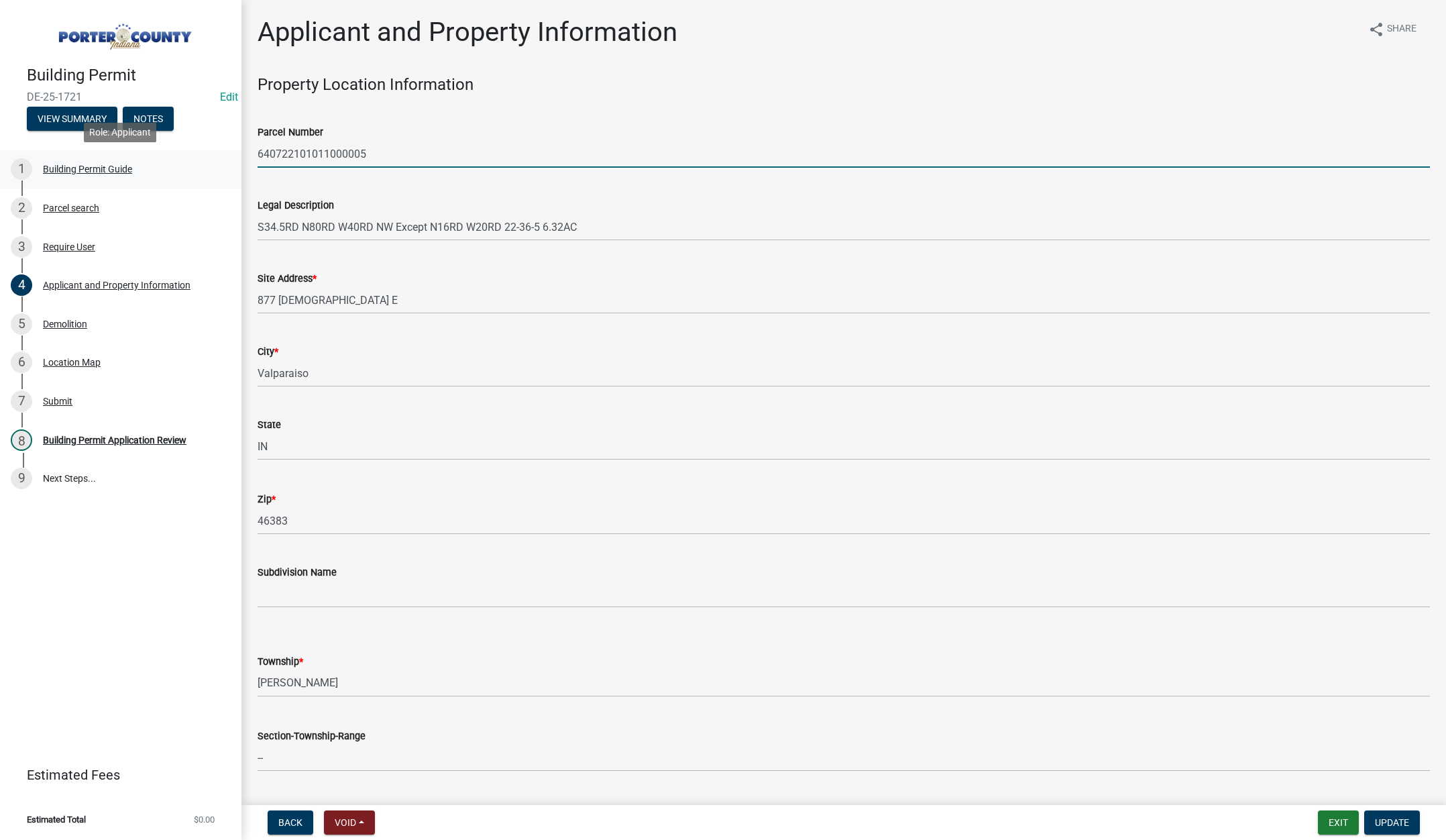
drag, startPoint x: 367, startPoint y: 151, endPoint x: 270, endPoint y: 155, distance: 97.1
click at [228, 161] on div "Building Permit DE-25-1721 Edit View Summary Notes 1 Building Permit Guide 2 Pa…" at bounding box center [723, 420] width 1446 height 840
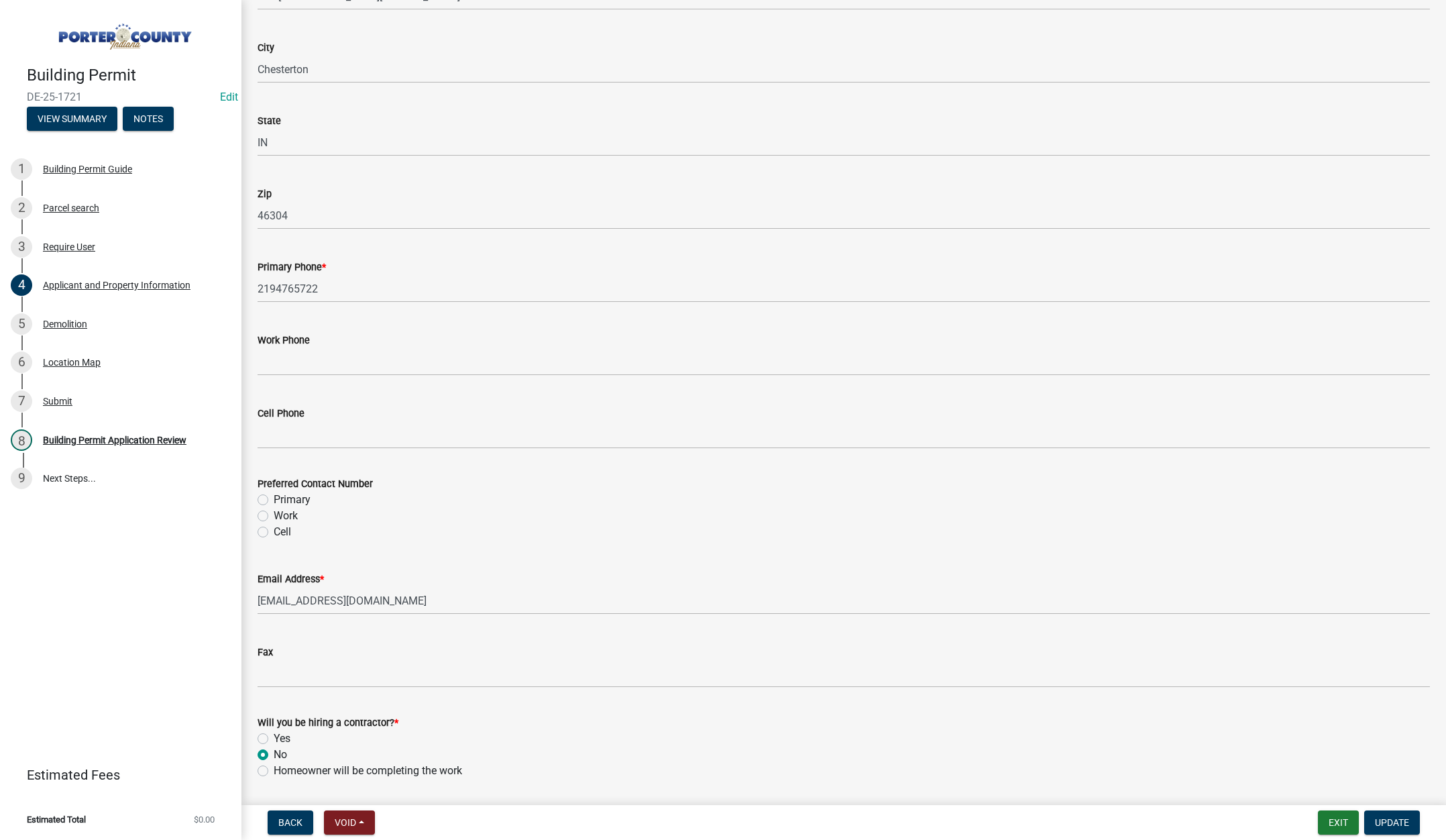
scroll to position [1670, 0]
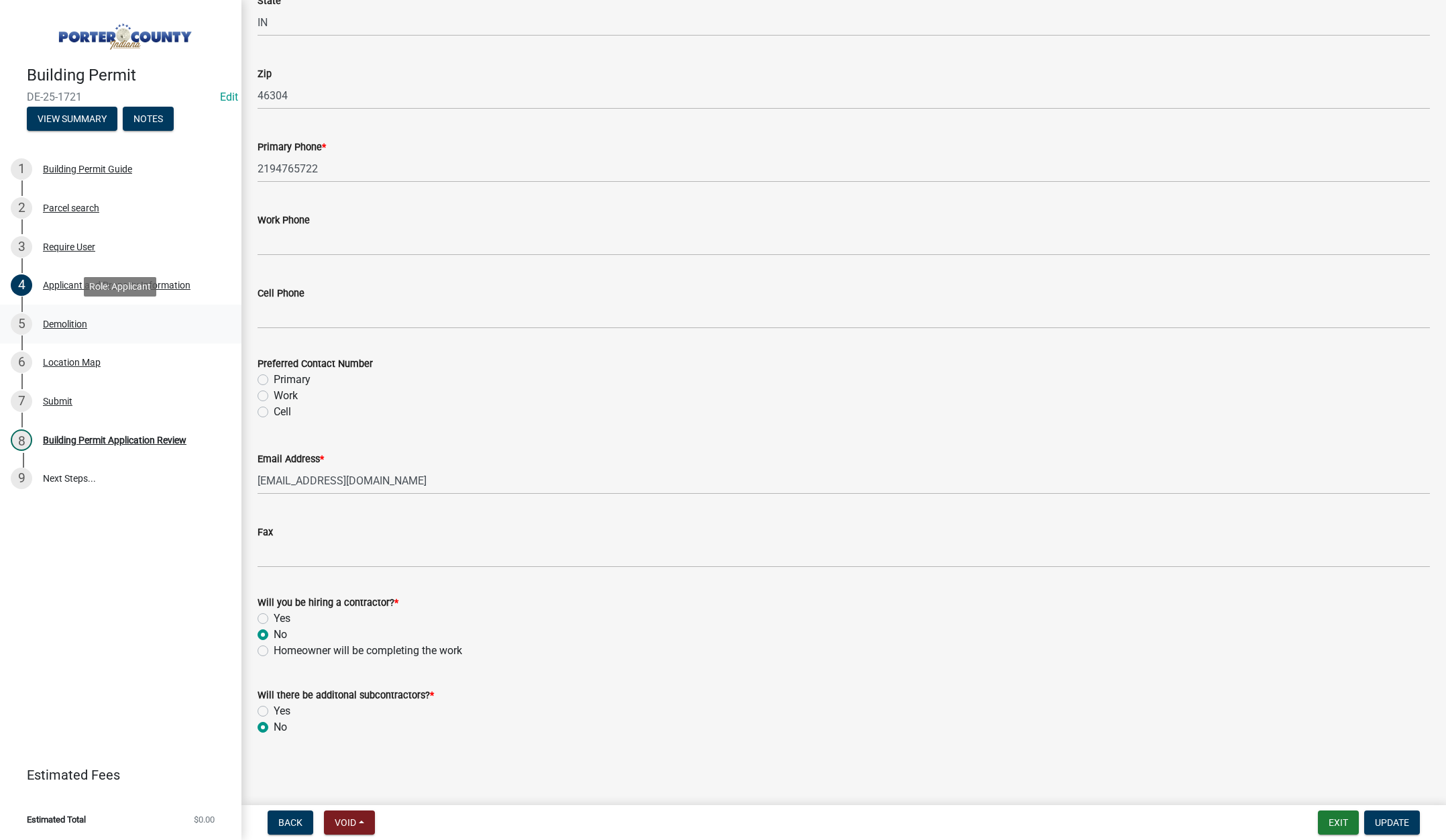
drag, startPoint x: 62, startPoint y: 322, endPoint x: 73, endPoint y: 322, distance: 11.0
click at [62, 322] on div "Demolition" at bounding box center [65, 324] width 45 height 10
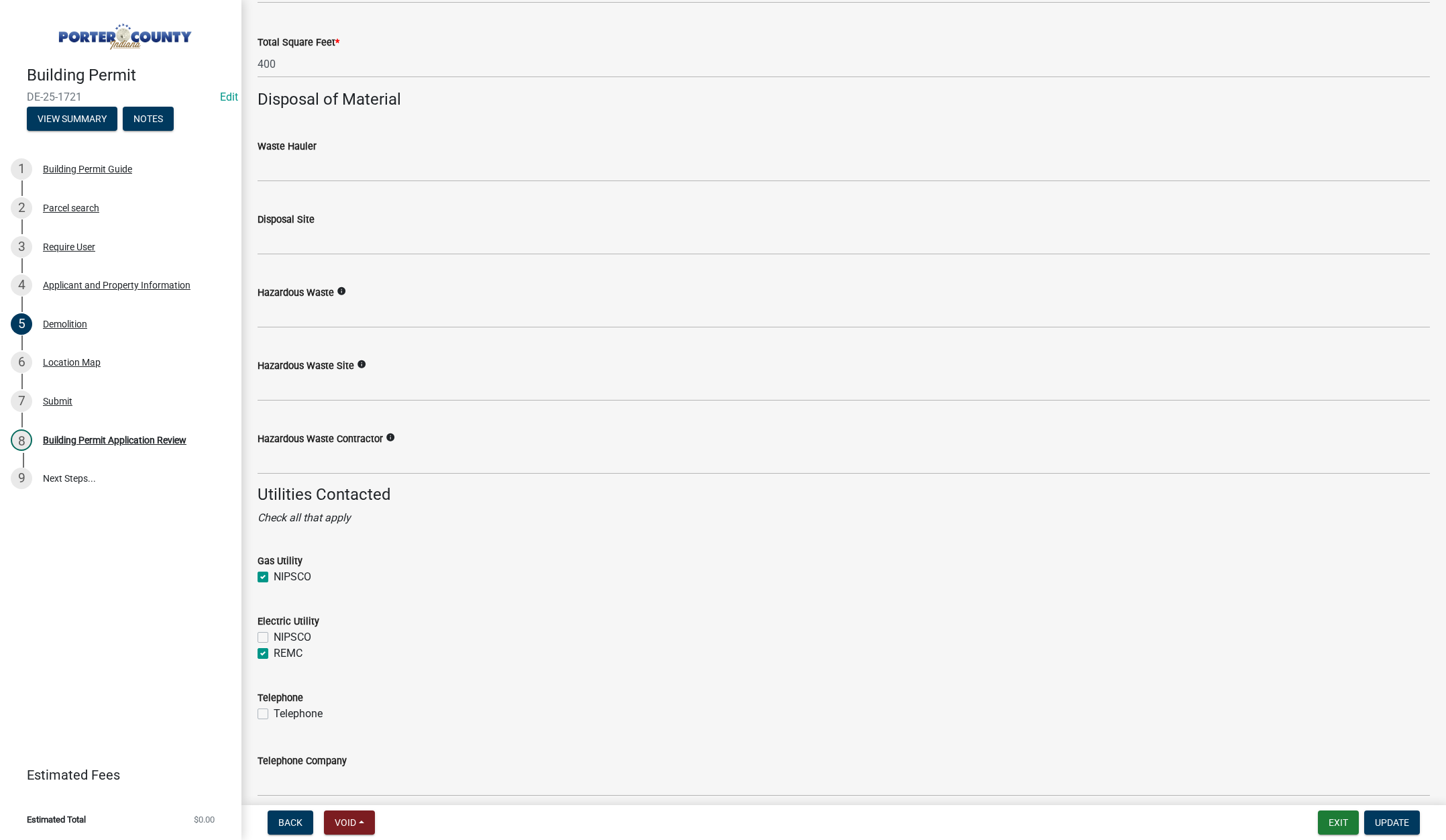
scroll to position [1752, 0]
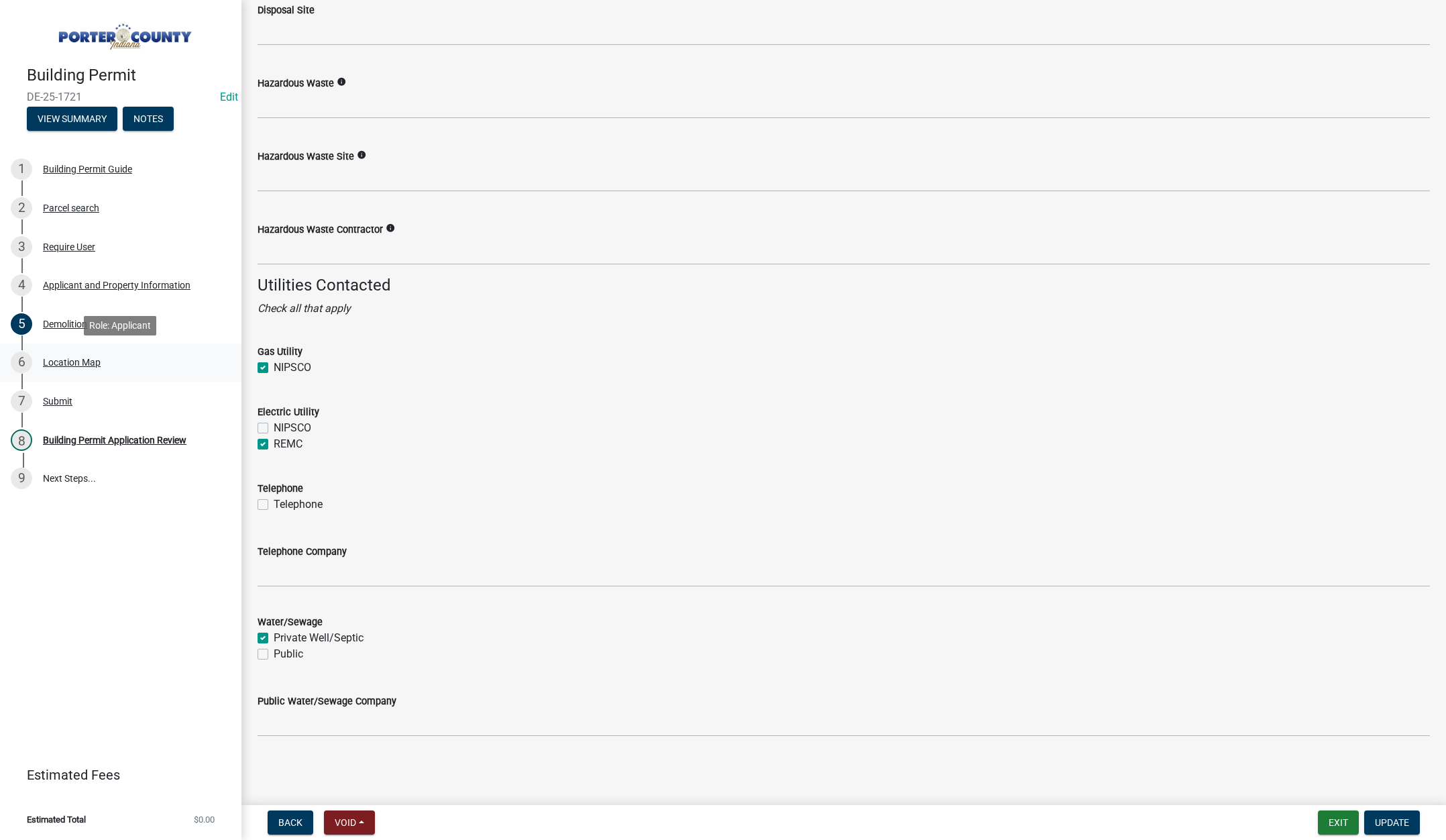
drag, startPoint x: 86, startPoint y: 359, endPoint x: 196, endPoint y: 378, distance: 111.6
click at [86, 360] on div "Location Map" at bounding box center [72, 362] width 58 height 10
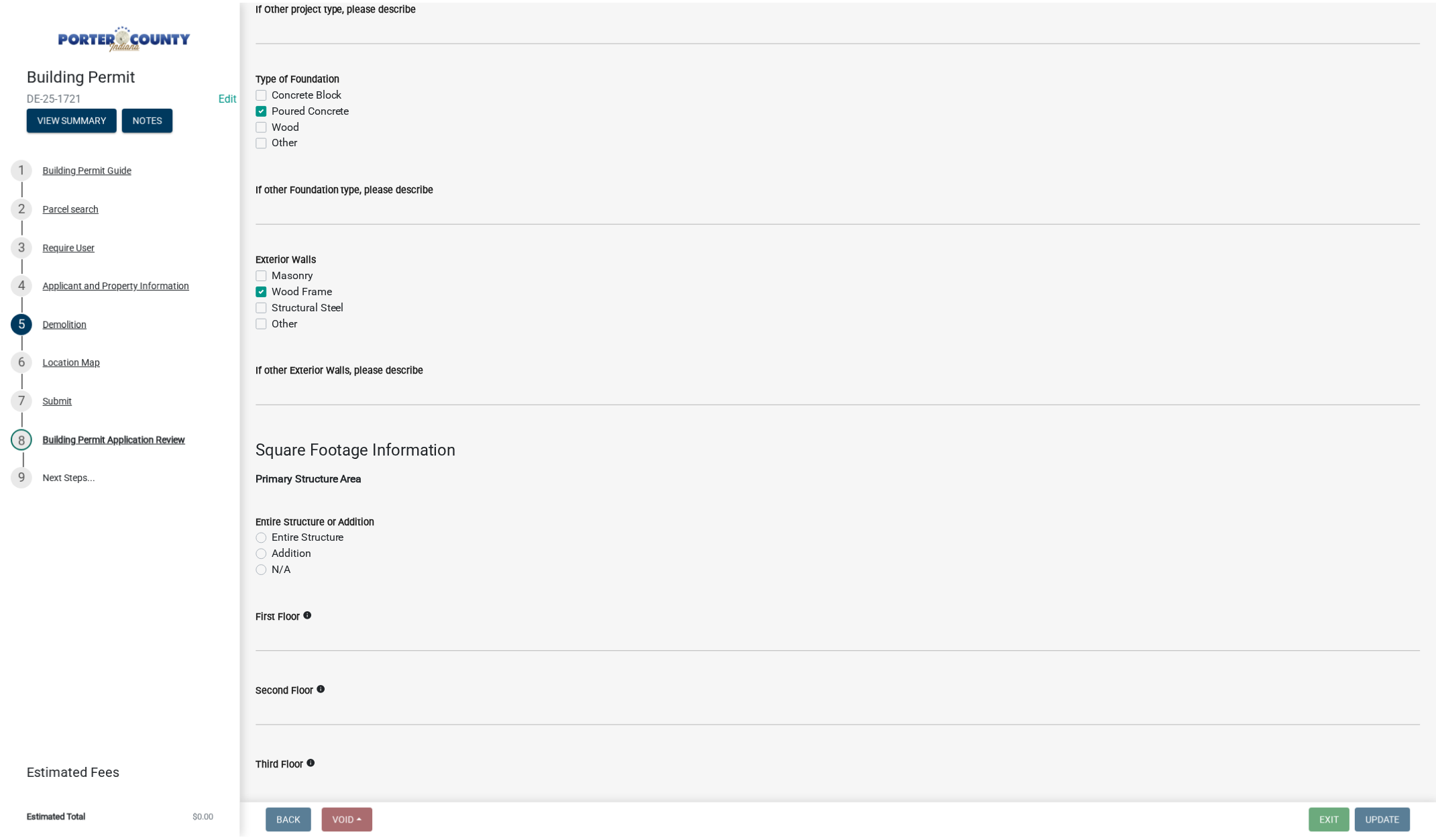
scroll to position [0, 0]
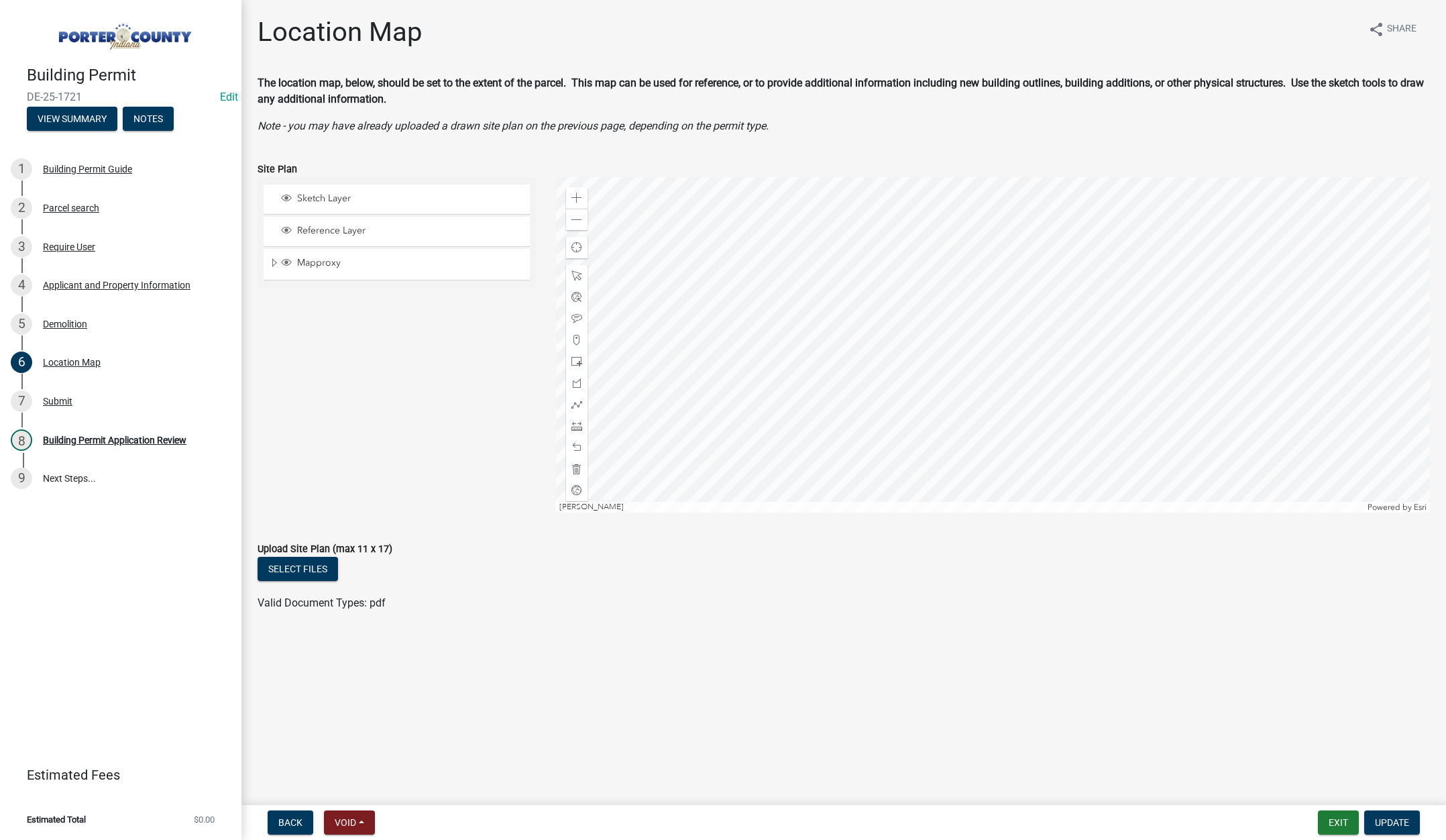
click at [577, 2] on main "Location Map share Share The location map, below, should be set to the extent o…" at bounding box center [844, 400] width 1205 height 799
click at [1342, 819] on button "Exit" at bounding box center [1338, 822] width 41 height 25
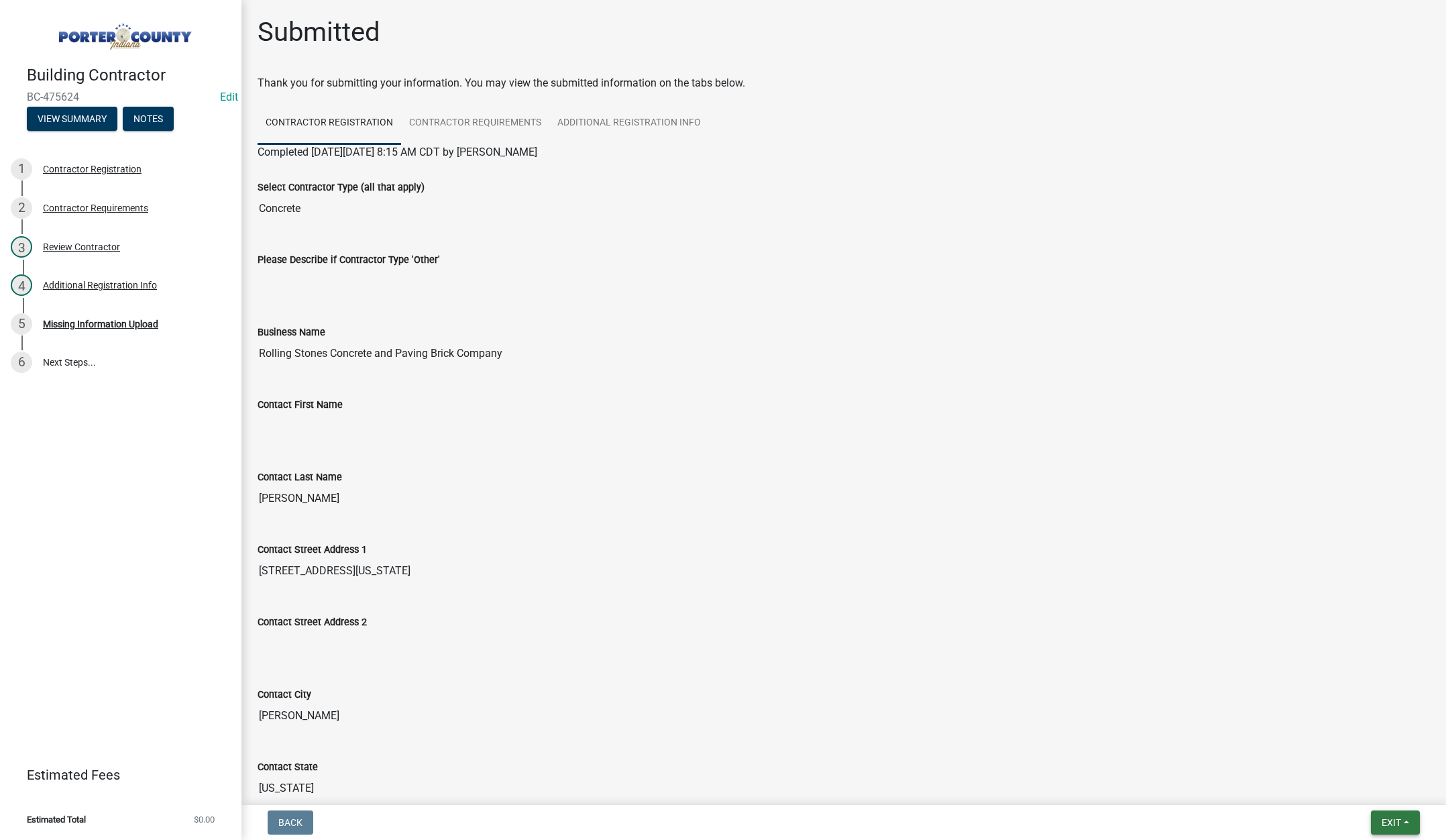
click at [1388, 819] on span "Exit" at bounding box center [1391, 822] width 19 height 10
click at [1366, 774] on button "Save & Exit" at bounding box center [1366, 787] width 107 height 32
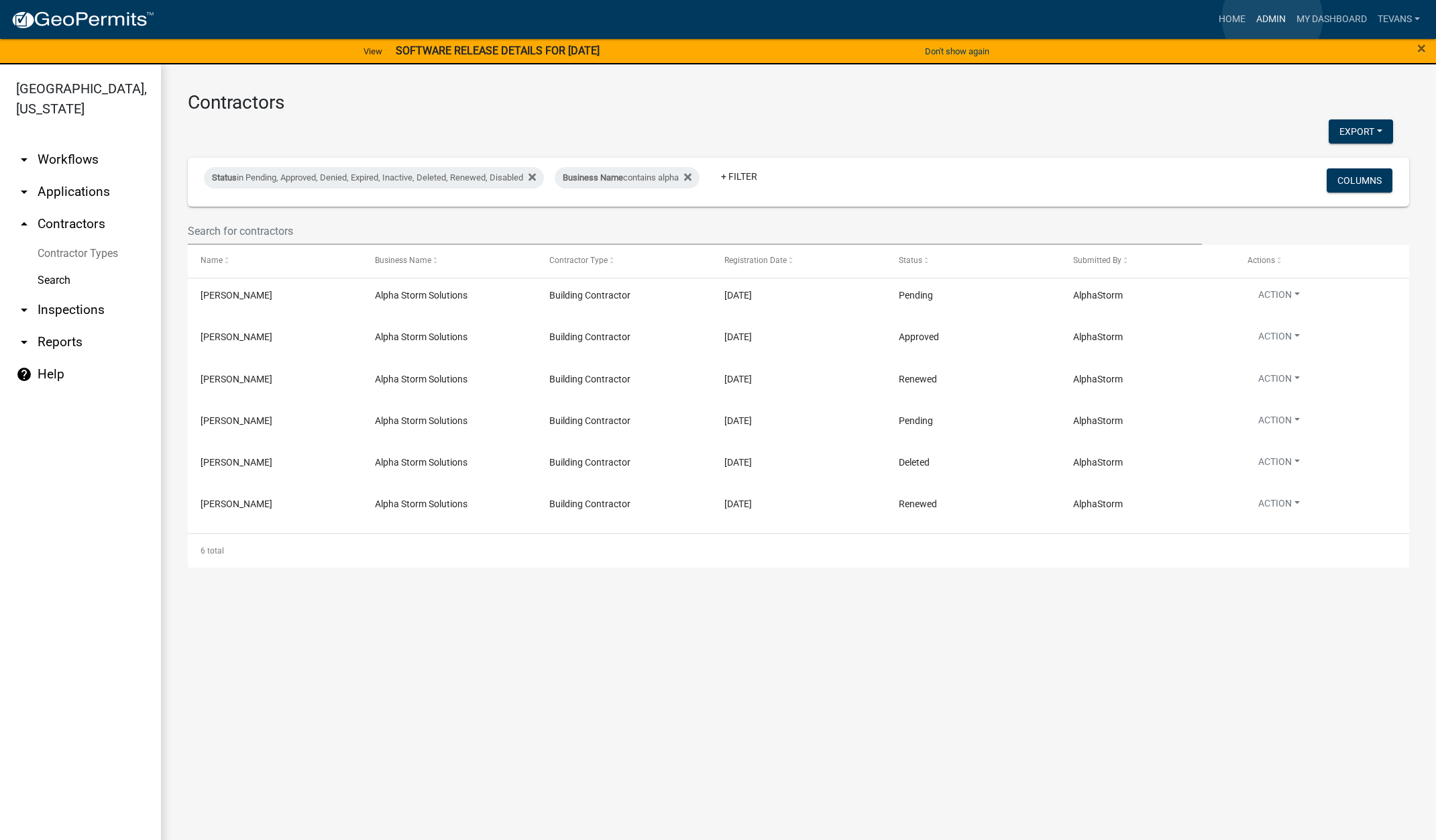
click at [1273, 18] on link "Admin" at bounding box center [1271, 19] width 40 height 25
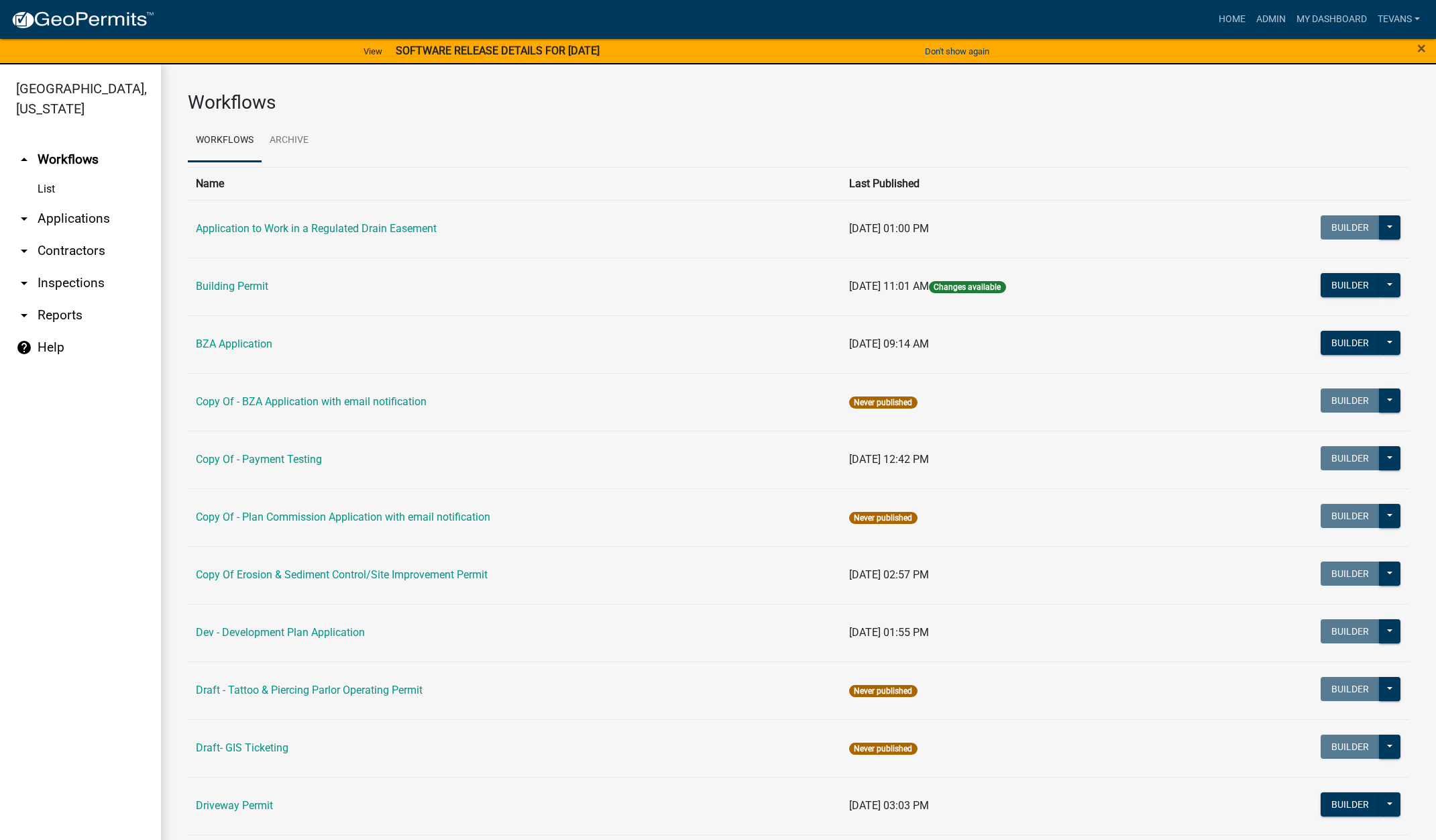
click at [56, 203] on link "arrow_drop_down Applications" at bounding box center [80, 218] width 161 height 32
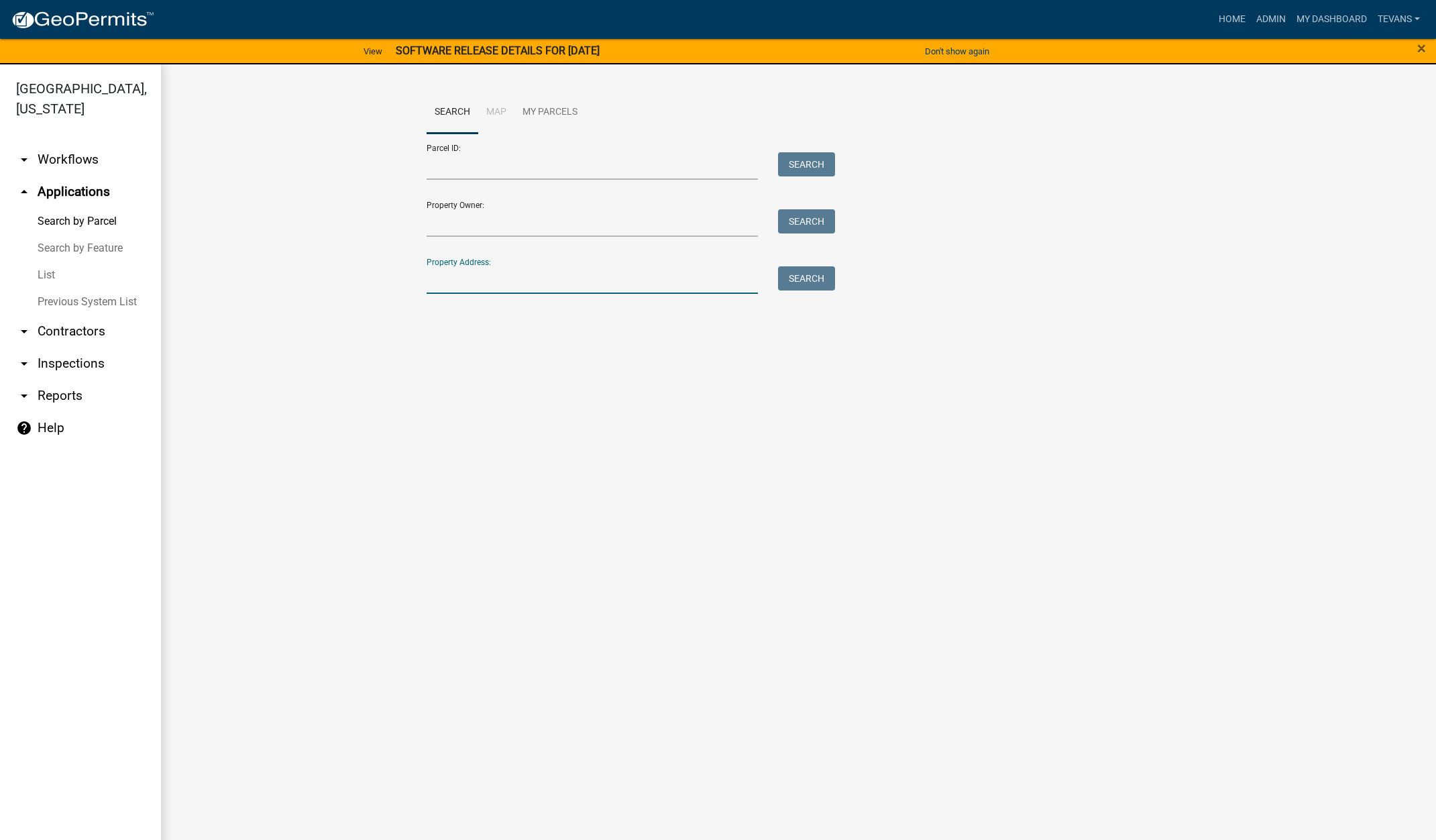
click at [472, 283] on input "Property Address:" at bounding box center [592, 279] width 332 height 27
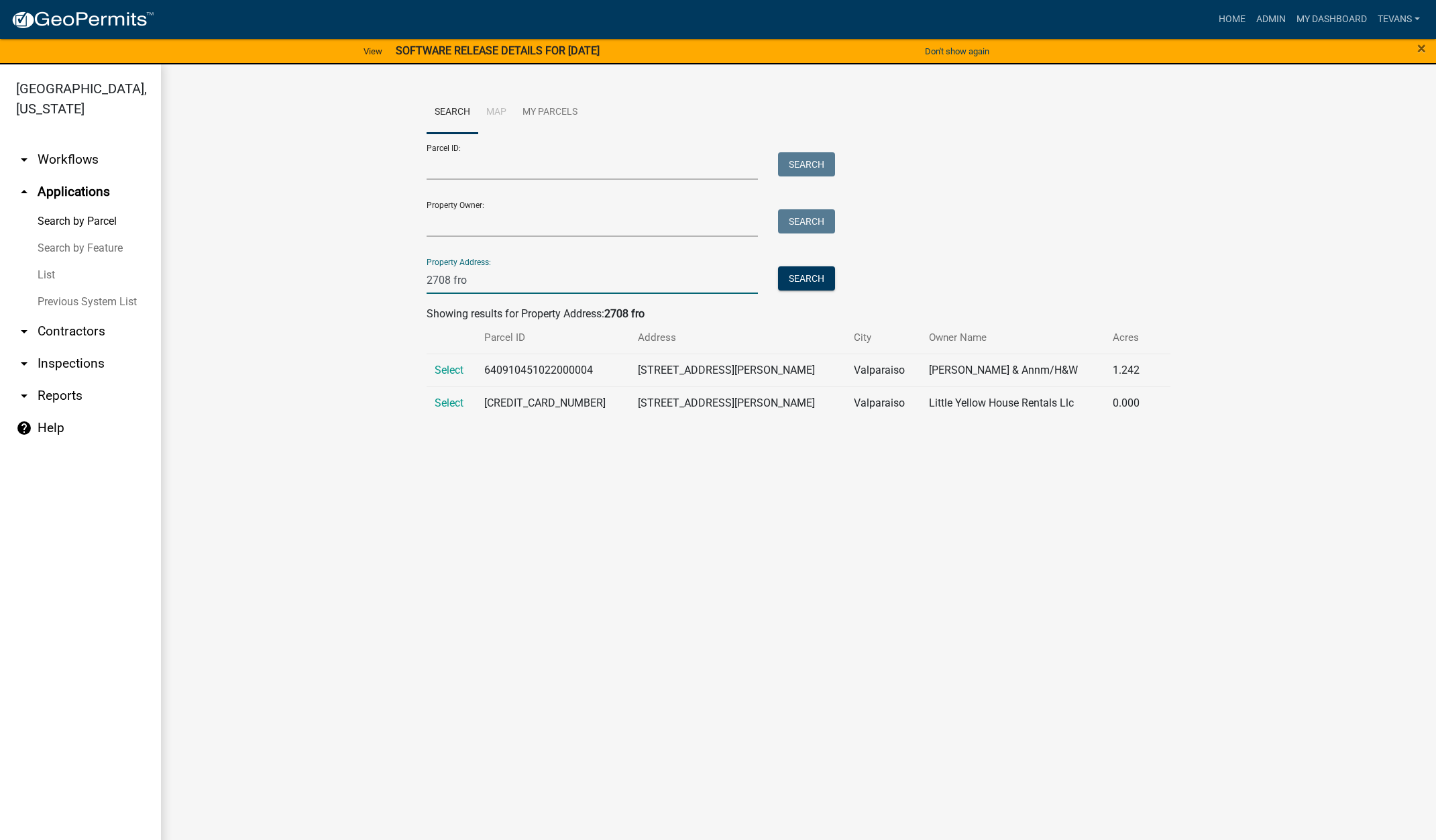
type input "2708 fro"
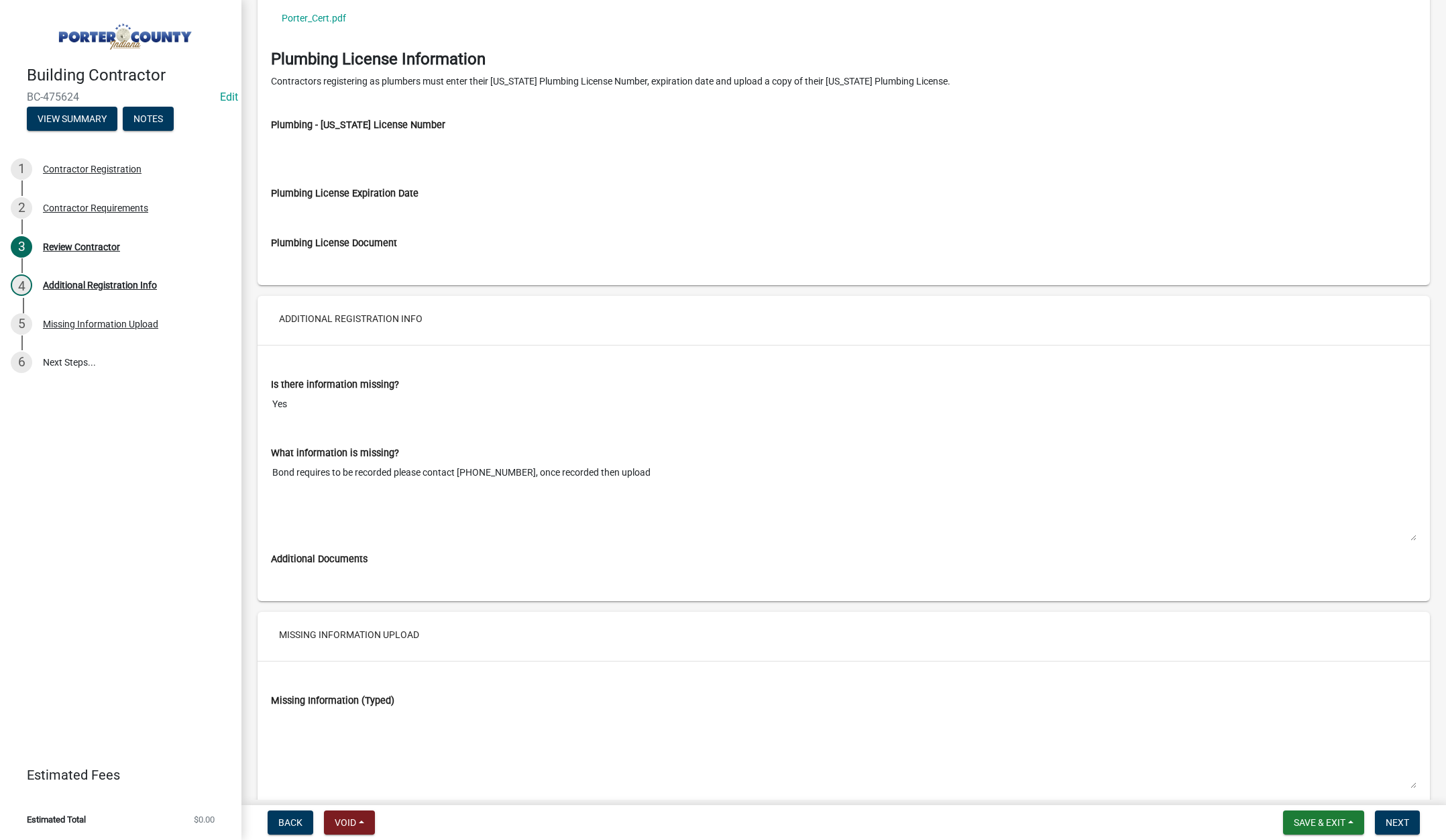
scroll to position [1927, 0]
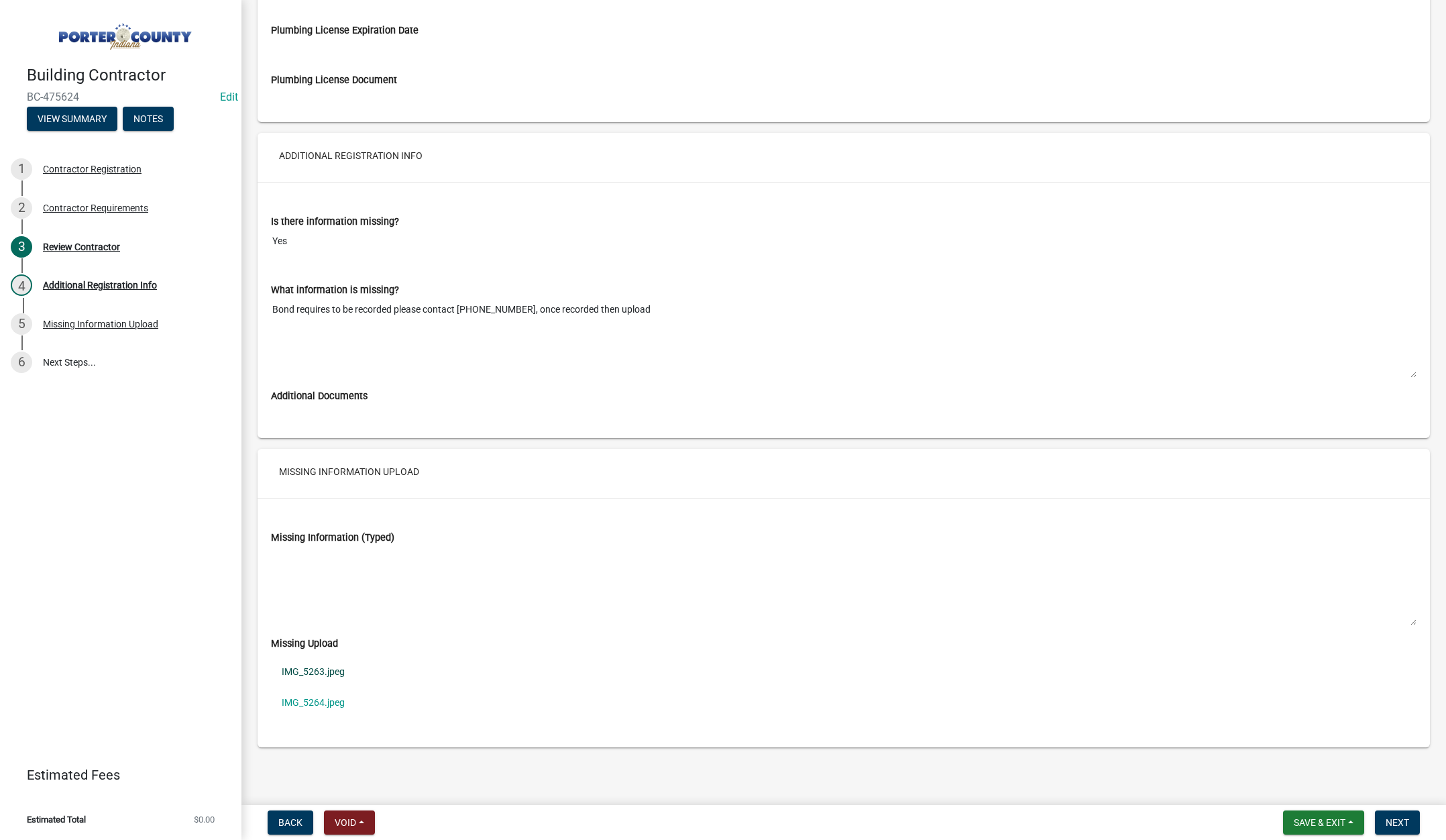
click at [319, 668] on link "IMG_5263.jpeg" at bounding box center [844, 671] width 1145 height 31
click at [1410, 820] on button "Next" at bounding box center [1397, 822] width 45 height 25
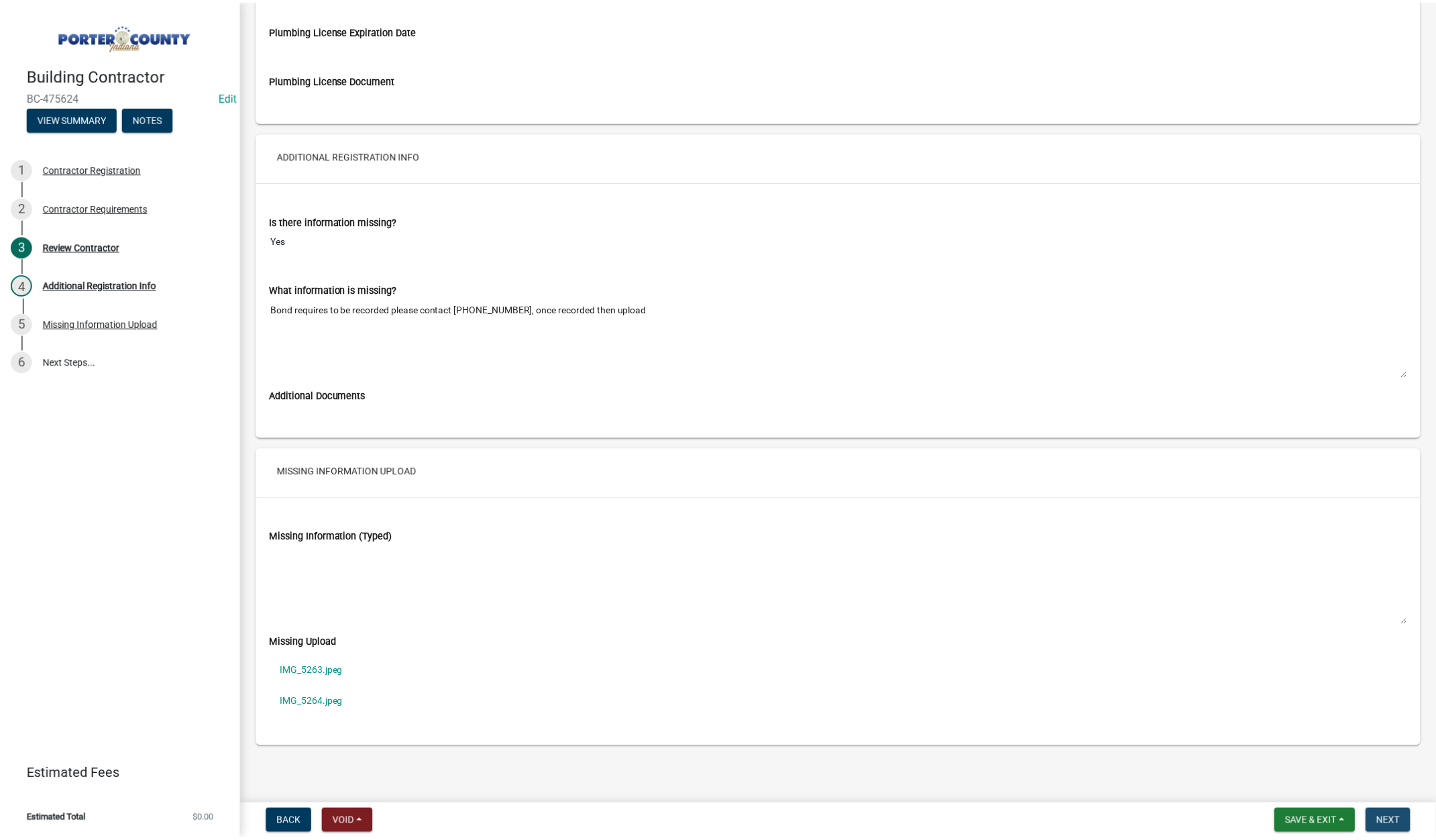
scroll to position [0, 0]
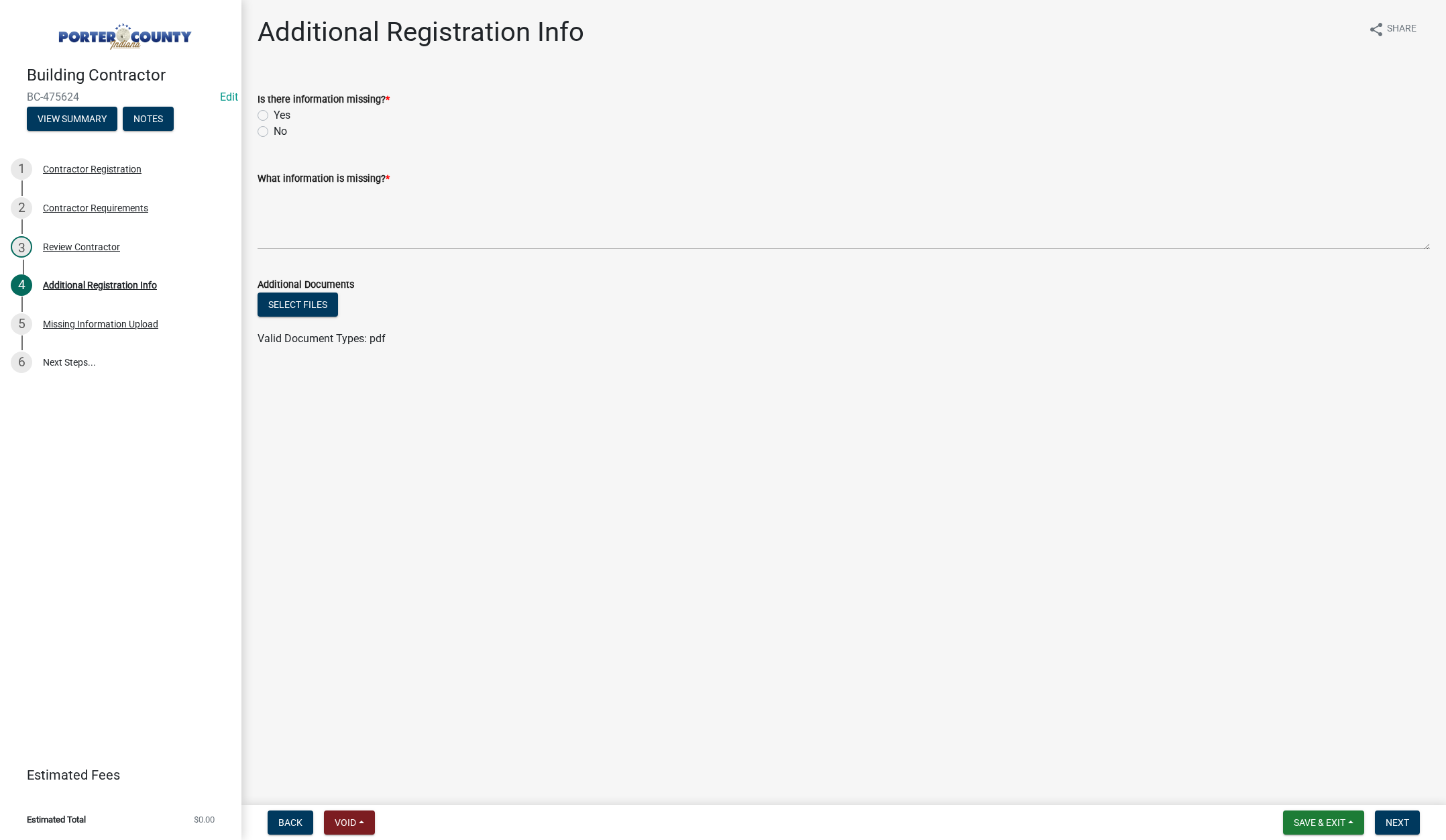
click at [273, 129] on label "No" at bounding box center [280, 131] width 13 height 16
click at [273, 129] on input "No" at bounding box center [278, 128] width 9 height 9
radio input "true"
click at [329, 214] on textarea "What information is missing? *" at bounding box center [844, 218] width 1172 height 63
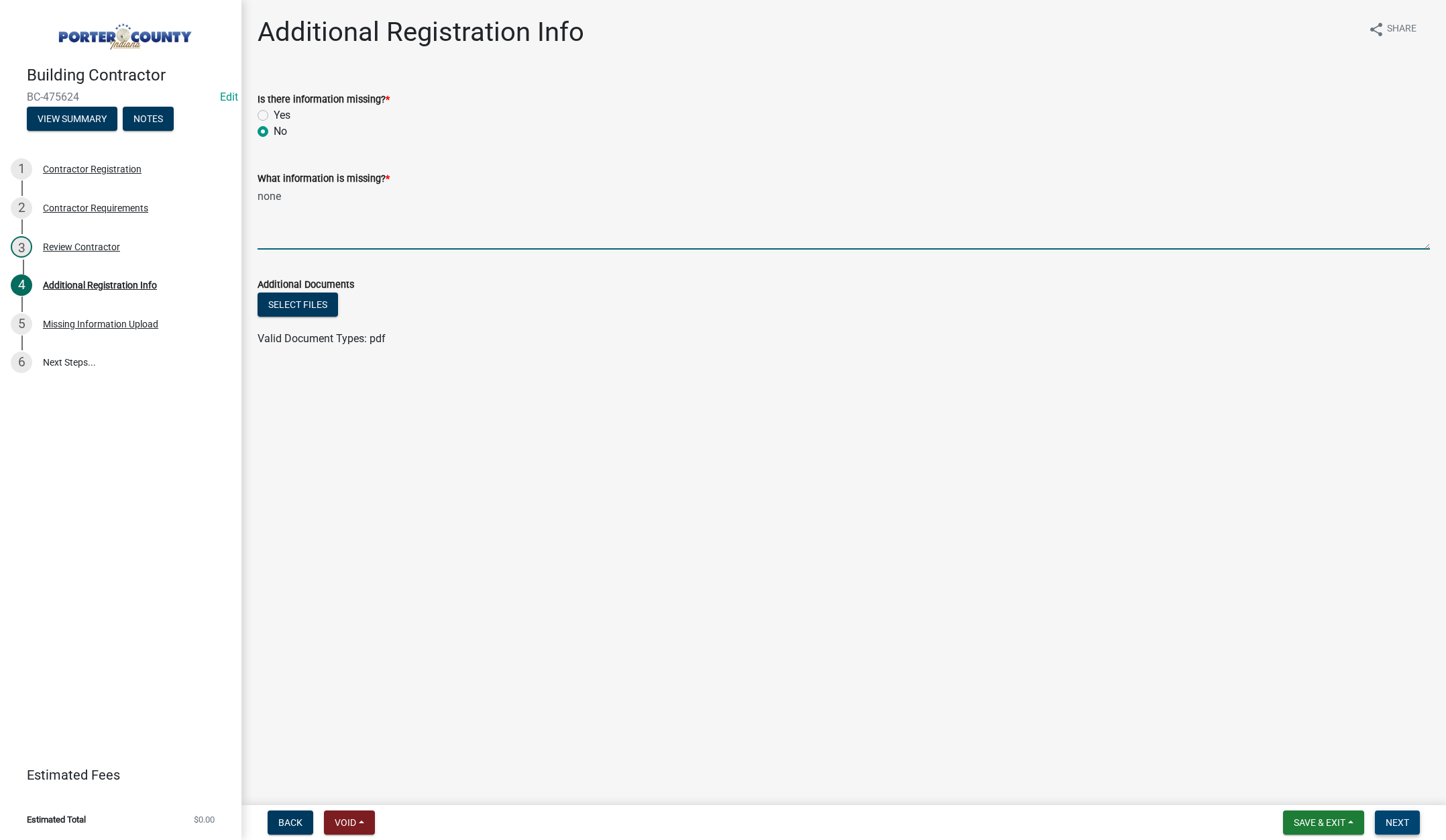
type textarea "none"
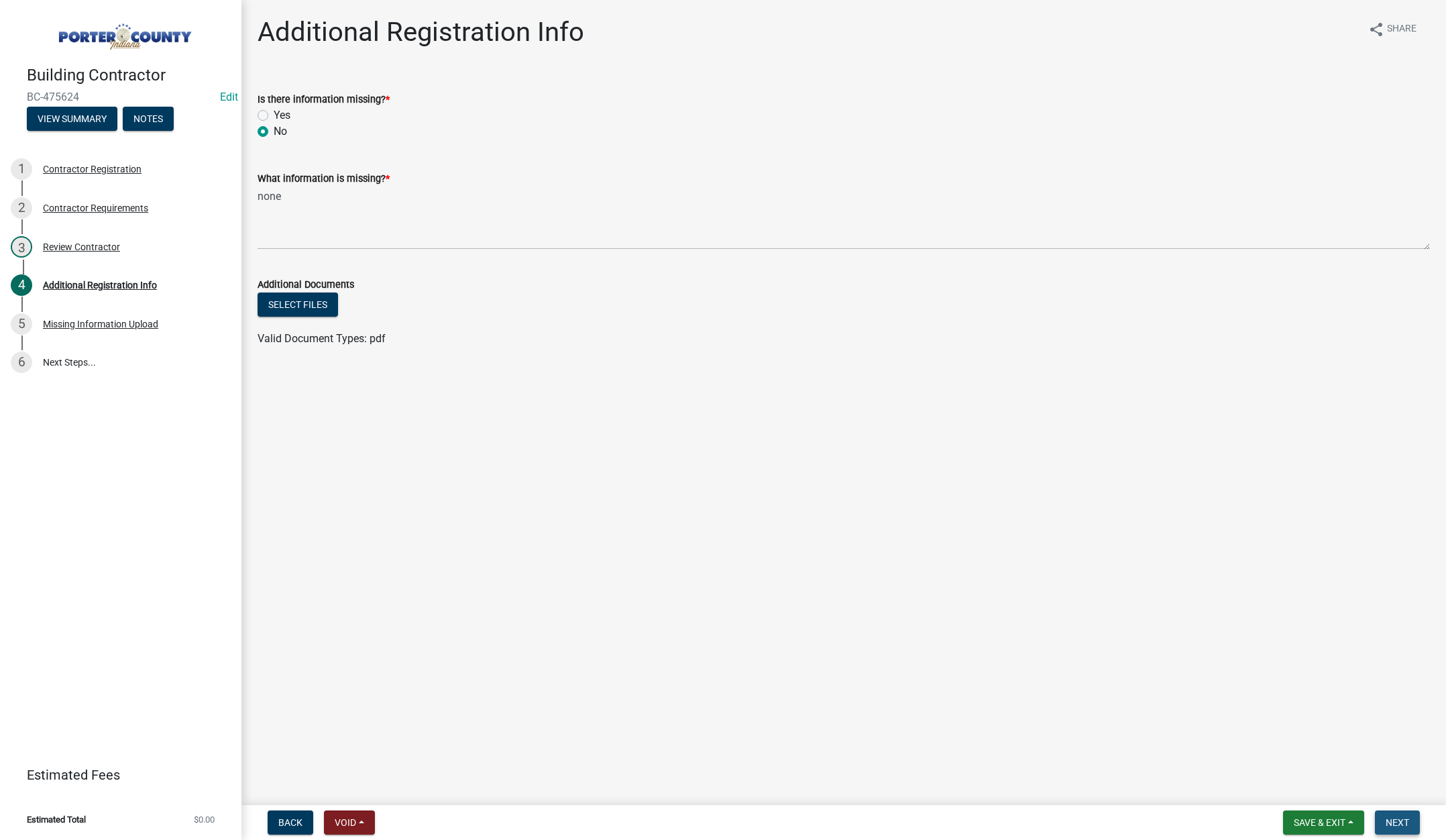
click at [1401, 826] on span "Next" at bounding box center [1398, 822] width 24 height 10
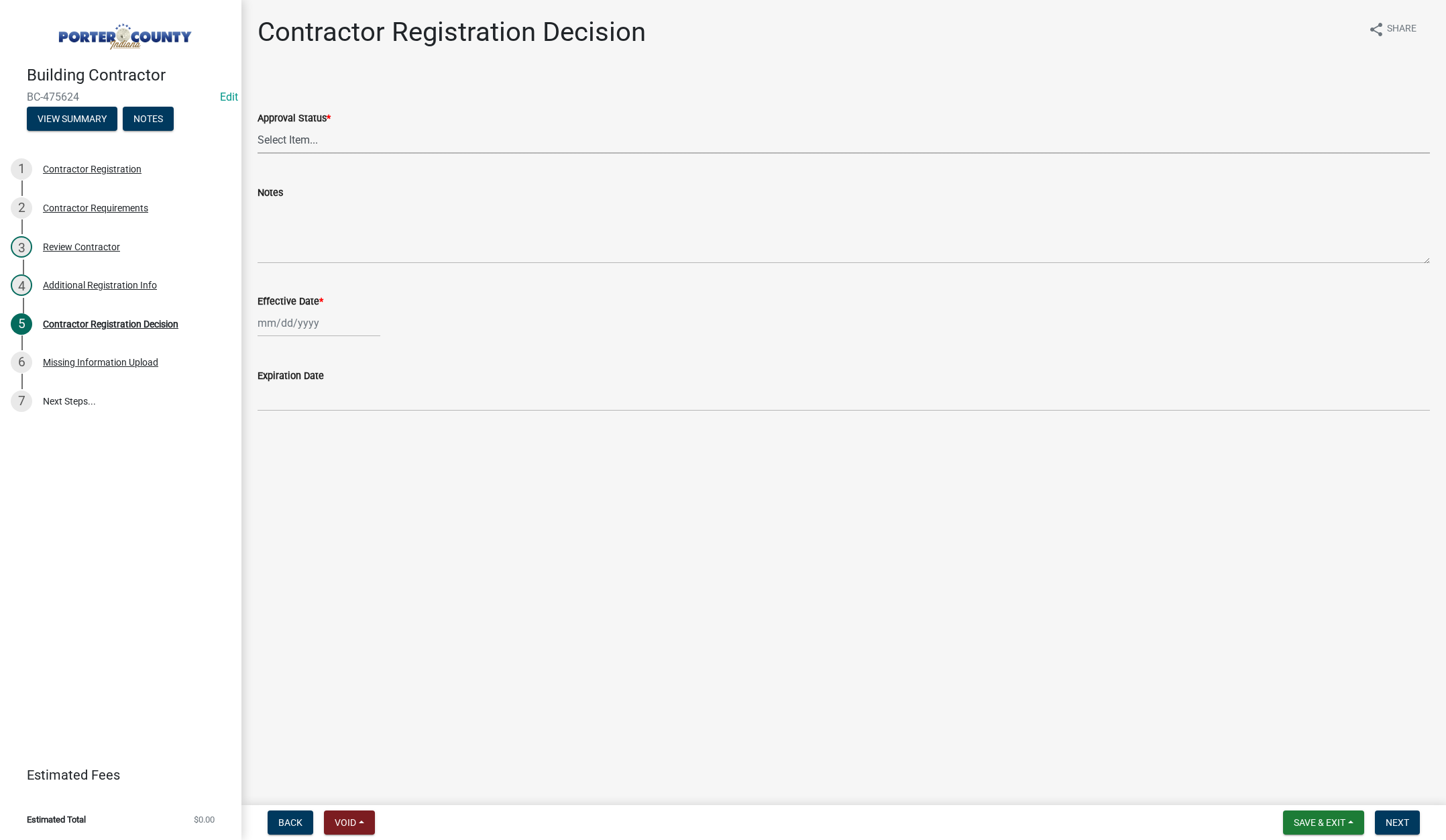
click at [303, 138] on select "Select Item... Approved Denied" at bounding box center [844, 140] width 1172 height 27
click at [258, 126] on select "Select Item... Approved Denied" at bounding box center [844, 140] width 1172 height 27
select select "4b86b809-39dd-4c68-9f3d-fdb3e7050482"
click at [328, 321] on div at bounding box center [319, 322] width 123 height 27
select select "9"
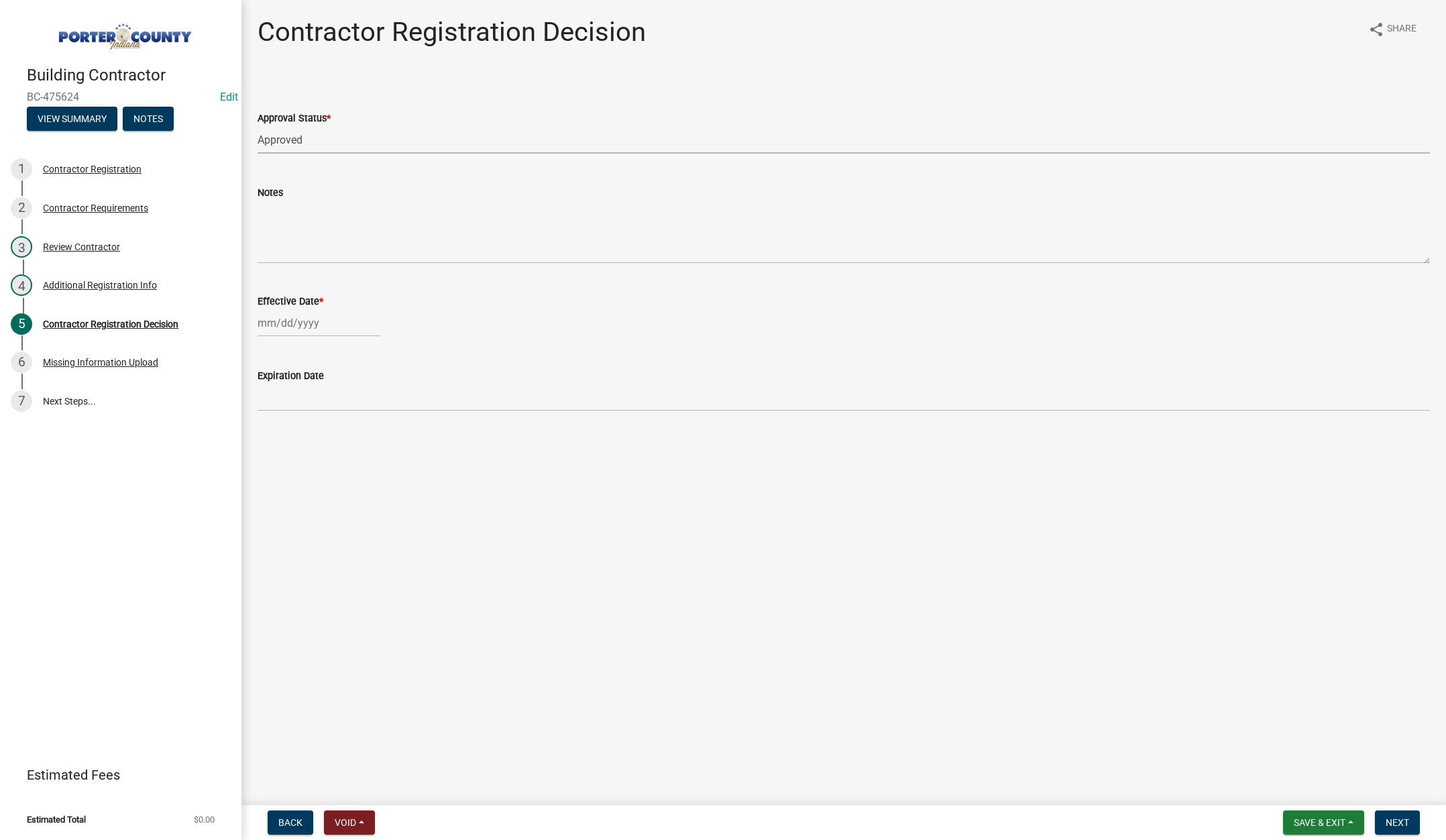
select select "2025"
click at [291, 413] on div "9" at bounding box center [292, 415] width 22 height 22
type input "[DATE]"
click at [1396, 821] on span "Next" at bounding box center [1398, 822] width 24 height 10
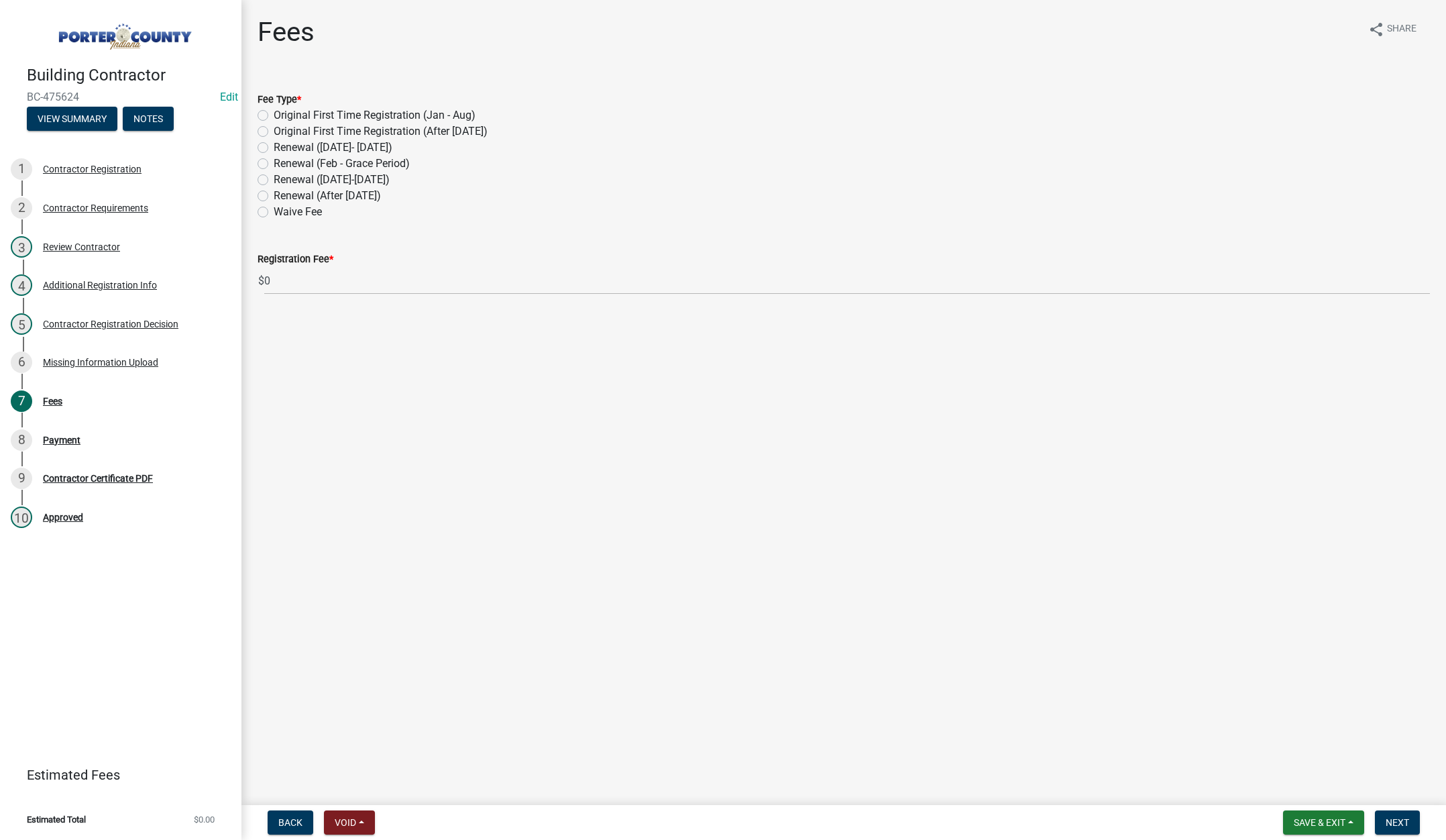
drag, startPoint x: 262, startPoint y: 195, endPoint x: 263, endPoint y: 202, distance: 7.1
click at [273, 194] on label "Renewal (After [DATE])" at bounding box center [327, 196] width 107 height 16
click at [273, 194] on input "Renewal (After [DATE])" at bounding box center [278, 192] width 9 height 9
radio input "true"
click at [1395, 827] on span "Next" at bounding box center [1398, 822] width 24 height 10
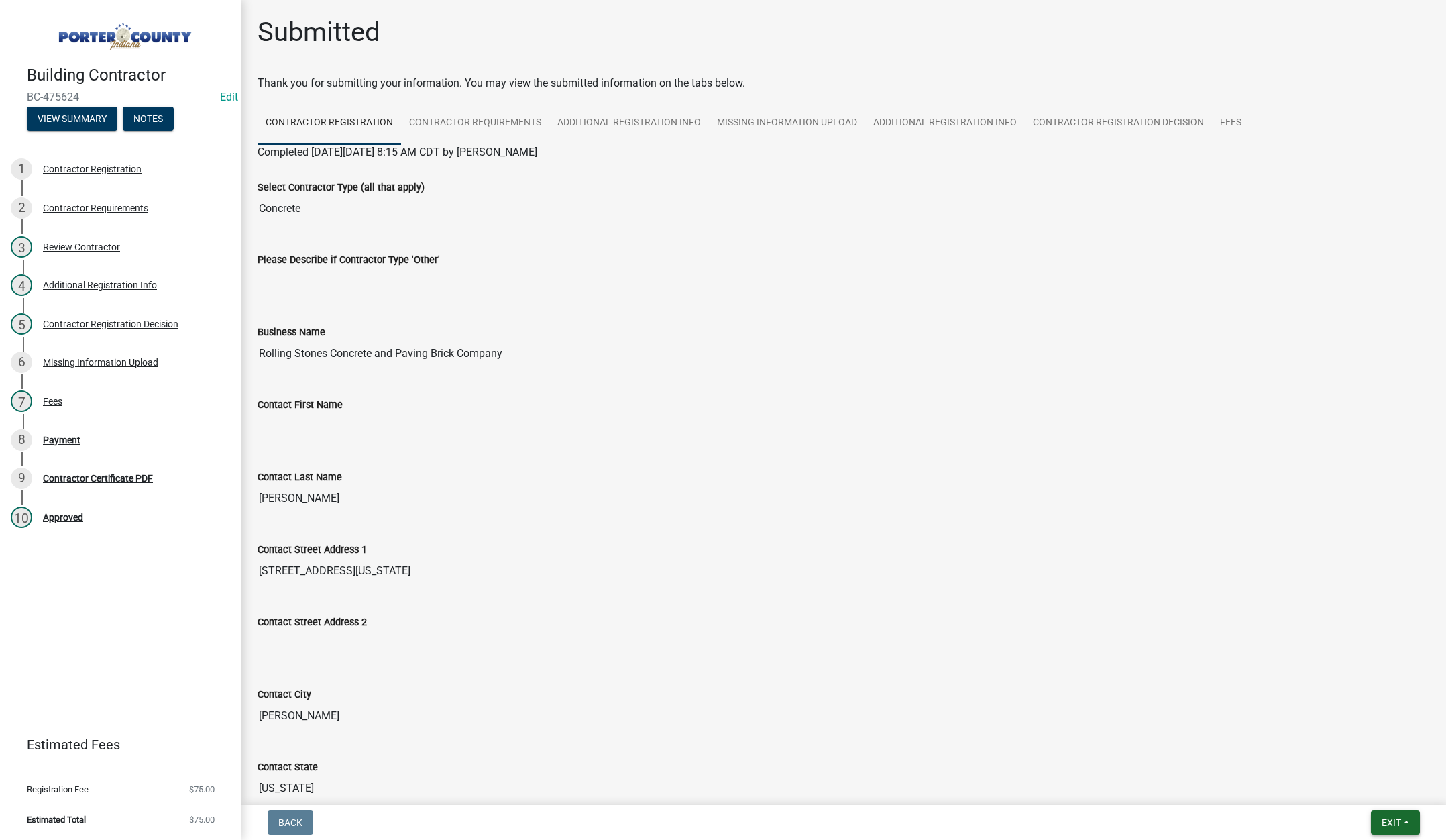
click at [1382, 817] on span "Exit" at bounding box center [1391, 822] width 19 height 10
click at [1377, 787] on button "Save & Exit" at bounding box center [1366, 787] width 107 height 32
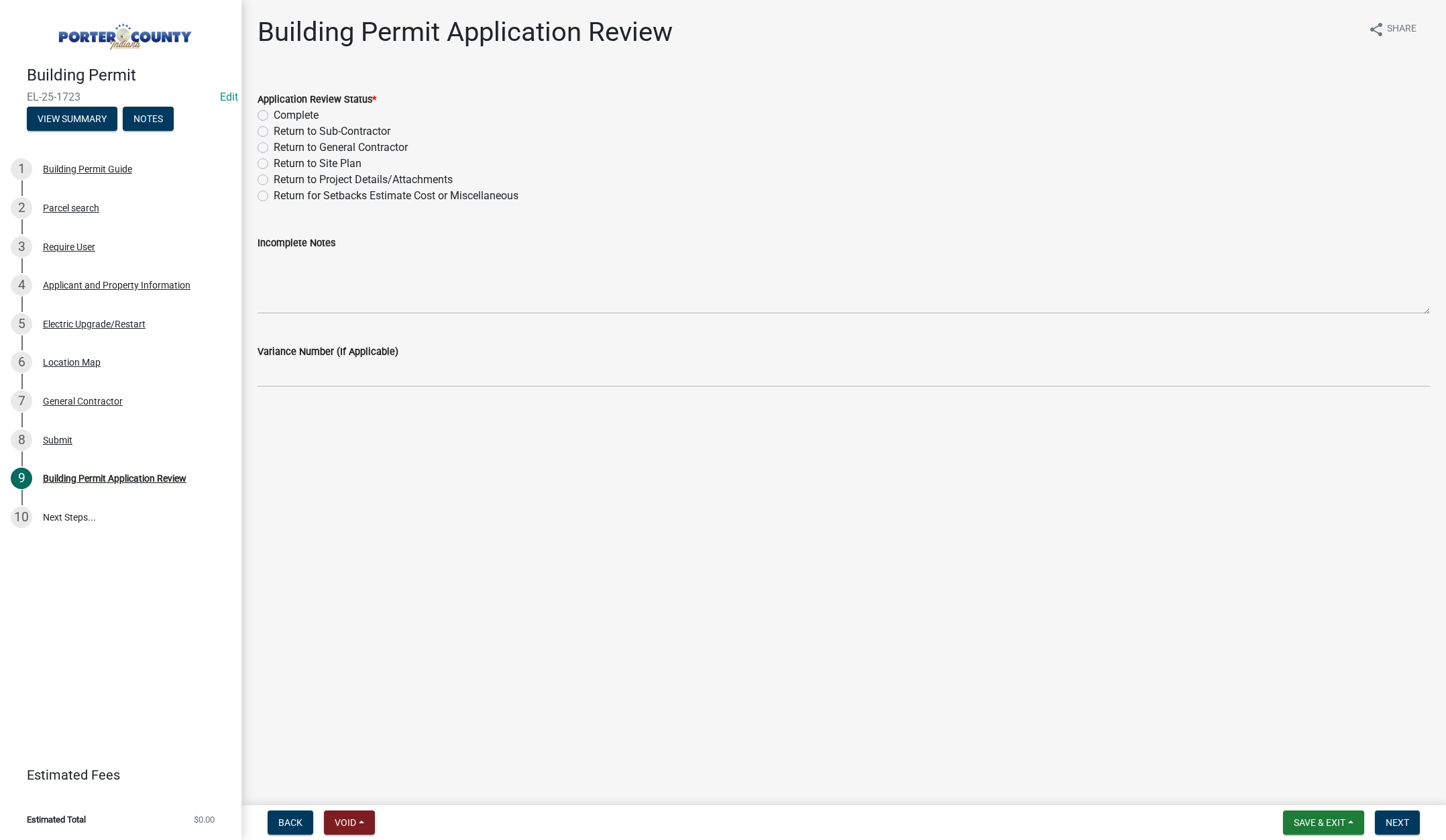
click at [273, 114] on label "Complete" at bounding box center [296, 115] width 45 height 16
click at [273, 114] on input "Complete" at bounding box center [278, 111] width 9 height 9
radio input "true"
click at [1394, 820] on span "Next" at bounding box center [1398, 822] width 24 height 10
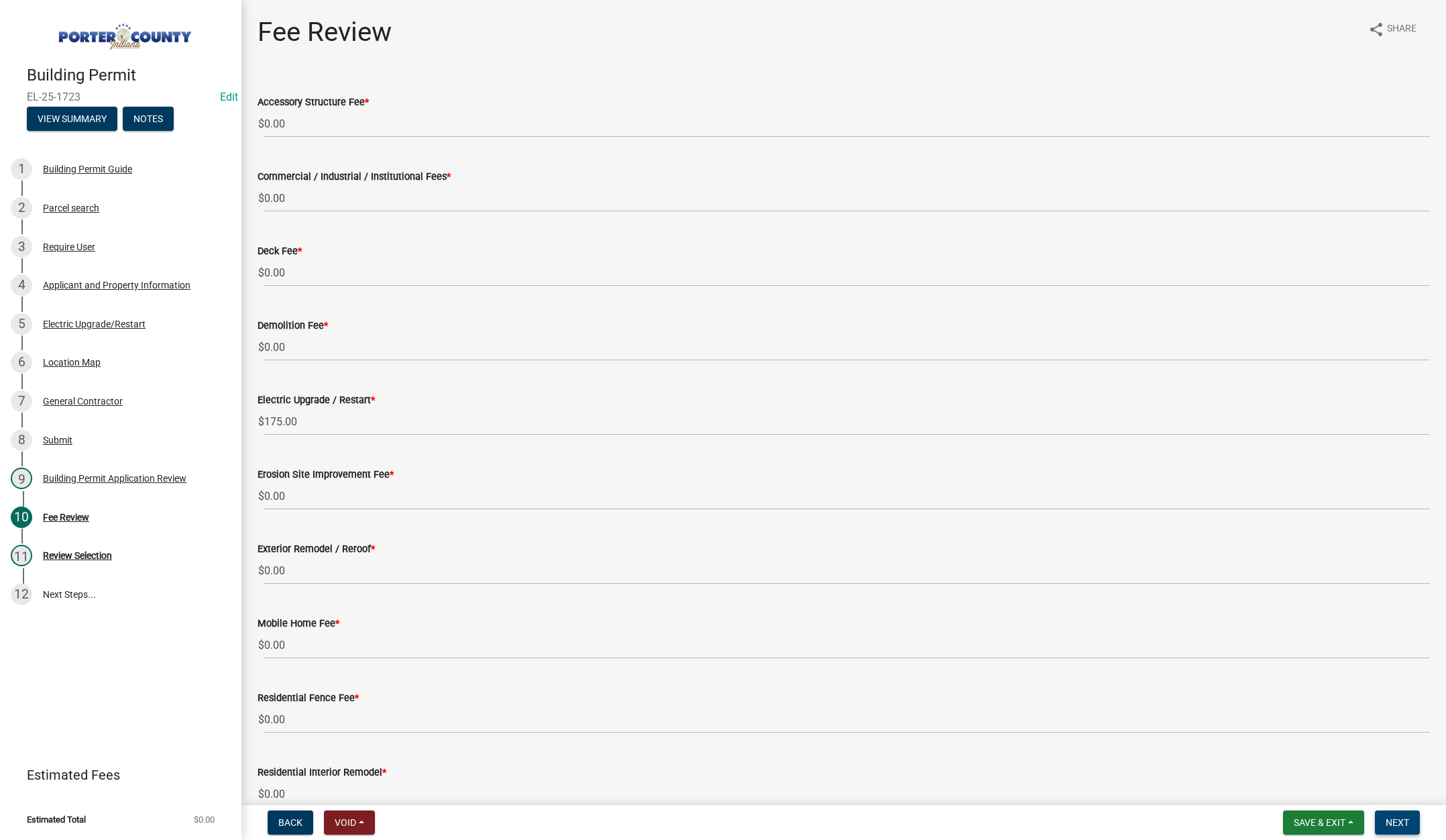
click at [1393, 817] on span "Next" at bounding box center [1398, 822] width 24 height 10
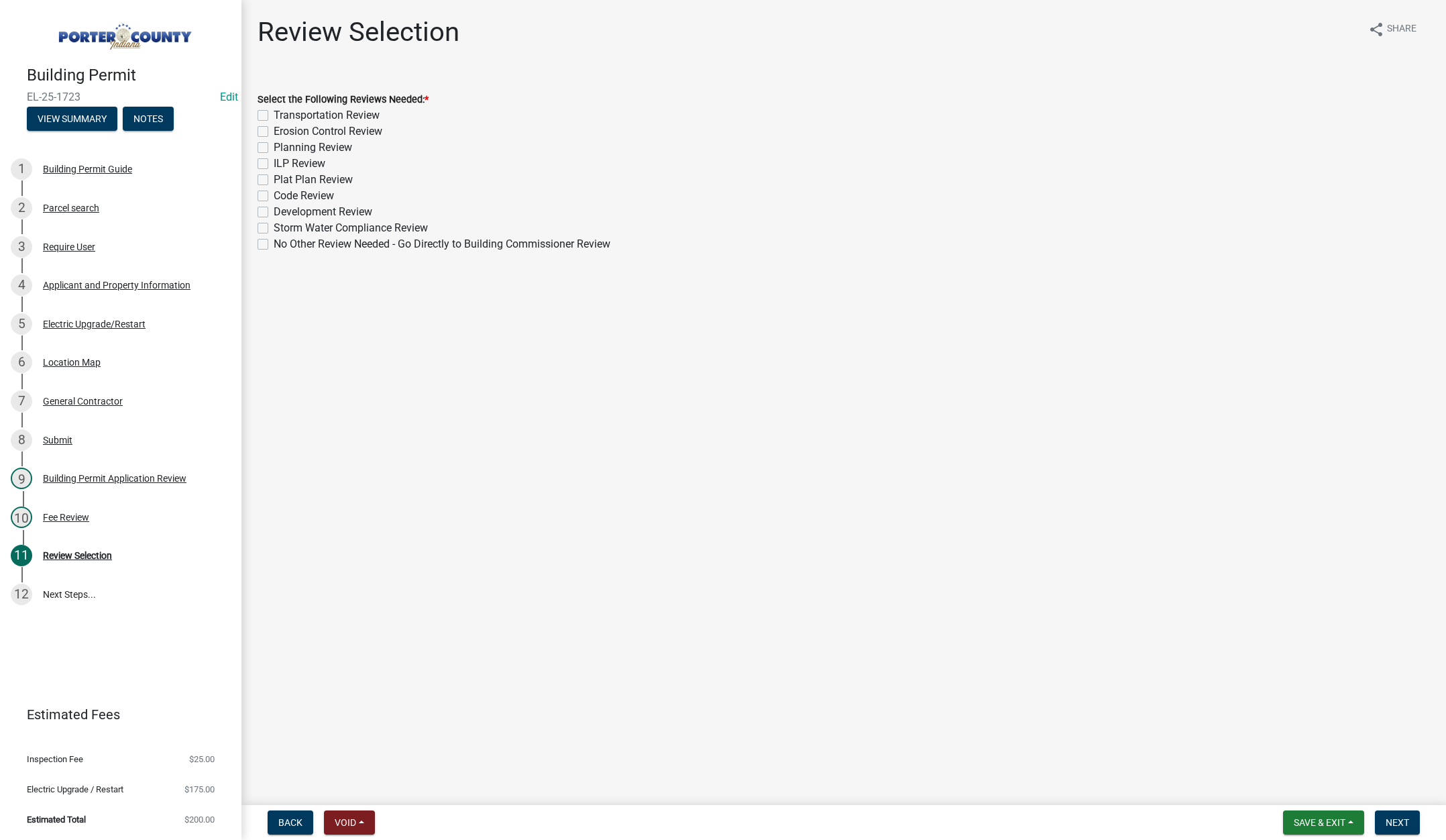
click at [273, 244] on label "No Other Review Needed - Go Directly to Building Commissioner Review" at bounding box center [441, 244] width 336 height 16
click at [273, 244] on input "No Other Review Needed - Go Directly to Building Commissioner Review" at bounding box center [278, 241] width 9 height 9
checkbox input "true"
checkbox input "false"
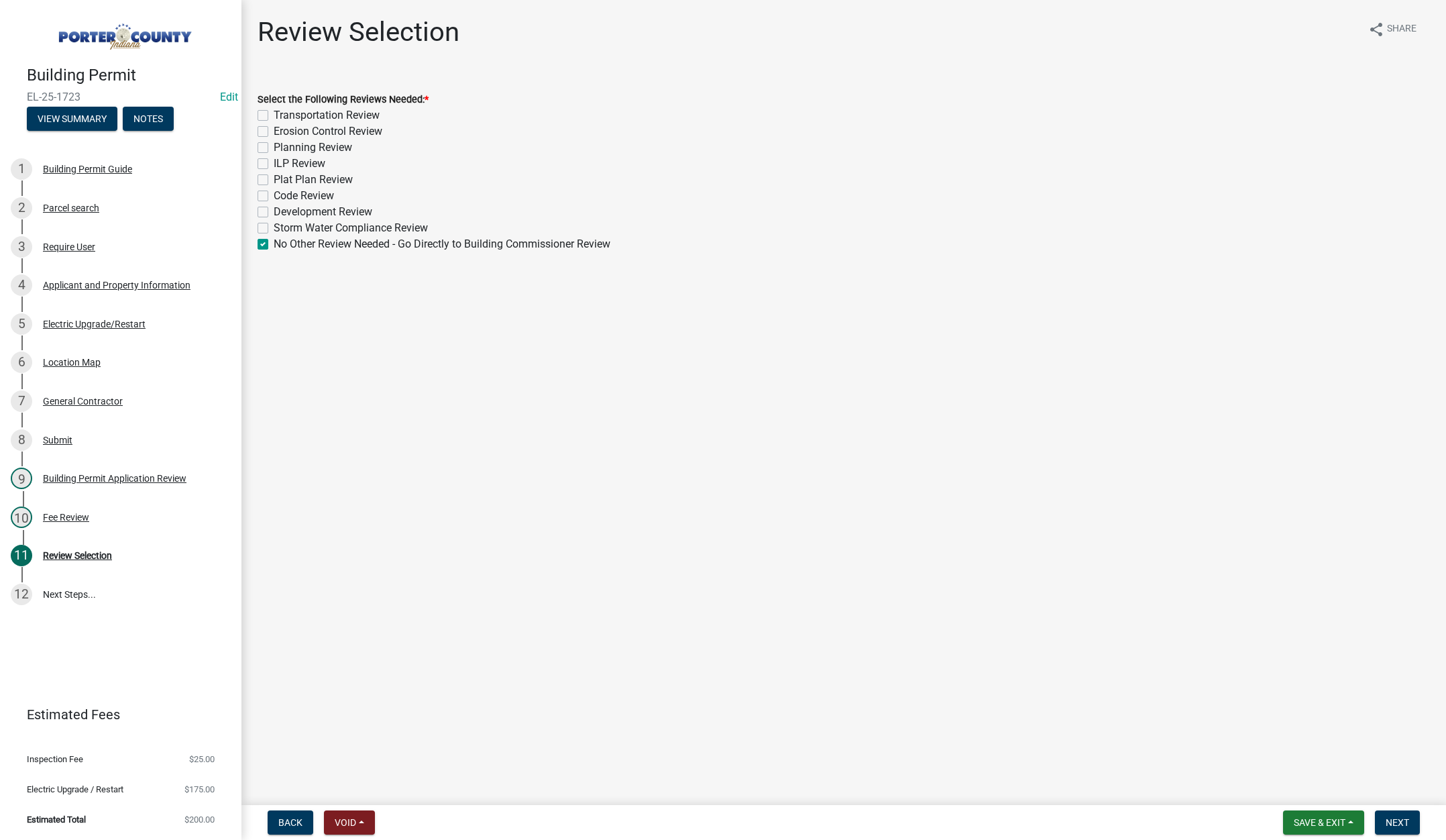
checkbox input "false"
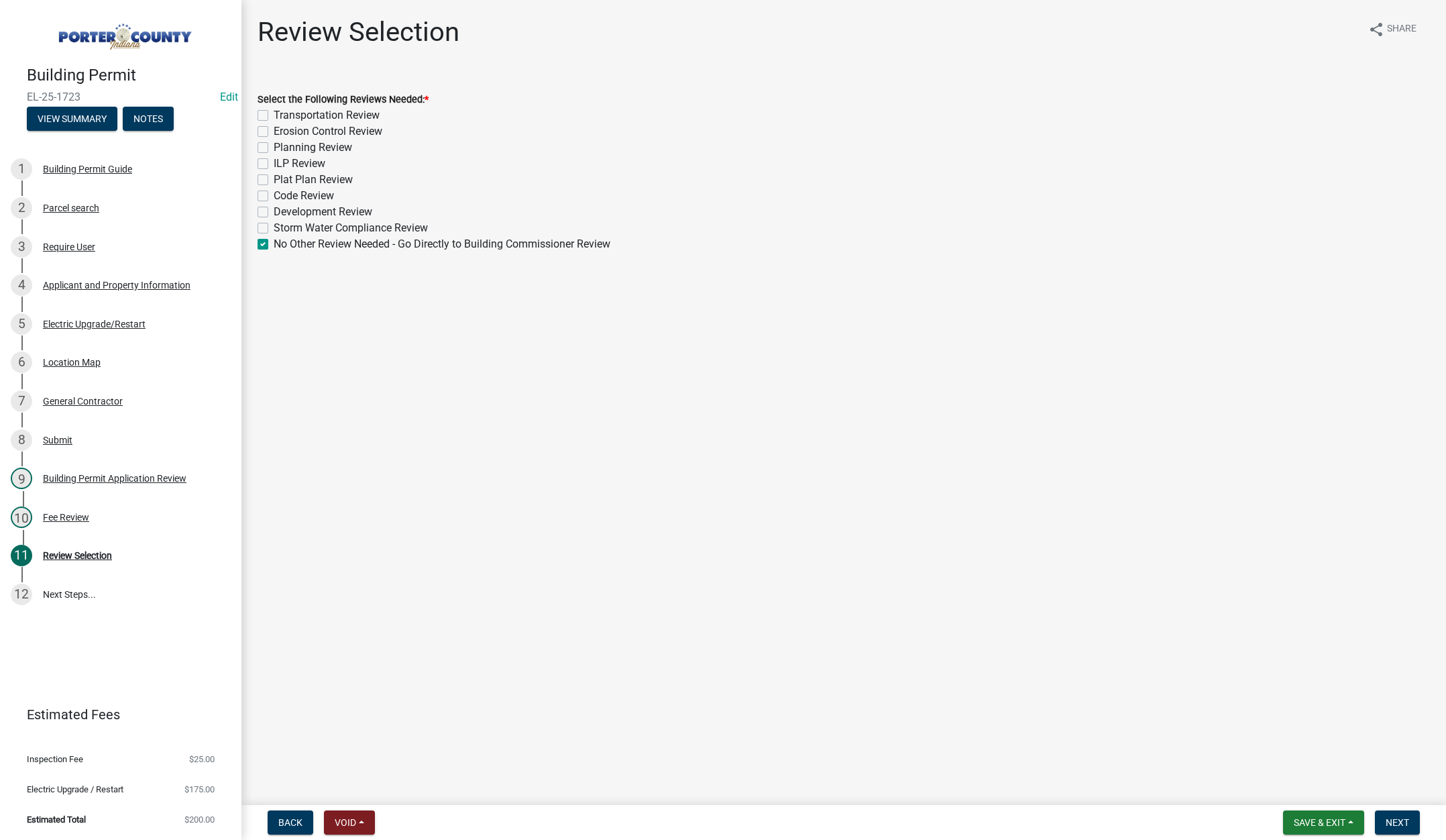
checkbox input "false"
checkbox input "true"
click at [1404, 817] on span "Next" at bounding box center [1398, 822] width 24 height 10
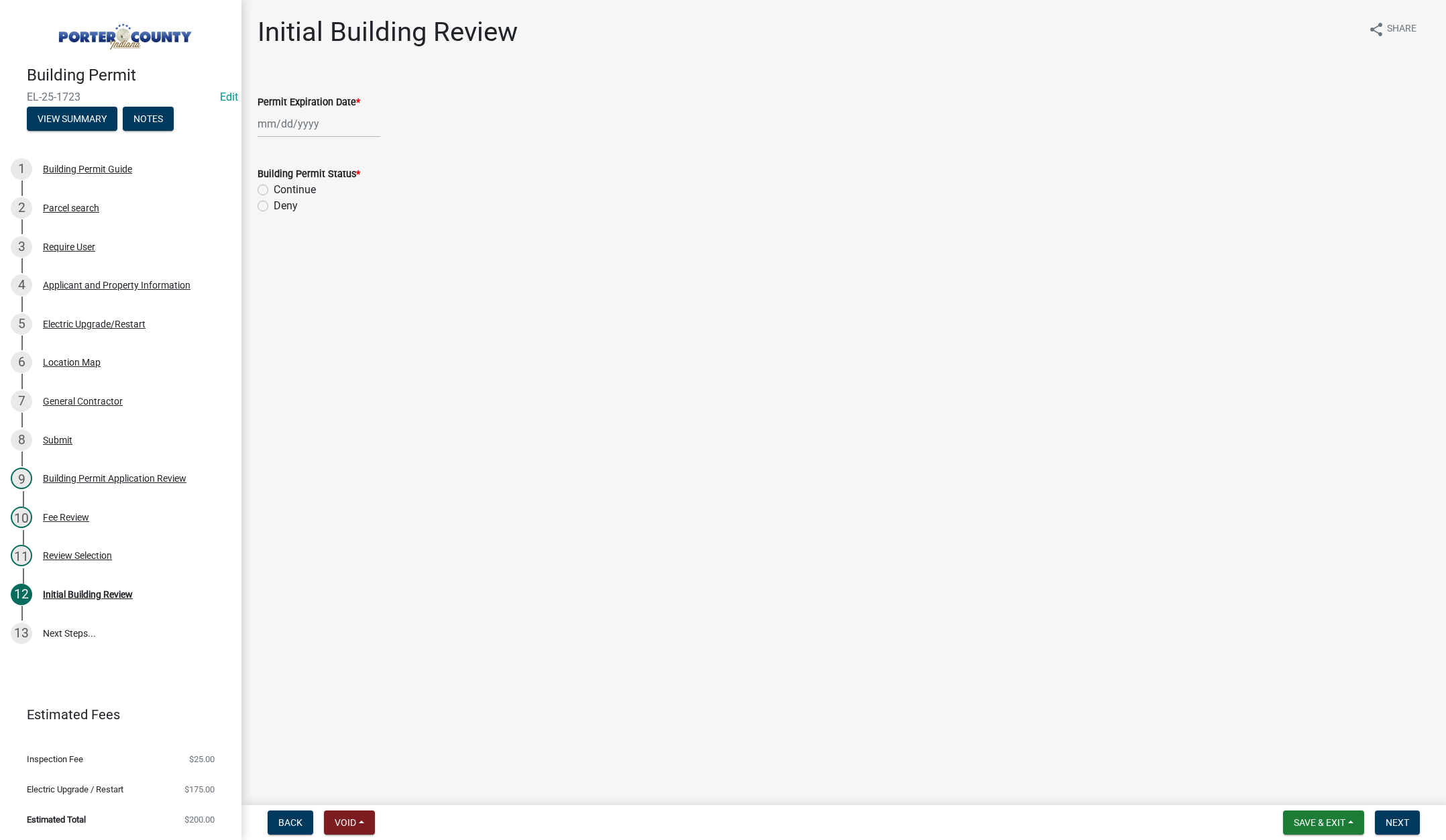
click at [330, 126] on div at bounding box center [319, 123] width 123 height 27
select select "9"
click at [374, 151] on select "1525 1526 1527 1528 1529 1530 1531 1532 1533 1534 1535 1536 1537 1538 1539 1540…" at bounding box center [362, 152] width 48 height 20
select select "2026"
click at [339, 142] on select "1525 1526 1527 1528 1529 1530 1531 1532 1533 1534 1535 1536 1537 1538 1539 1540…" at bounding box center [362, 152] width 48 height 20
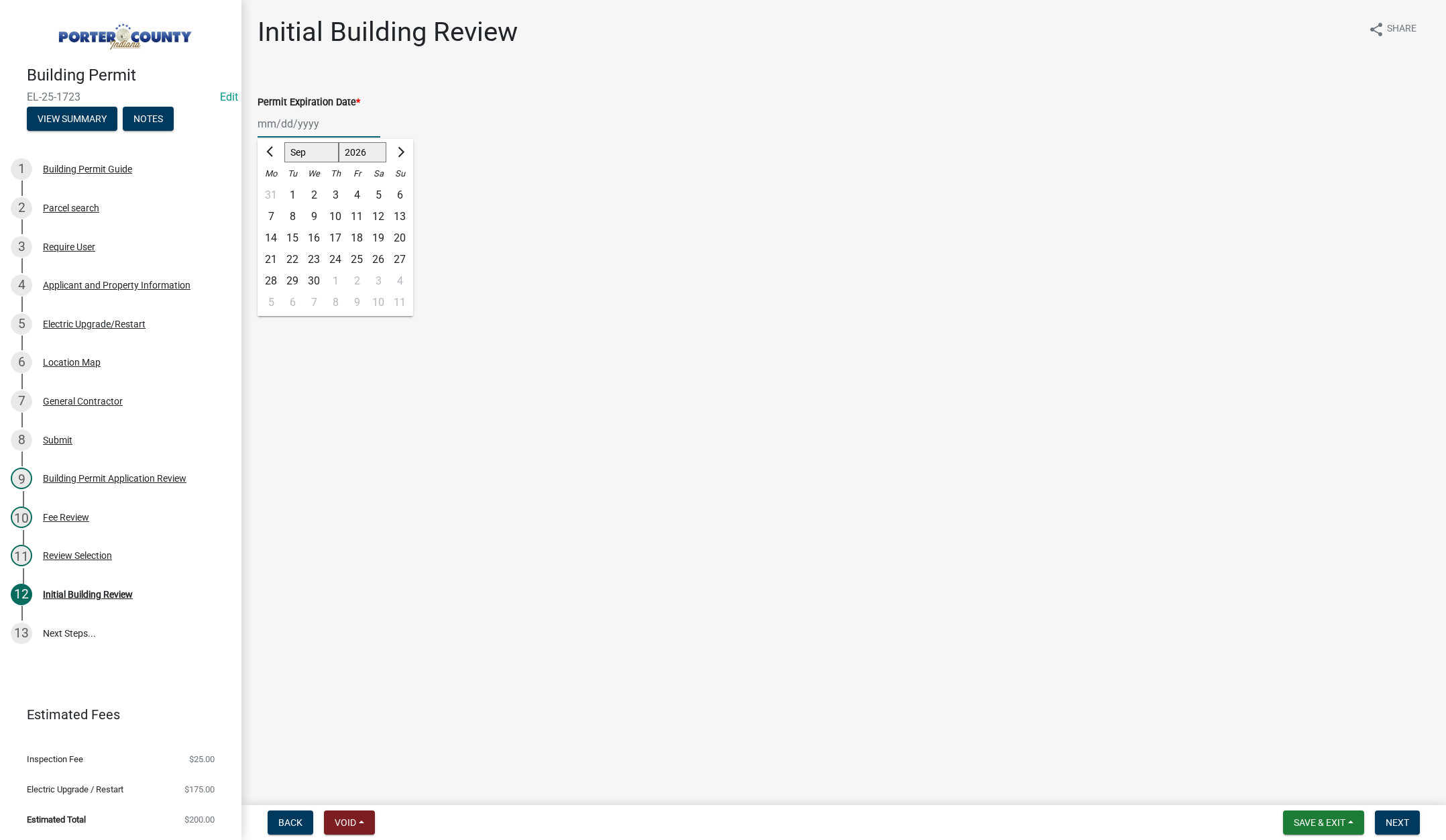
click at [316, 215] on div "9" at bounding box center [313, 216] width 22 height 22
type input "[DATE]"
click at [273, 189] on label "Continue" at bounding box center [294, 190] width 42 height 16
click at [273, 189] on input "Continue" at bounding box center [278, 186] width 9 height 9
radio input "true"
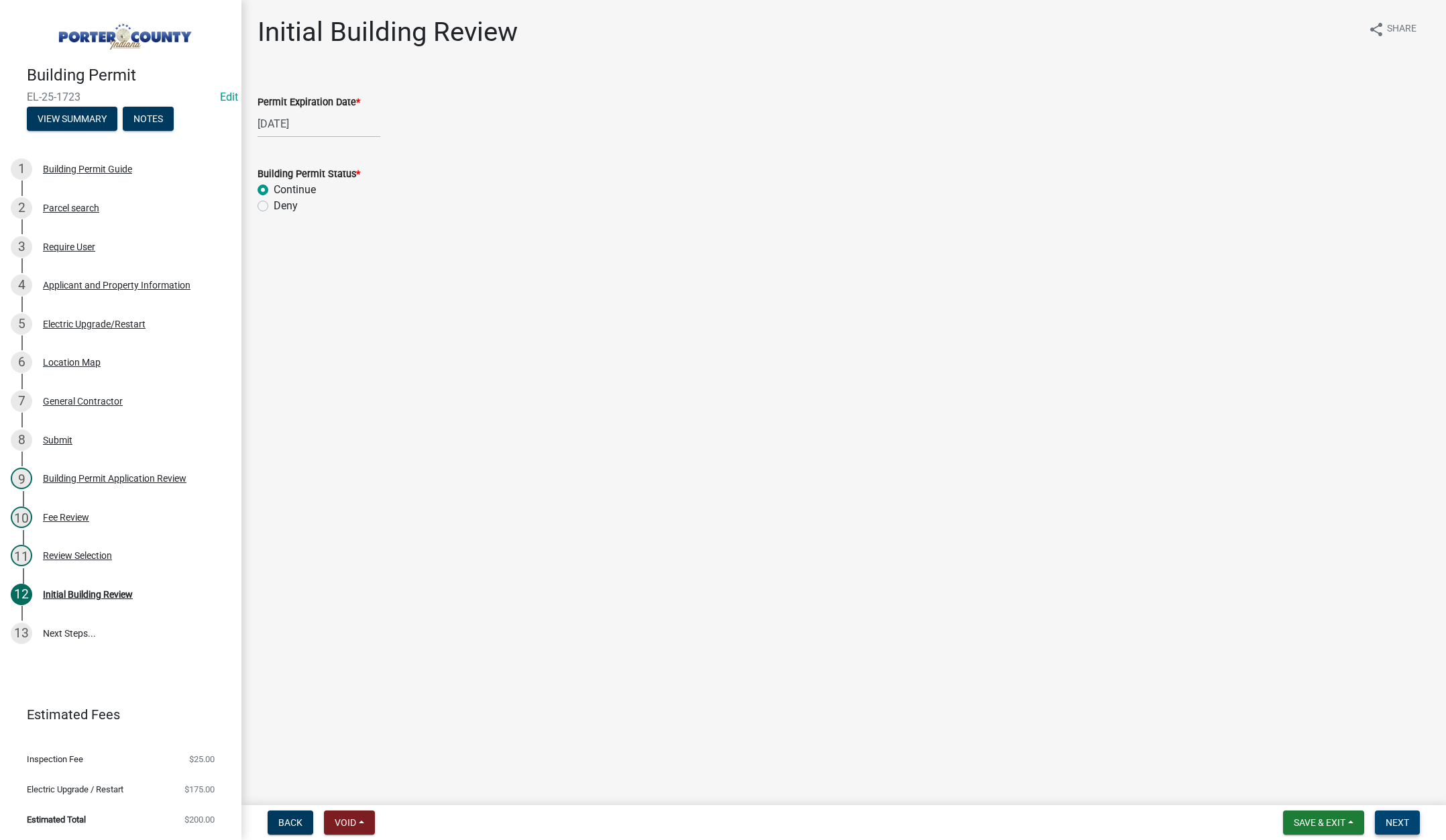
click at [1402, 821] on span "Next" at bounding box center [1398, 822] width 24 height 10
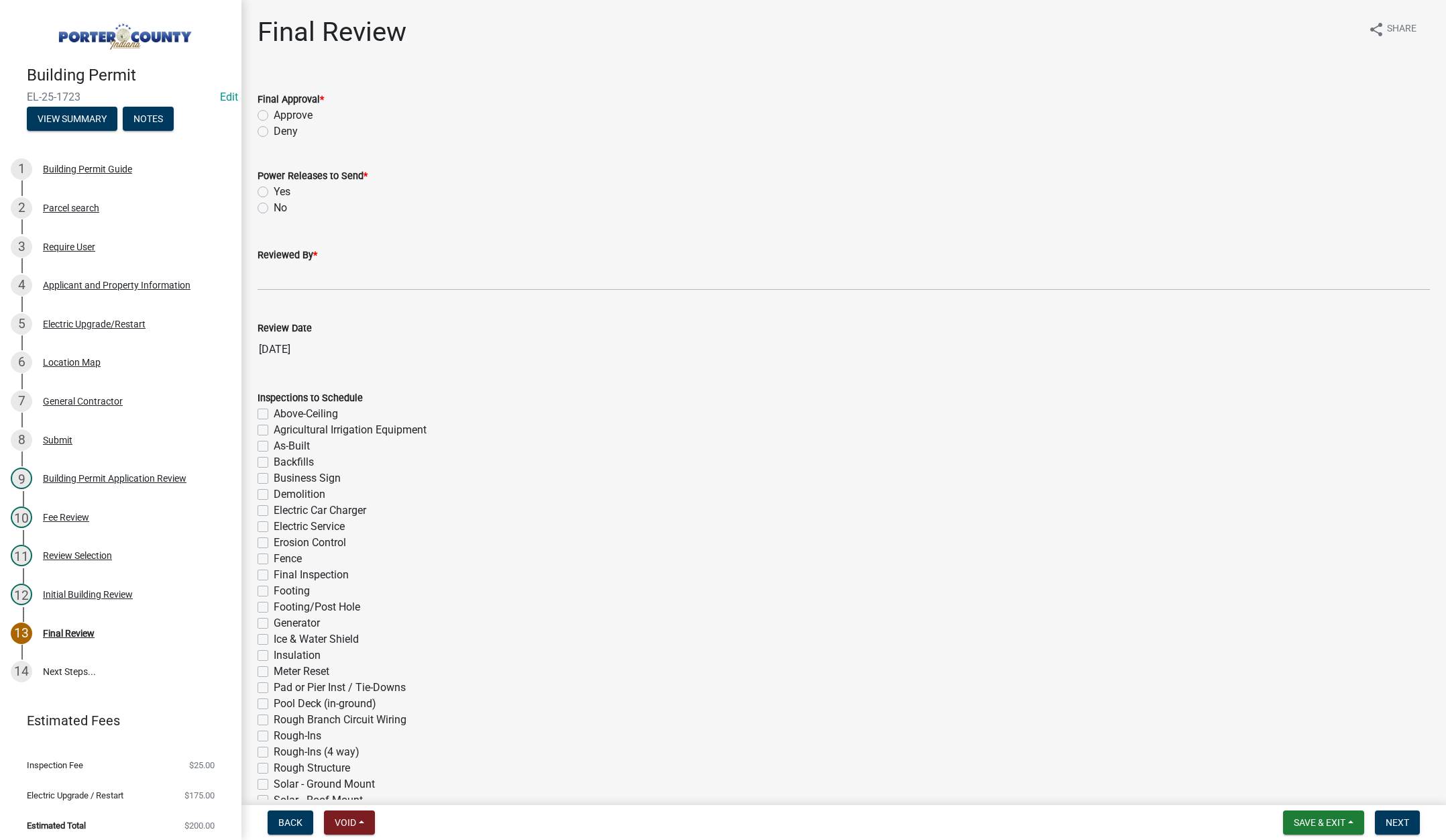
drag, startPoint x: 263, startPoint y: 114, endPoint x: 270, endPoint y: 169, distance: 55.4
click at [273, 114] on label "Approve" at bounding box center [293, 115] width 39 height 16
click at [273, 114] on input "Approve" at bounding box center [278, 111] width 9 height 9
radio input "true"
click at [273, 192] on label "Yes" at bounding box center [281, 192] width 17 height 16
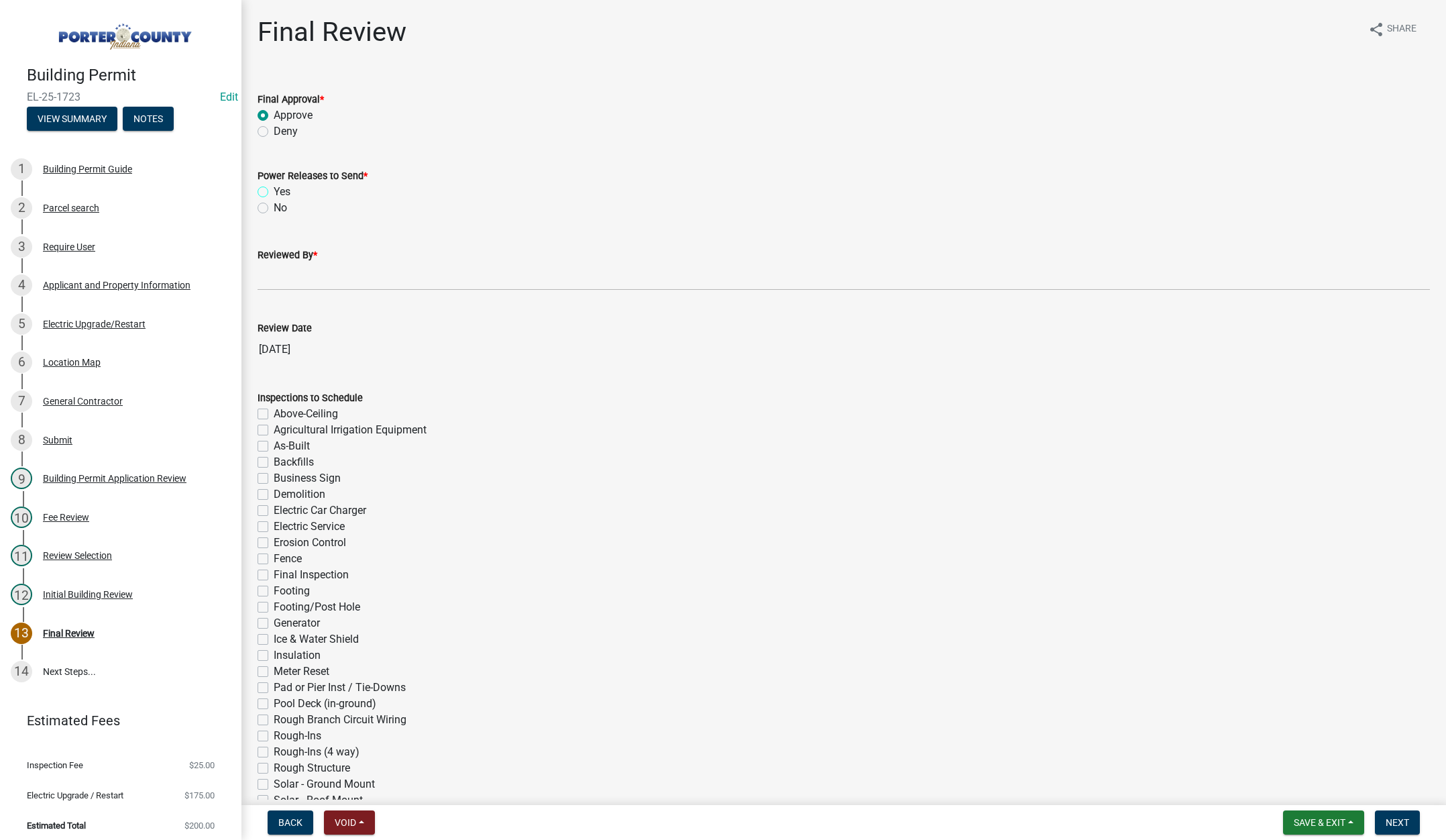
click at [273, 192] on input "Yes" at bounding box center [278, 188] width 9 height 9
radio input "true"
click at [267, 276] on input "Reviewed By *" at bounding box center [844, 276] width 1172 height 27
type input "[PERSON_NAME]"
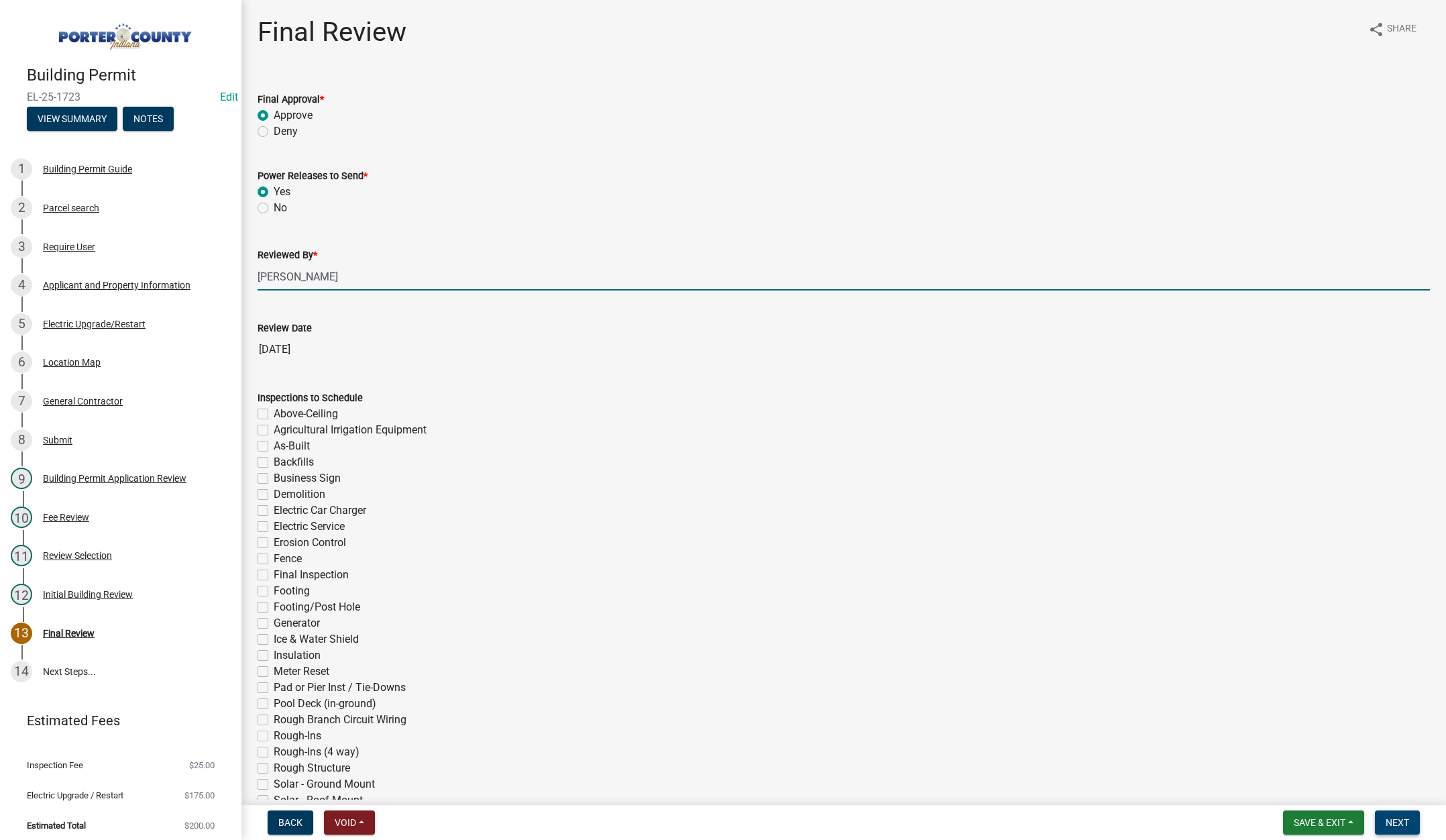
click at [1396, 815] on button "Next" at bounding box center [1397, 822] width 45 height 25
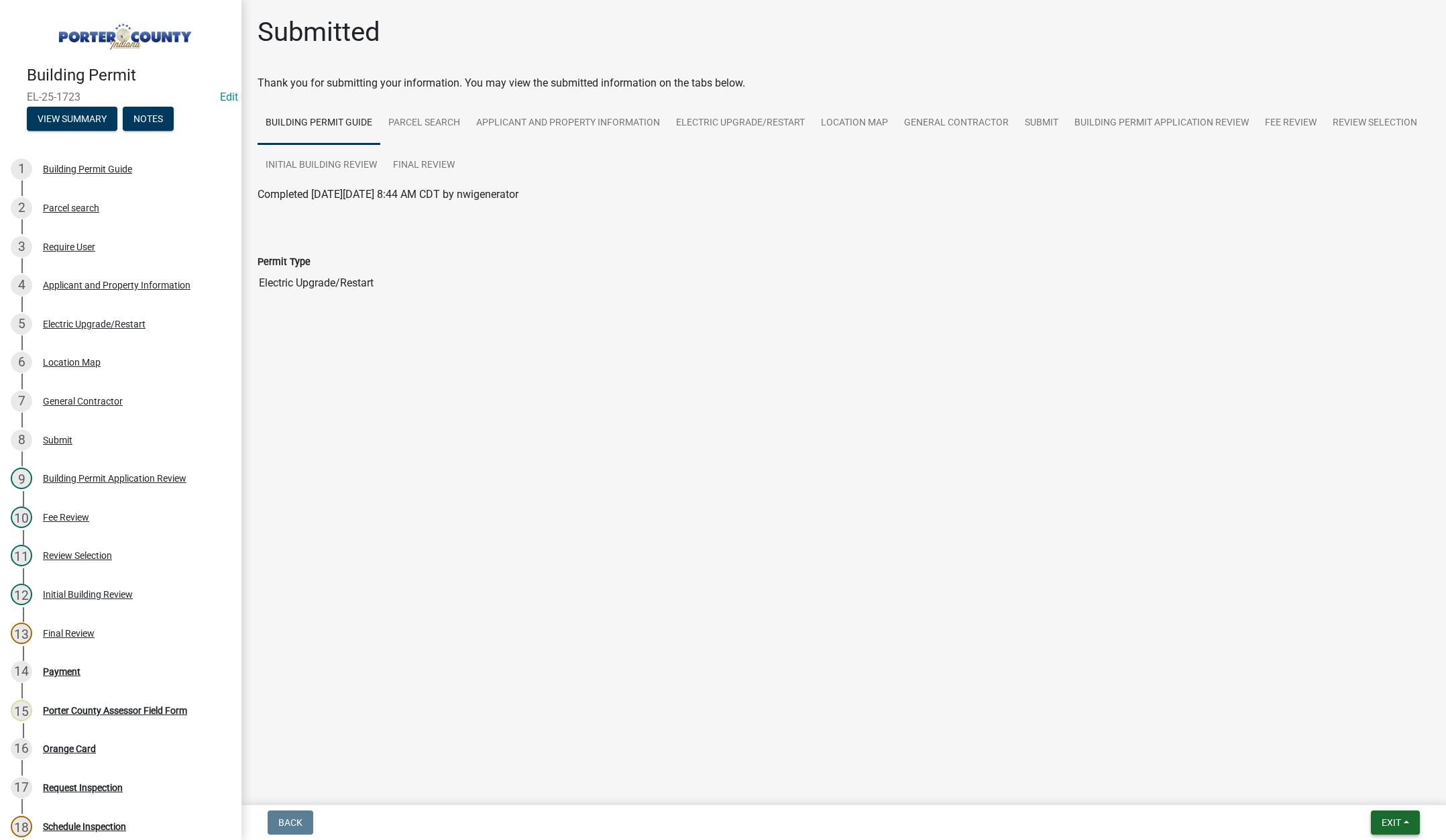
click at [1392, 817] on span "Exit" at bounding box center [1391, 822] width 19 height 10
click at [1377, 795] on button "Save & Exit" at bounding box center [1366, 787] width 107 height 32
